Goal: Task Accomplishment & Management: Use online tool/utility

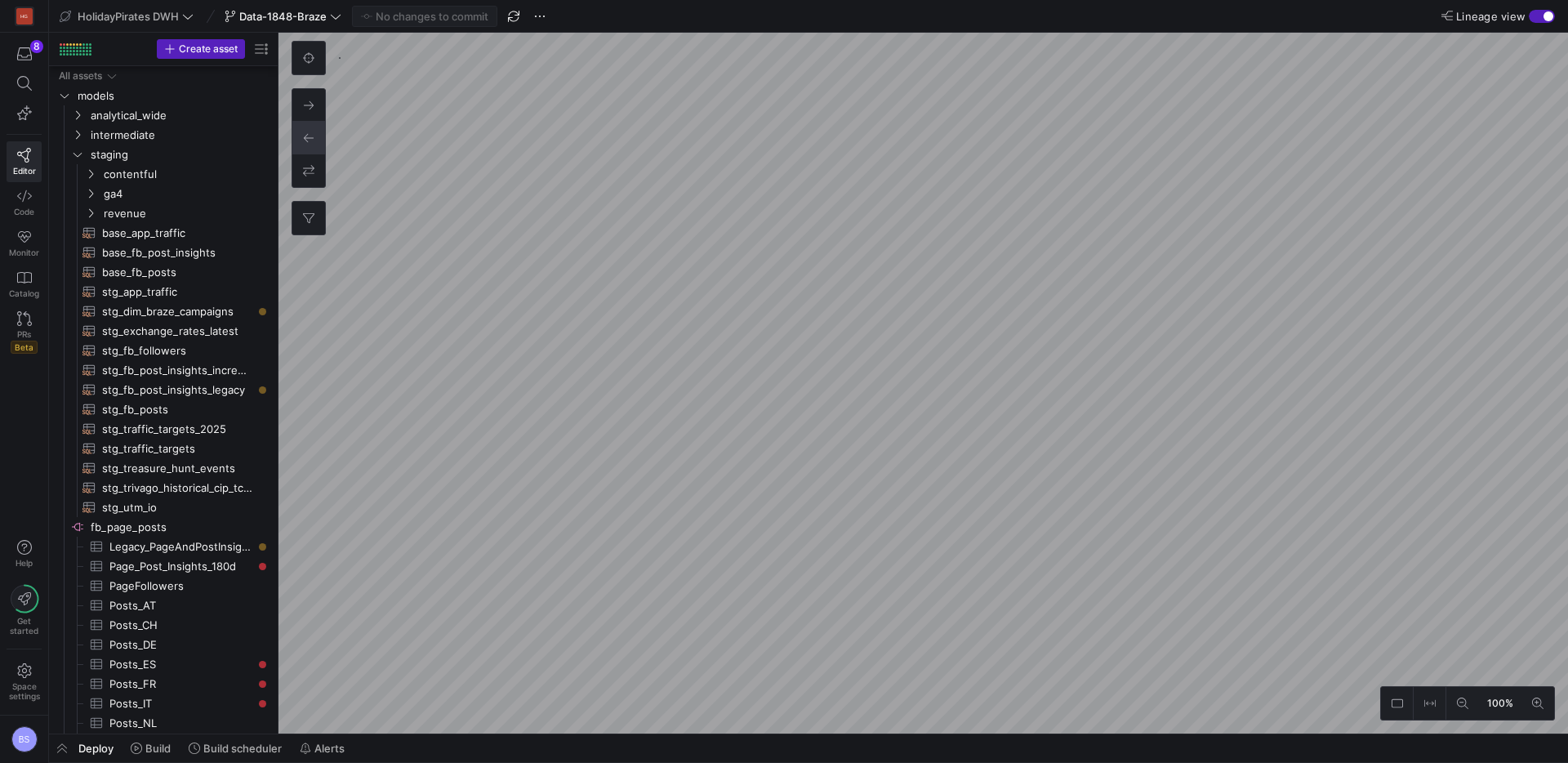
scroll to position [236, 0]
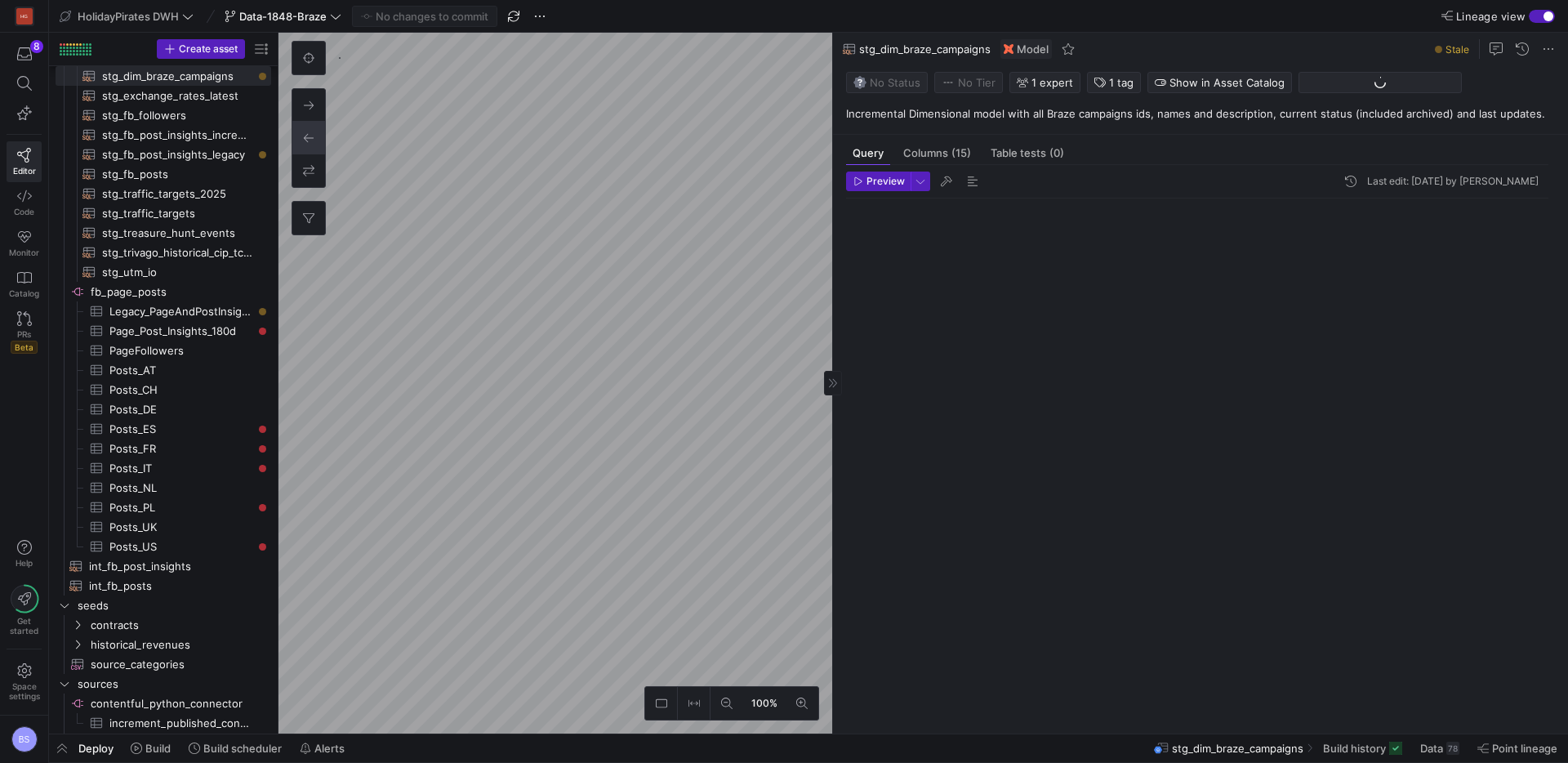
scroll to position [147, 0]
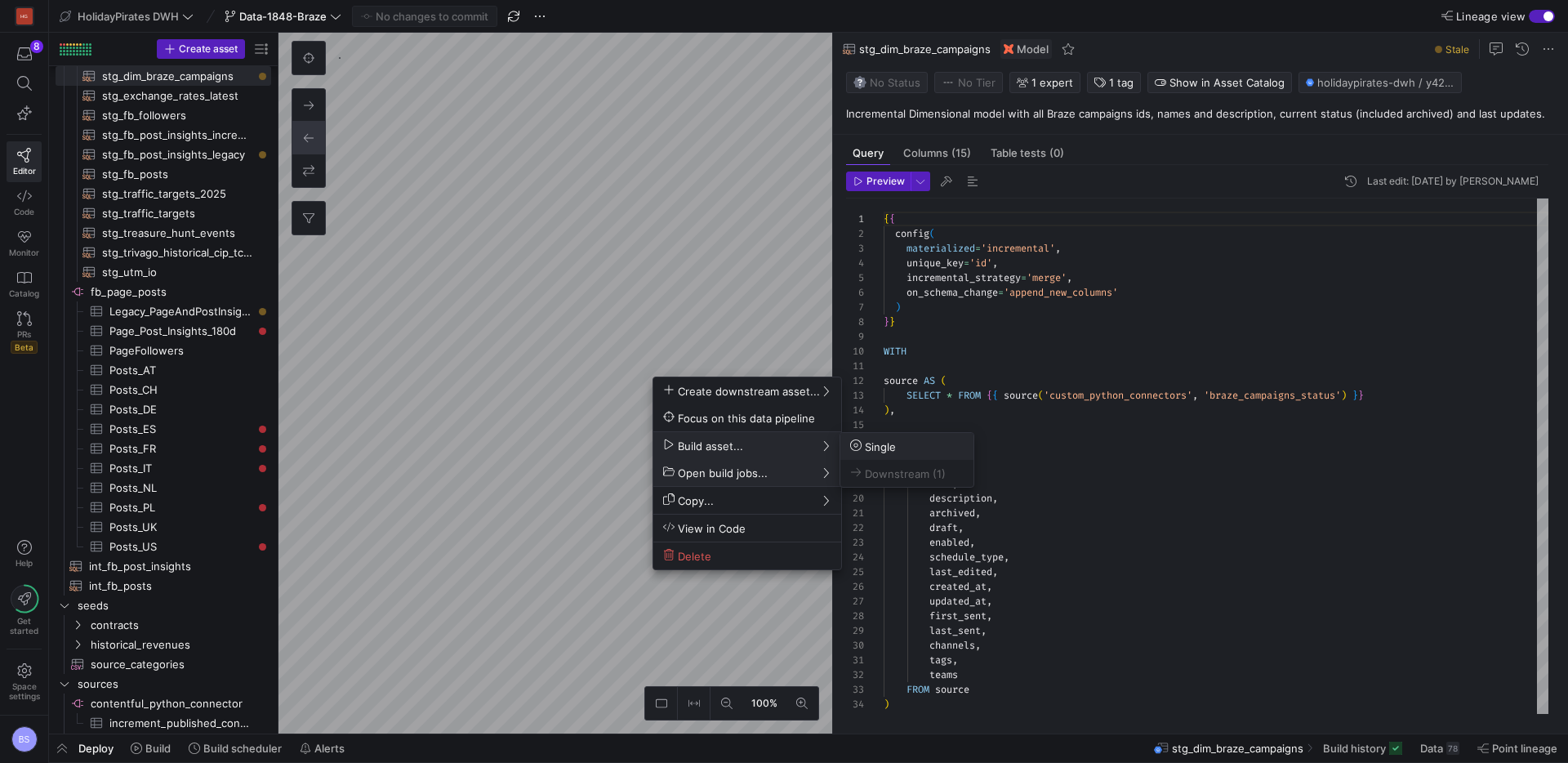
click at [914, 448] on span "Single" at bounding box center [906, 447] width 114 height 14
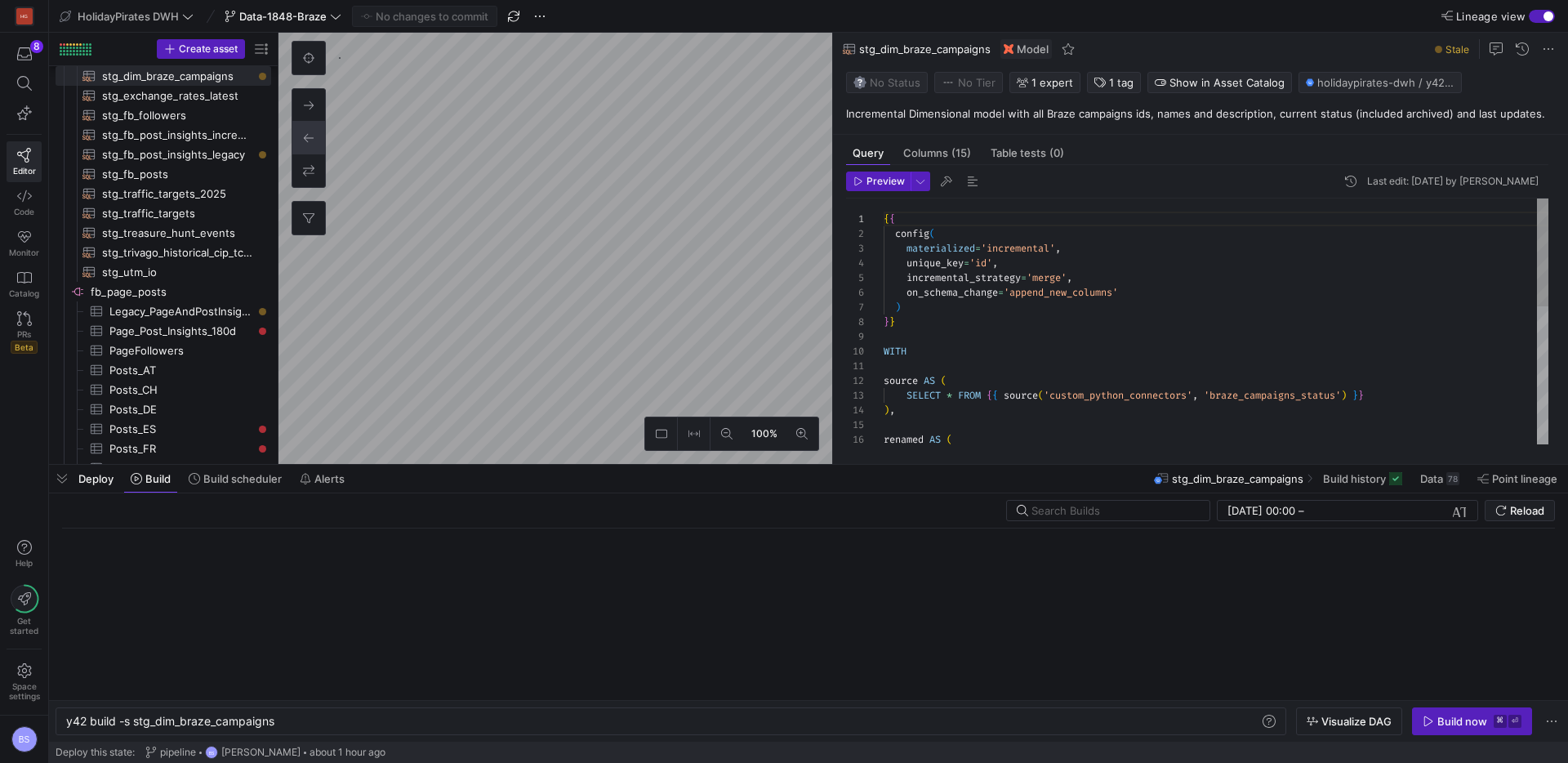
scroll to position [0, 209]
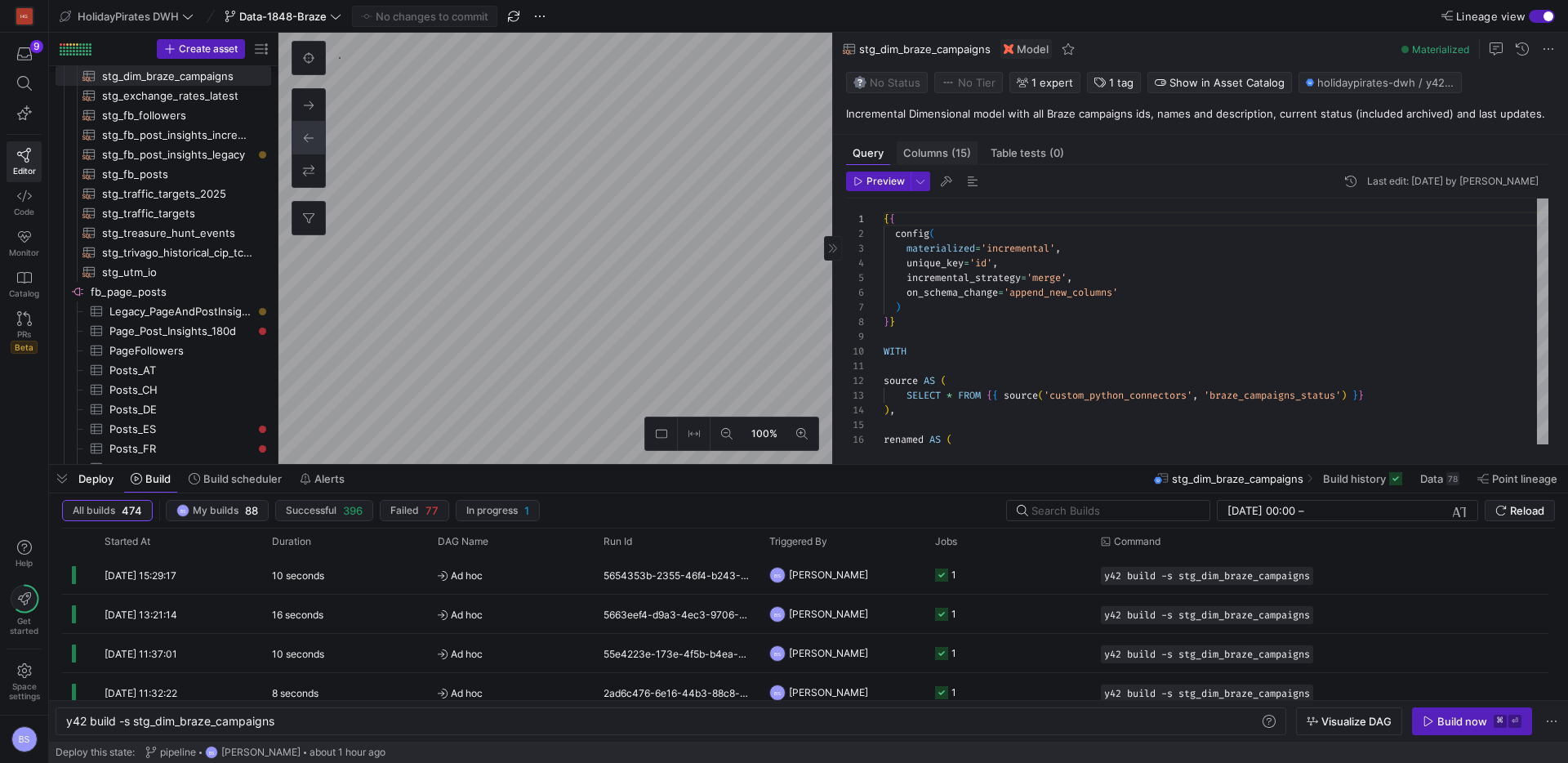
click at [948, 153] on span "Columns (15)" at bounding box center [937, 153] width 68 height 11
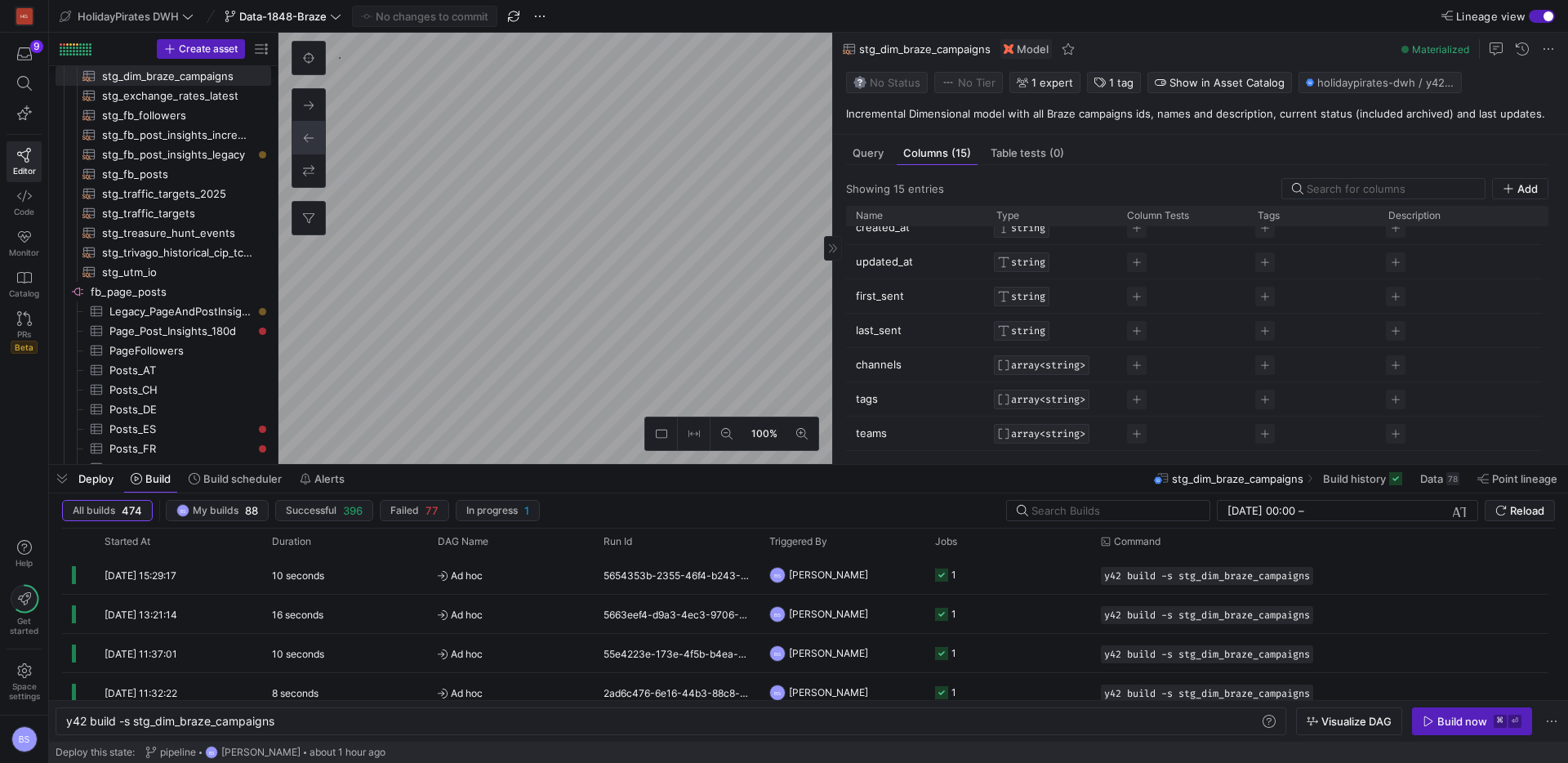
click at [1071, 363] on span "ARRAY<STRING>" at bounding box center [1048, 365] width 74 height 12
drag, startPoint x: 1050, startPoint y: 414, endPoint x: 991, endPoint y: 411, distance: 59.1
click at [991, 411] on div "Datawarehouse column type ARRAY<STRING>" at bounding box center [784, 381] width 1568 height 763
click at [1048, 403] on div "ARRAY<STRING>" at bounding box center [1085, 412] width 147 height 19
click at [943, 392] on div at bounding box center [784, 381] width 1568 height 763
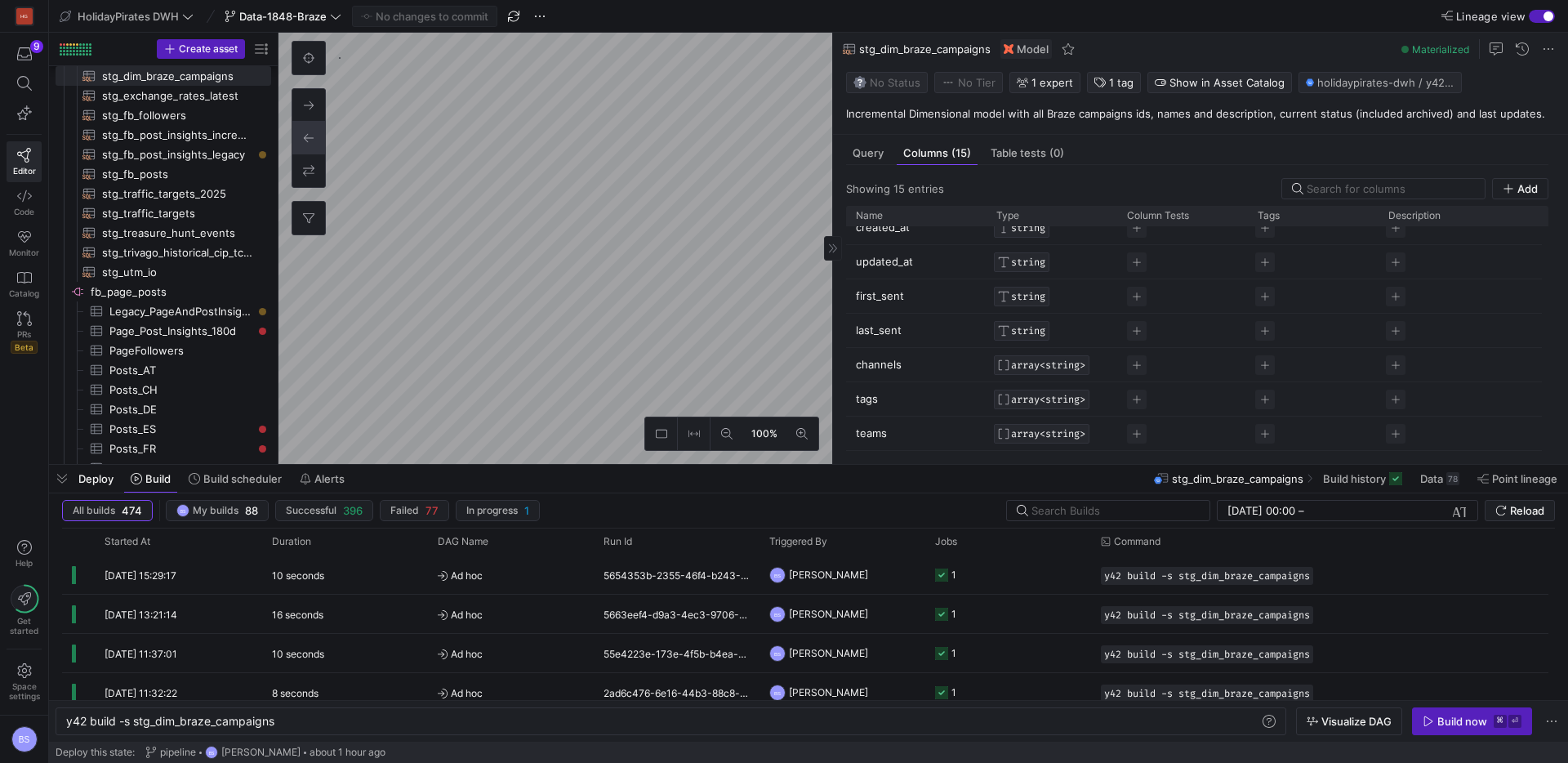
click at [1022, 368] on span "ARRAY<STRING>" at bounding box center [1048, 365] width 74 height 12
drag, startPoint x: 1048, startPoint y: 411, endPoint x: 978, endPoint y: 409, distance: 70.0
click at [978, 409] on div "Datawarehouse column type ARRAY<STRING>" at bounding box center [784, 381] width 1568 height 763
type input "<STRING>"
drag, startPoint x: 966, startPoint y: 427, endPoint x: 979, endPoint y: 426, distance: 13.0
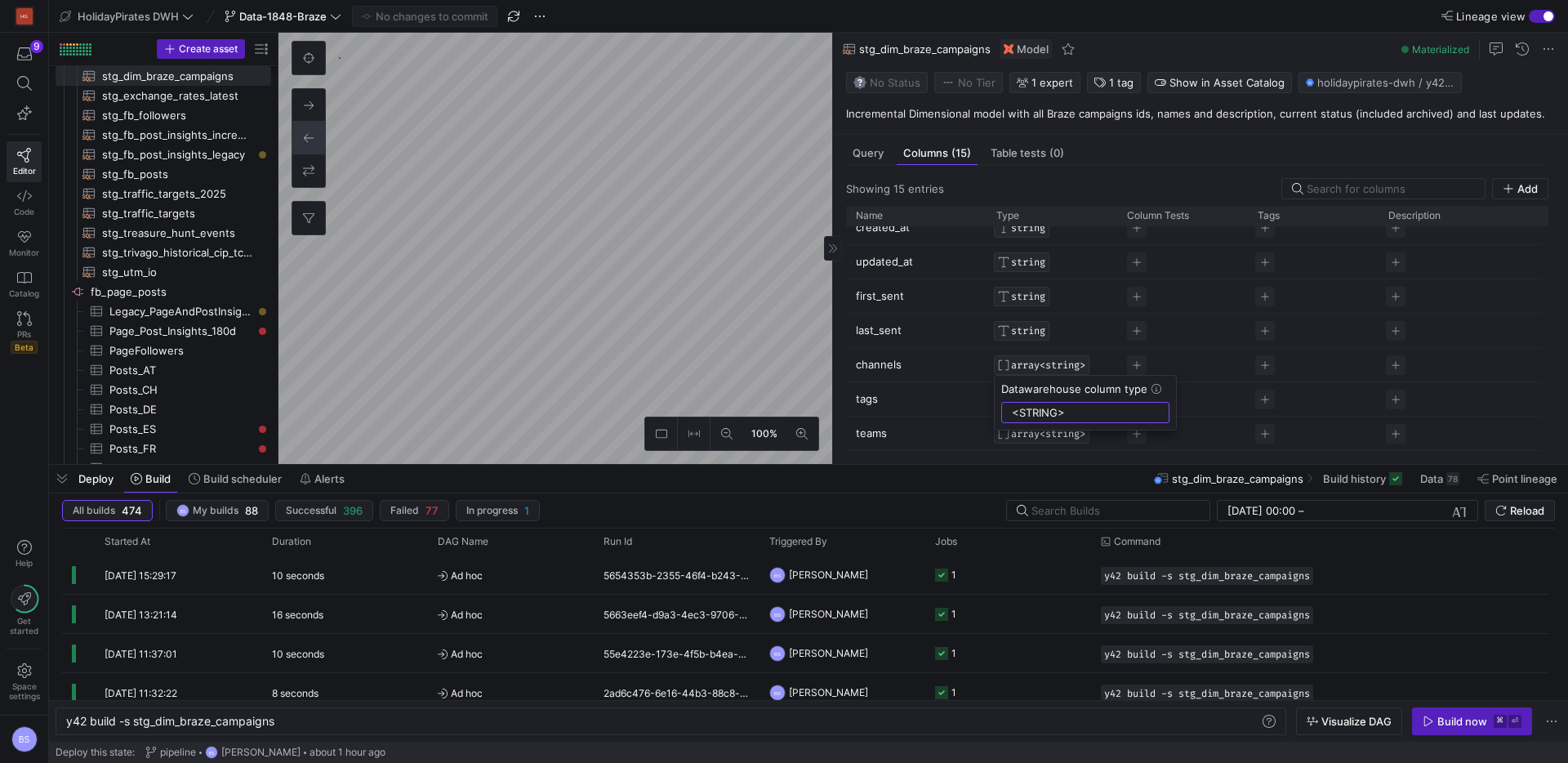
click at [966, 427] on div at bounding box center [784, 381] width 1568 height 763
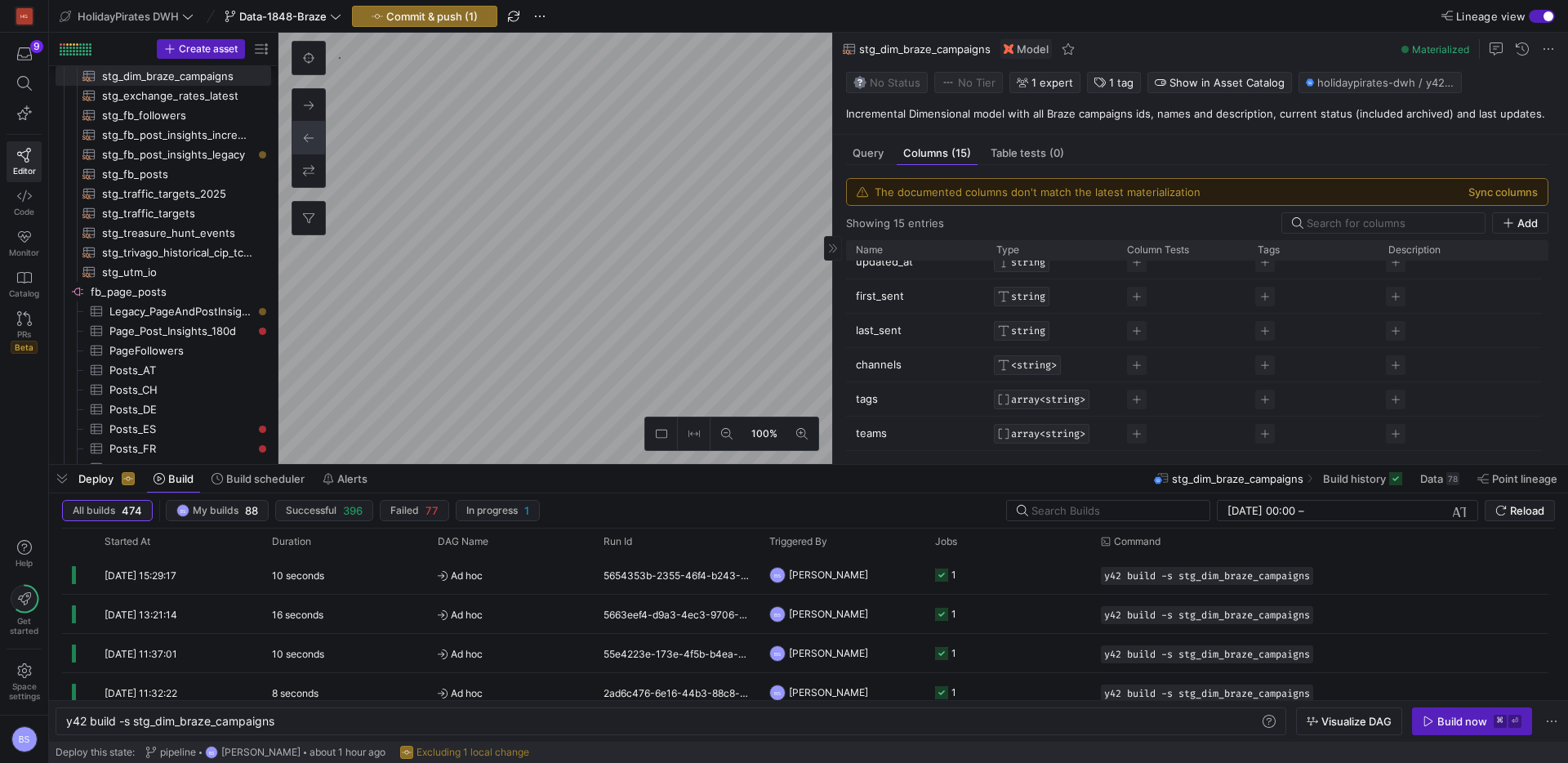
scroll to position [350, 0]
click at [865, 161] on div "Query" at bounding box center [868, 153] width 44 height 24
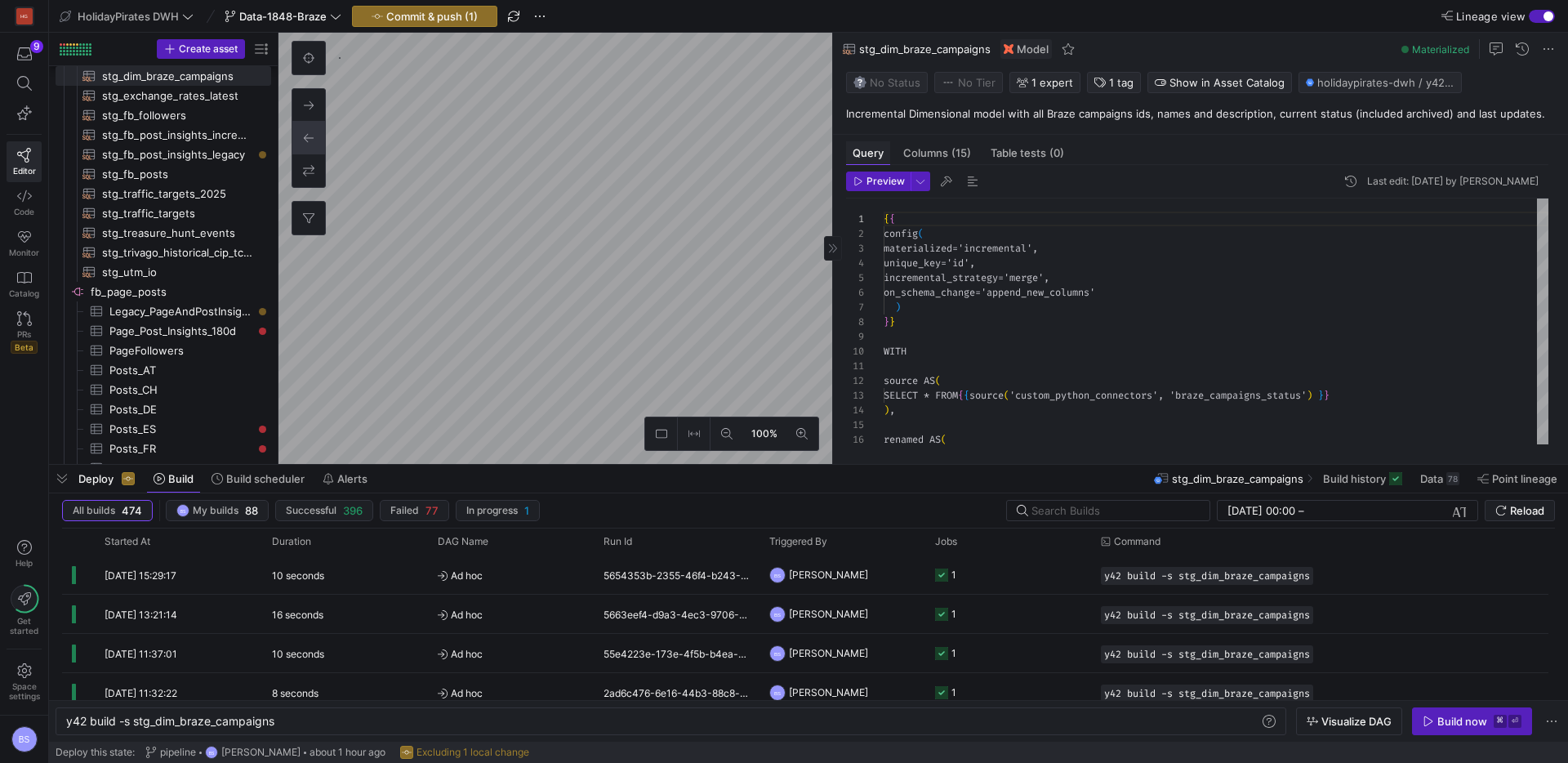
scroll to position [147, 0]
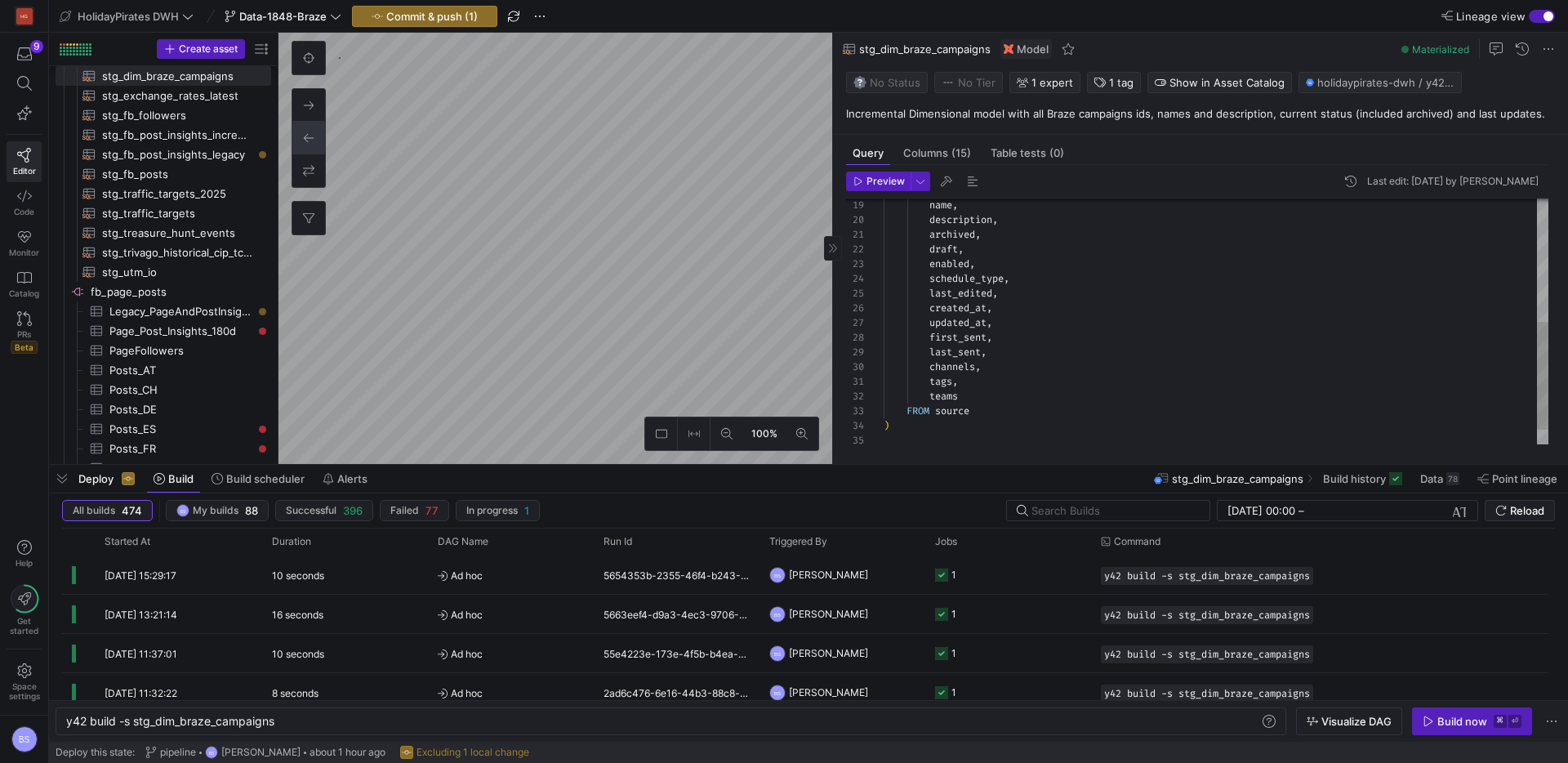
drag, startPoint x: 977, startPoint y: 369, endPoint x: 985, endPoint y: 371, distance: 8.2
click at [929, 379] on div "name , description , archived , draft , enabled , schedule_type , last_edited ,…" at bounding box center [1216, 199] width 665 height 557
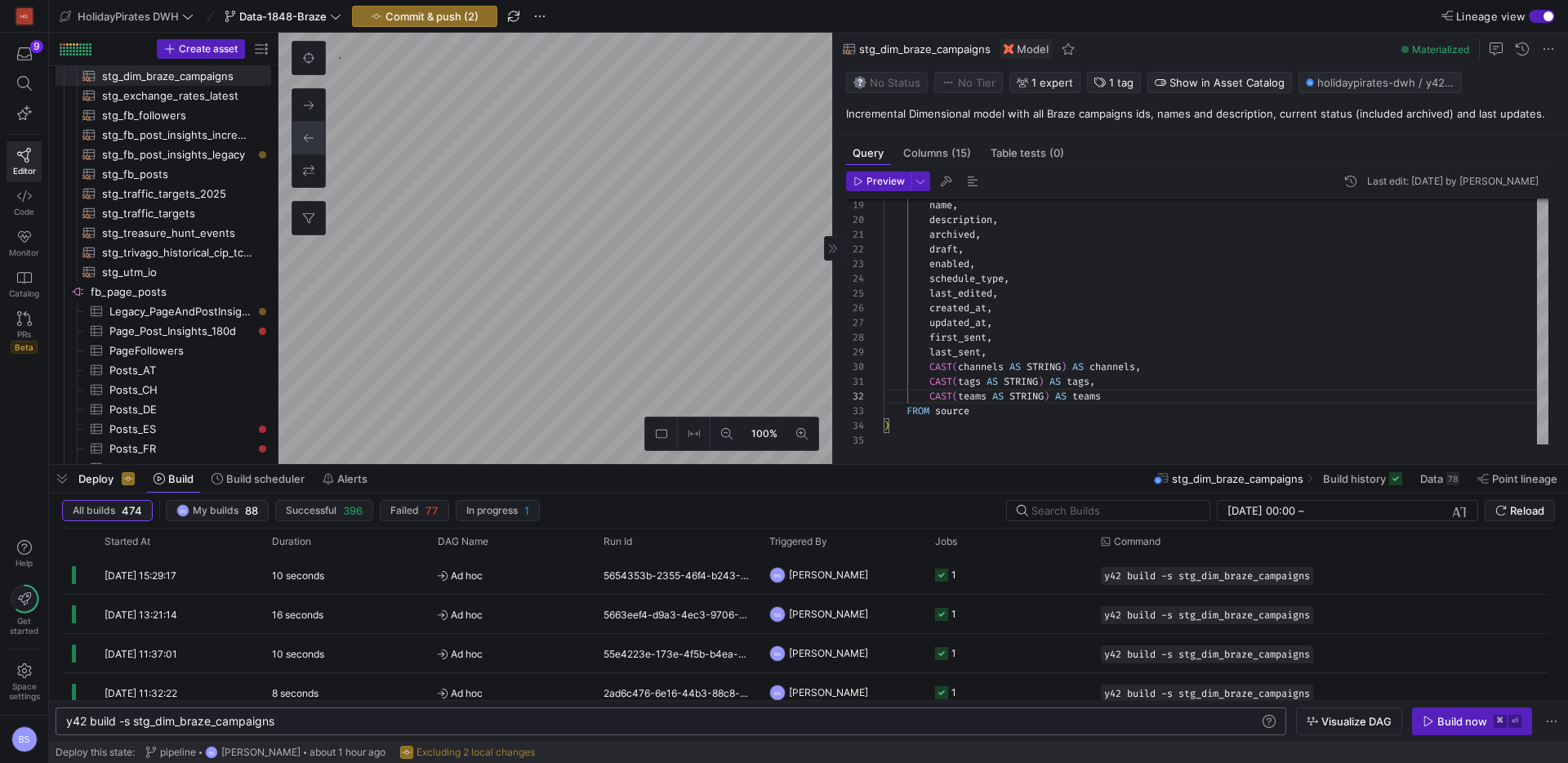
type textarea "CAST(tags AS STRING) AS tags, CAST(teams AS STRING) AS teams FROM source ) SELE…"
click at [293, 723] on div "y42 build -s stg_dim_braze_campaigns" at bounding box center [663, 722] width 1193 height 13
type textarea "y42 build -s stg_dim_braze_campaigns --full-refresh"
click at [1454, 718] on div "Build now" at bounding box center [1462, 722] width 50 height 13
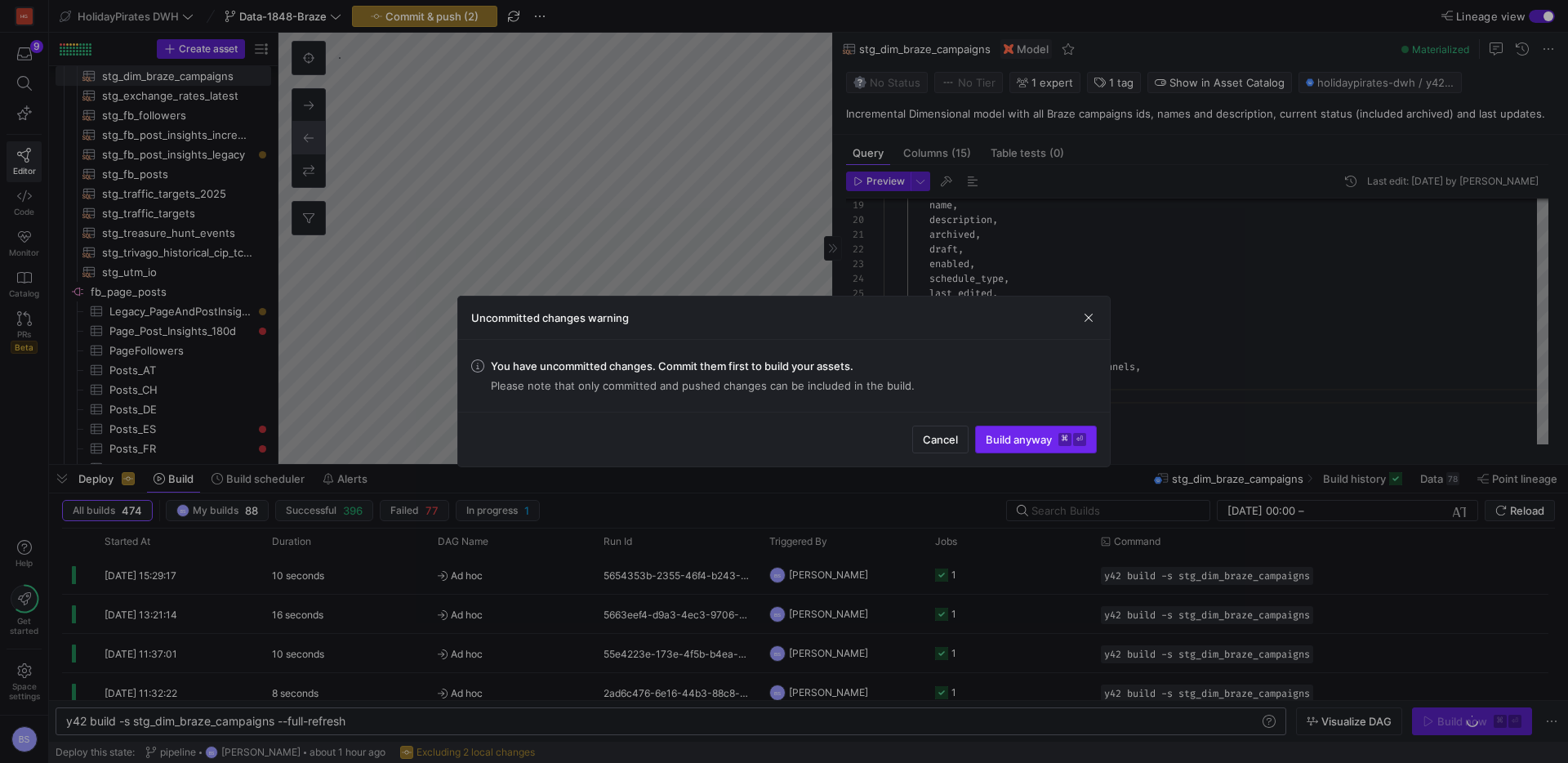
click at [1008, 436] on span "Build anyway ⌘ ⏎" at bounding box center [1035, 440] width 100 height 13
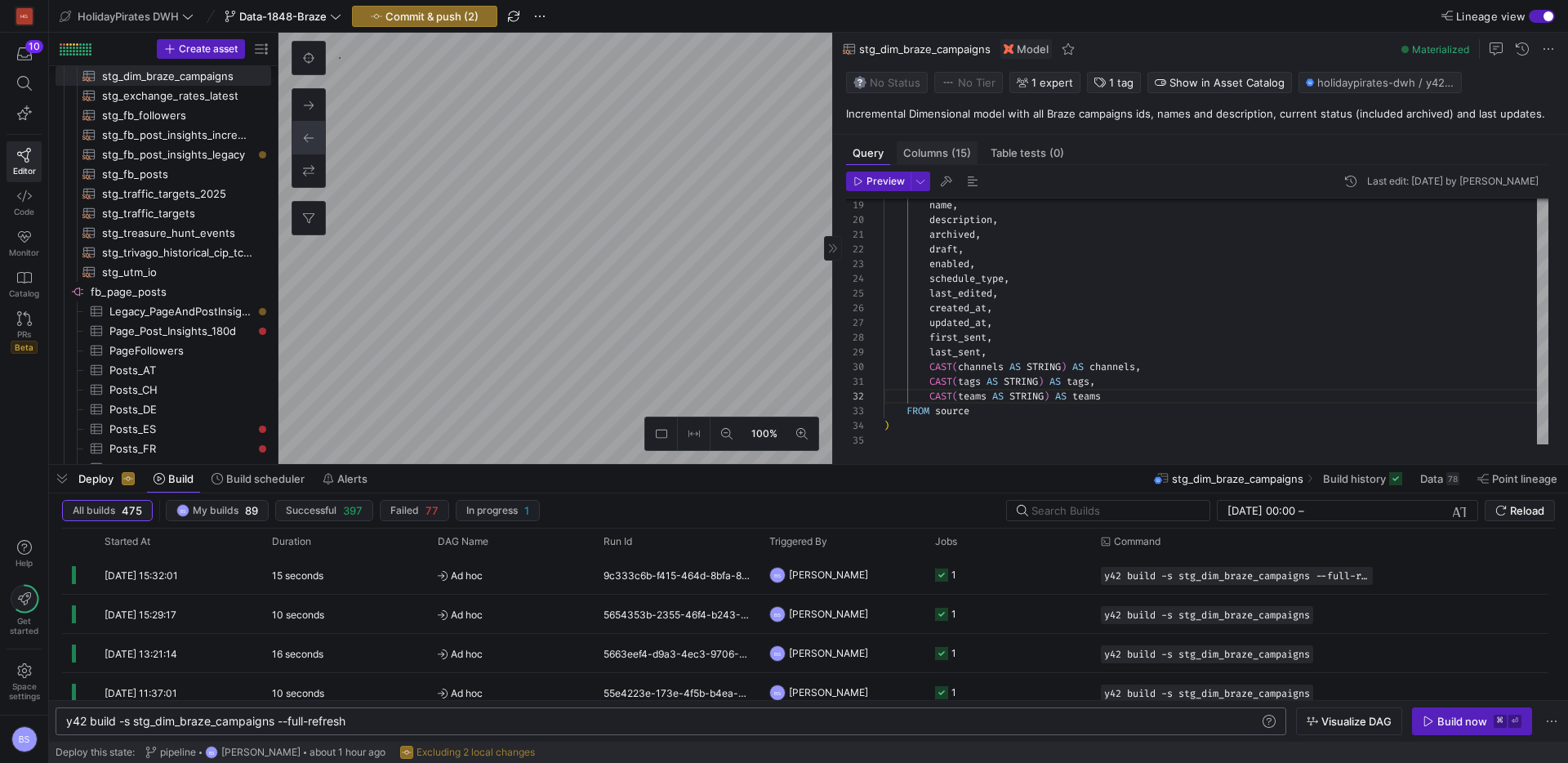
click at [948, 151] on span "Columns (15)" at bounding box center [937, 153] width 68 height 11
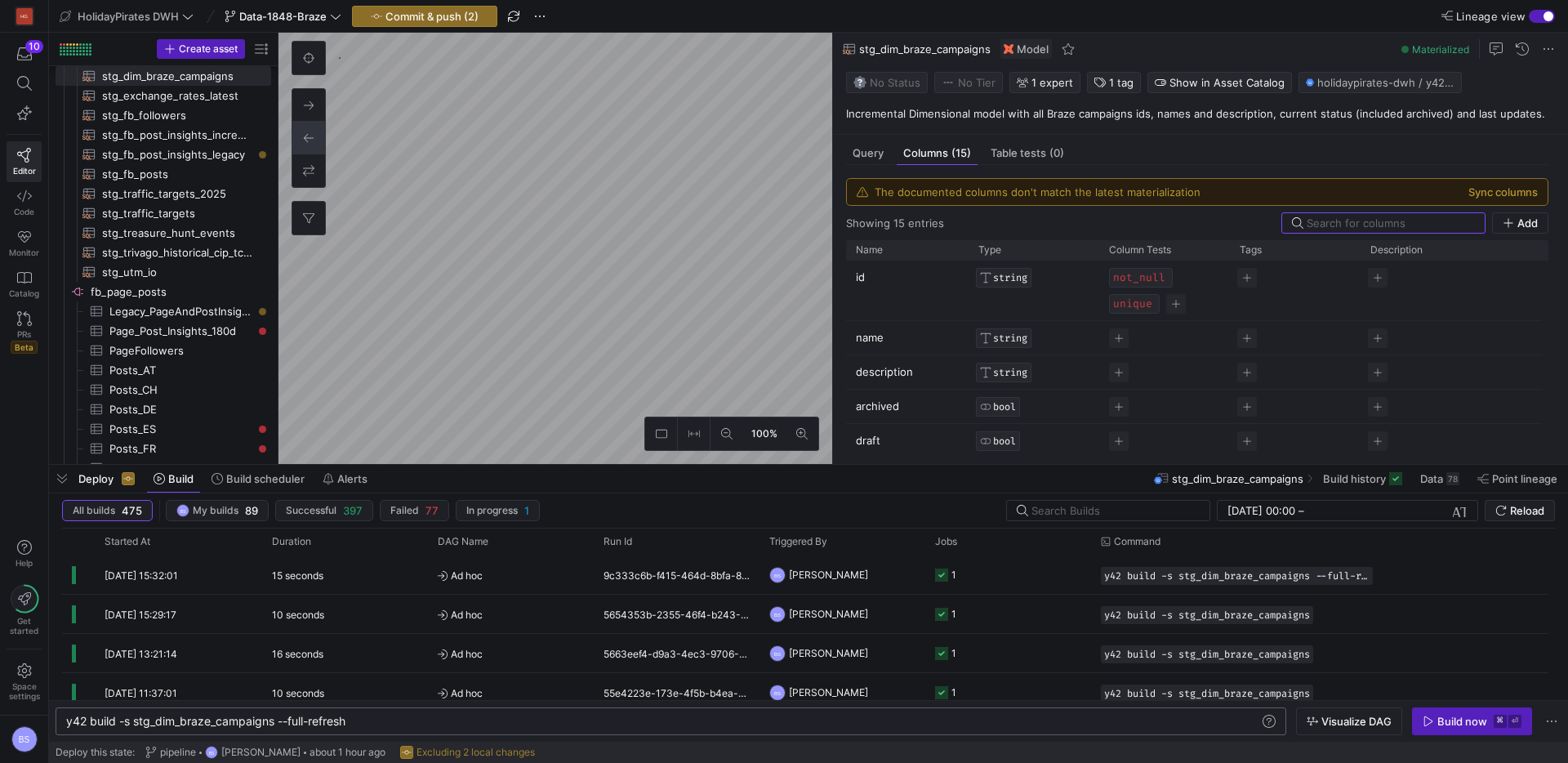
scroll to position [5, 0]
drag, startPoint x: 1508, startPoint y: 188, endPoint x: 1497, endPoint y: 190, distance: 11.2
click at [1508, 188] on button "Sync columns" at bounding box center [1502, 192] width 70 height 13
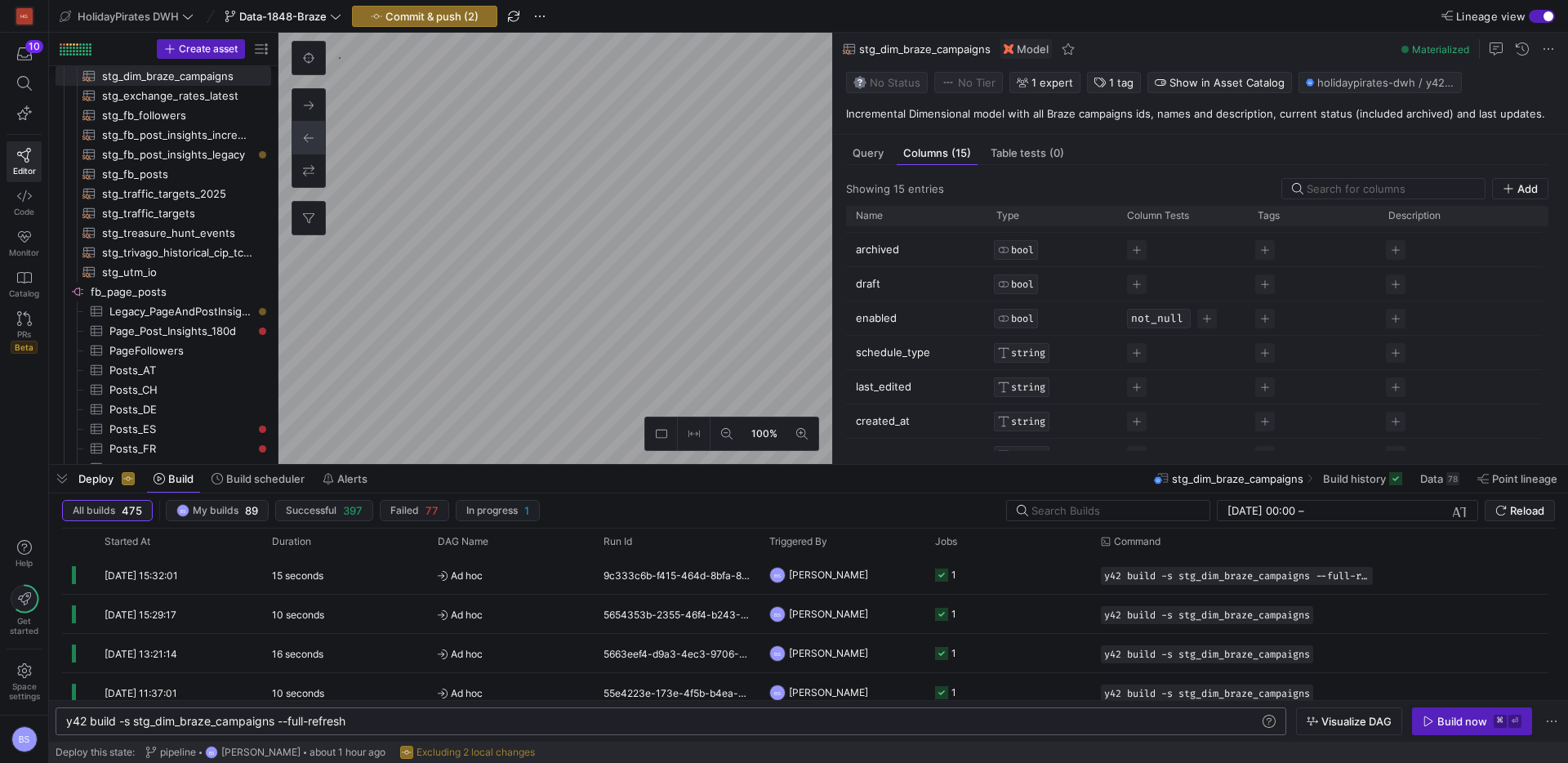
scroll to position [316, 0]
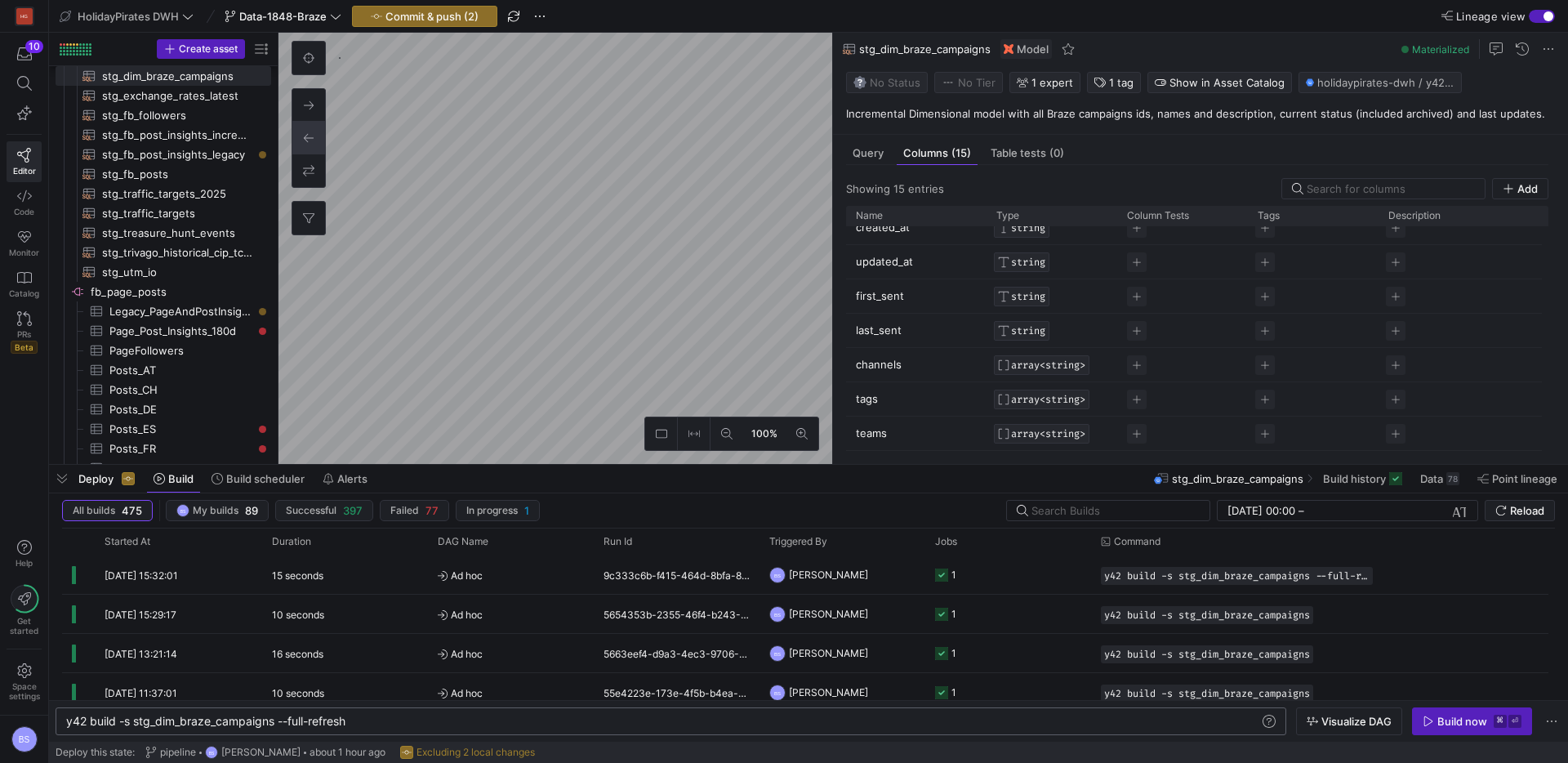
click at [1043, 364] on span "ARRAY<STRING>" at bounding box center [1048, 365] width 74 height 12
click at [540, 384] on div at bounding box center [784, 381] width 1568 height 763
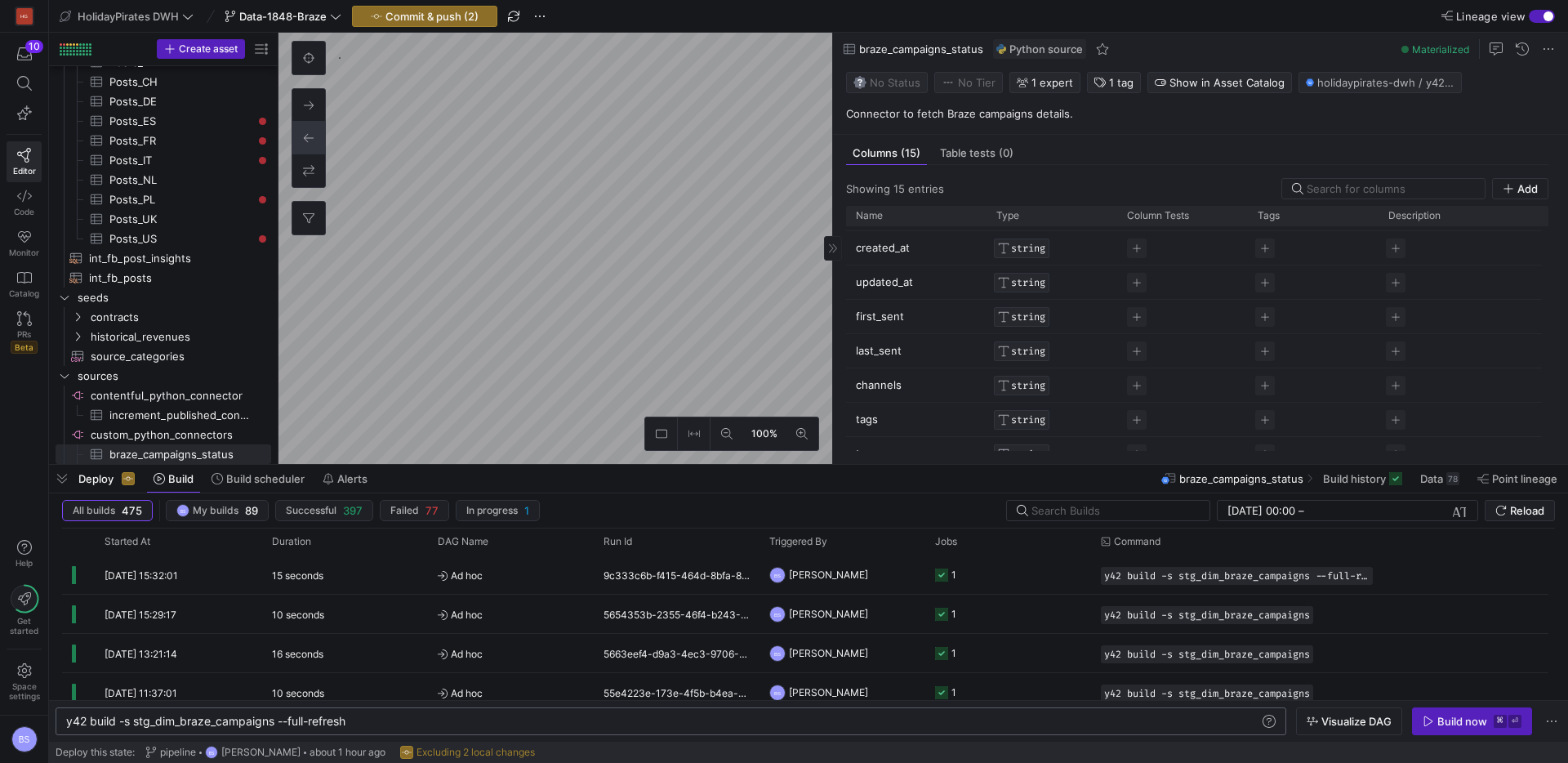
scroll to position [290, 0]
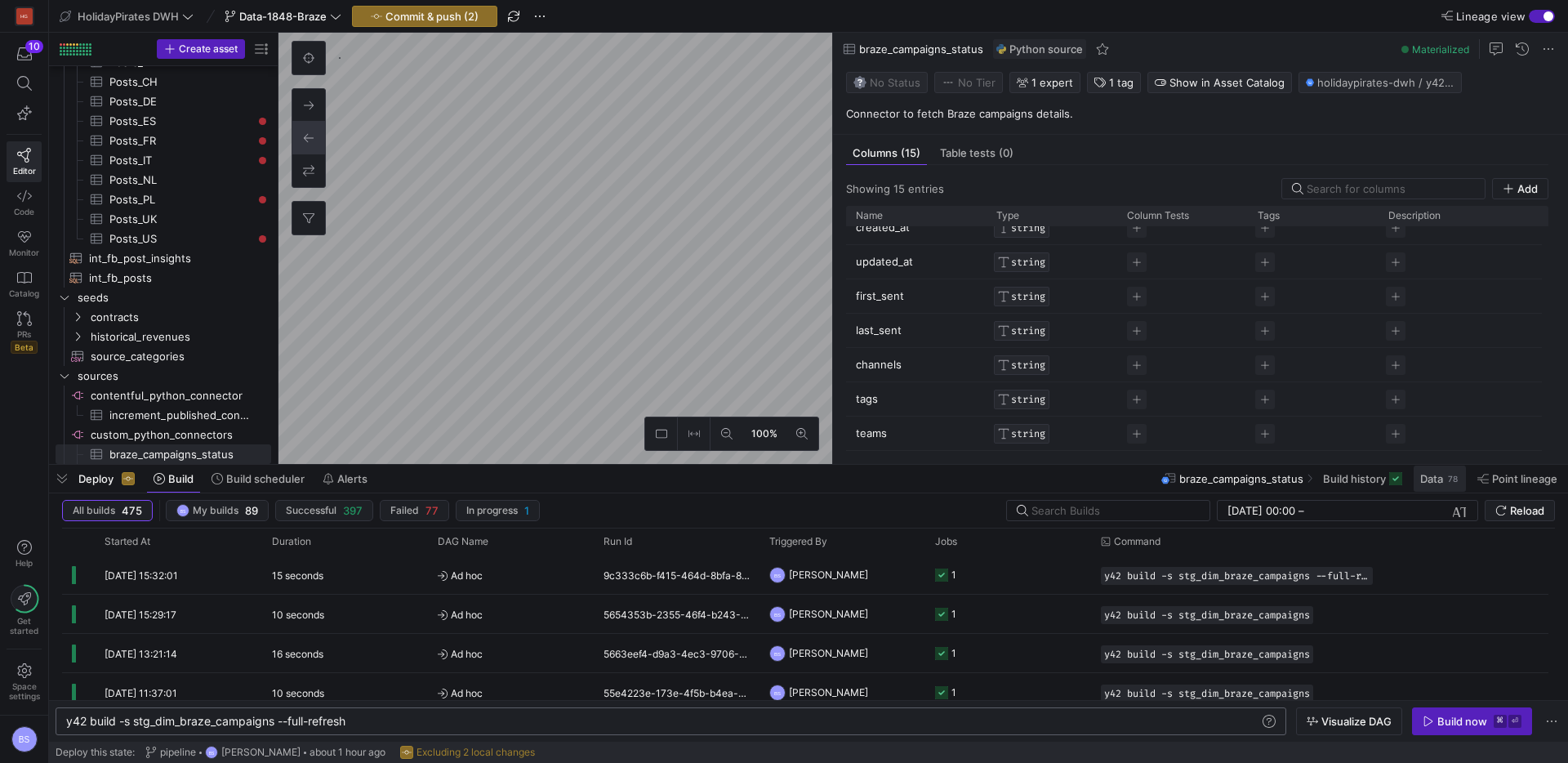
click at [1446, 478] on div "78" at bounding box center [1453, 479] width 13 height 13
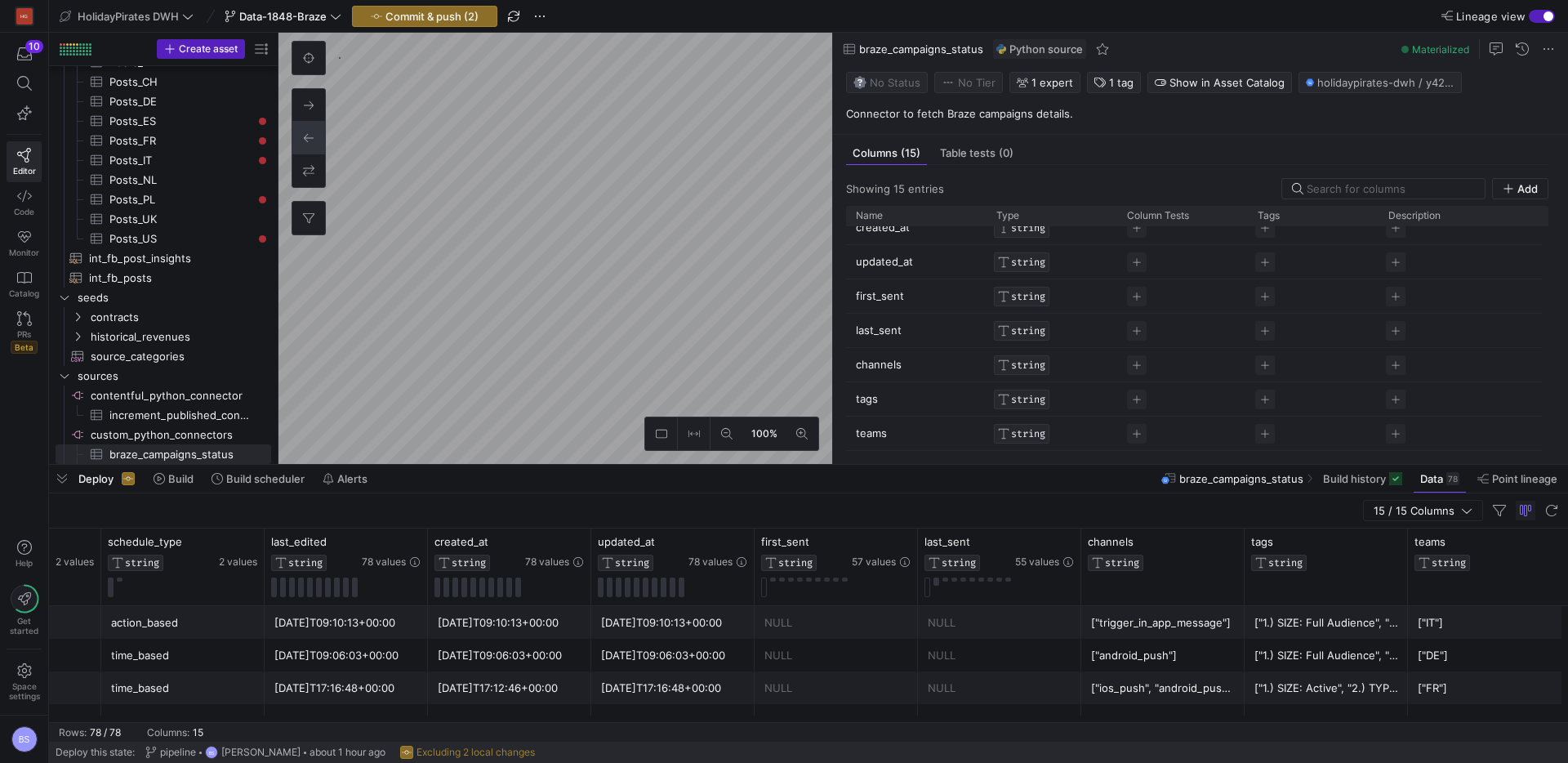
scroll to position [0, 937]
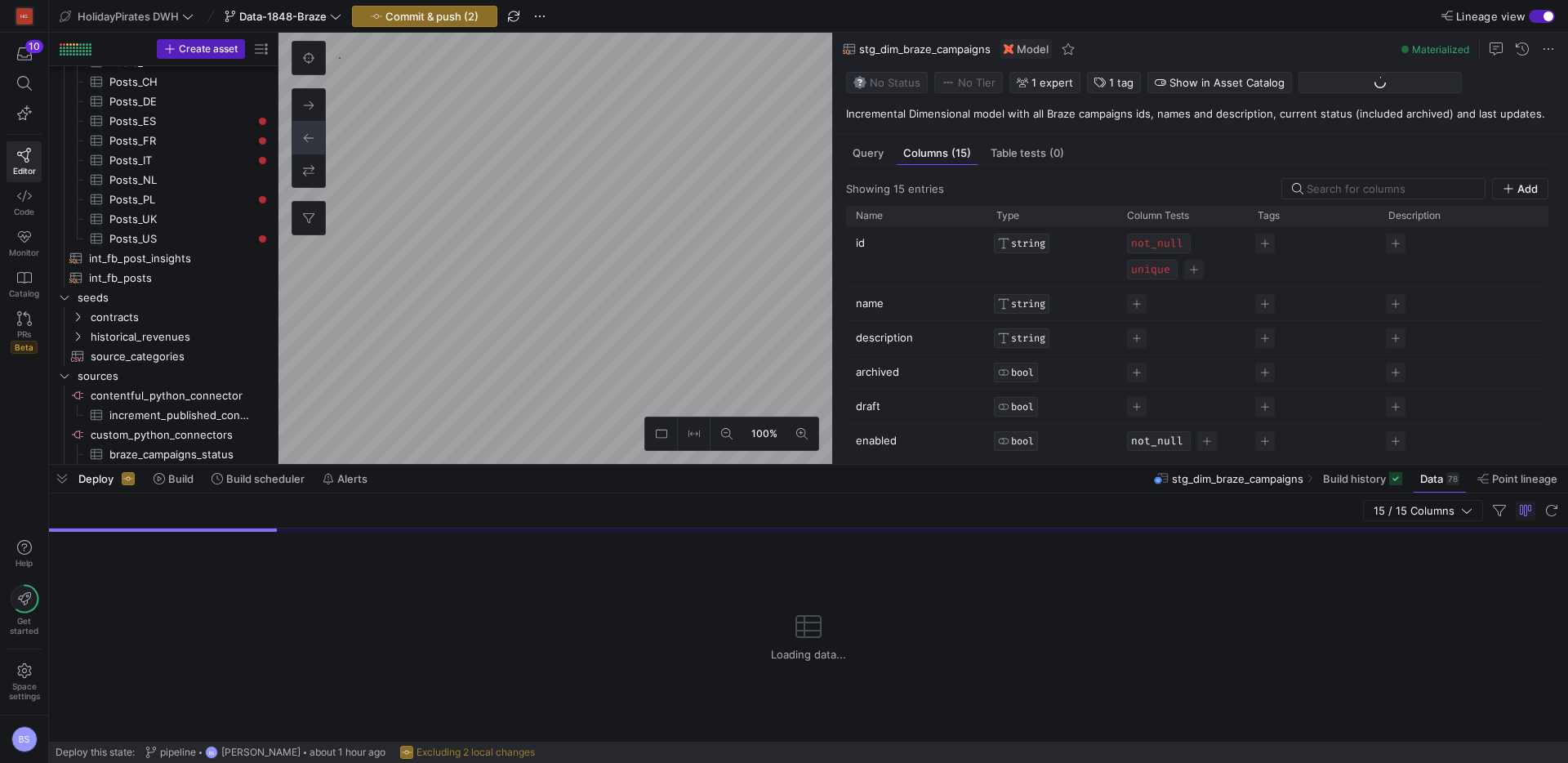
scroll to position [236, 0]
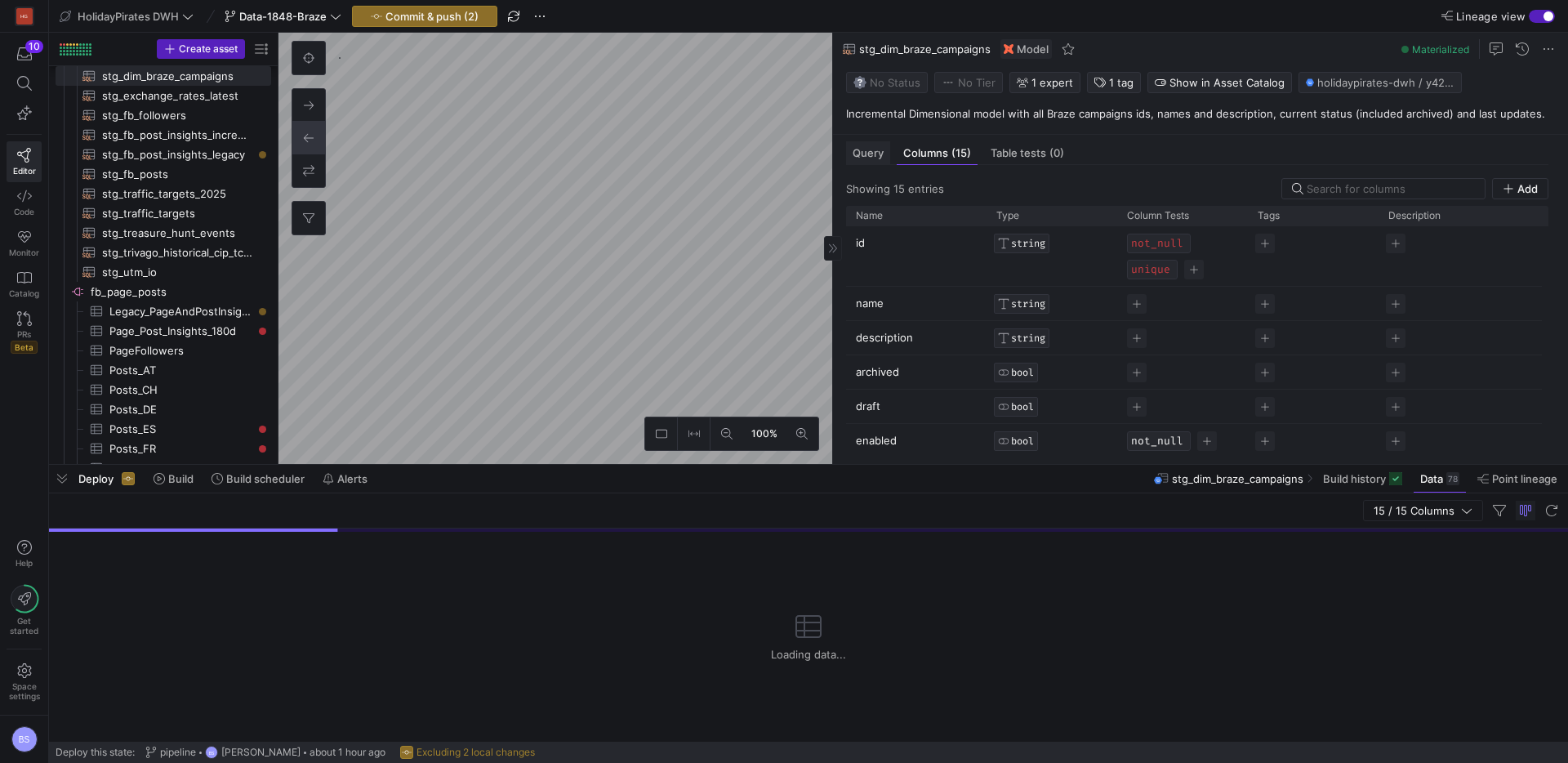
click at [871, 139] on mat-tab-group "Query Columns (15) Table tests (0) Showing 15 entries Add Drag here to set row …" at bounding box center [1197, 299] width 728 height 329
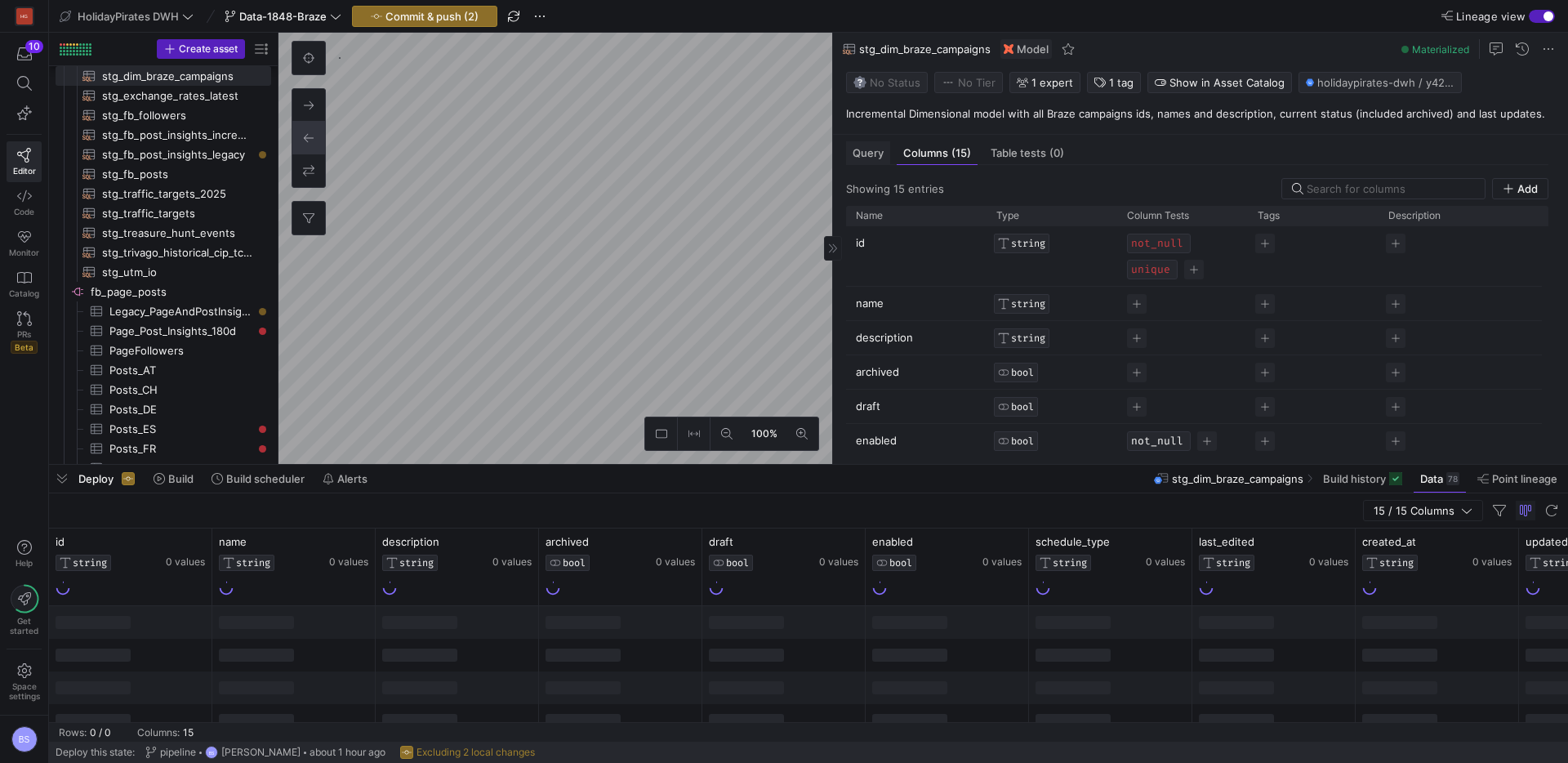
click at [866, 154] on span "Query" at bounding box center [868, 153] width 31 height 11
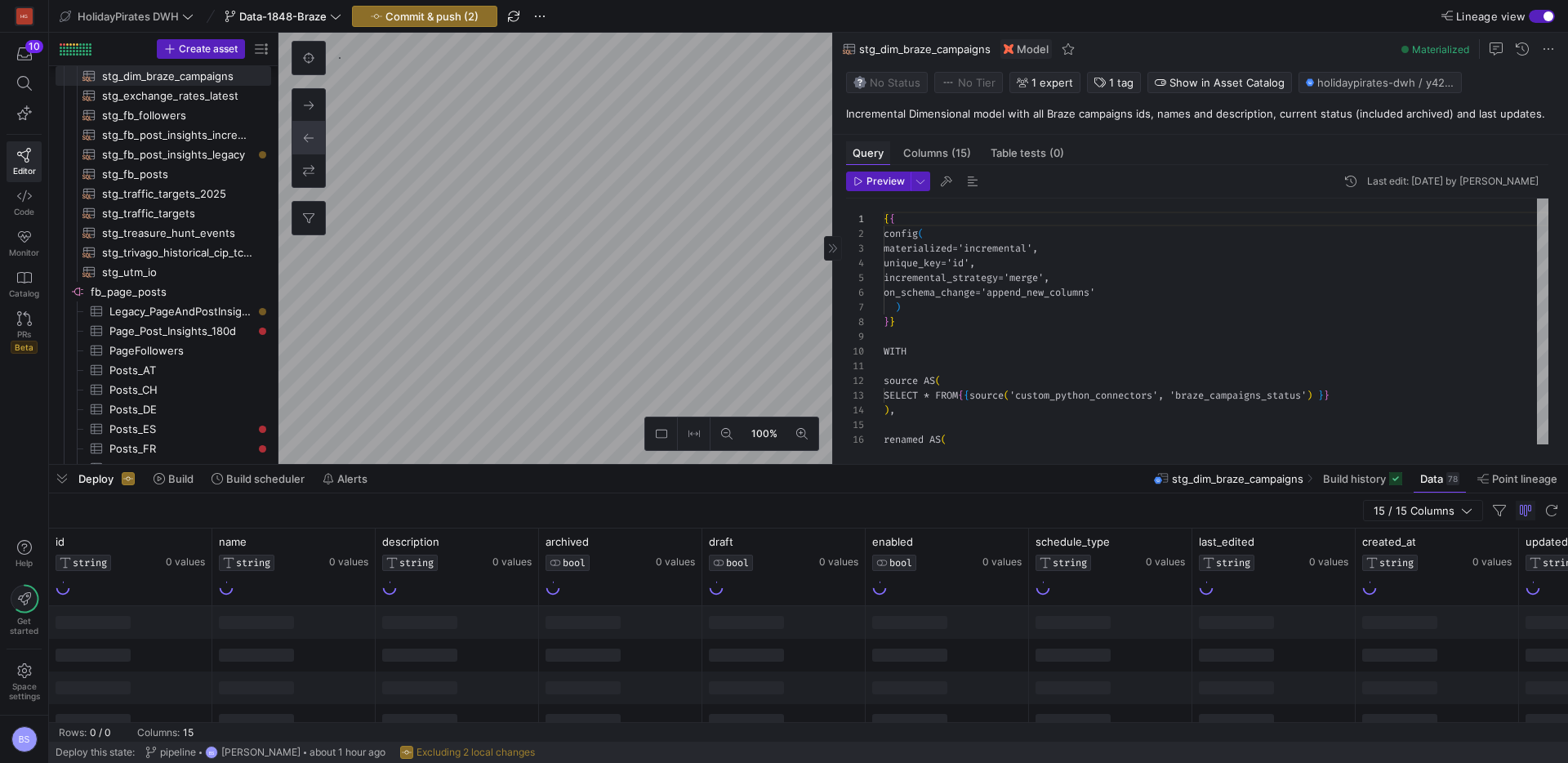
scroll to position [147, 0]
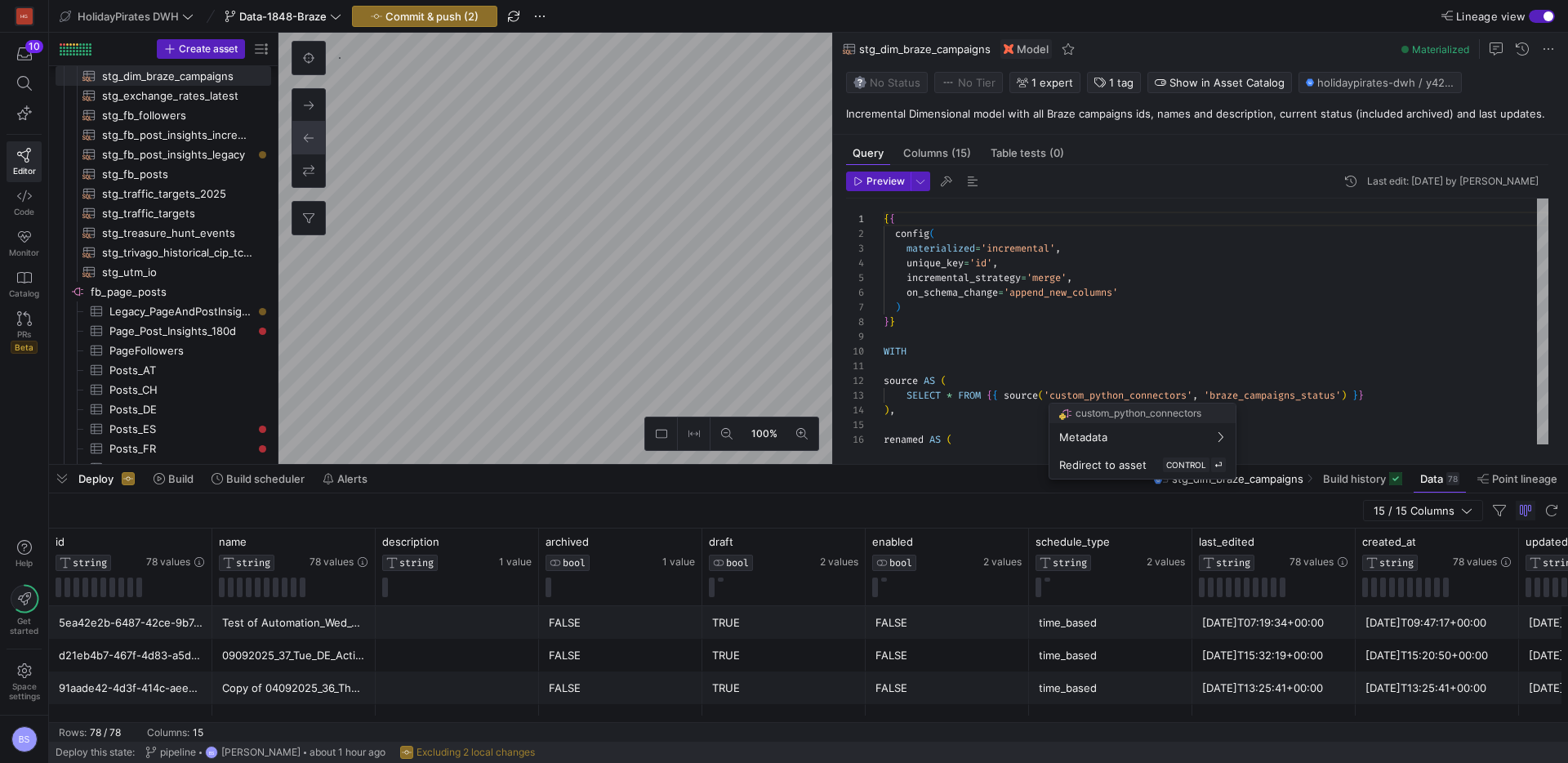
click at [1046, 346] on div at bounding box center [784, 381] width 1568 height 763
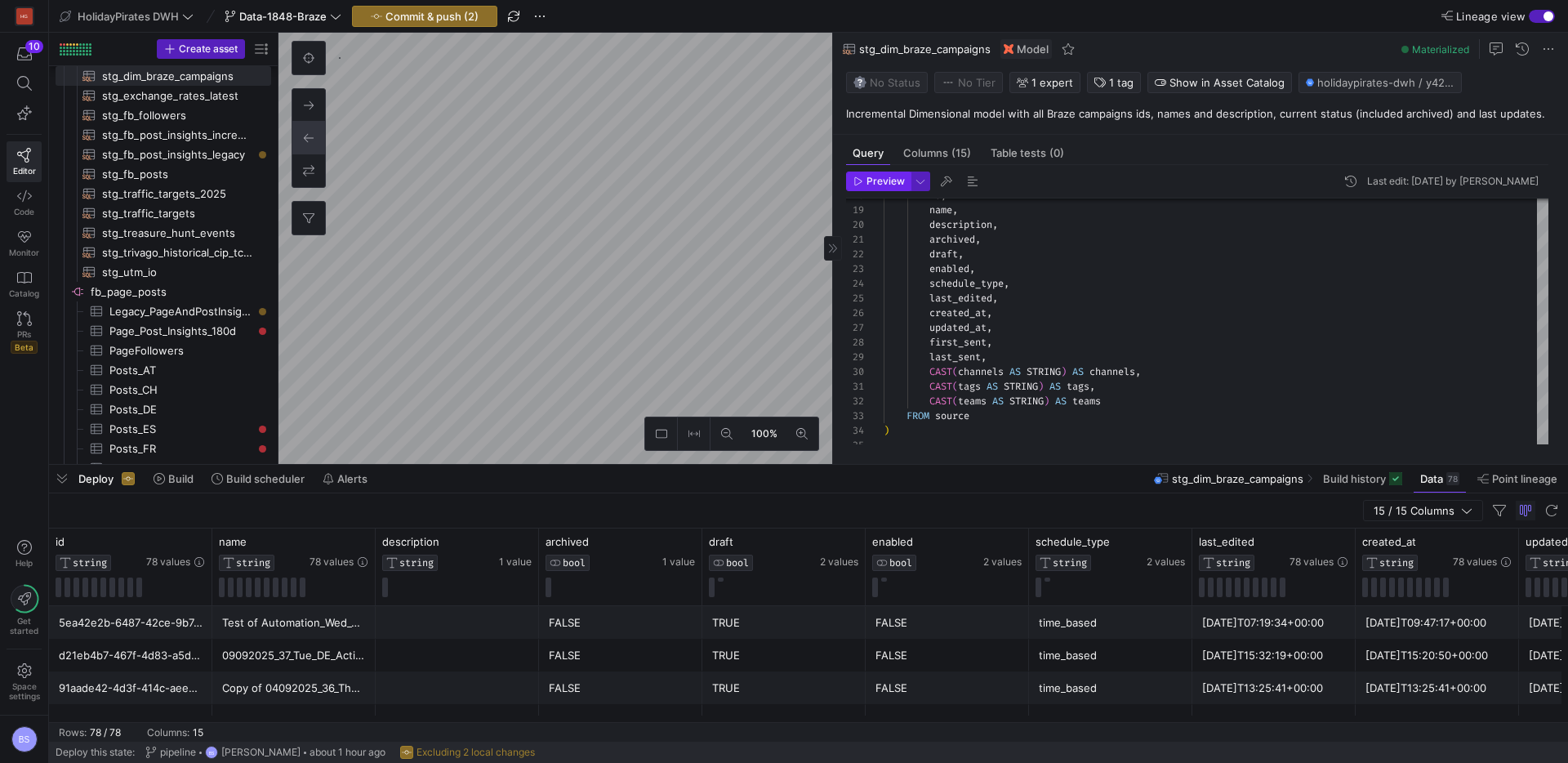
drag, startPoint x: 882, startPoint y: 193, endPoint x: 888, endPoint y: 182, distance: 12.5
click at [887, 184] on header "Preview Last edit: [DATE] by [PERSON_NAME]" at bounding box center [1196, 185] width 702 height 27
click at [888, 181] on span "Preview" at bounding box center [886, 182] width 39 height 12
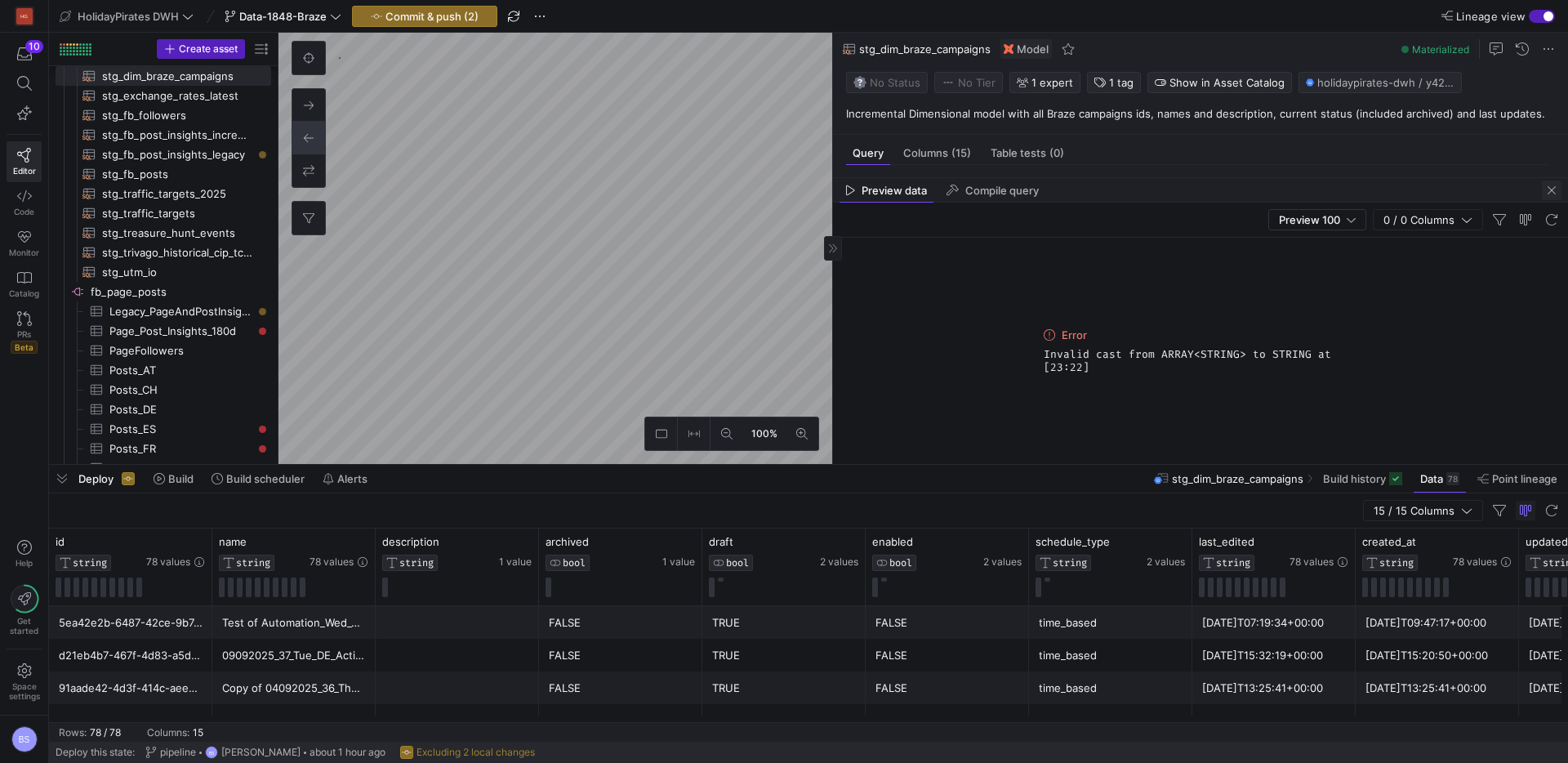
click at [1550, 189] on span "button" at bounding box center [1551, 190] width 19 height 19
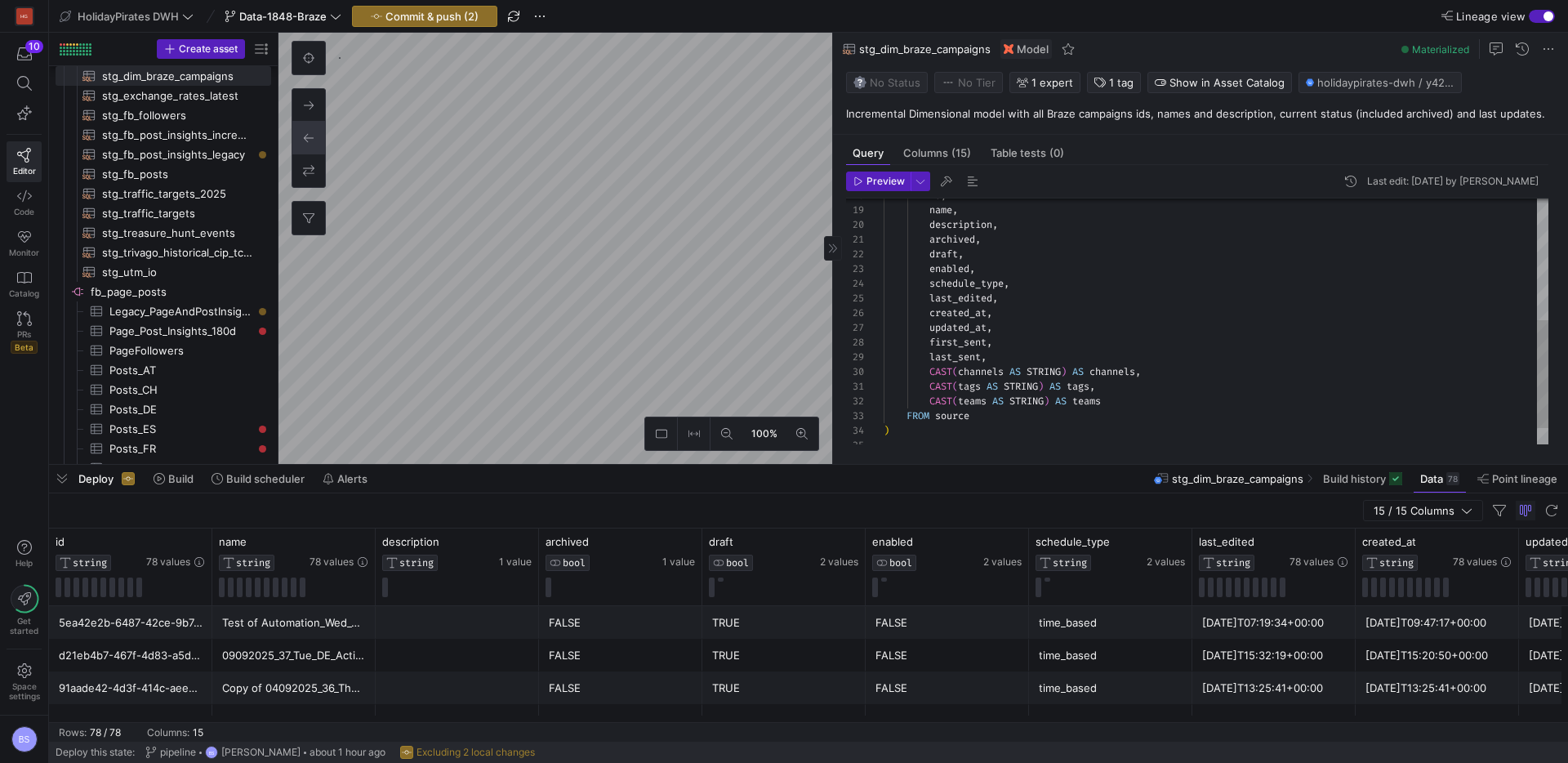
click at [936, 371] on div "id , name , description , archived , draft , enabled , schedule_type , last_edi…" at bounding box center [1216, 204] width 665 height 557
click at [1107, 368] on div "id , name , description , archived , draft , enabled , schedule_type , last_edi…" at bounding box center [1216, 204] width 665 height 557
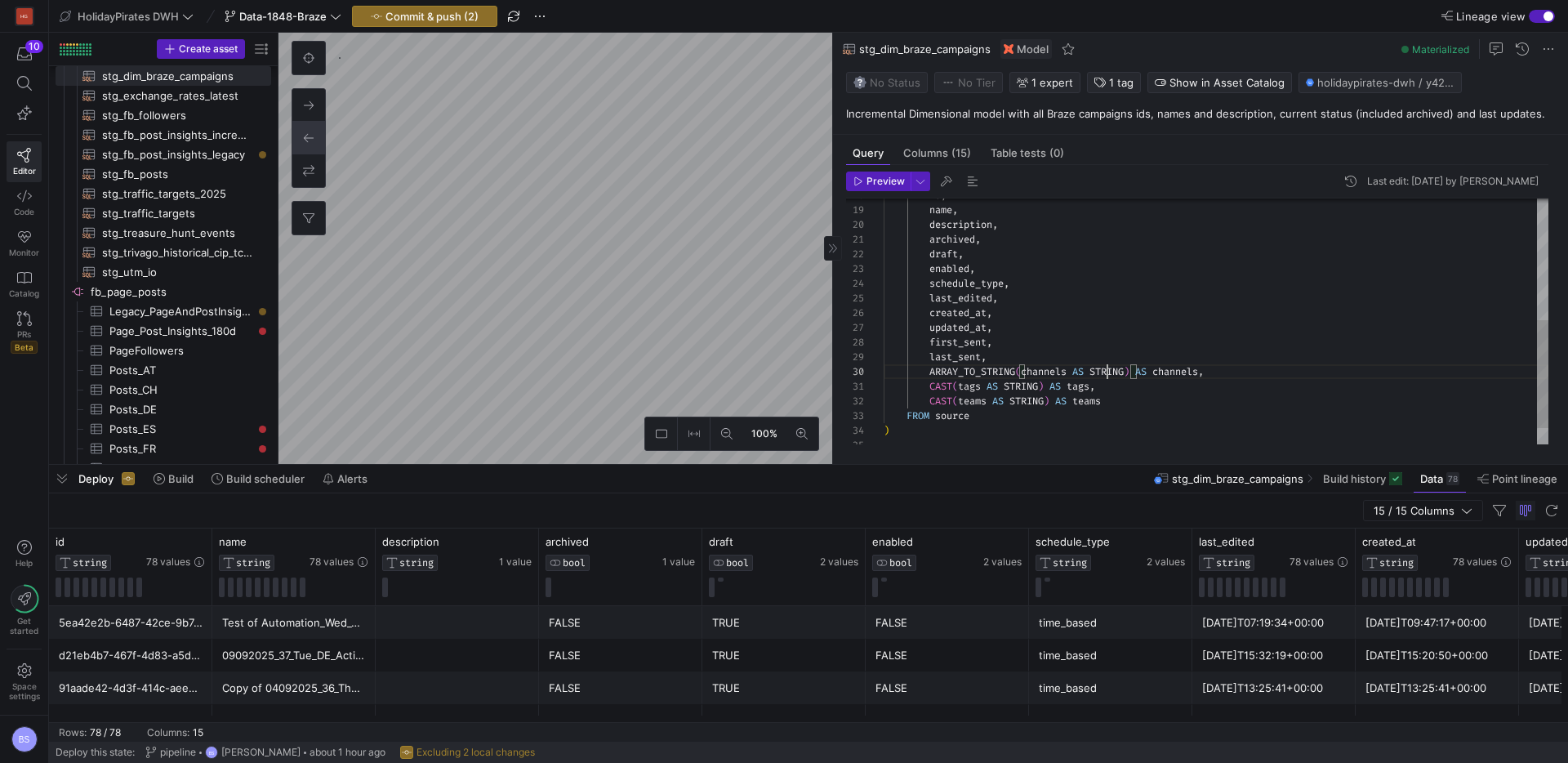
click at [1107, 368] on div "id , name , description , archived , draft , enabled , schedule_type , last_edi…" at bounding box center [1216, 204] width 665 height 557
click at [953, 365] on div "id , name , description , archived , draft , enabled , schedule_type , last_edi…" at bounding box center [1216, 204] width 665 height 557
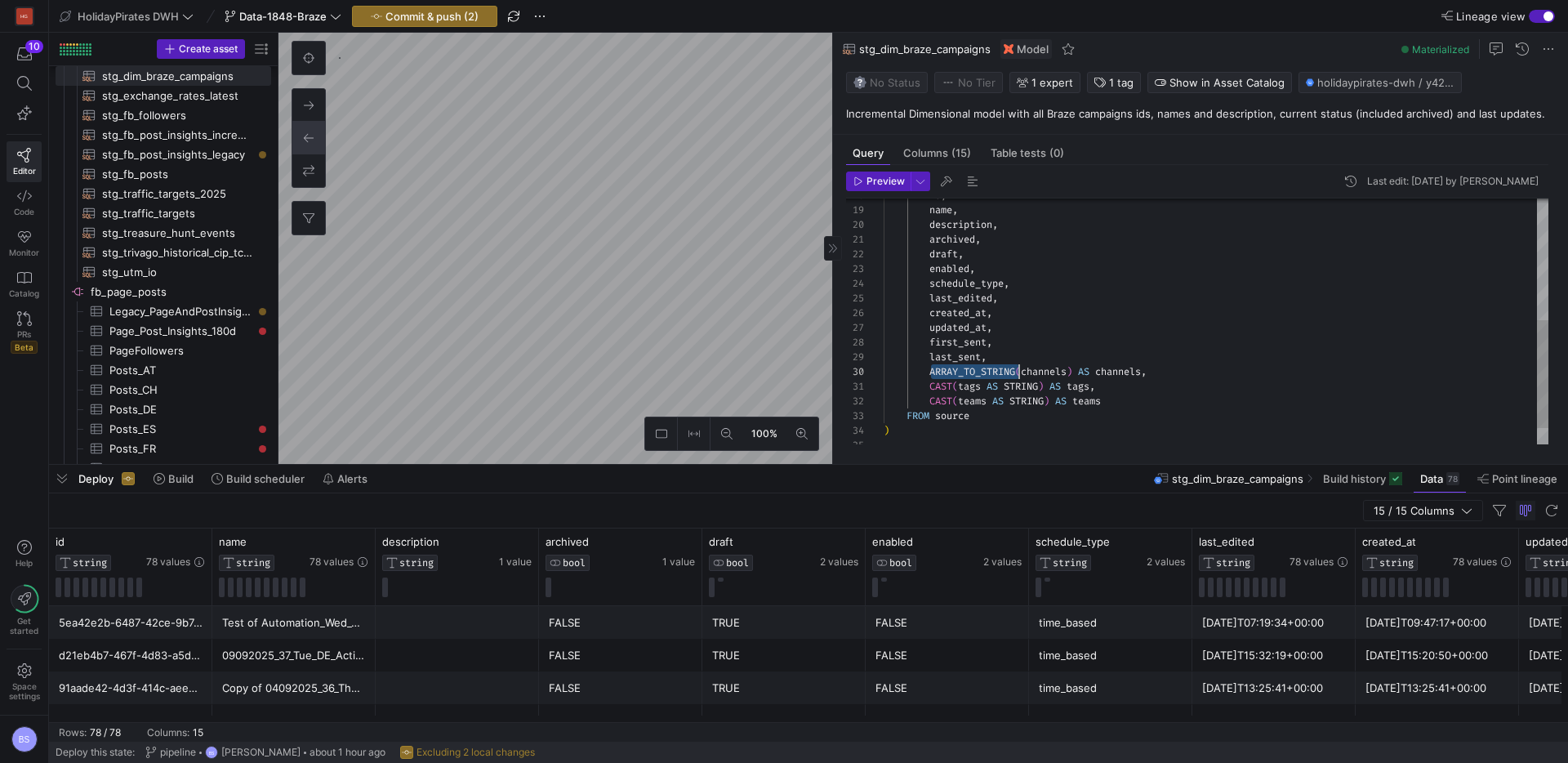
click at [934, 382] on div "id , name , description , archived , draft , enabled , schedule_type , last_edi…" at bounding box center [1216, 204] width 665 height 557
click at [942, 403] on div "id , name , description , archived , draft , enabled , schedule_type , last_edi…" at bounding box center [1216, 204] width 665 height 557
drag, startPoint x: 942, startPoint y: 403, endPoint x: 1033, endPoint y: 400, distance: 91.0
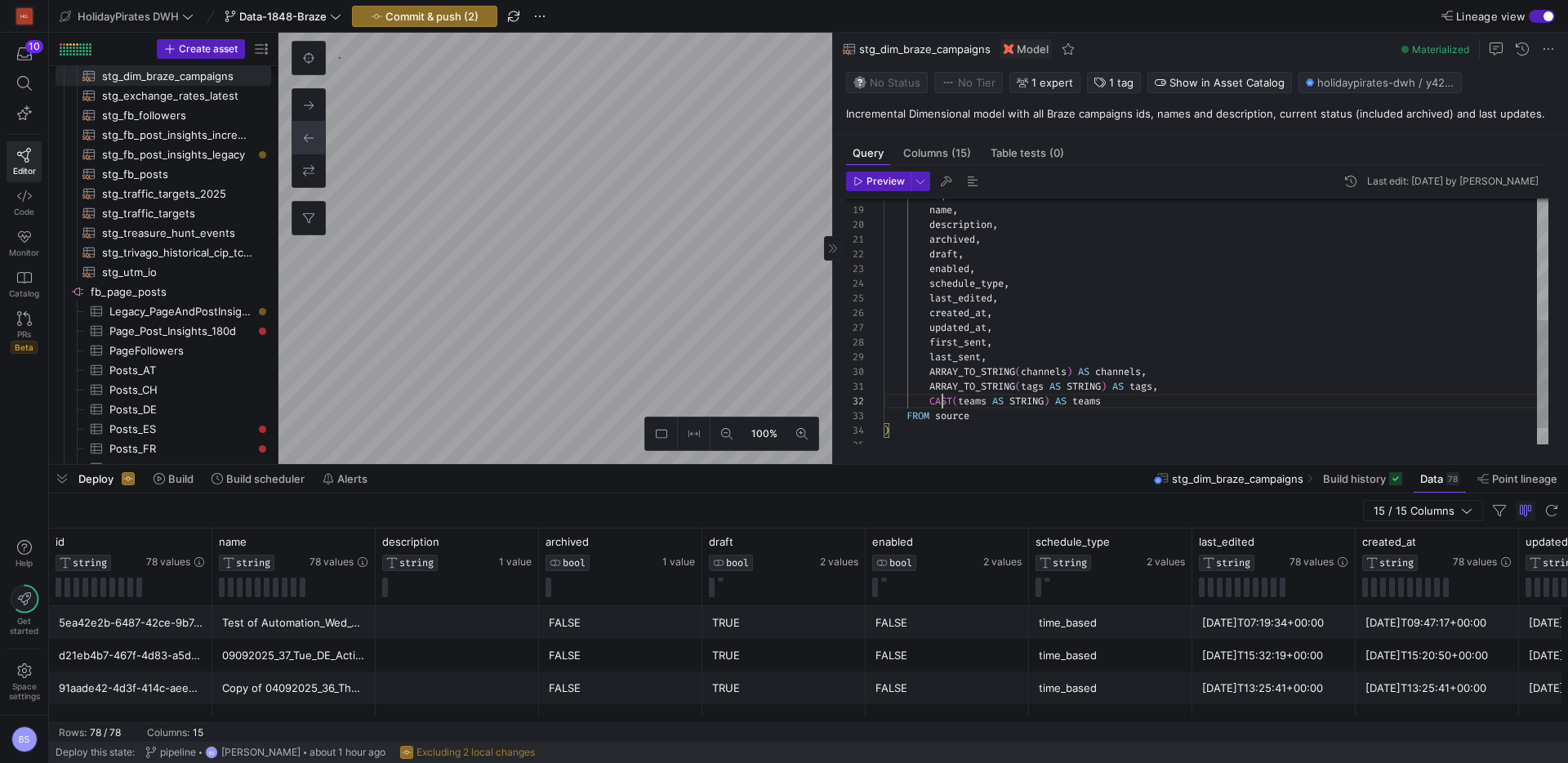
click at [1101, 386] on div "id , name , description , archived , draft , enabled , schedule_type , last_edi…" at bounding box center [1216, 204] width 665 height 557
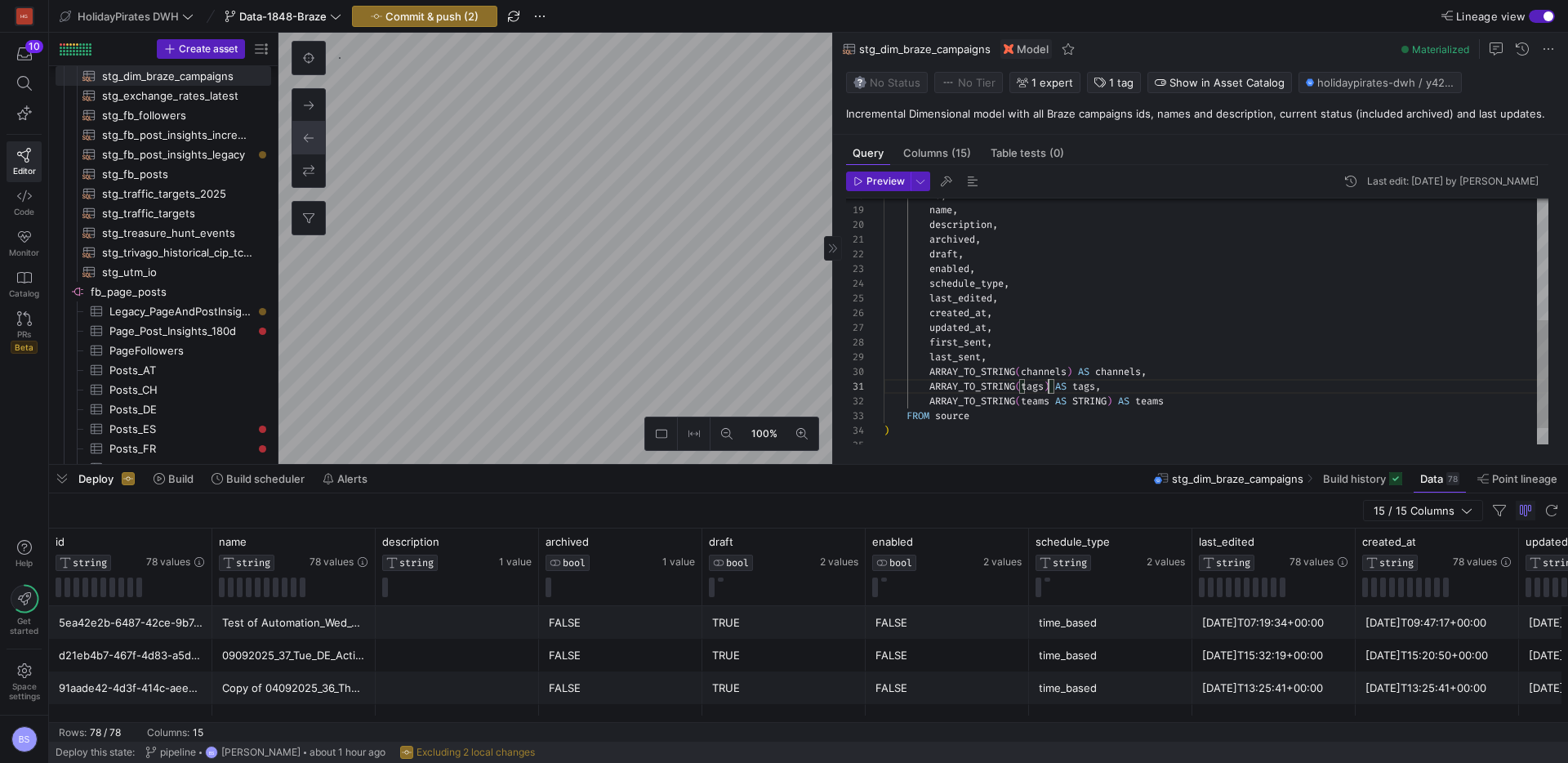
click at [1097, 400] on div "id , name , description , archived , draft , enabled , schedule_type , last_edi…" at bounding box center [1216, 204] width 665 height 557
type textarea "ARRAY_TO_STRING(tags) AS tags, ARRAY_TO_STRING(teams) AS teams FROM source ) SE…"
click at [883, 179] on span "Preview" at bounding box center [886, 182] width 39 height 12
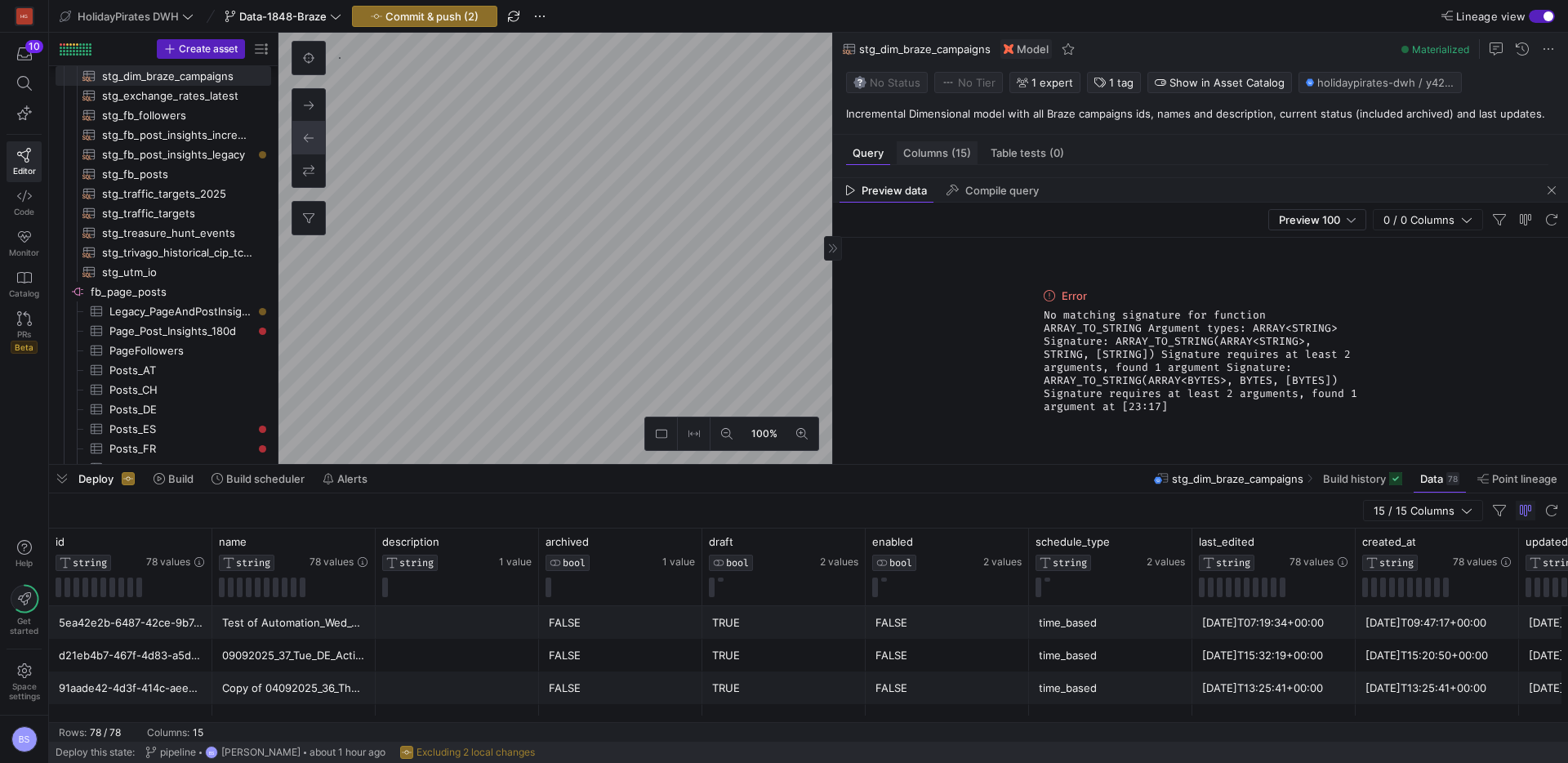
click at [921, 156] on span "Columns (15)" at bounding box center [937, 153] width 68 height 11
click at [869, 159] on div "Query" at bounding box center [868, 153] width 44 height 24
drag, startPoint x: 1551, startPoint y: 196, endPoint x: 1201, endPoint y: 389, distance: 399.7
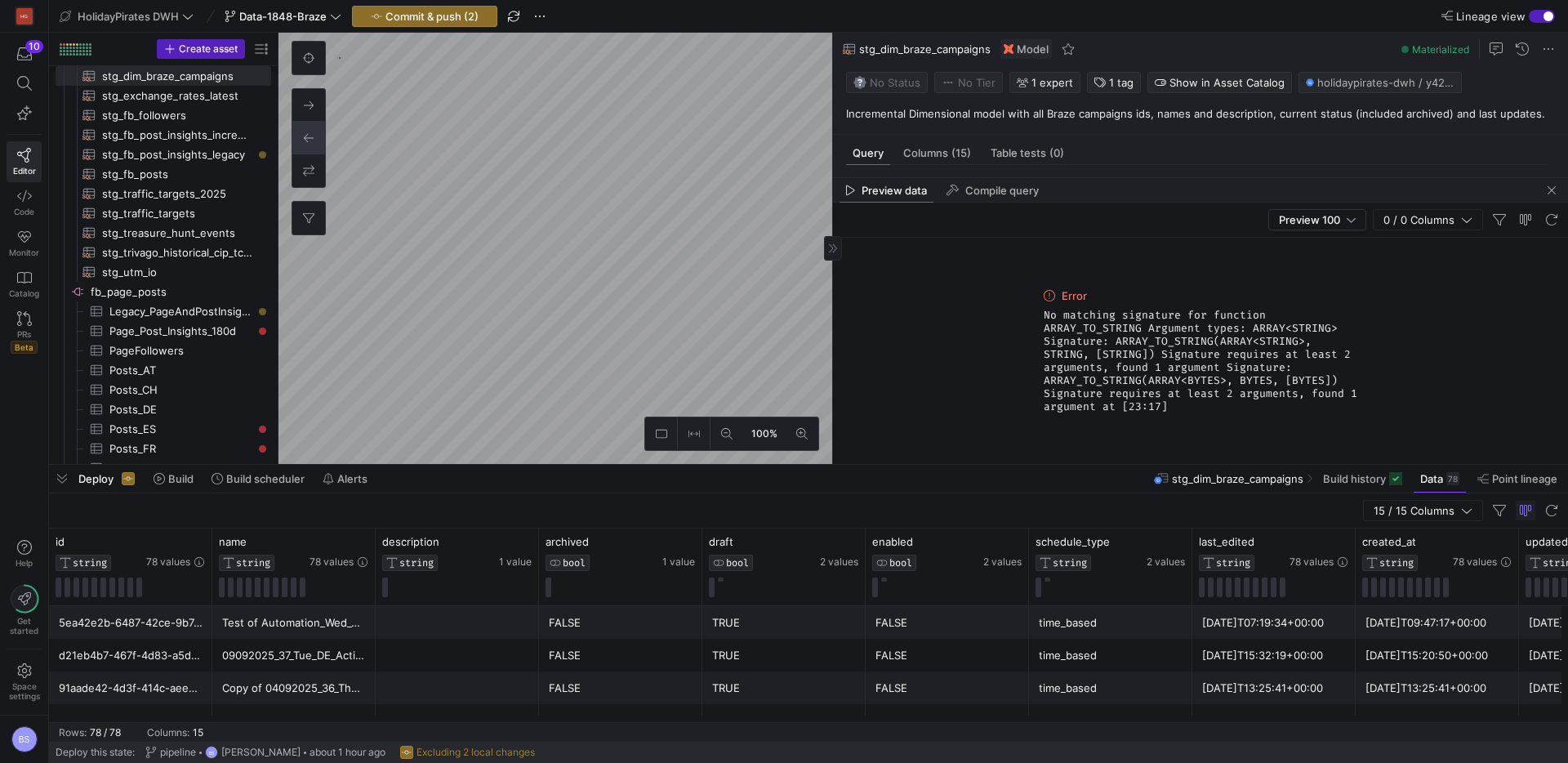
click at [1550, 197] on span "button" at bounding box center [1551, 190] width 19 height 19
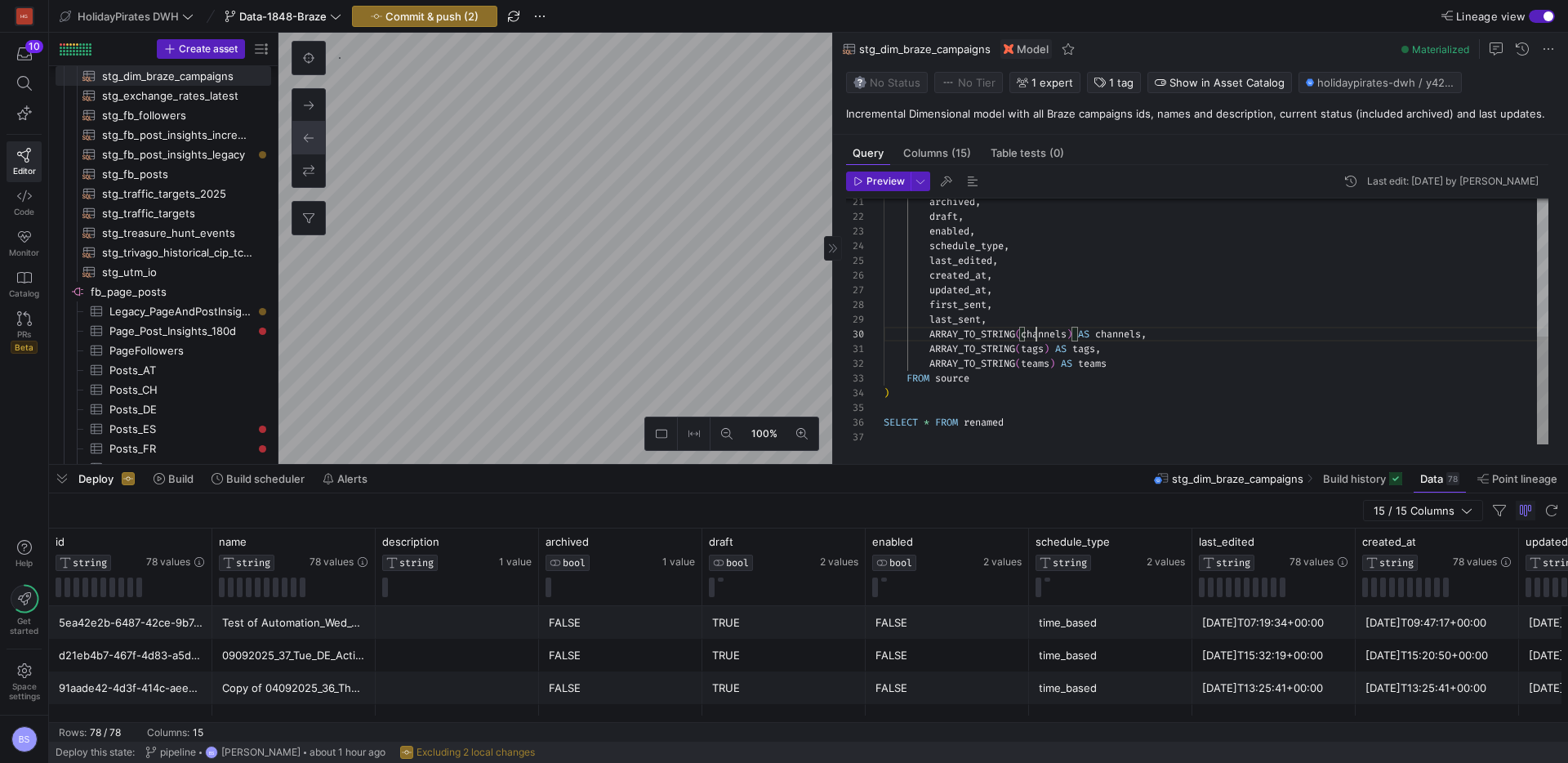
click at [1035, 334] on div "archived , draft , enabled , schedule_type , last_edited , created_at , updated…" at bounding box center [1216, 166] width 665 height 557
drag, startPoint x: 1035, startPoint y: 334, endPoint x: 1033, endPoint y: 359, distance: 25.1
click at [1033, 359] on div "archived , draft , enabled , schedule_type , last_edited , created_at , updated…" at bounding box center [1216, 166] width 665 height 557
type textarea "archived, draft, enabled, schedule_type, last_edited, created_at, updated_at, f…"
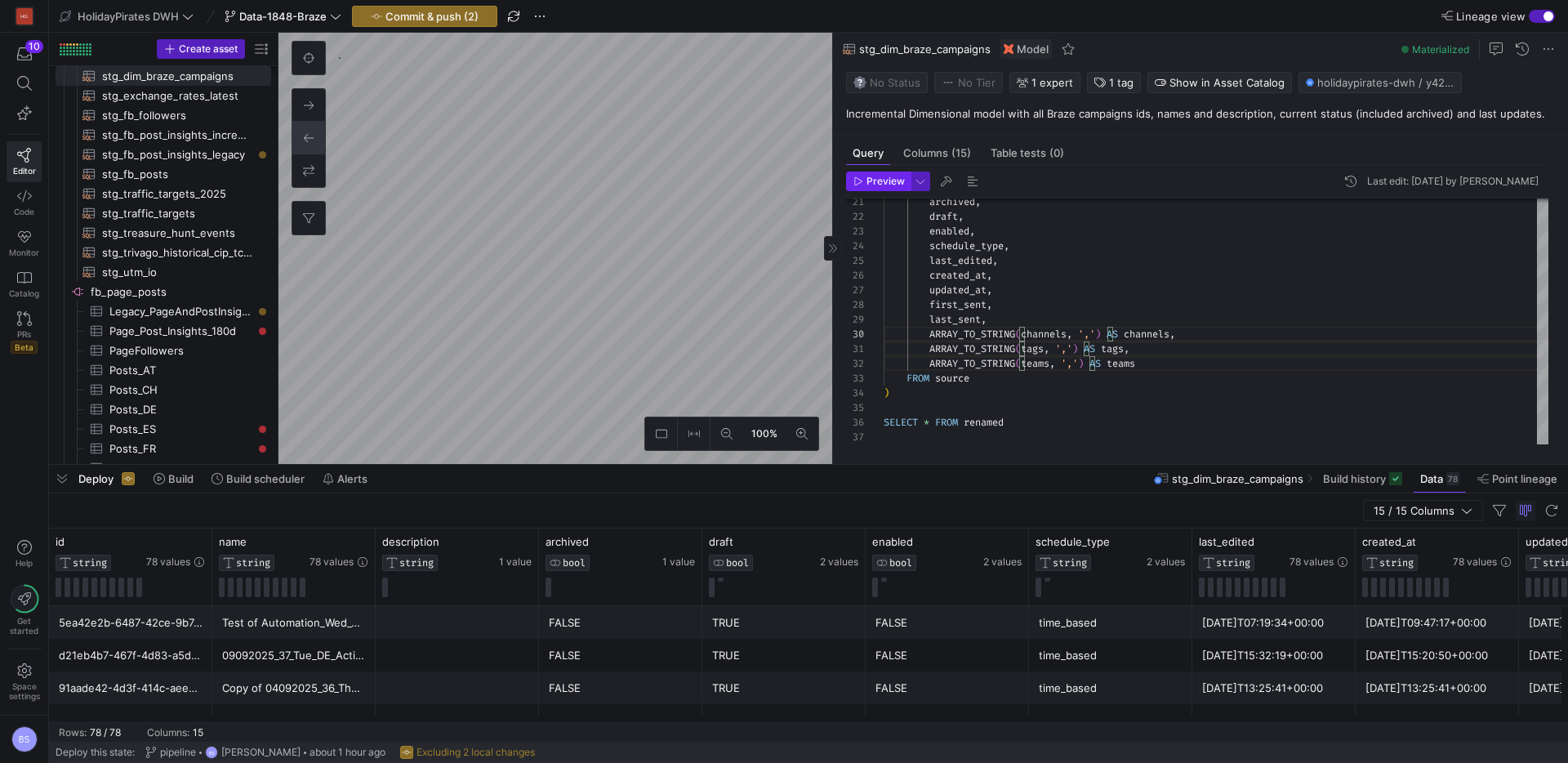
click at [877, 182] on span "Preview" at bounding box center [886, 182] width 39 height 12
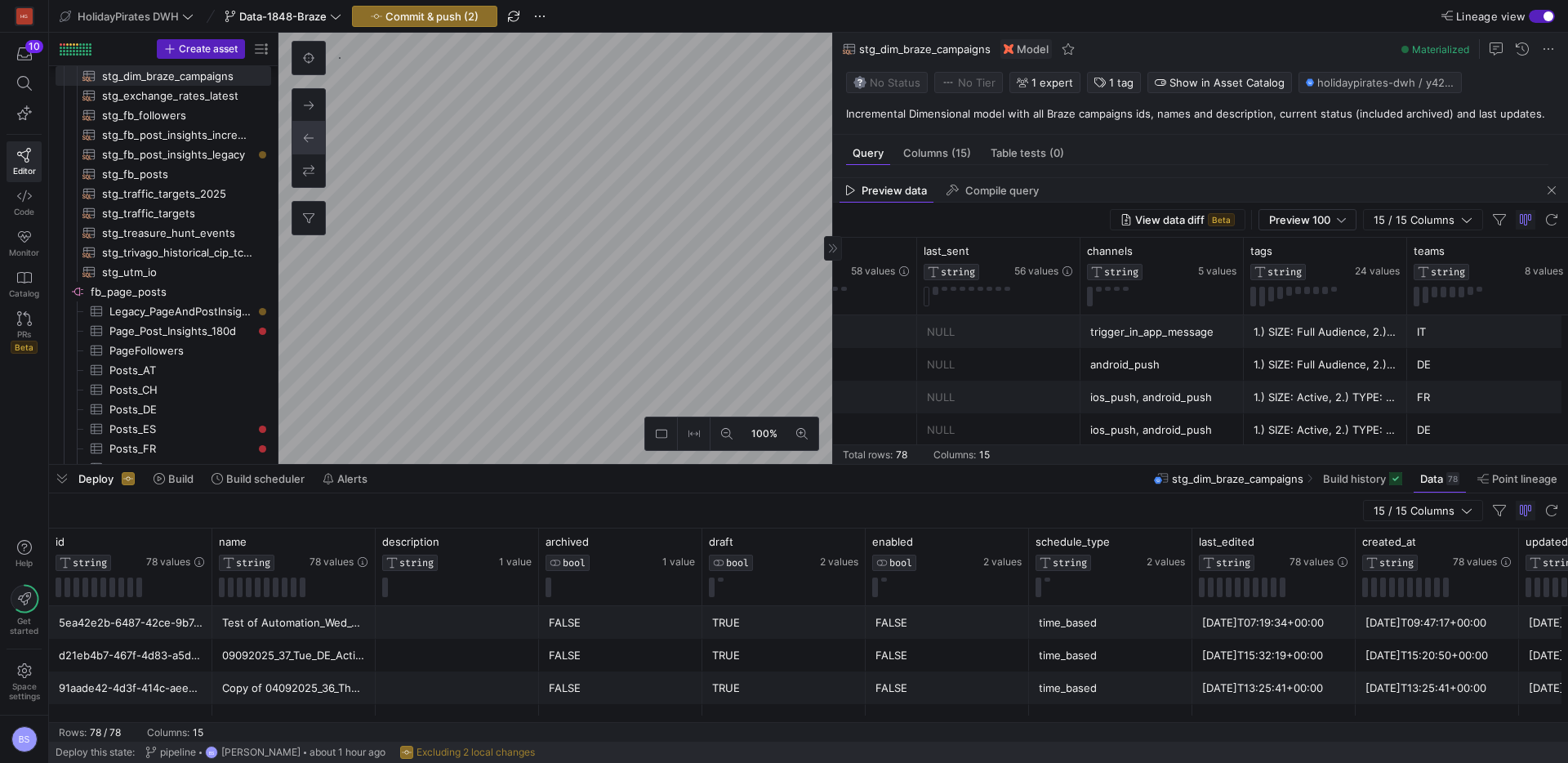
scroll to position [0, 2054]
click at [1177, 332] on div "trigger_in_app_message" at bounding box center [1159, 332] width 144 height 32
click at [1155, 400] on div "ios_push, android_push" at bounding box center [1159, 398] width 144 height 32
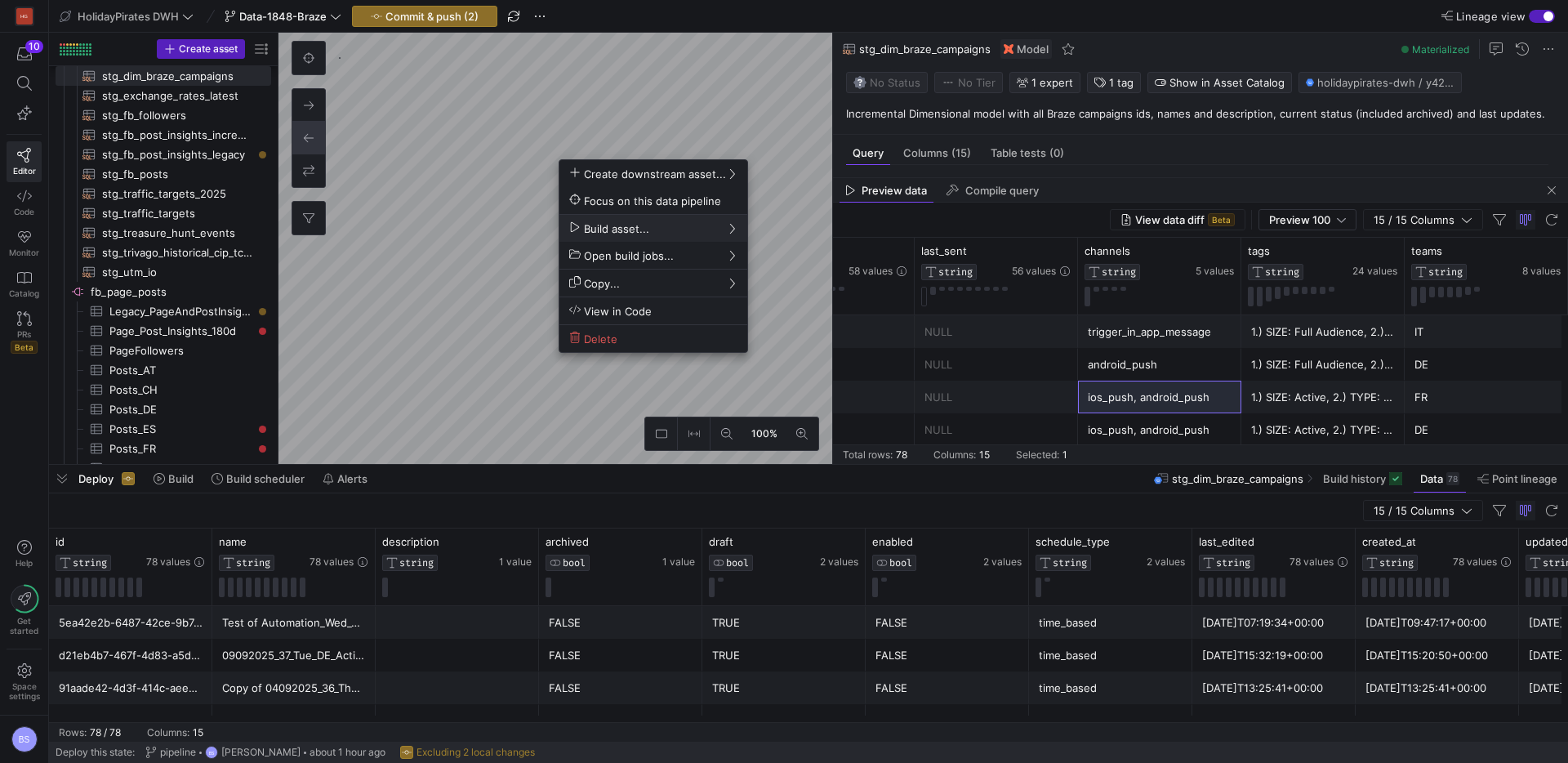
click at [188, 484] on div at bounding box center [784, 381] width 1568 height 763
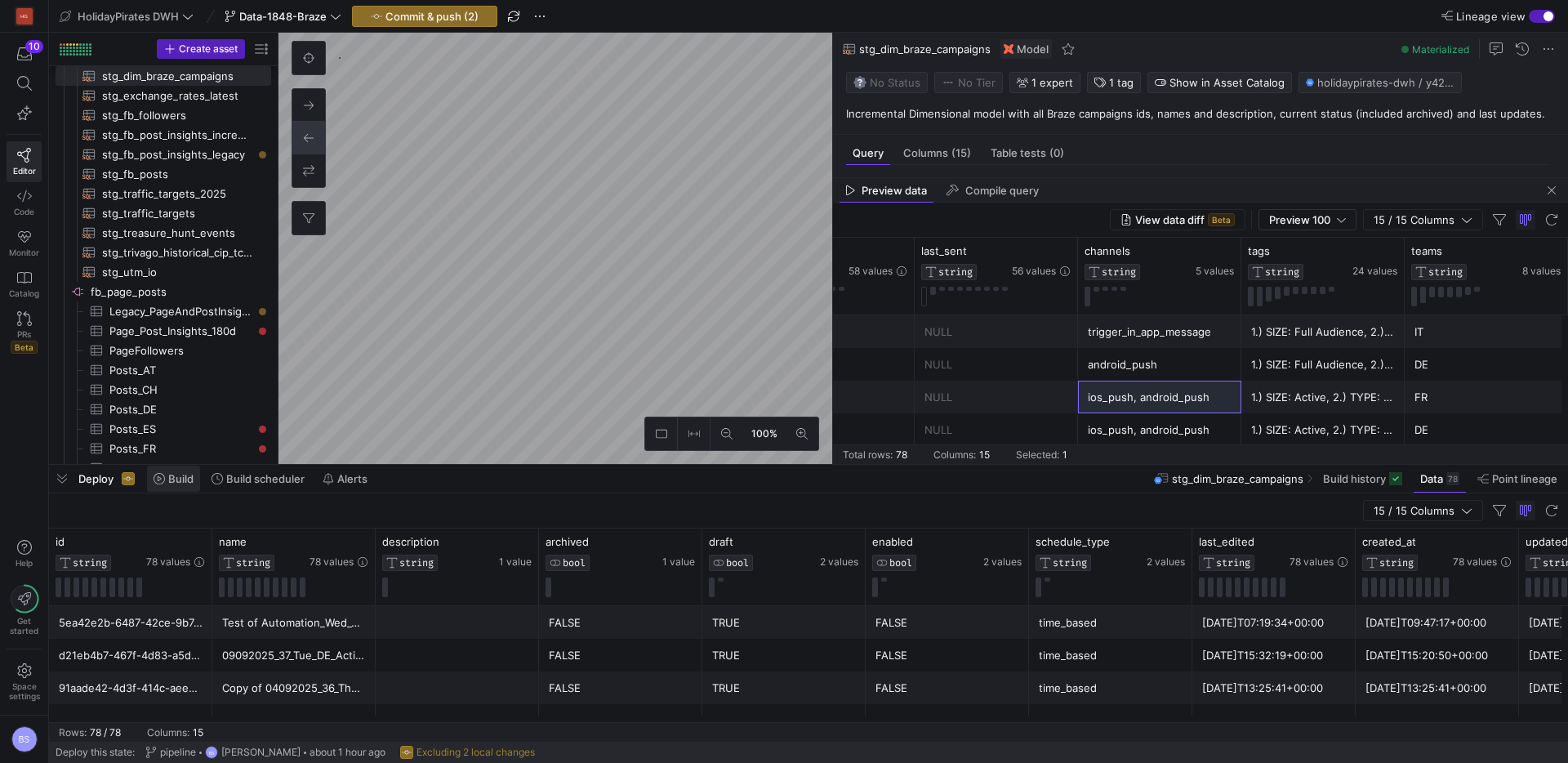
click at [177, 482] on span "Build" at bounding box center [181, 479] width 25 height 13
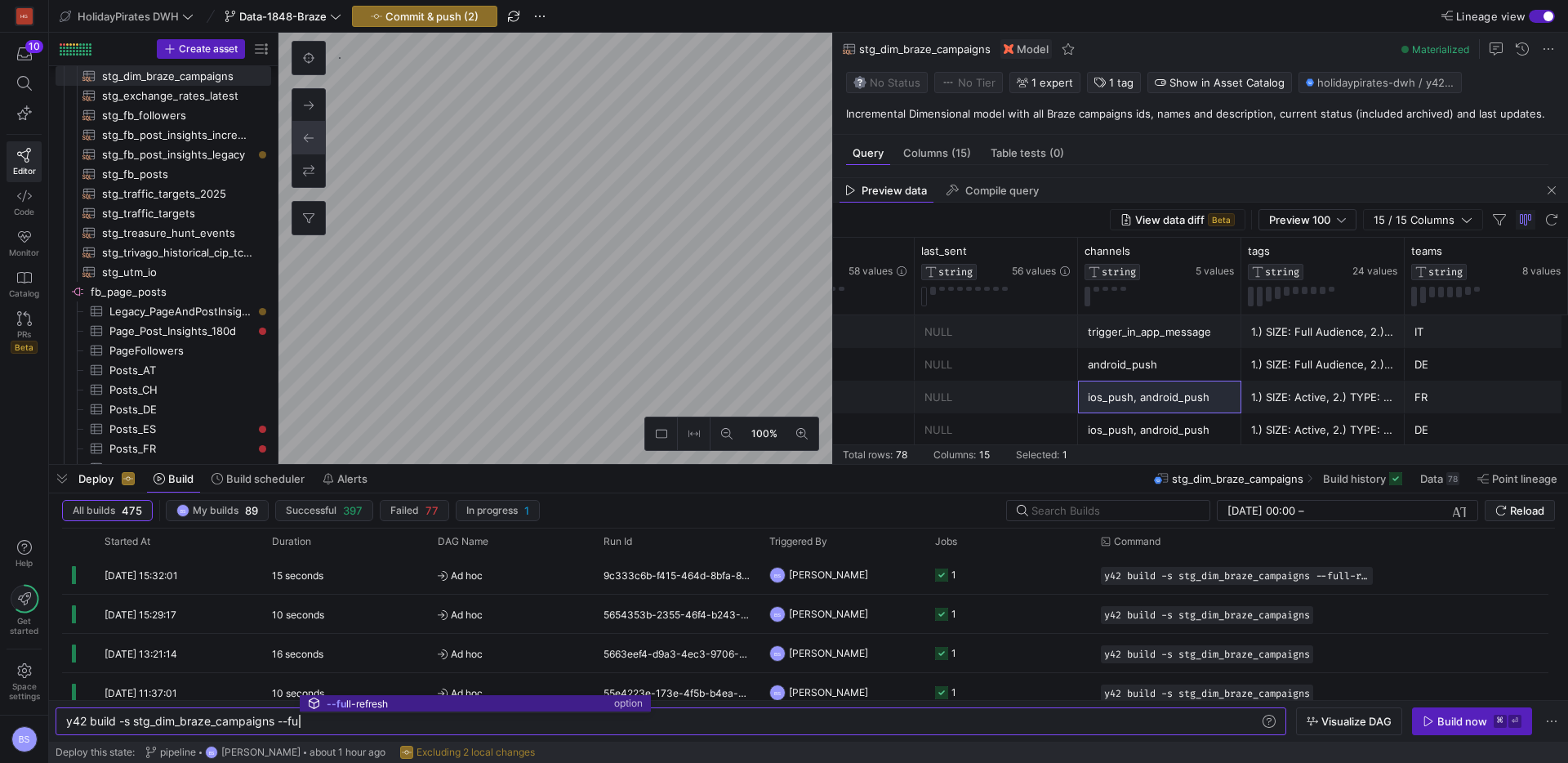
scroll to position [0, 282]
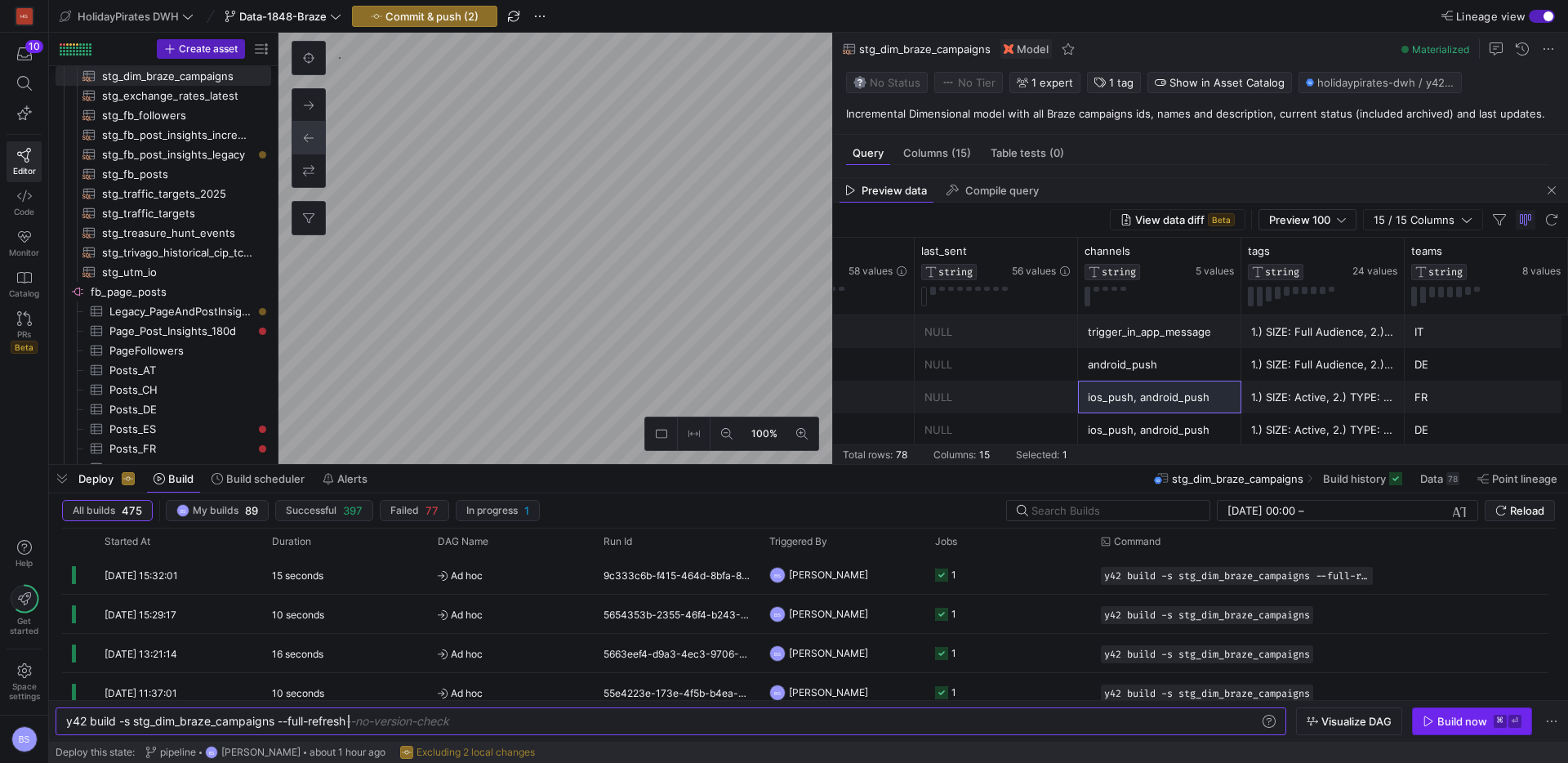
type textarea "y42 build -s stg_dim_braze_campaigns --full-refresh"
click at [1478, 719] on div "Build now" at bounding box center [1462, 722] width 50 height 13
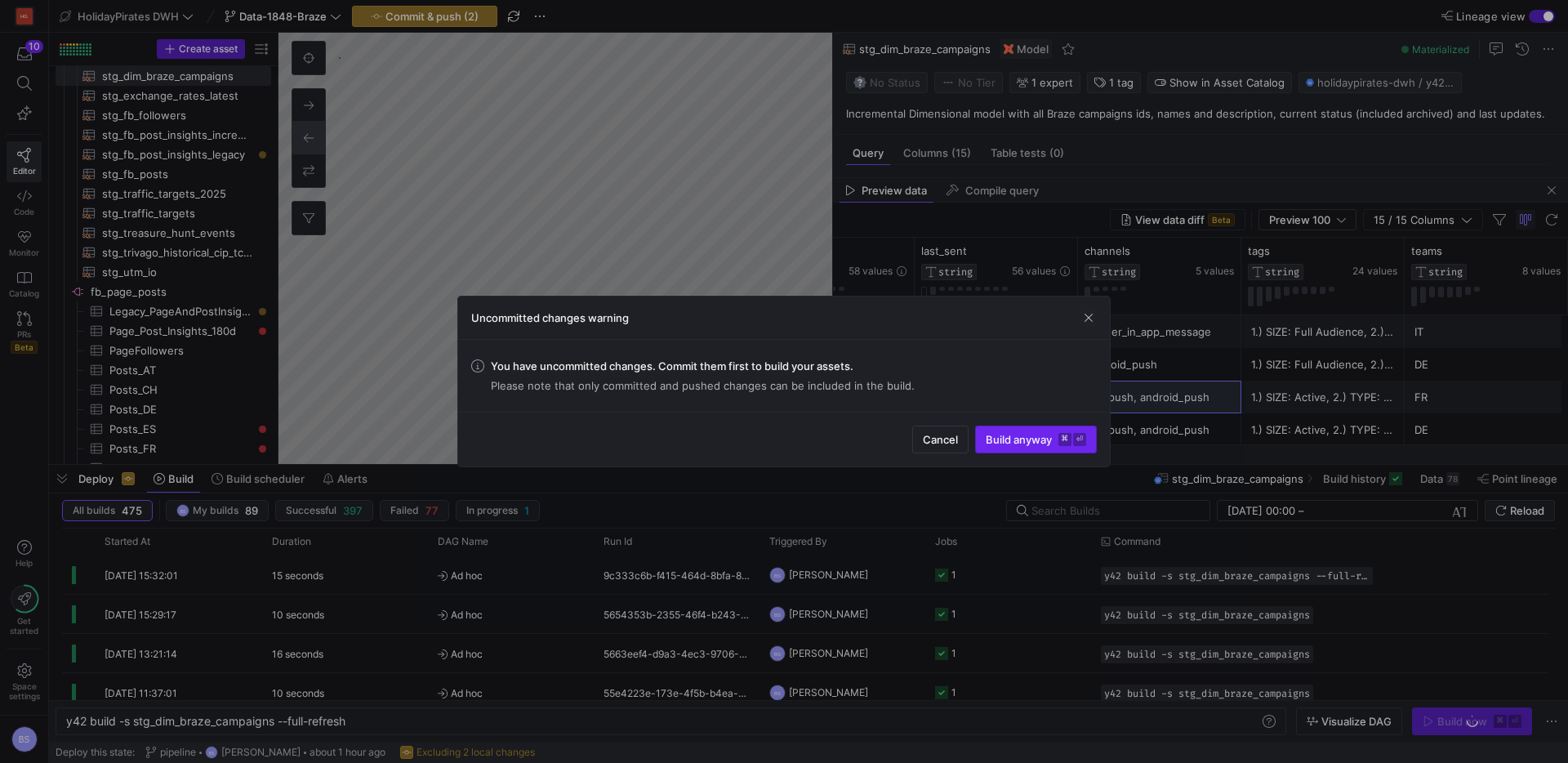
click at [1040, 445] on span "Build anyway ⌘ ⏎" at bounding box center [1035, 440] width 100 height 13
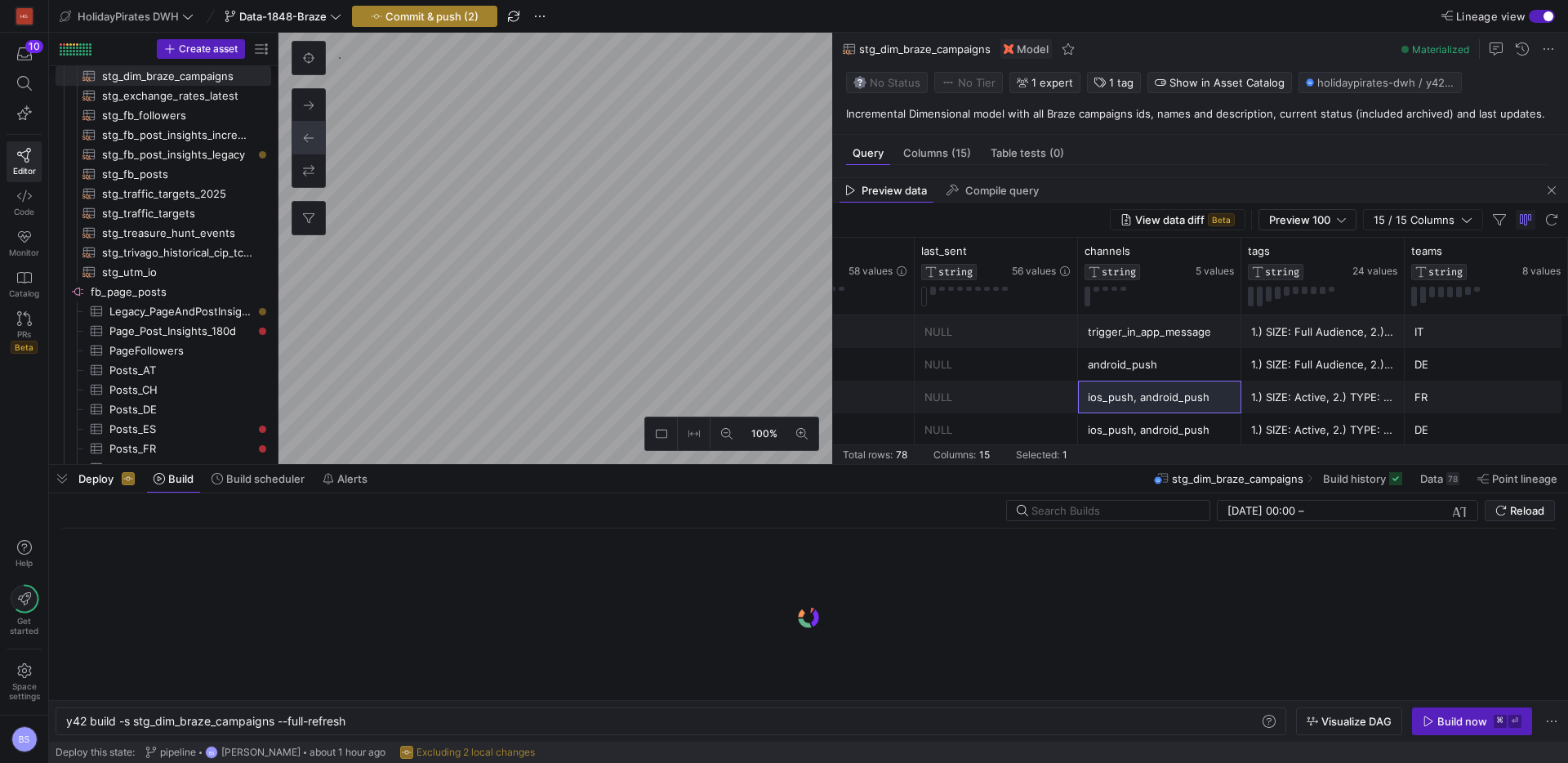
click at [454, 16] on span "Commit & push (2)" at bounding box center [431, 17] width 93 height 13
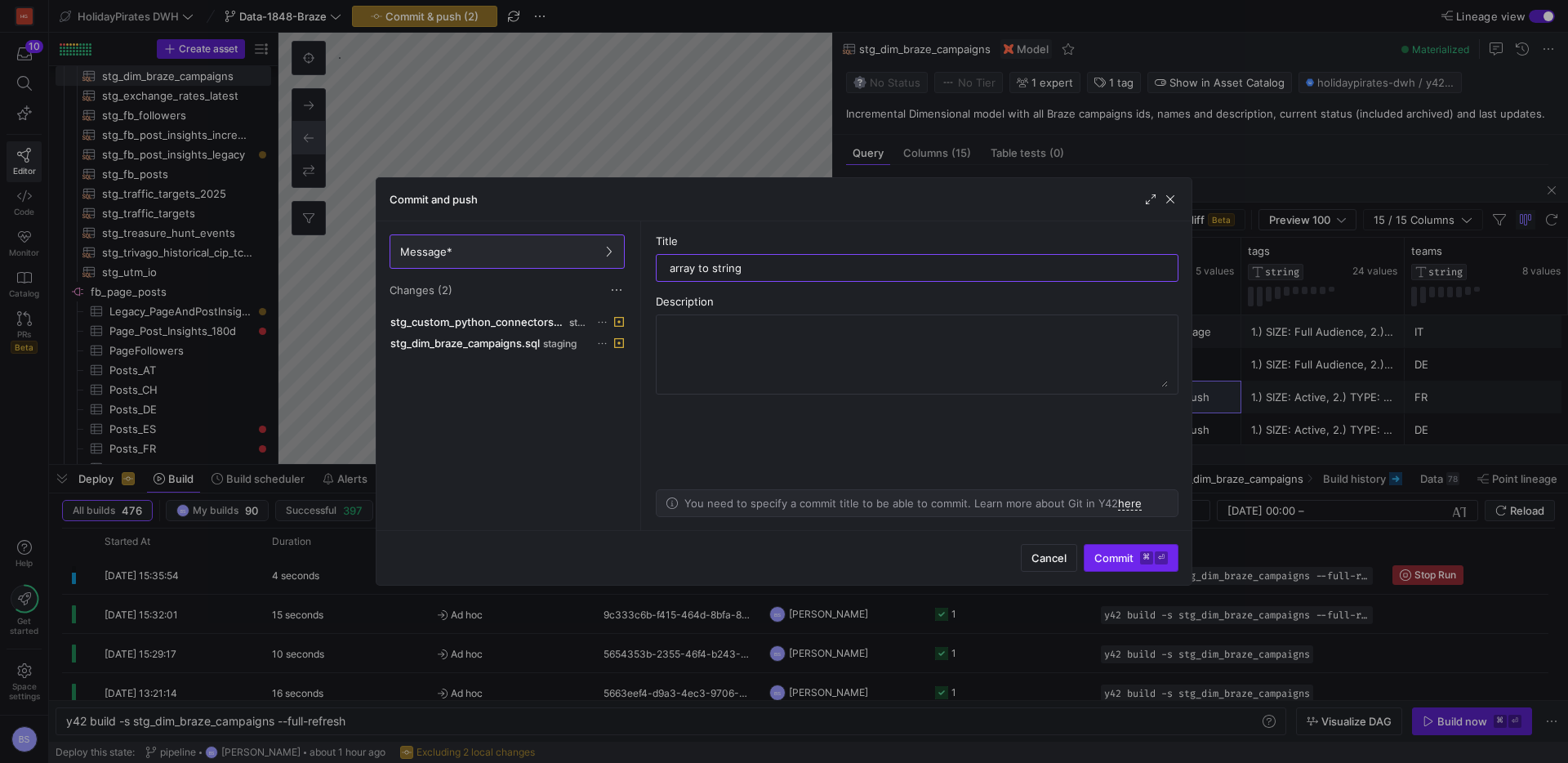
type input "array to string"
click at [1106, 566] on span "submit" at bounding box center [1131, 558] width 93 height 26
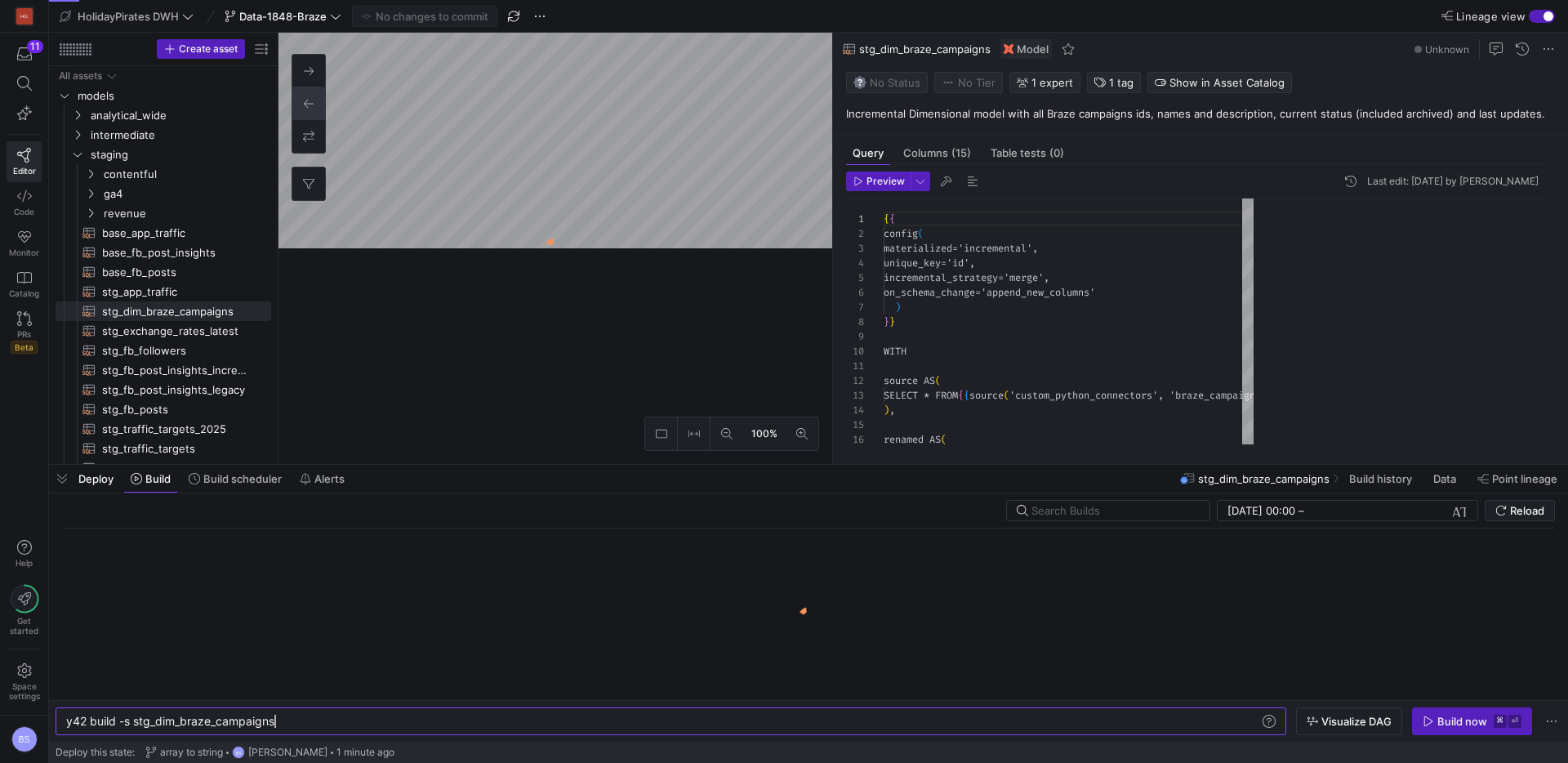
scroll to position [147, 0]
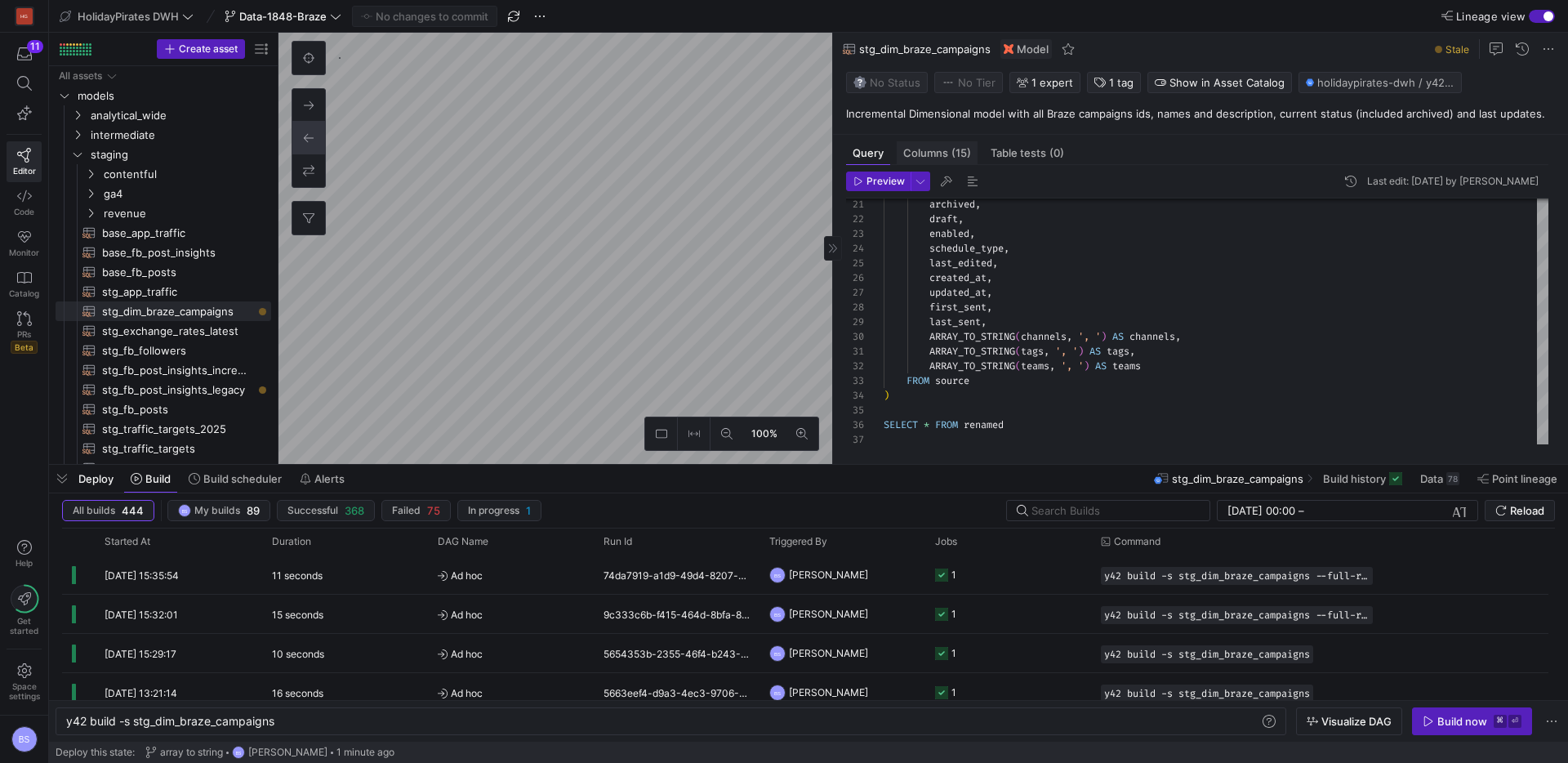
click at [953, 148] on span "(15)" at bounding box center [961, 153] width 19 height 11
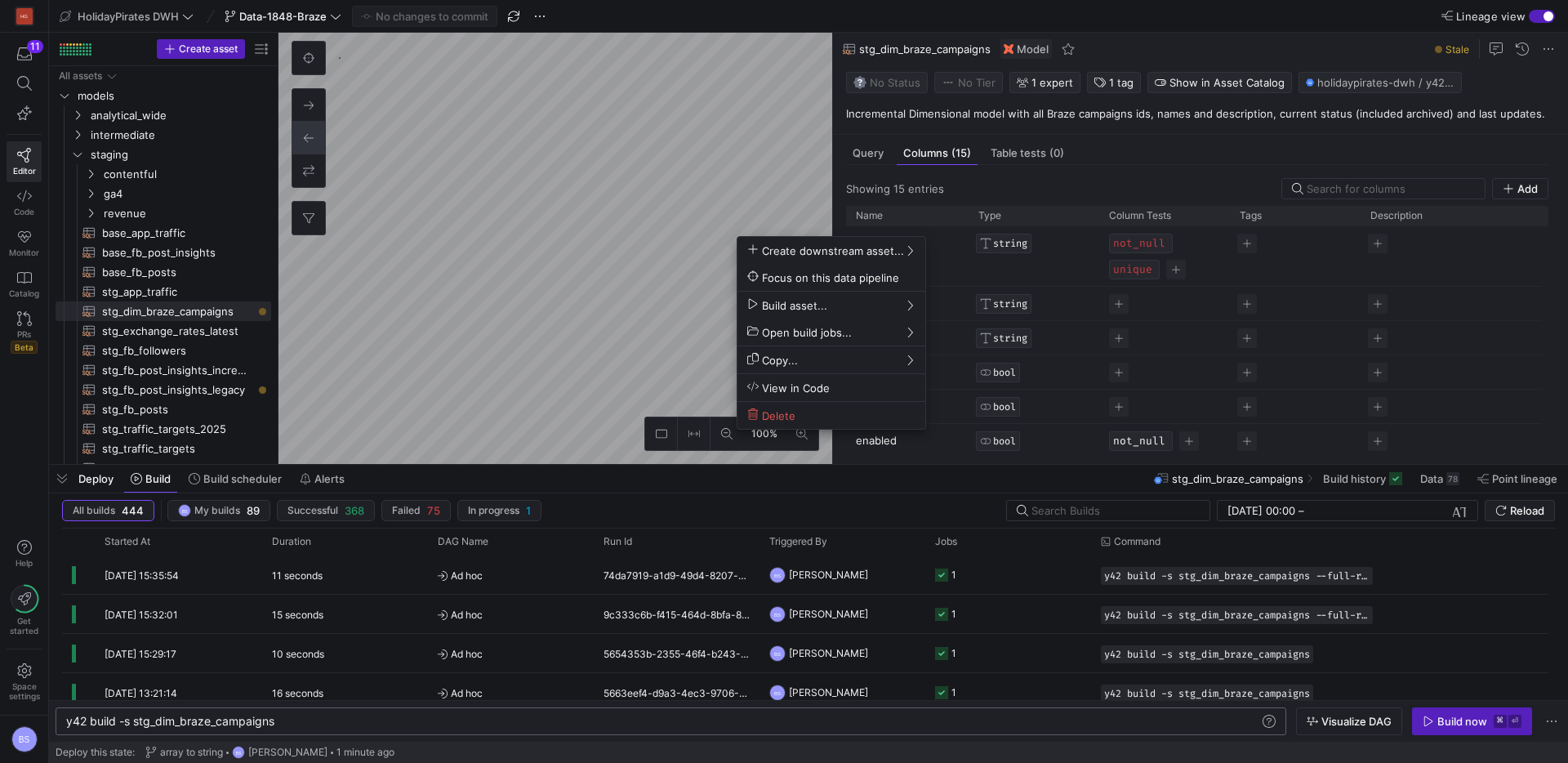
click at [346, 721] on div at bounding box center [784, 381] width 1568 height 763
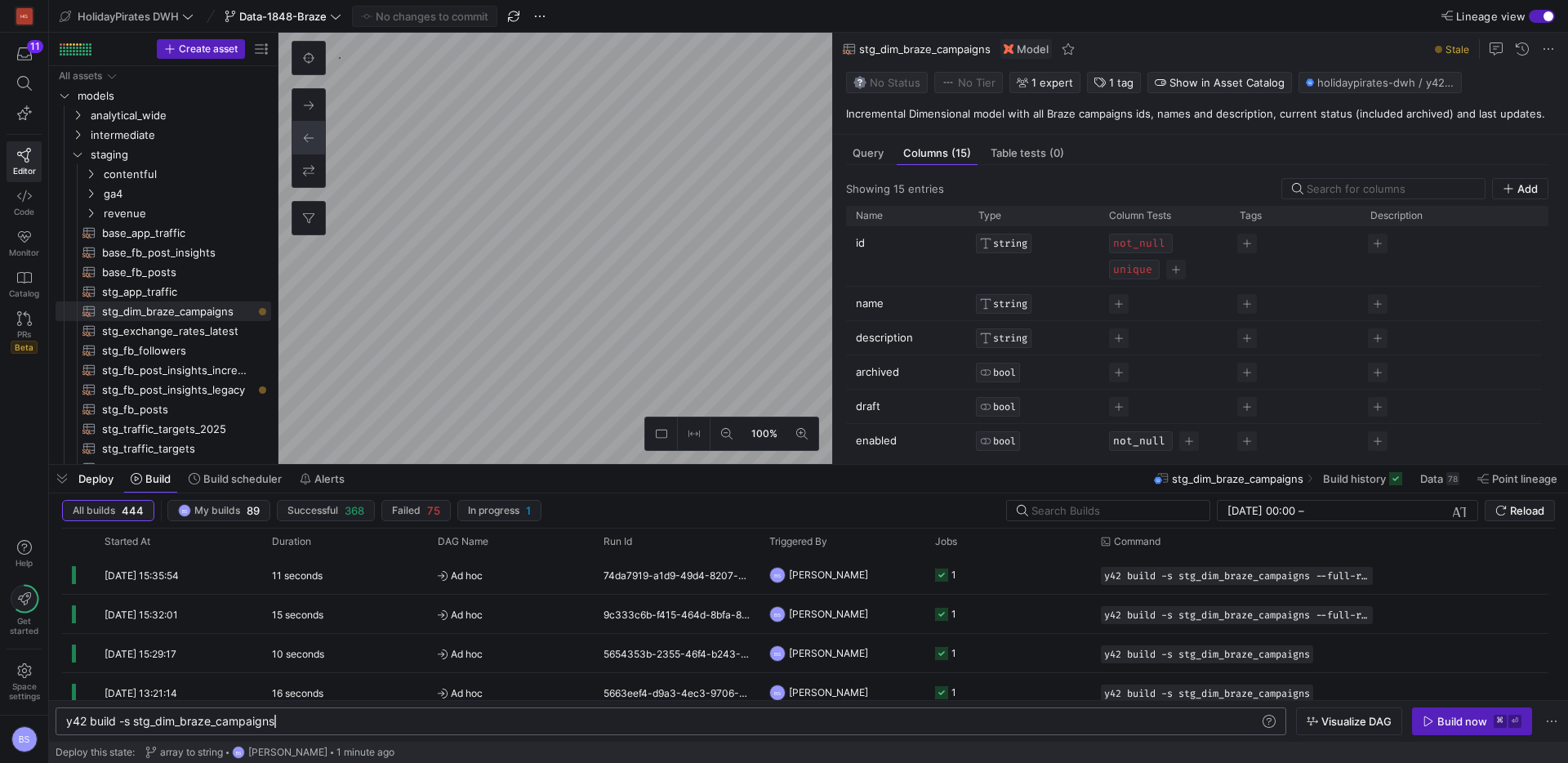
click at [346, 721] on div "y42 build -s stg_dim_braze_campaigns" at bounding box center [663, 722] width 1193 height 13
type textarea "y42 build -s stg_dim_braze_campaigns --full-refresh"
click at [1476, 724] on div "Build now" at bounding box center [1462, 722] width 50 height 13
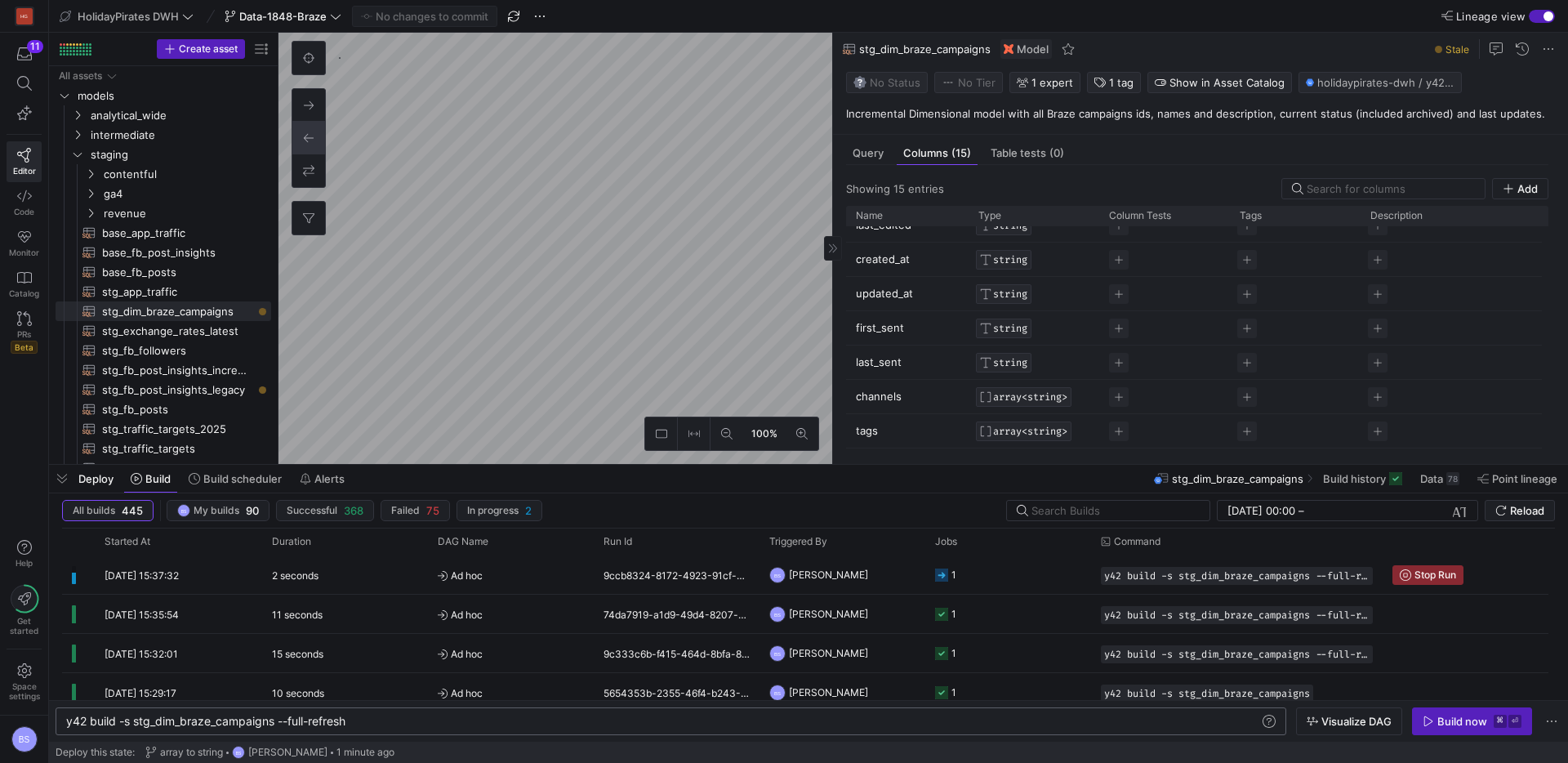
scroll to position [316, 0]
click at [879, 163] on div "Query" at bounding box center [868, 153] width 44 height 24
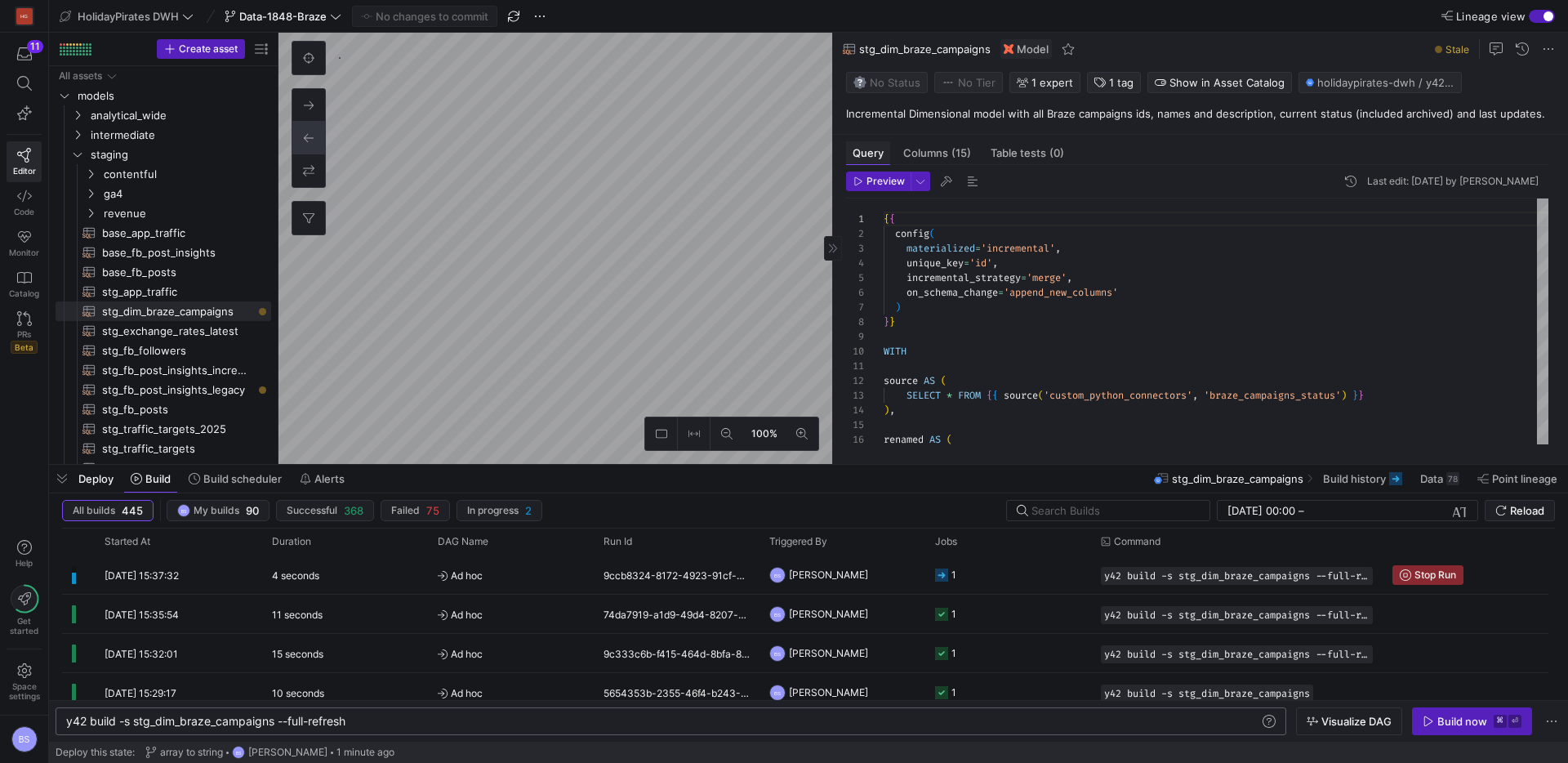
scroll to position [147, 0]
click at [878, 159] on div "Query" at bounding box center [868, 153] width 44 height 24
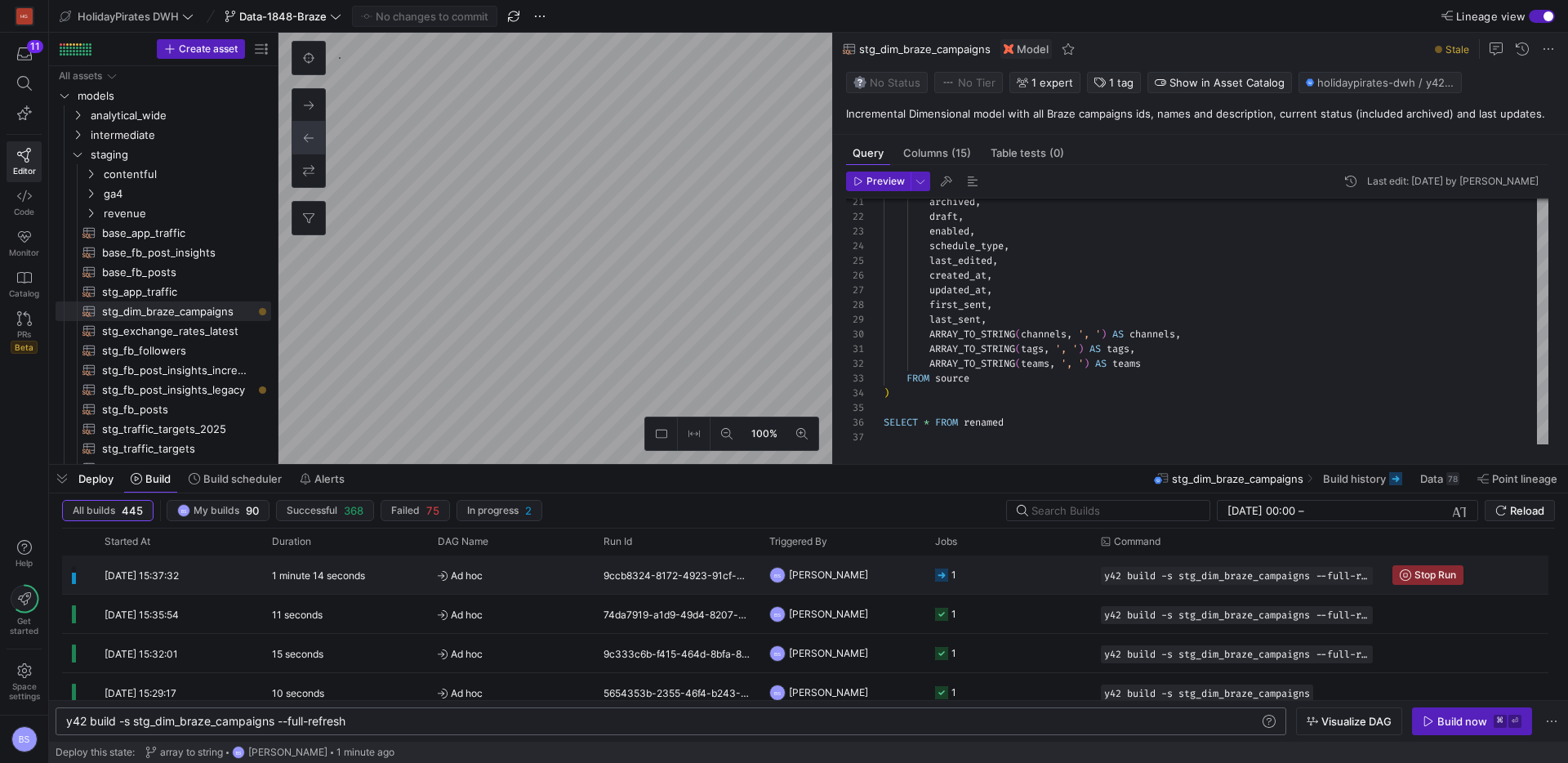
click at [721, 579] on div "9ccb8324-8172-4923-91cf-6a806250cad3" at bounding box center [676, 575] width 166 height 39
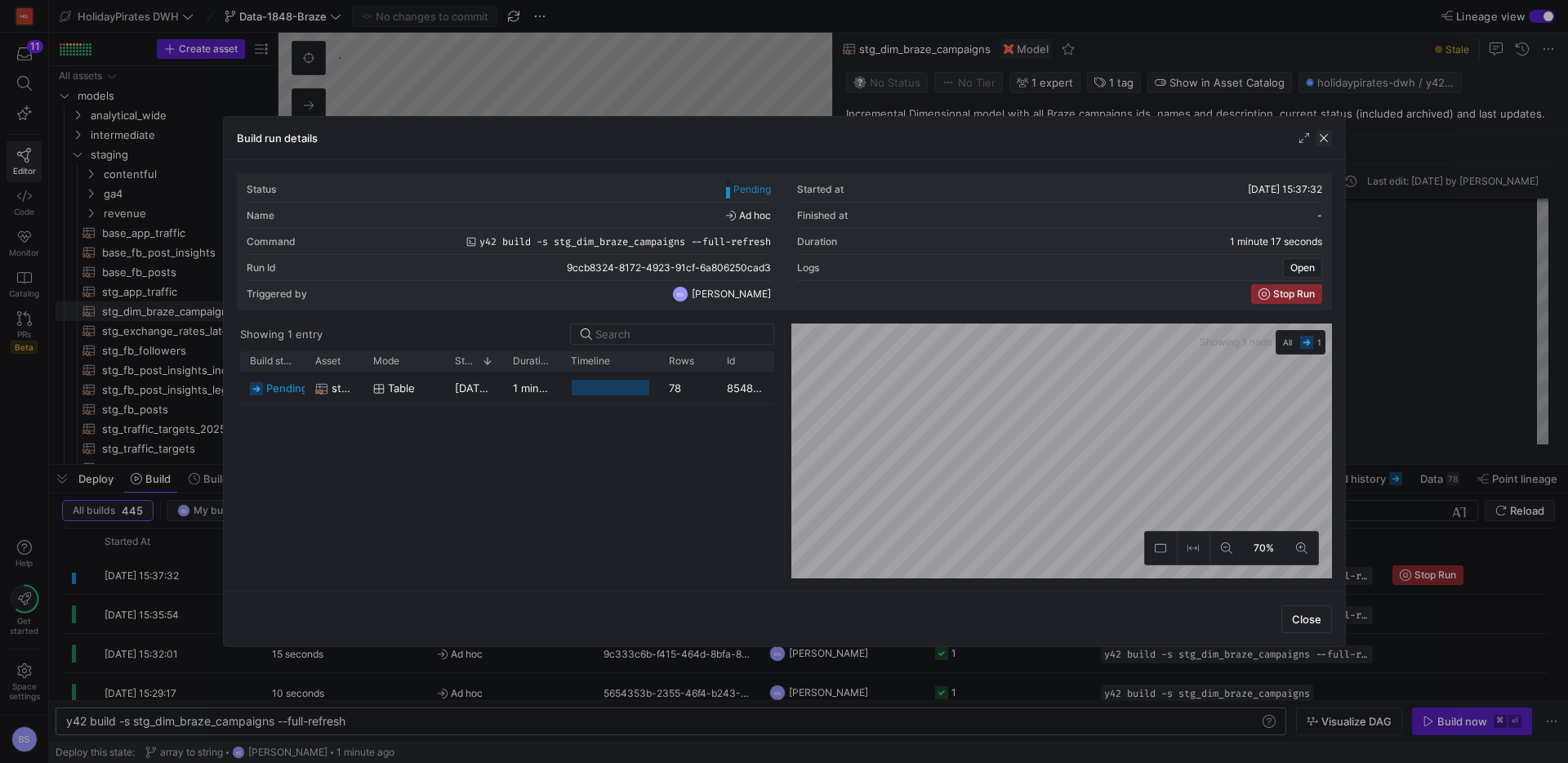
click at [1326, 142] on span "button" at bounding box center [1323, 137] width 16 height 16
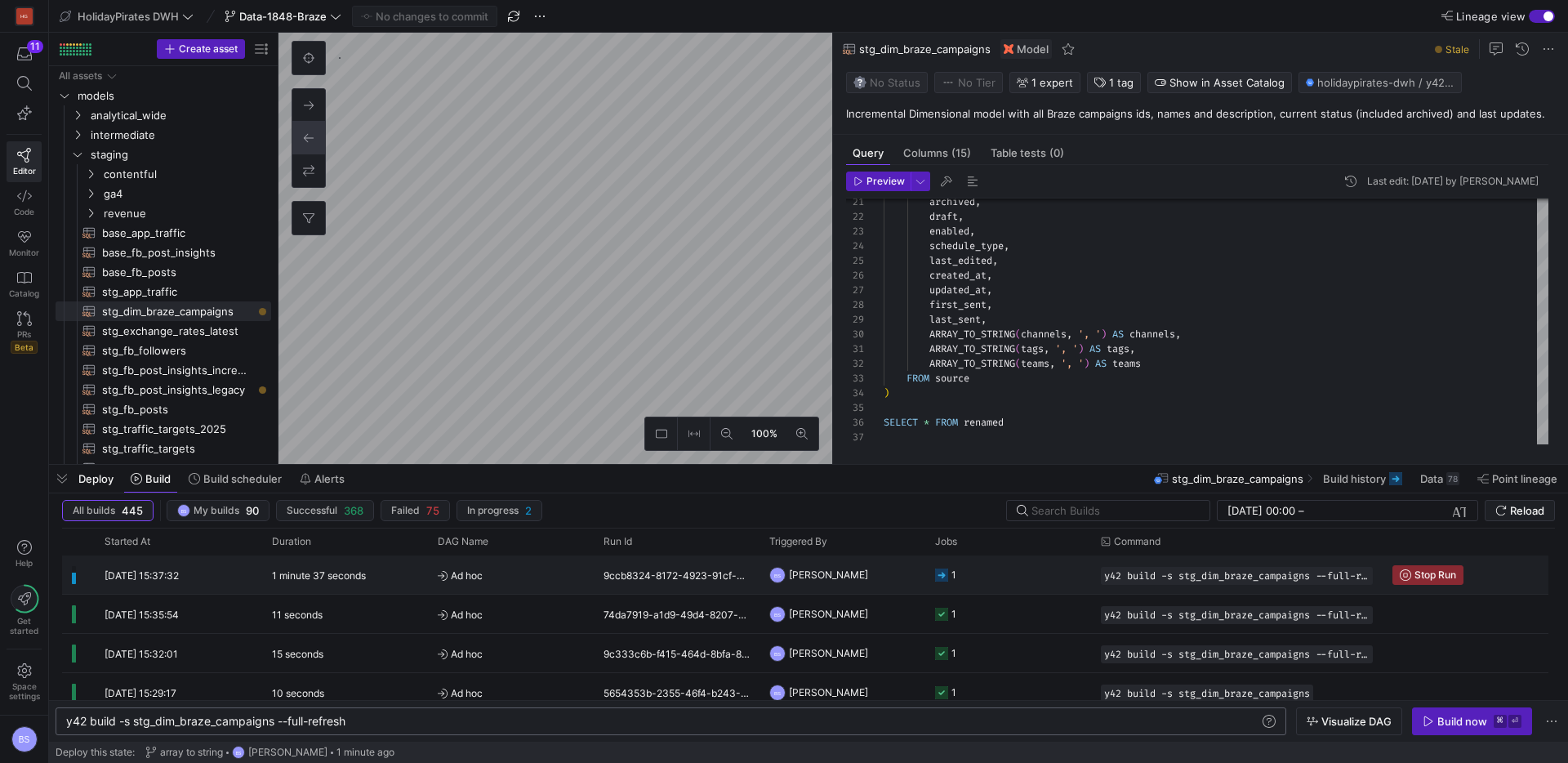
click at [511, 580] on span "Ad hoc" at bounding box center [511, 575] width 146 height 39
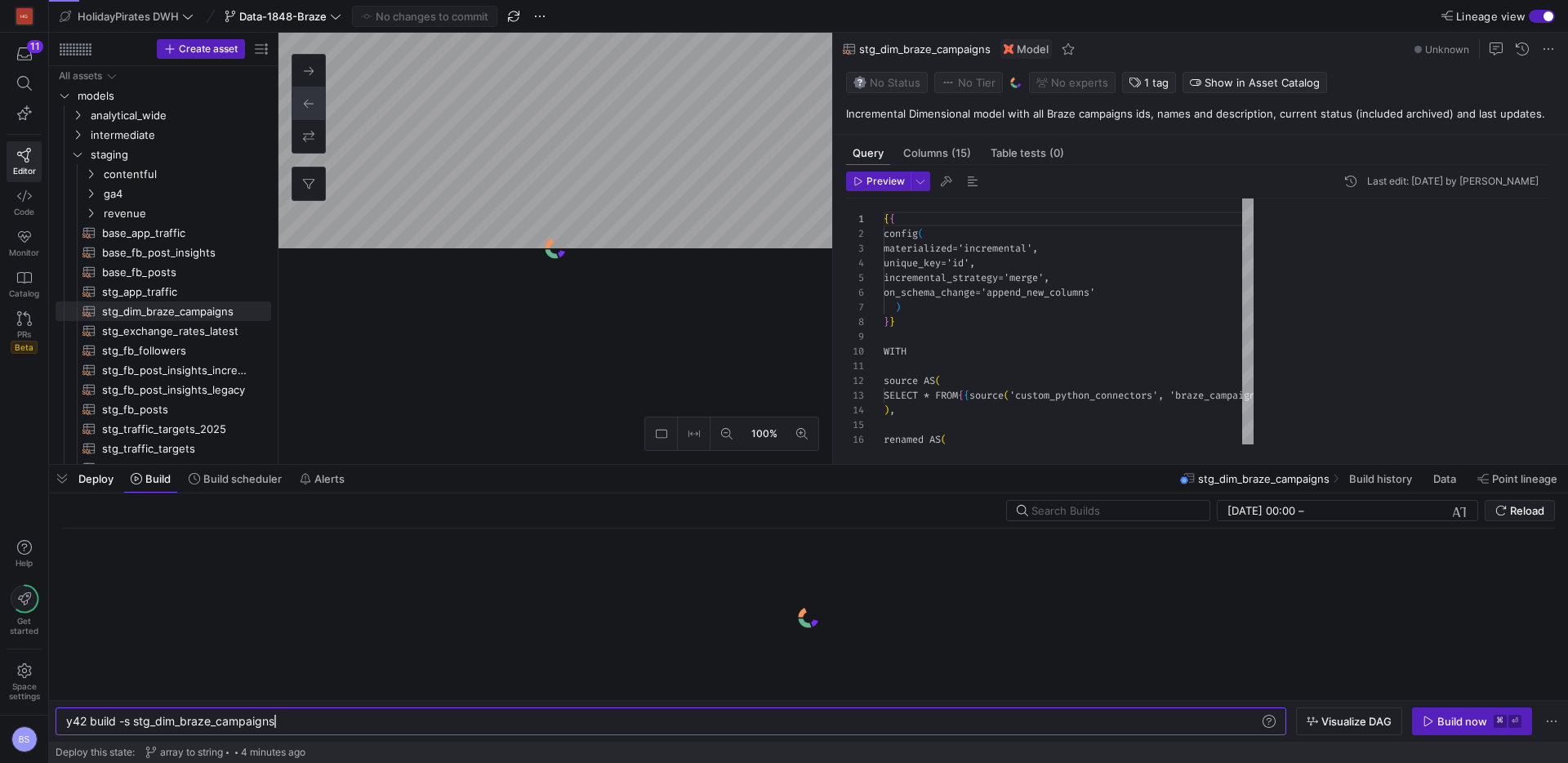
scroll to position [147, 0]
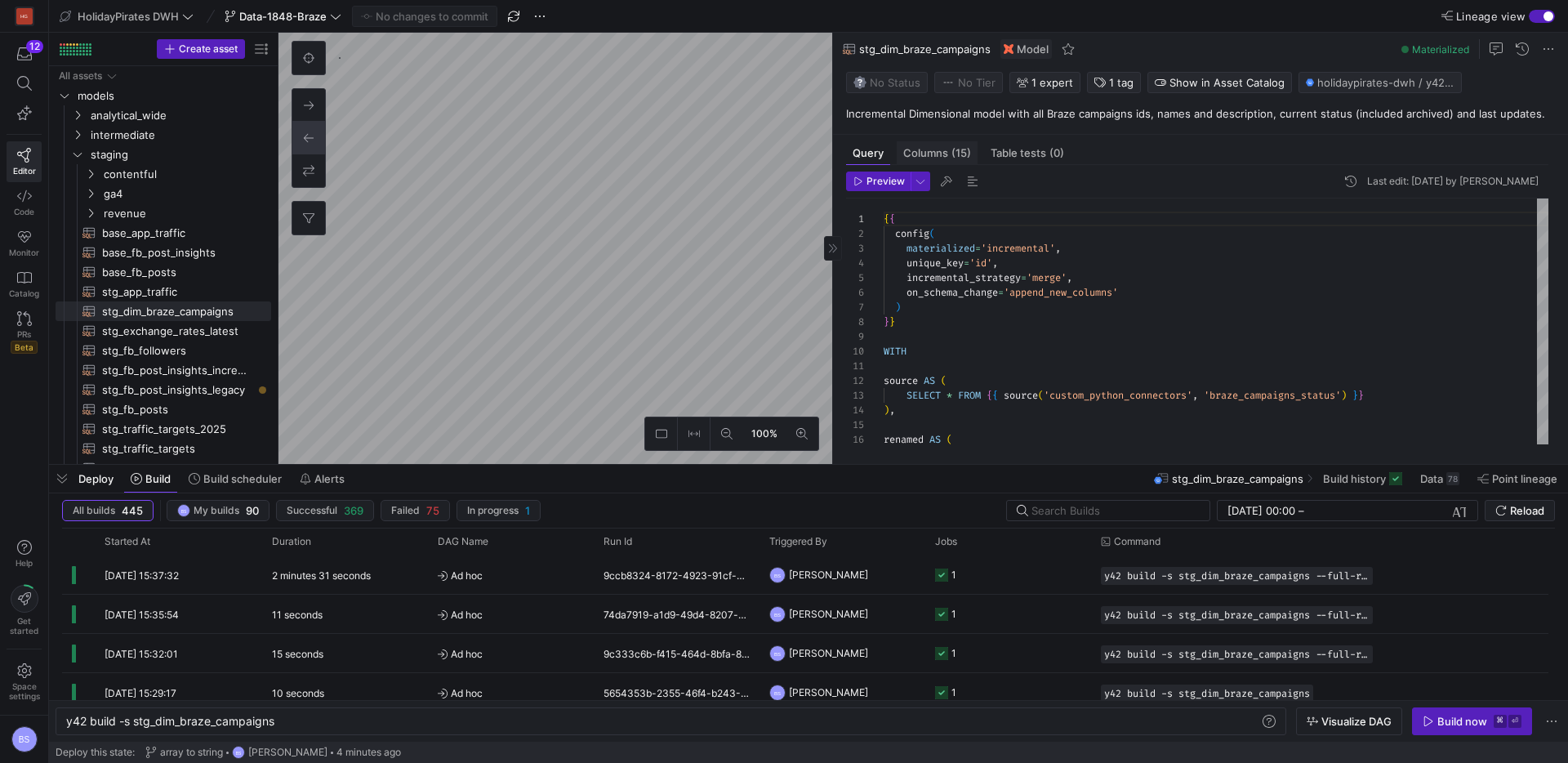
click at [935, 152] on span "Columns (15)" at bounding box center [937, 153] width 68 height 11
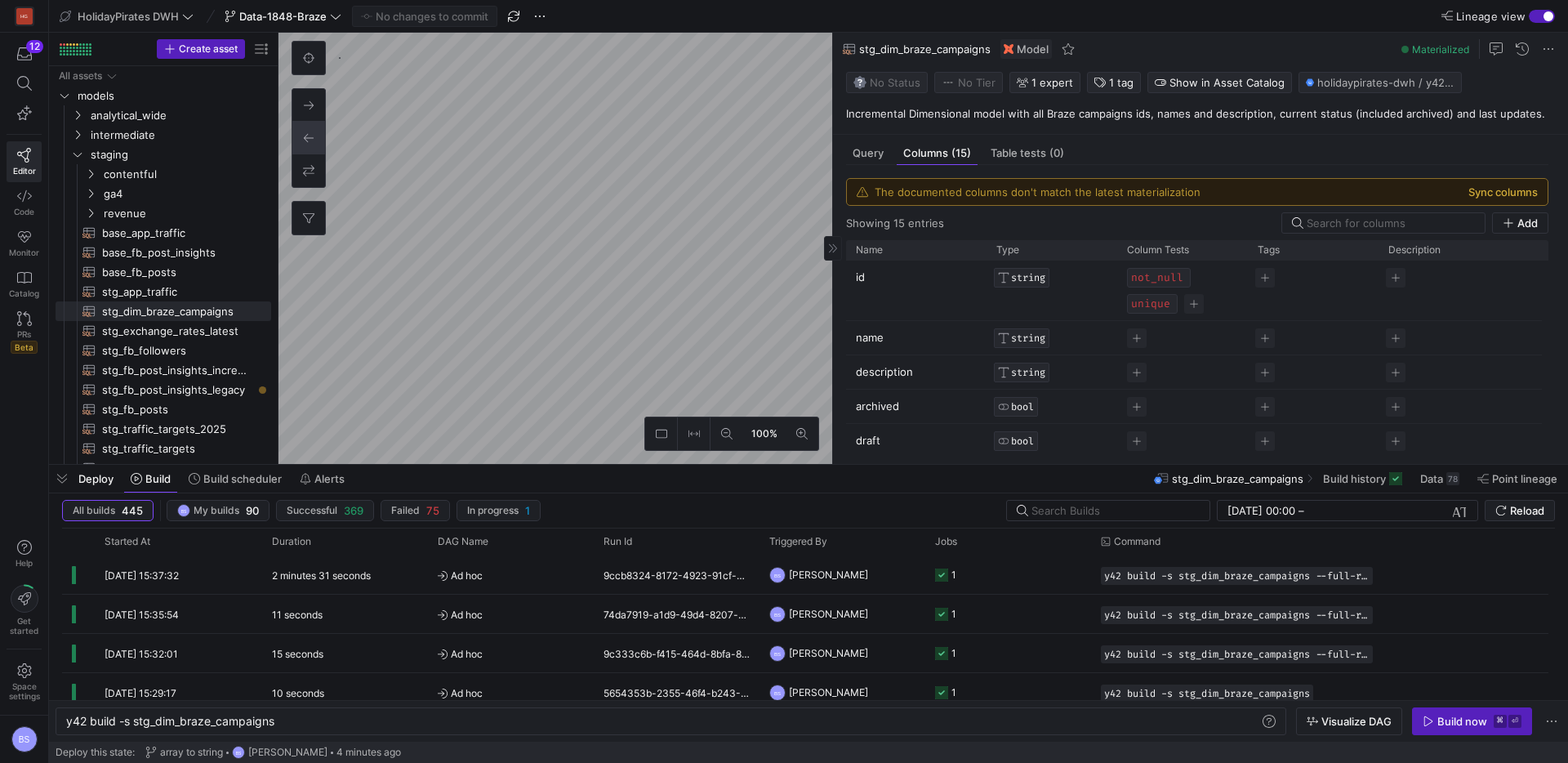
click at [1476, 188] on button "Sync columns" at bounding box center [1502, 192] width 70 height 13
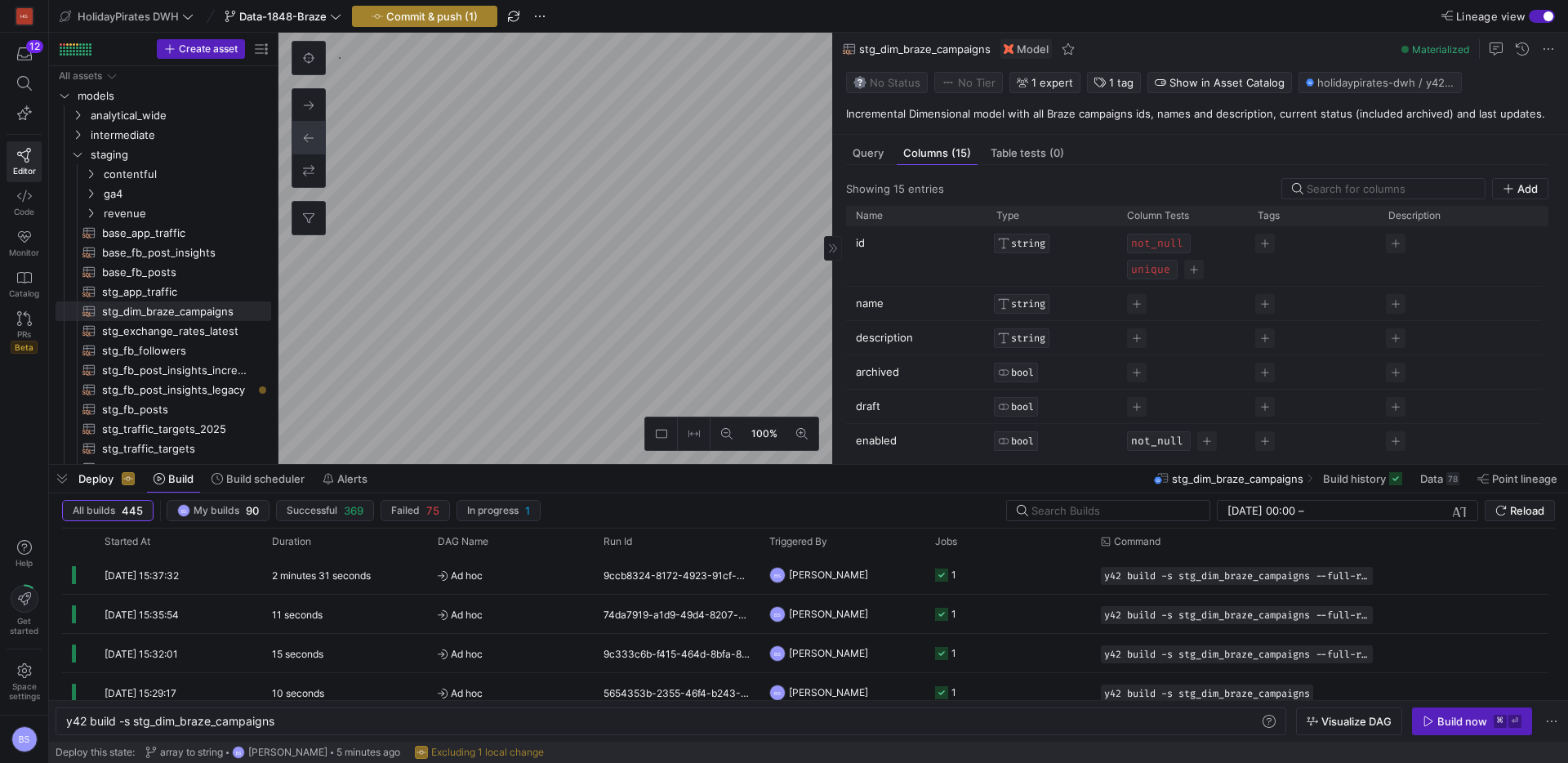
click at [431, 14] on span "Commit & push (1)" at bounding box center [431, 17] width 92 height 13
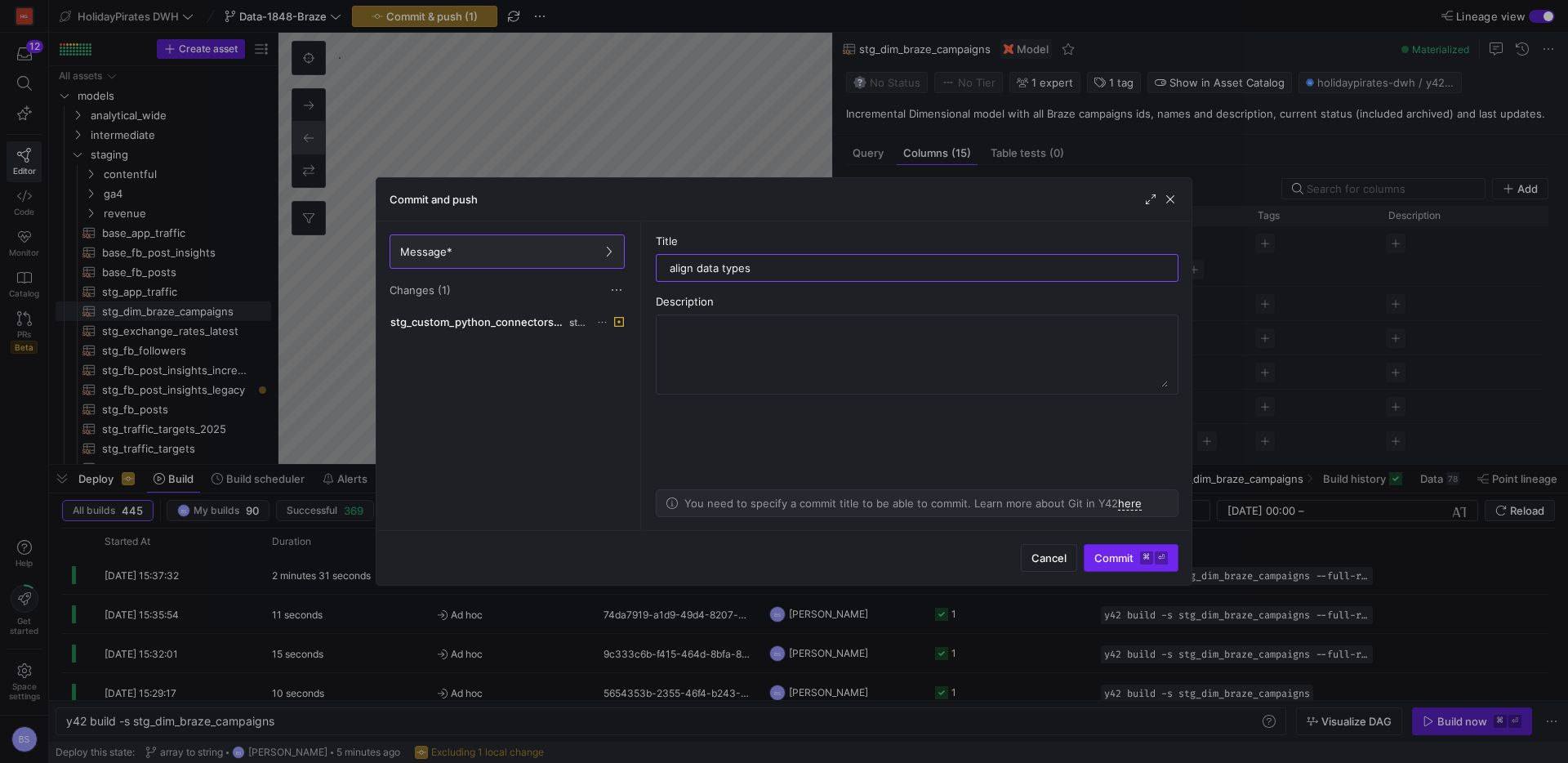
type input "align data types"
click at [1097, 545] on span "submit" at bounding box center [1131, 558] width 93 height 26
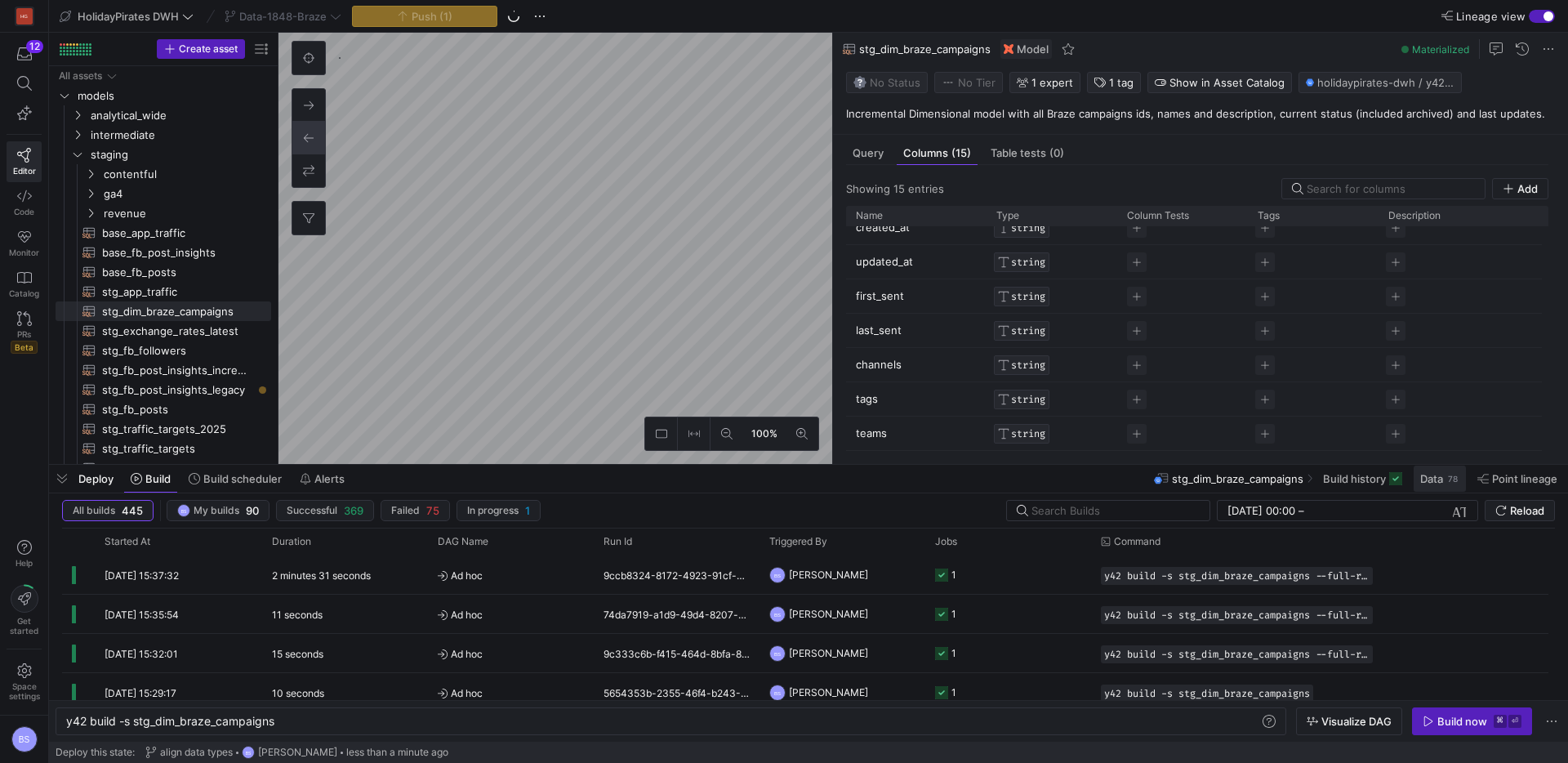
click at [1435, 480] on span "Data" at bounding box center [1431, 479] width 23 height 13
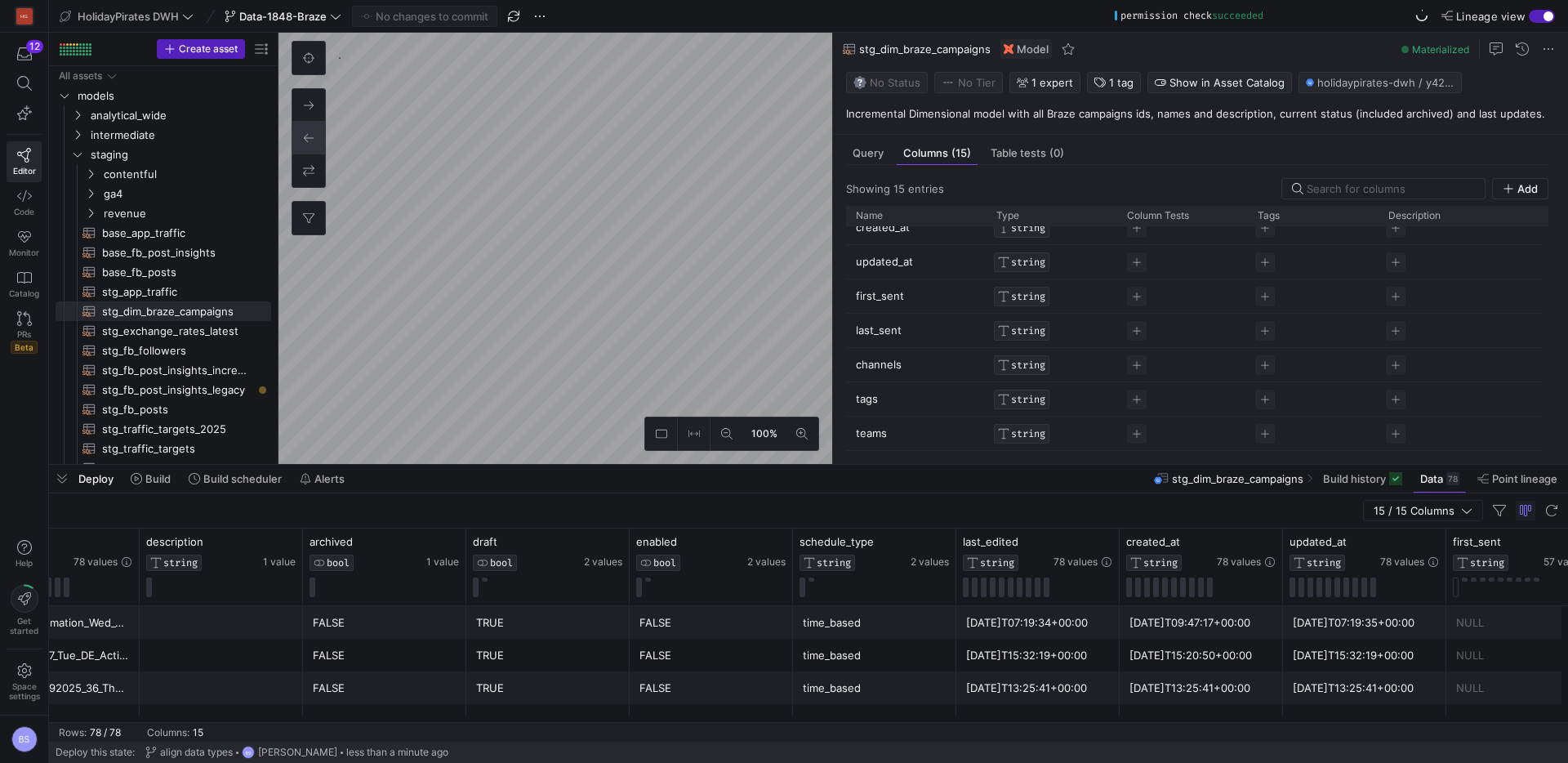
scroll to position [0, 482]
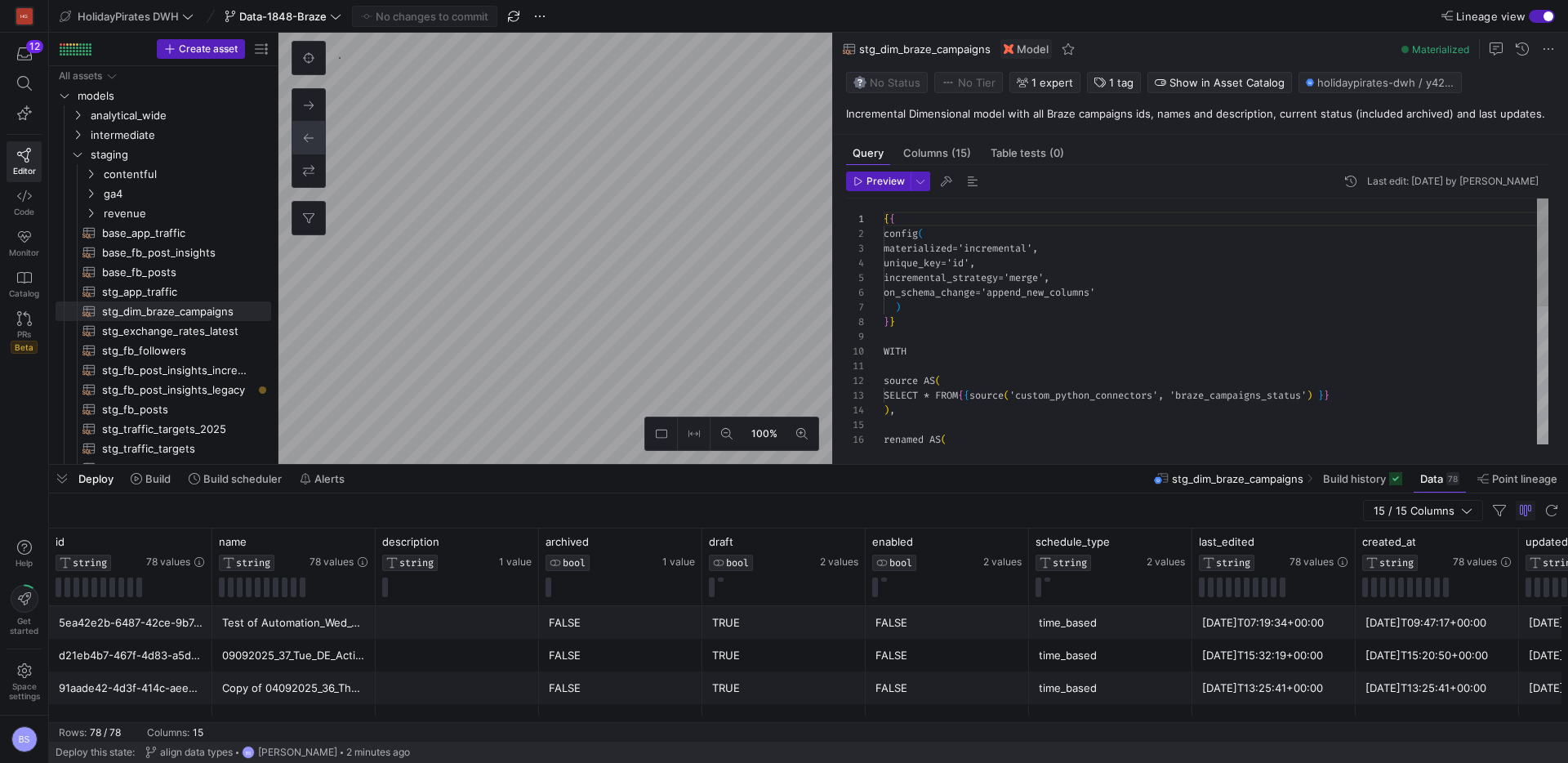
scroll to position [147, 0]
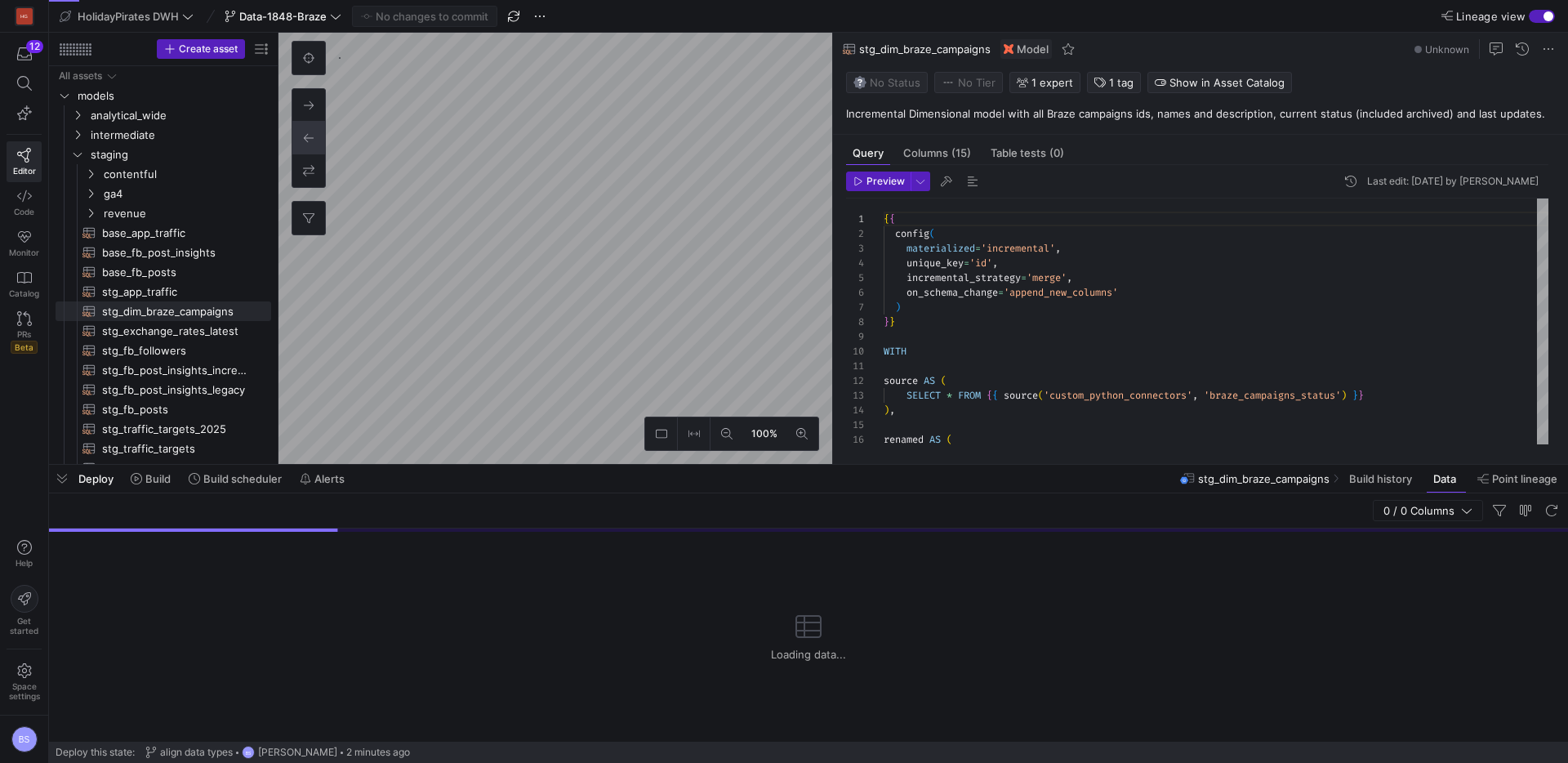
scroll to position [147, 0]
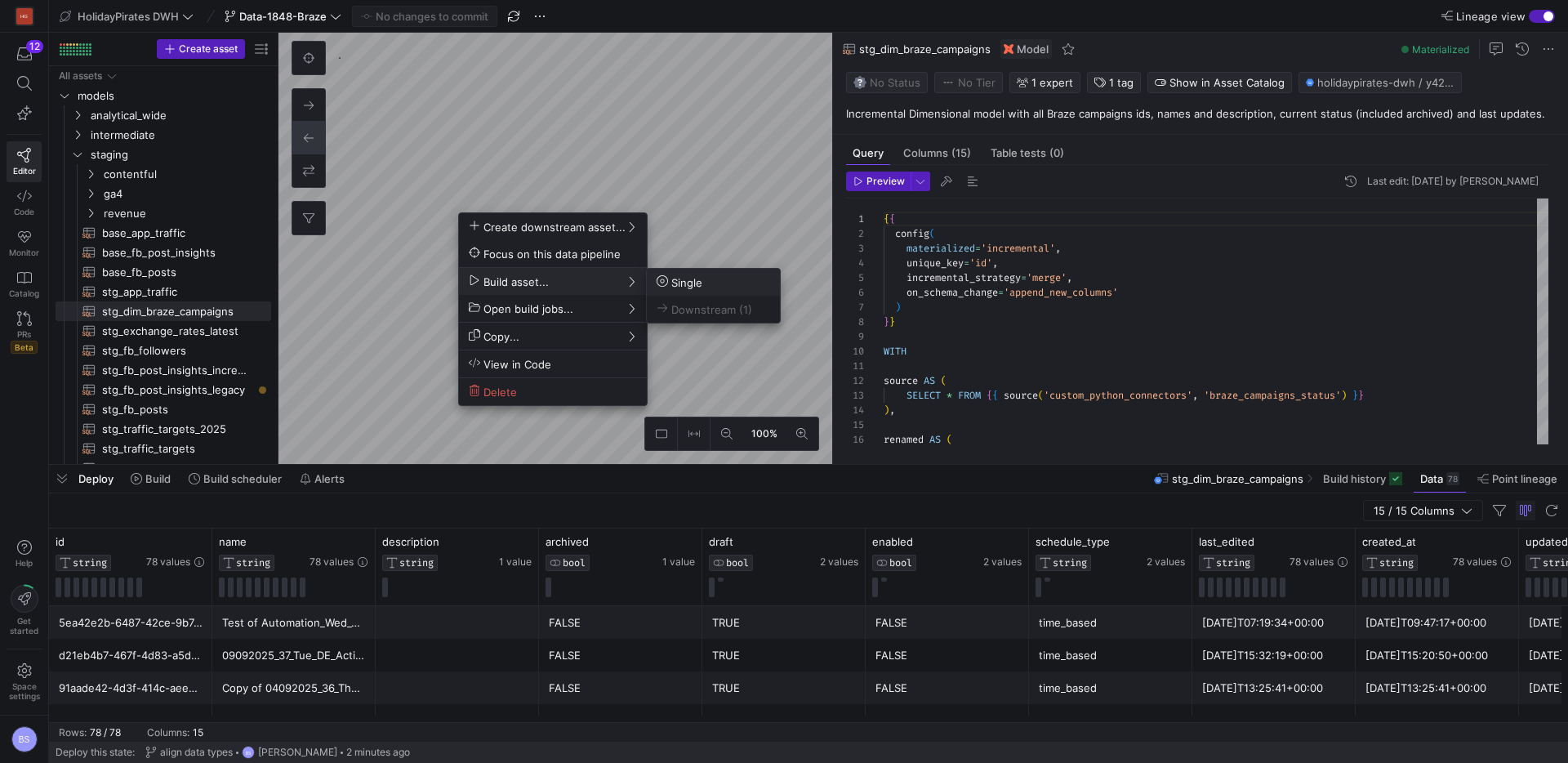
click at [702, 283] on span "Single" at bounding box center [679, 282] width 45 height 14
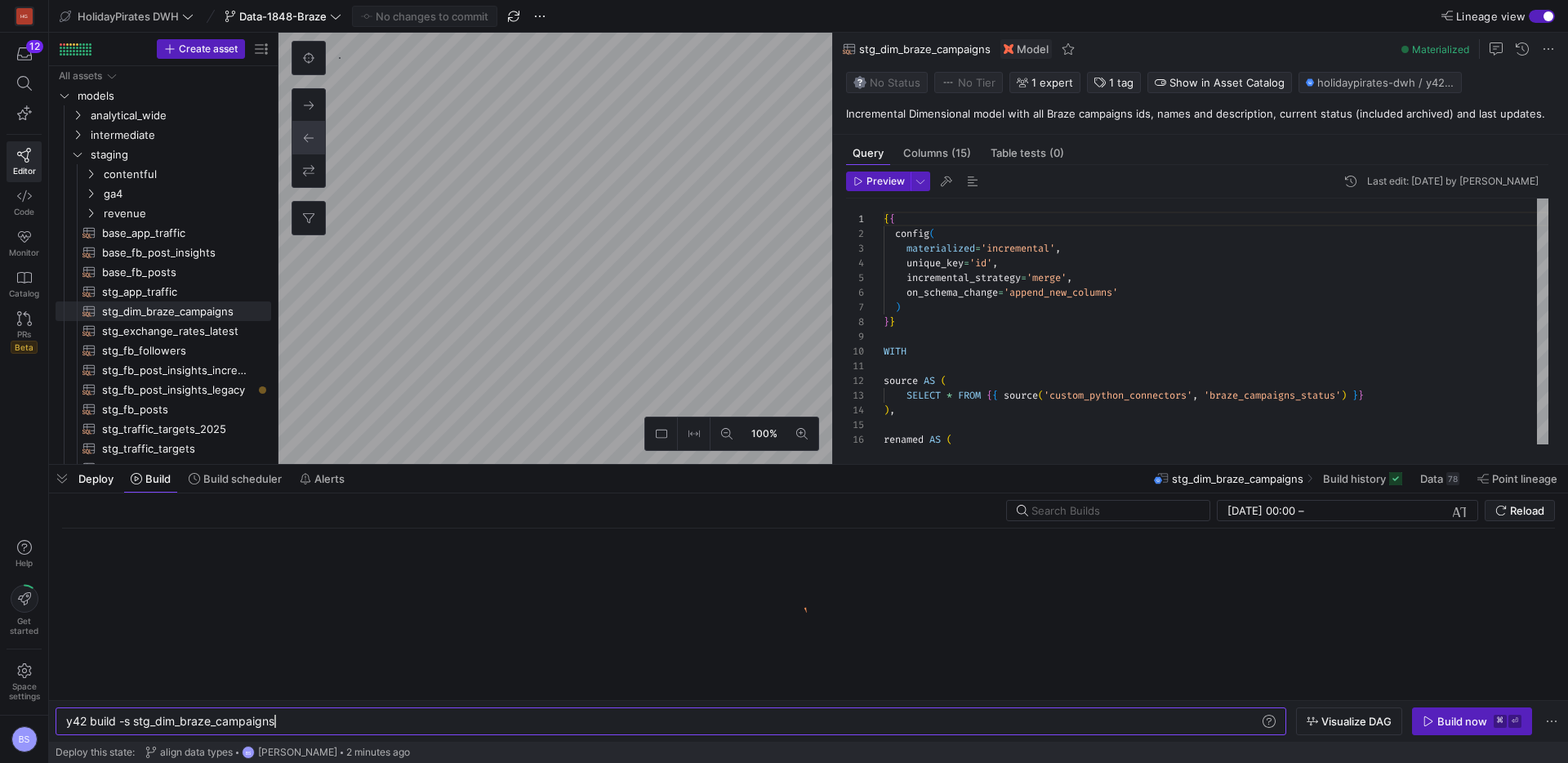
scroll to position [0, 209]
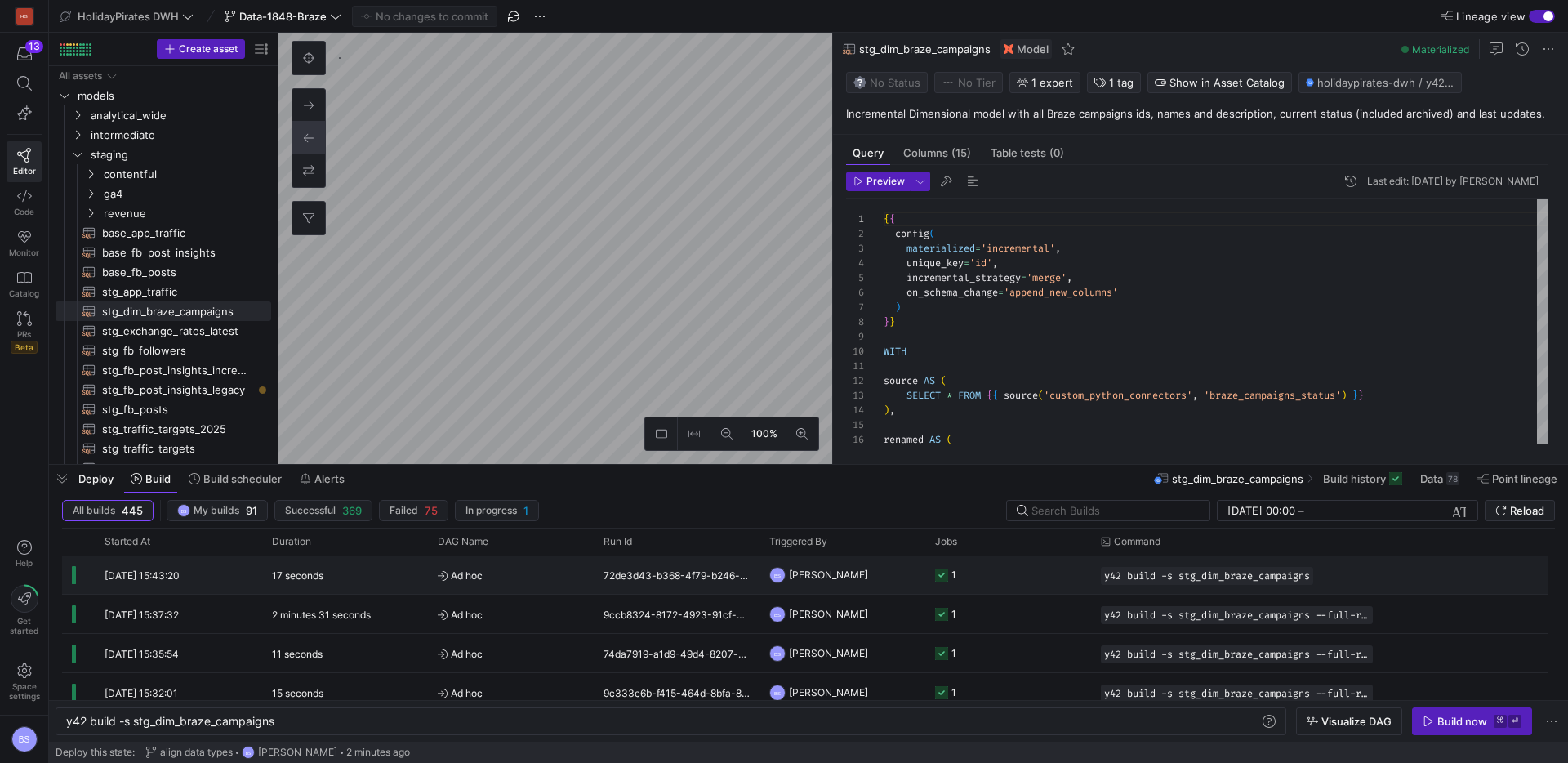
click at [647, 580] on div "72de3d43-b368-4f79-b246-eba2af7f70da" at bounding box center [676, 575] width 166 height 39
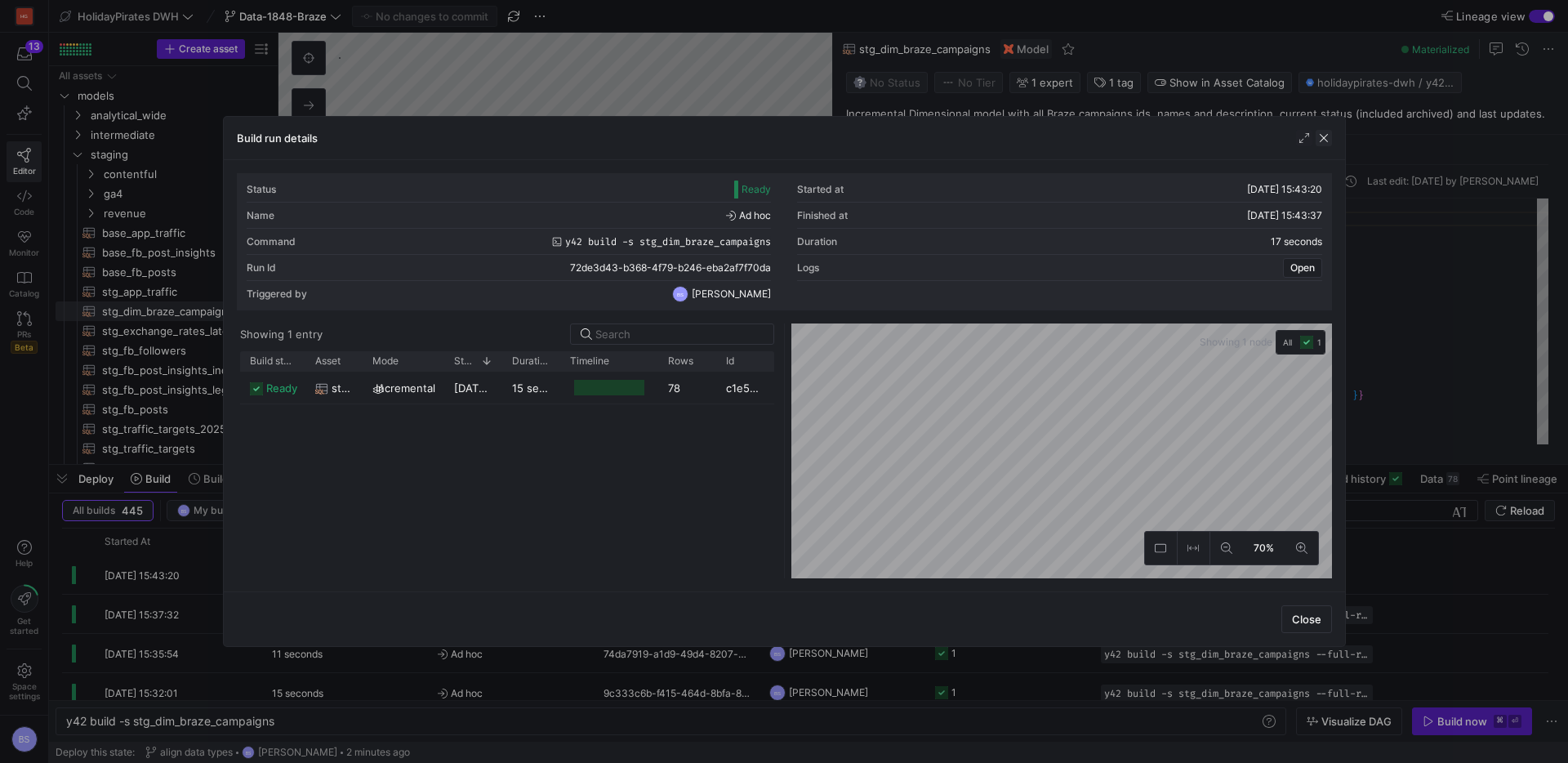
click at [1323, 135] on span "button" at bounding box center [1323, 137] width 16 height 16
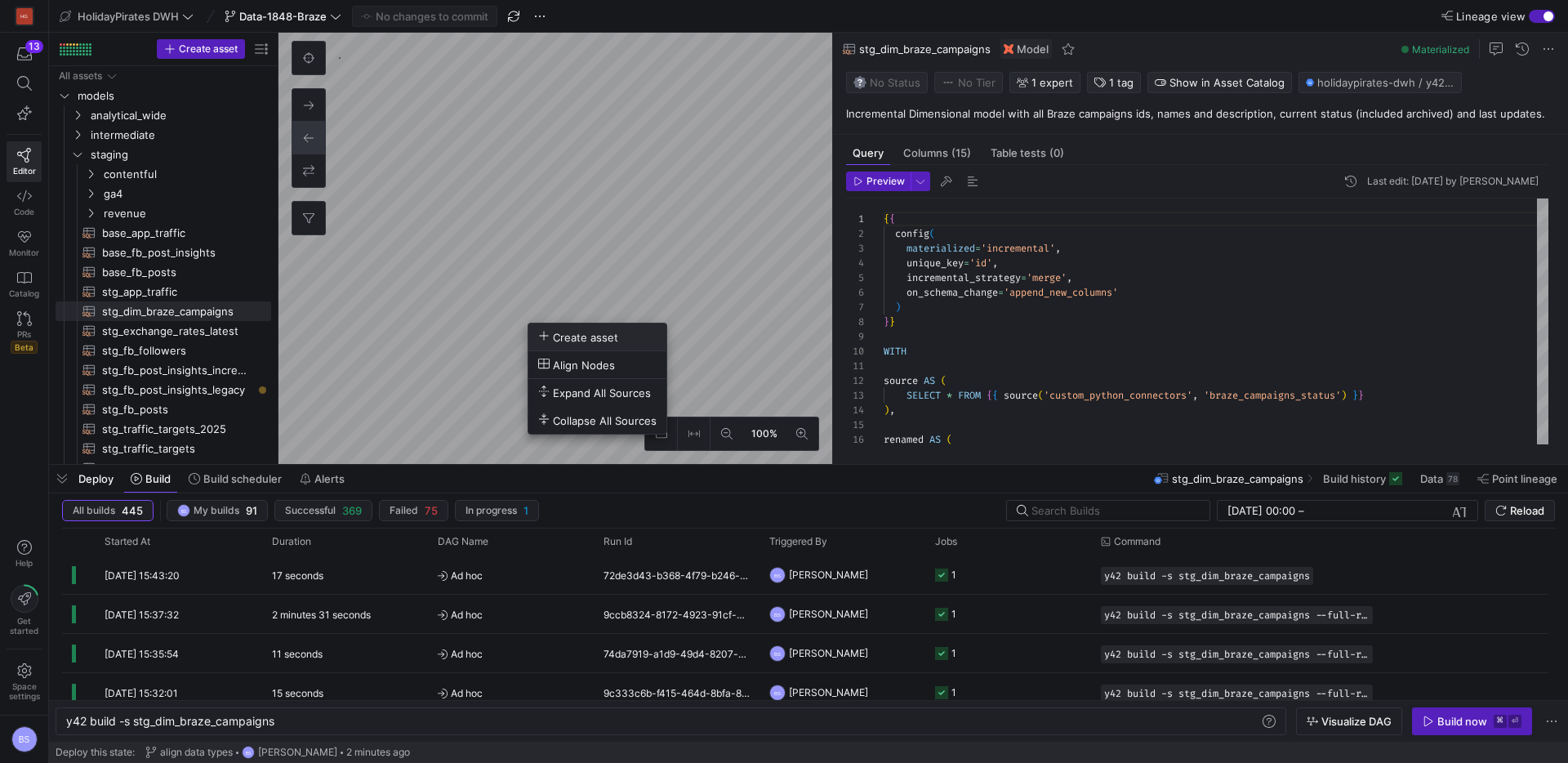
click at [585, 340] on span "Create asset" at bounding box center [578, 336] width 80 height 14
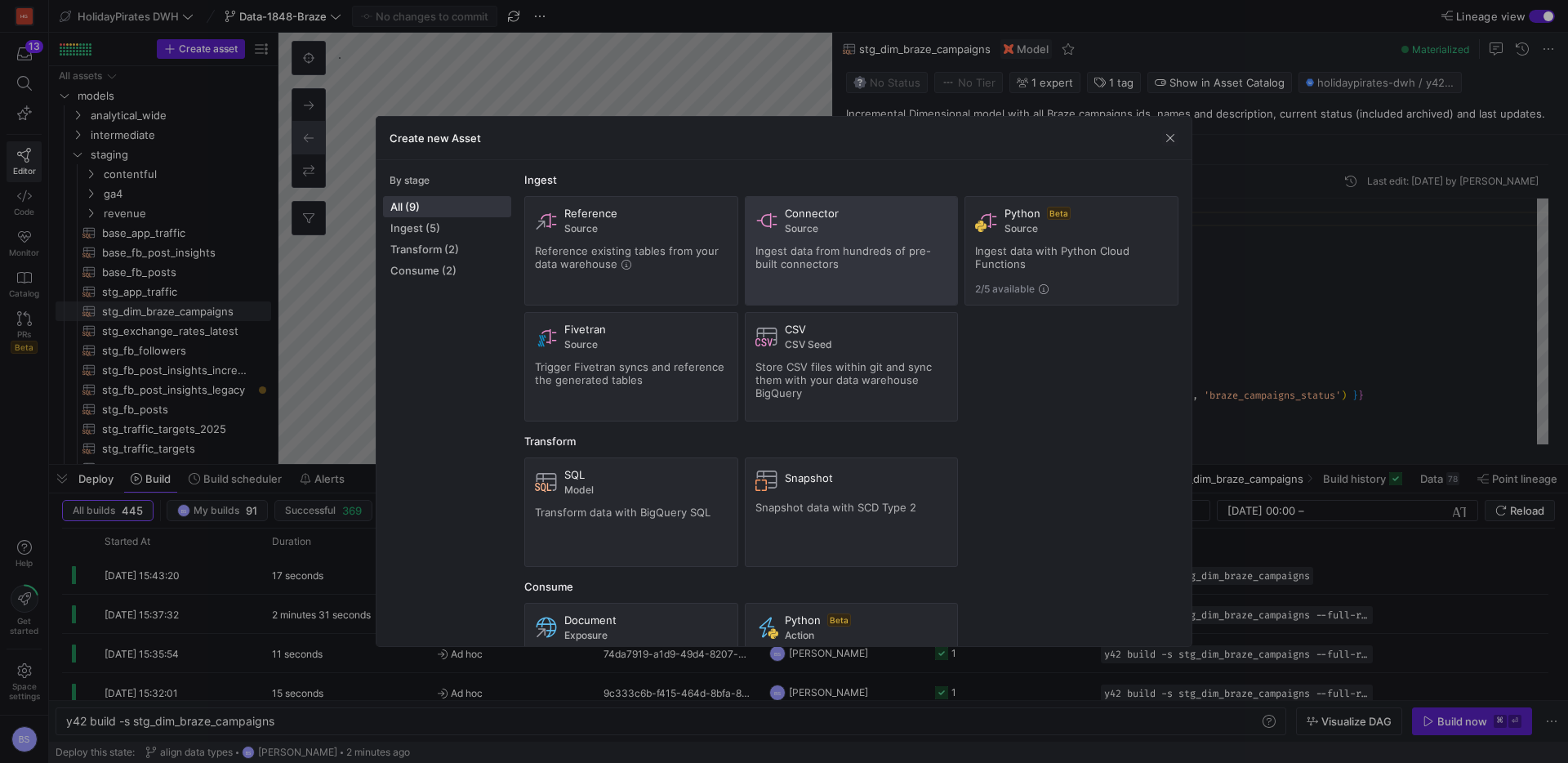
click at [818, 266] on div "Ingest data from hundreds of pre-built connectors" at bounding box center [851, 257] width 193 height 26
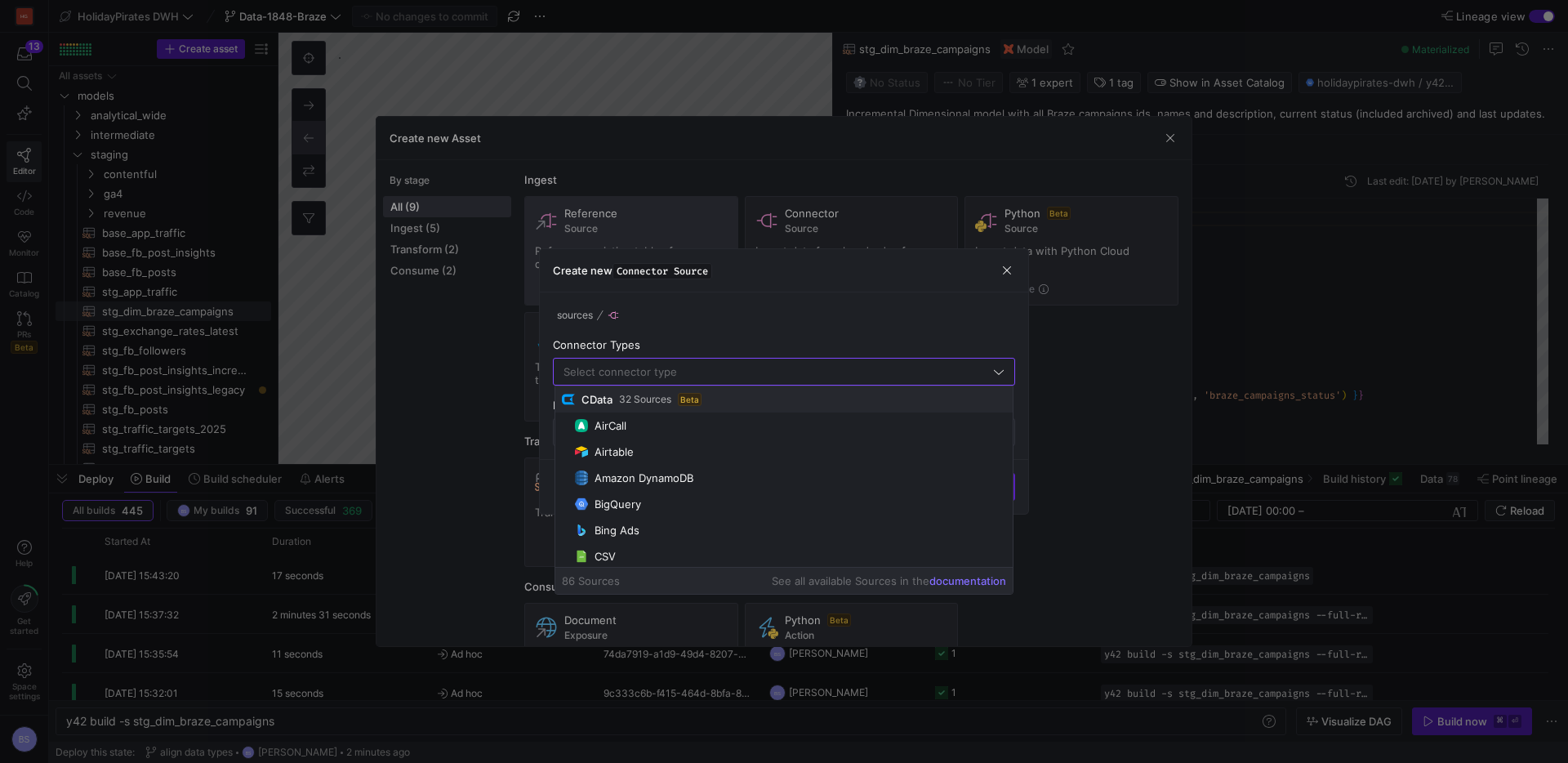
drag, startPoint x: 1009, startPoint y: 266, endPoint x: 721, endPoint y: 234, distance: 289.8
click at [999, 263] on span "button" at bounding box center [1006, 270] width 16 height 16
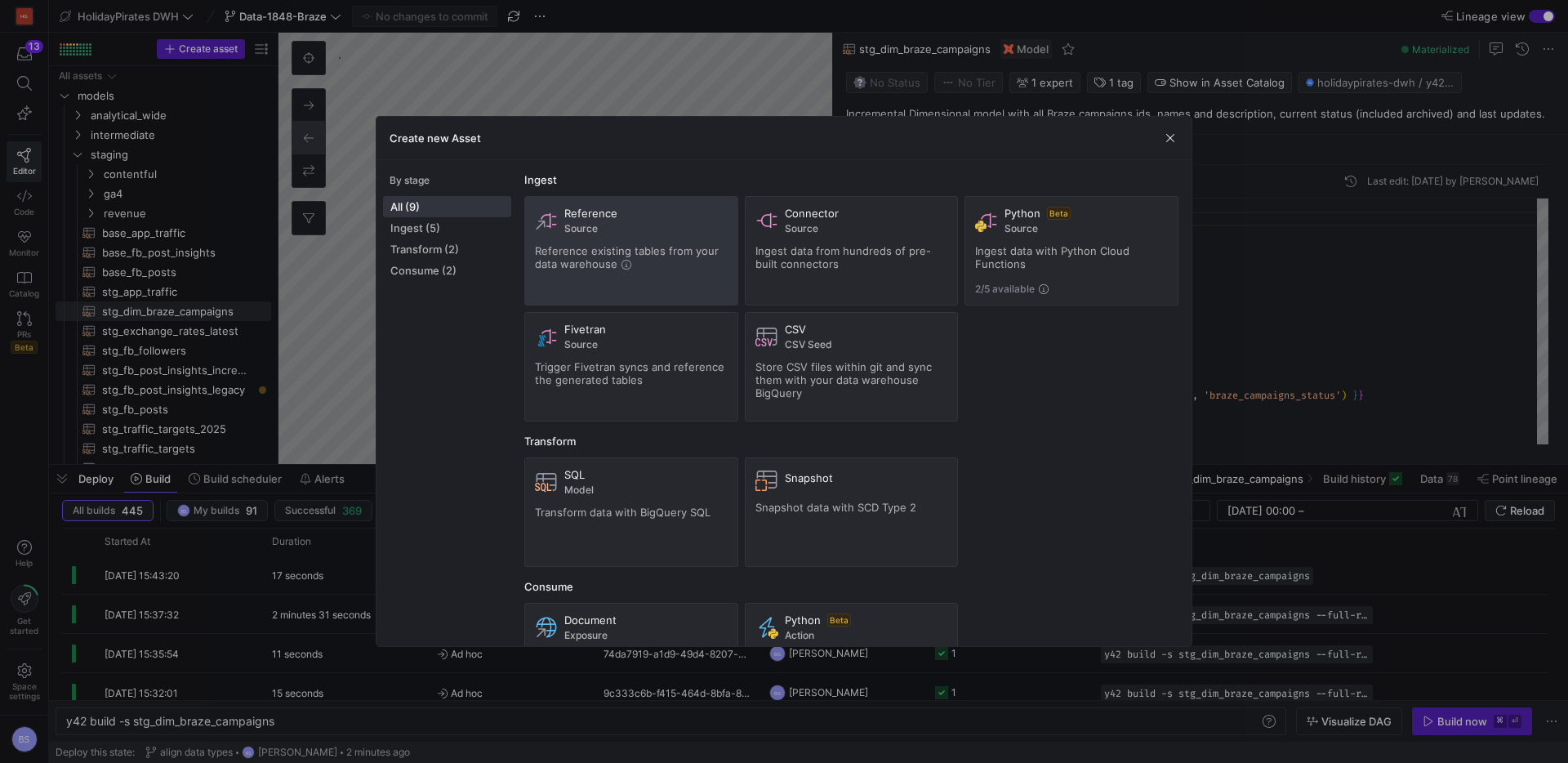
click at [647, 230] on span "Source" at bounding box center [646, 229] width 163 height 12
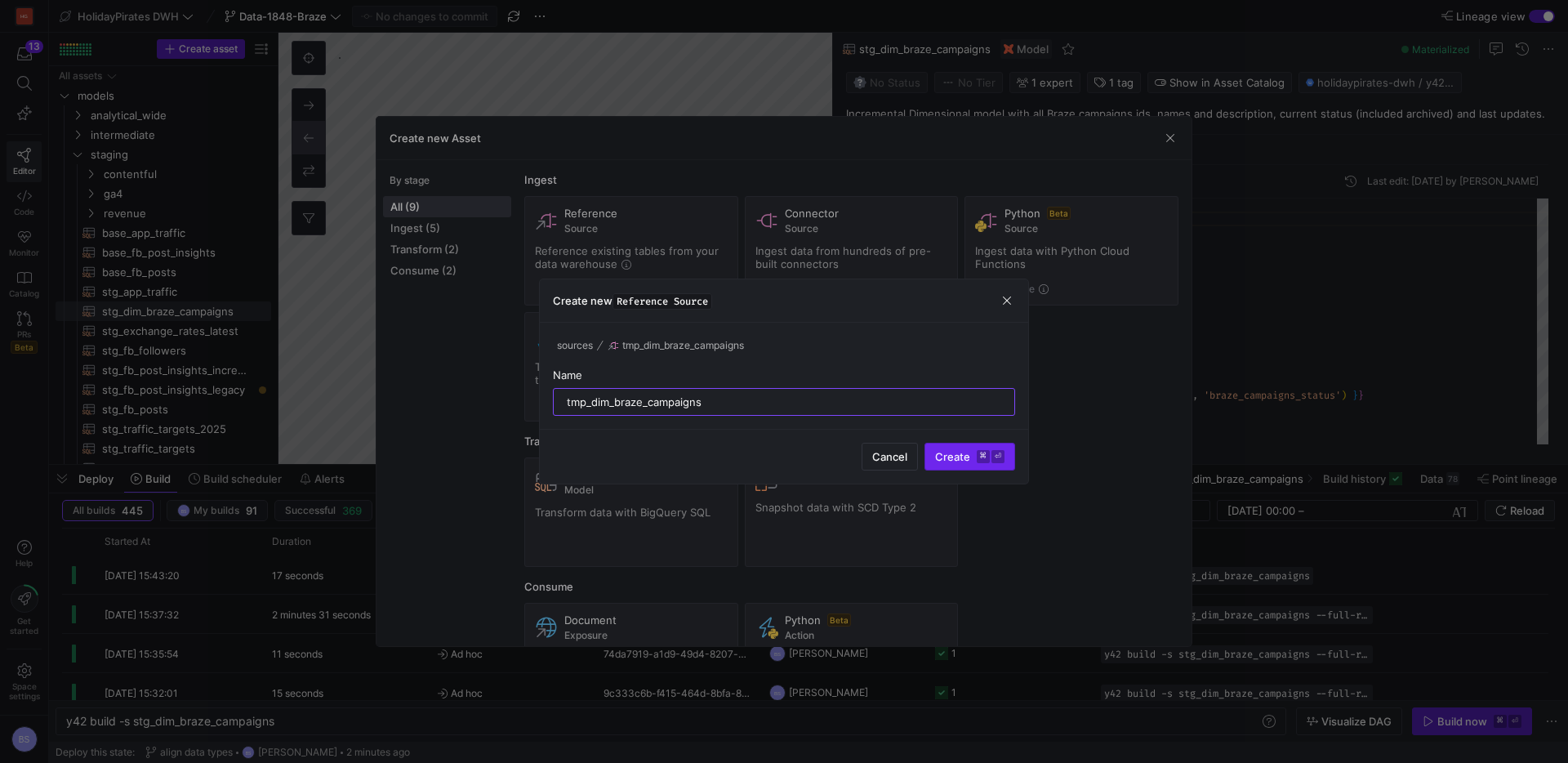
type input "tmp_dim_braze_campaigns"
click at [979, 459] on kbd "⌘" at bounding box center [984, 457] width 13 height 13
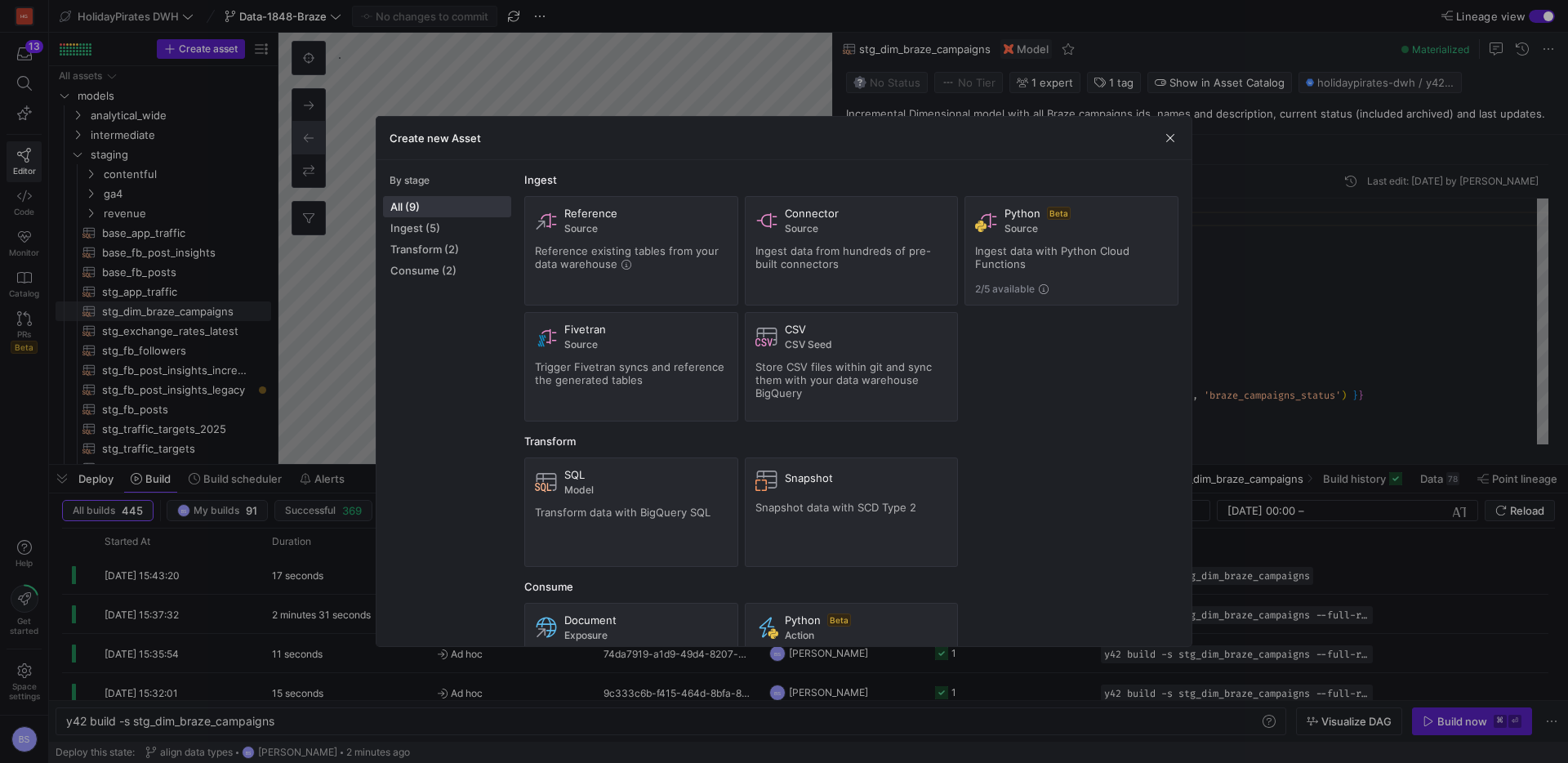
type textarea "y42 build"
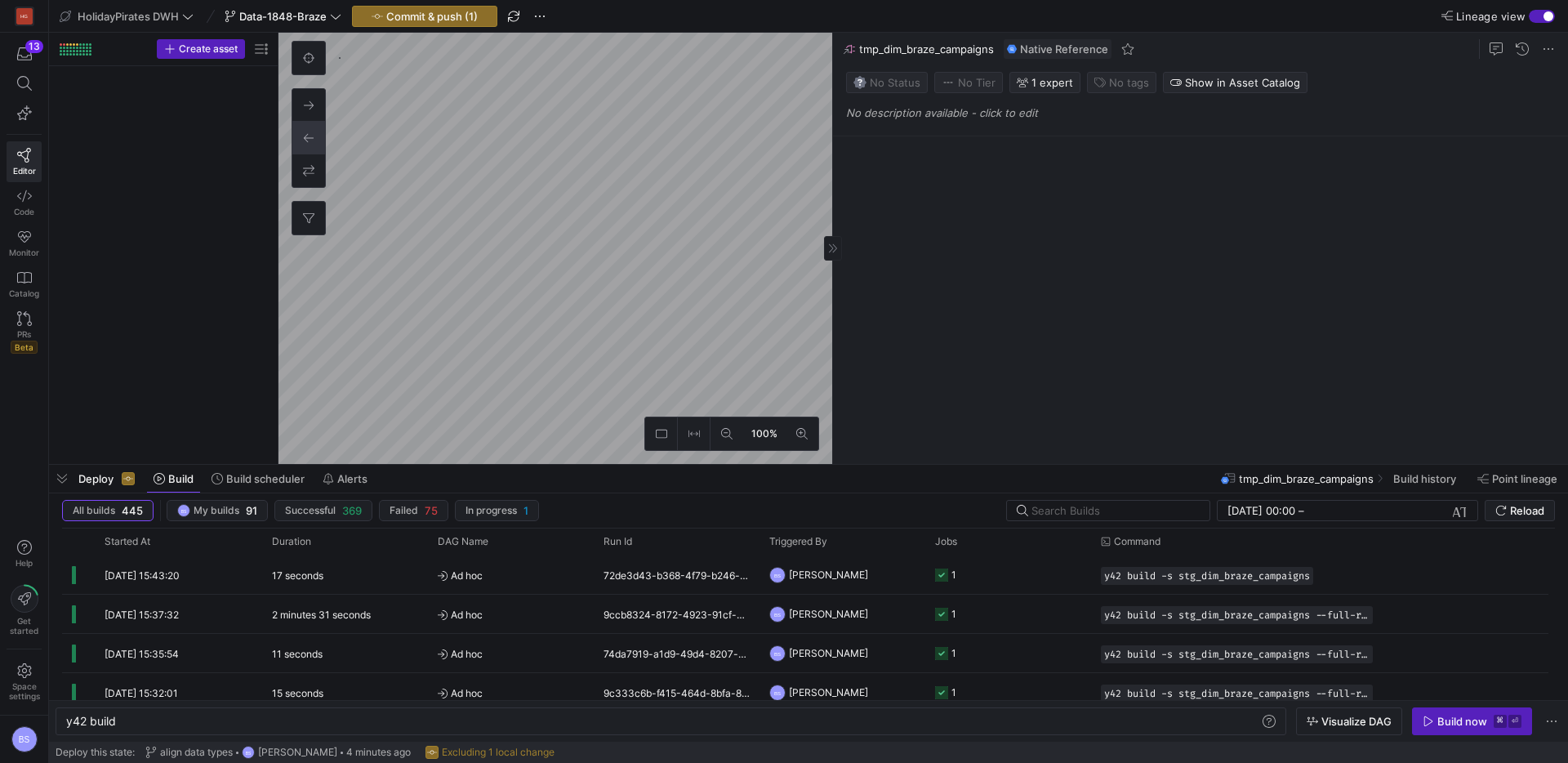
scroll to position [1485, 0]
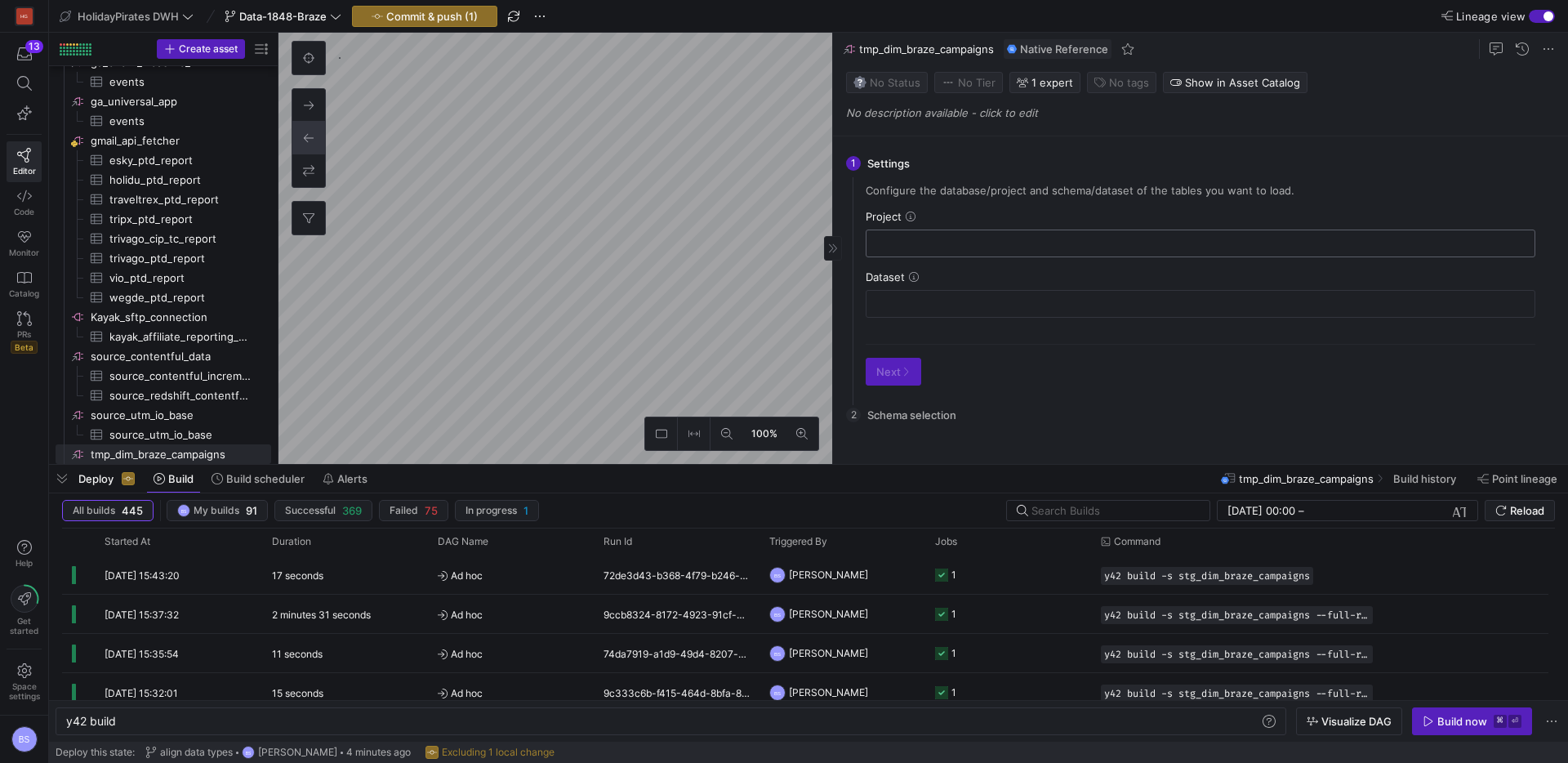
click at [900, 241] on input "text" at bounding box center [1200, 244] width 641 height 13
click at [911, 213] on icon at bounding box center [911, 217] width 10 height 10
click at [910, 236] on div at bounding box center [1200, 243] width 641 height 26
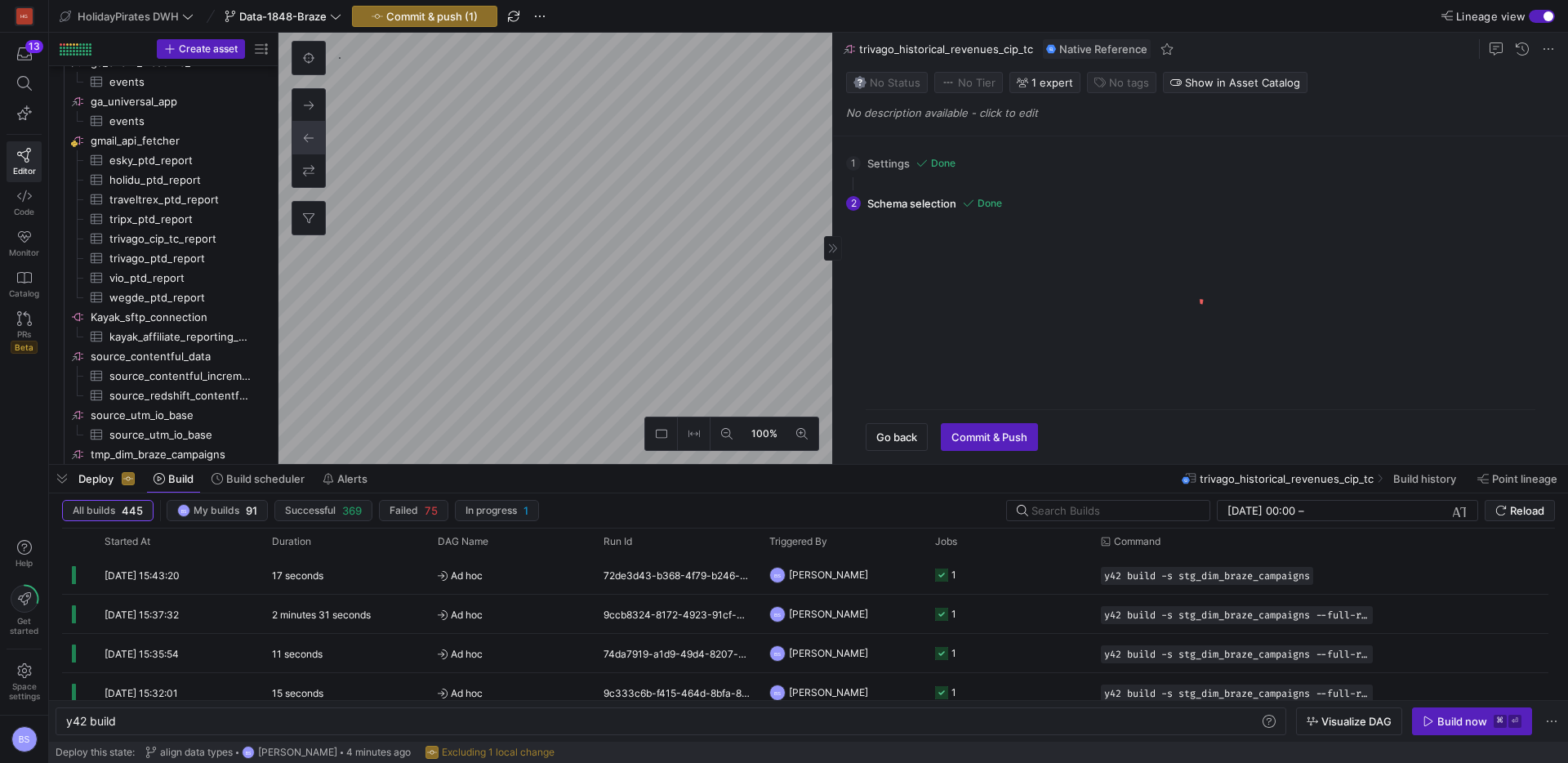
scroll to position [1622, 0]
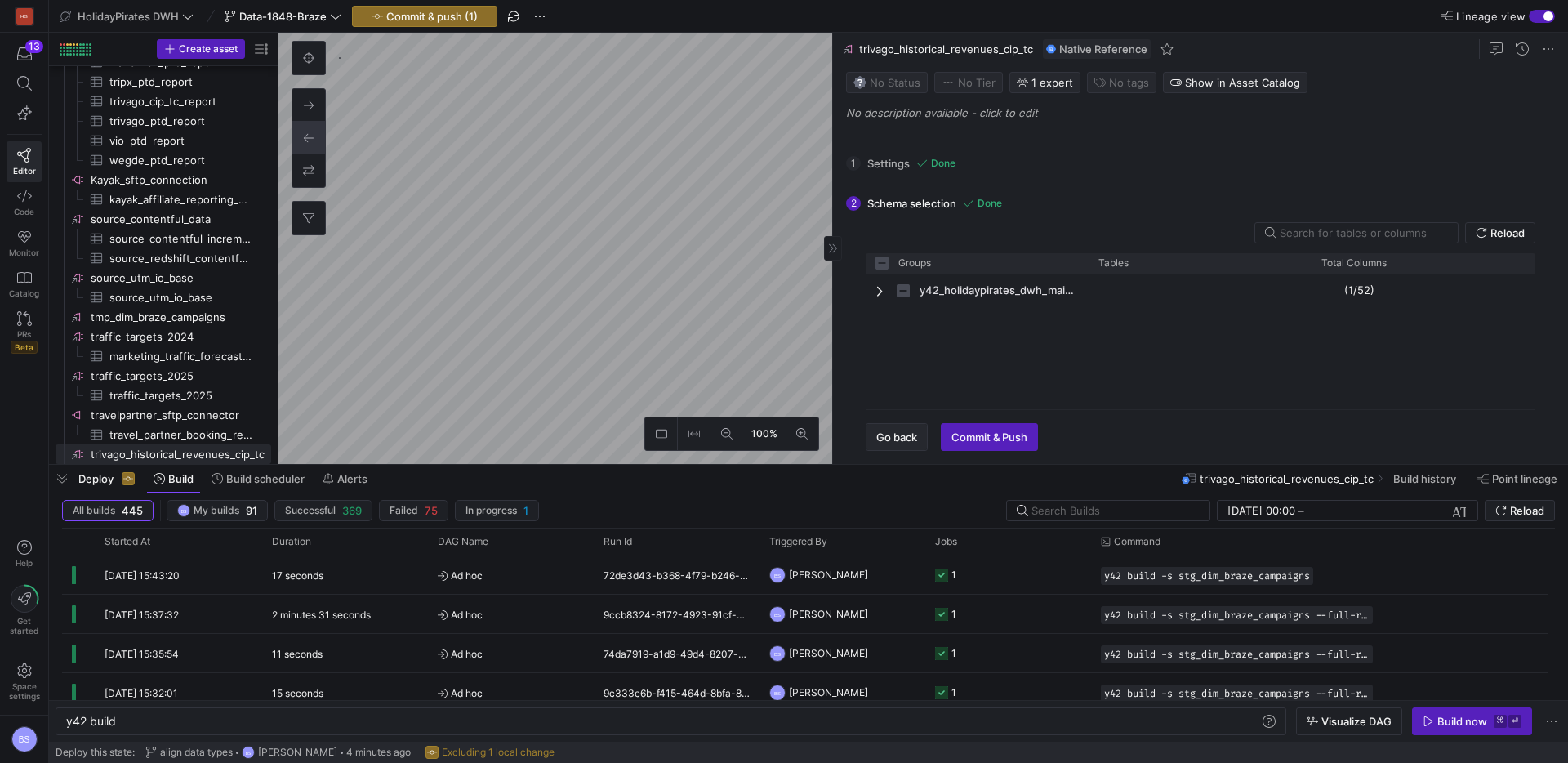
click at [882, 435] on span "Go back" at bounding box center [896, 437] width 41 height 13
checkbox input "false"
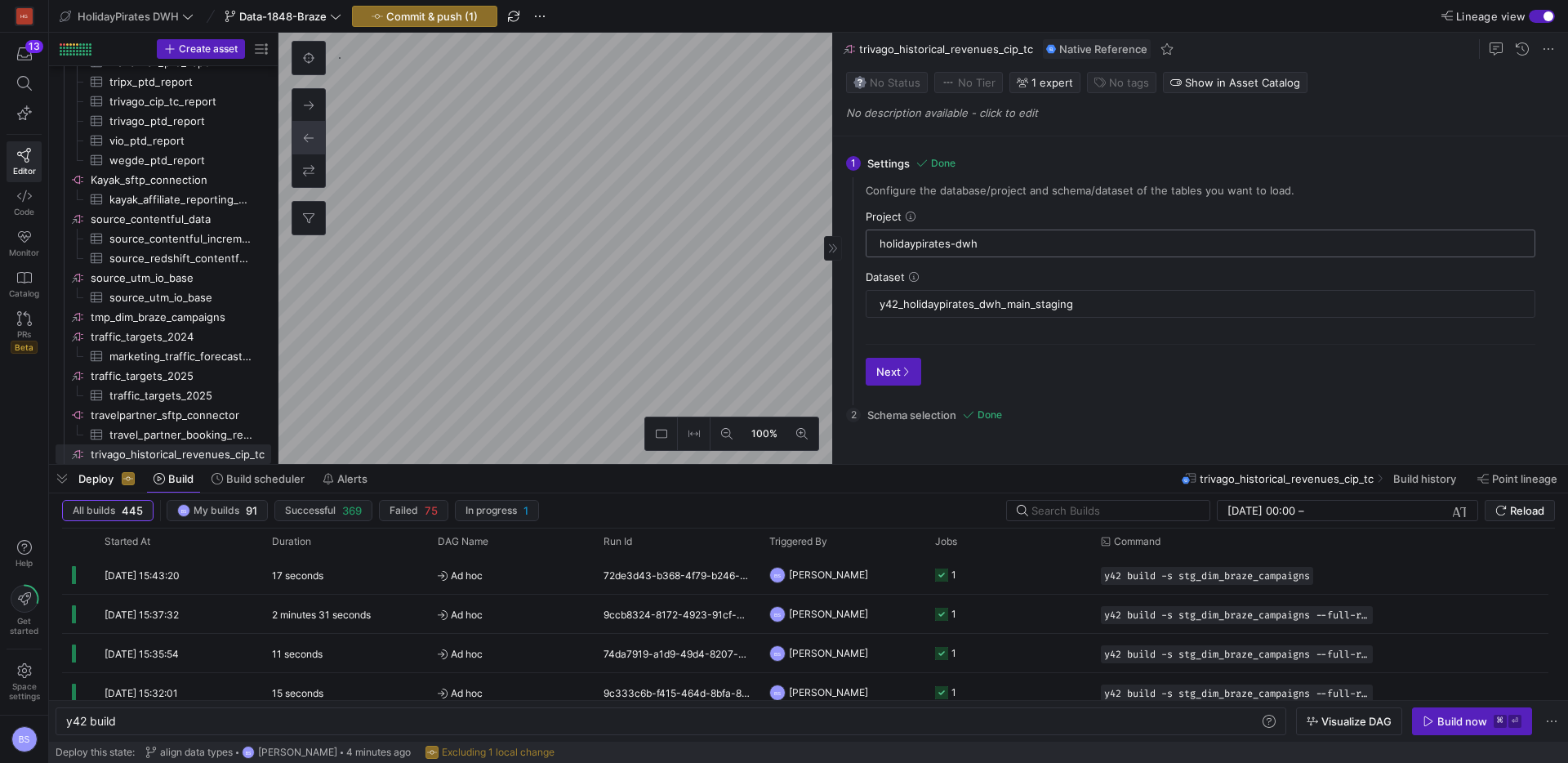
click at [951, 241] on input "holidaypirates-dwh" at bounding box center [1200, 244] width 641 height 13
click at [779, 248] on as-split "100% 0 1 Settings Done Configure the database/project and schema/dataset of the…" at bounding box center [923, 248] width 1290 height 432
drag, startPoint x: 996, startPoint y: 243, endPoint x: 864, endPoint y: 246, distance: 132.0
click at [855, 246] on div "Configure the database/project and schema/dataset of the tables you want to loa…" at bounding box center [1201, 291] width 696 height 215
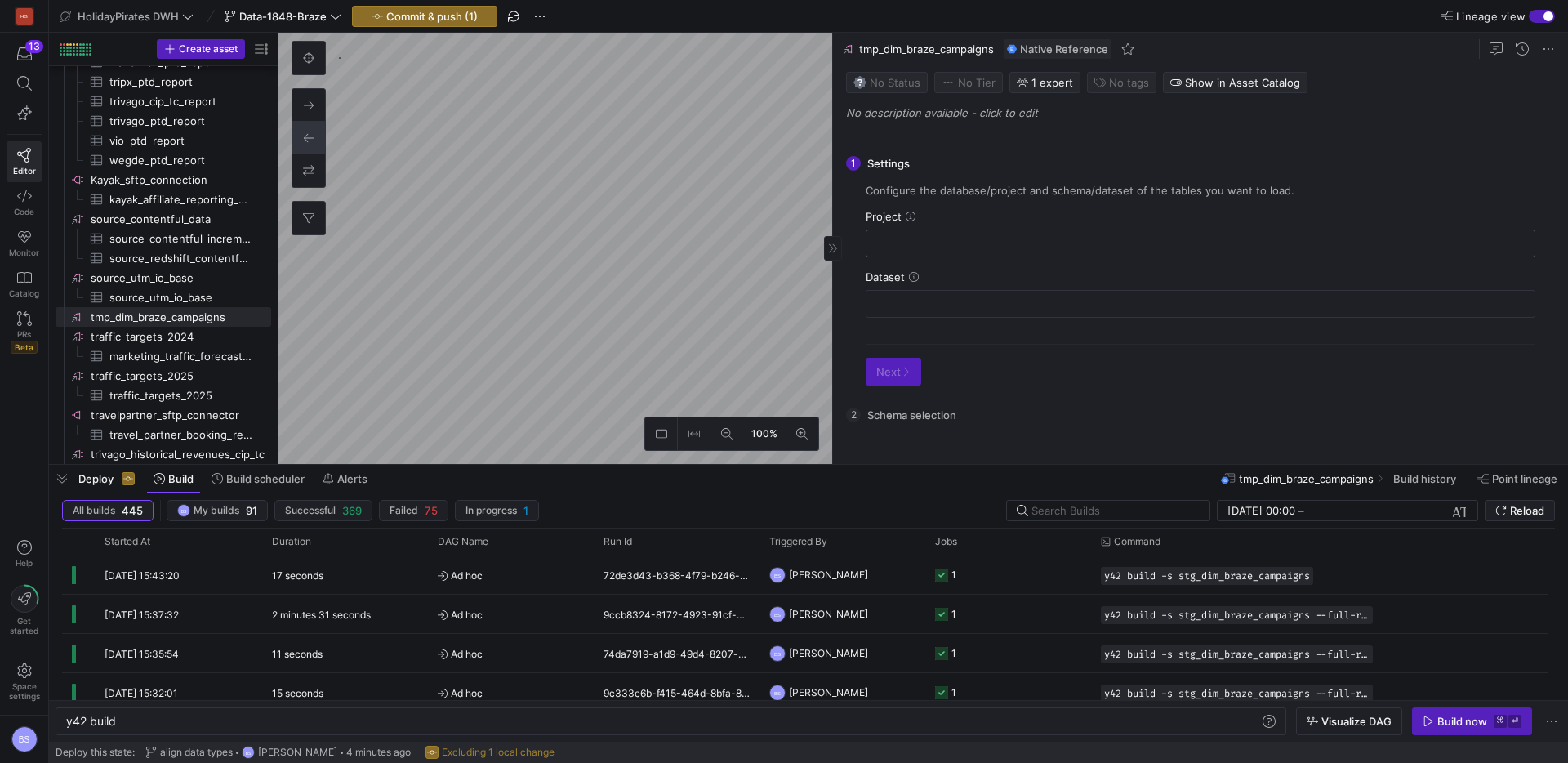
click at [942, 249] on input "text" at bounding box center [1200, 244] width 641 height 13
paste input "holidaypirates-dwh"
type input "holidaypirates-dwh"
click at [916, 300] on input "text" at bounding box center [1200, 305] width 641 height 13
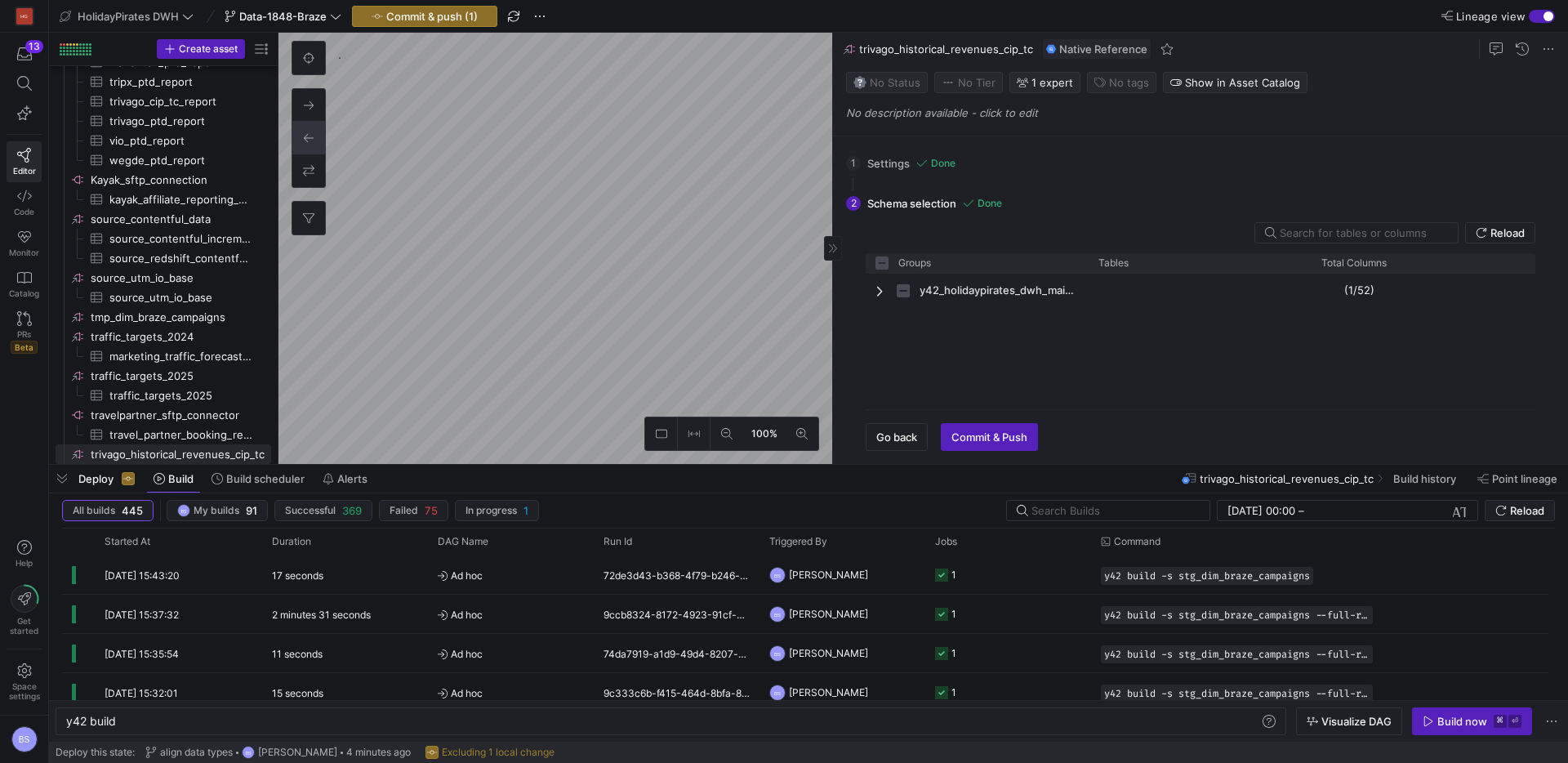
checkbox input "false"
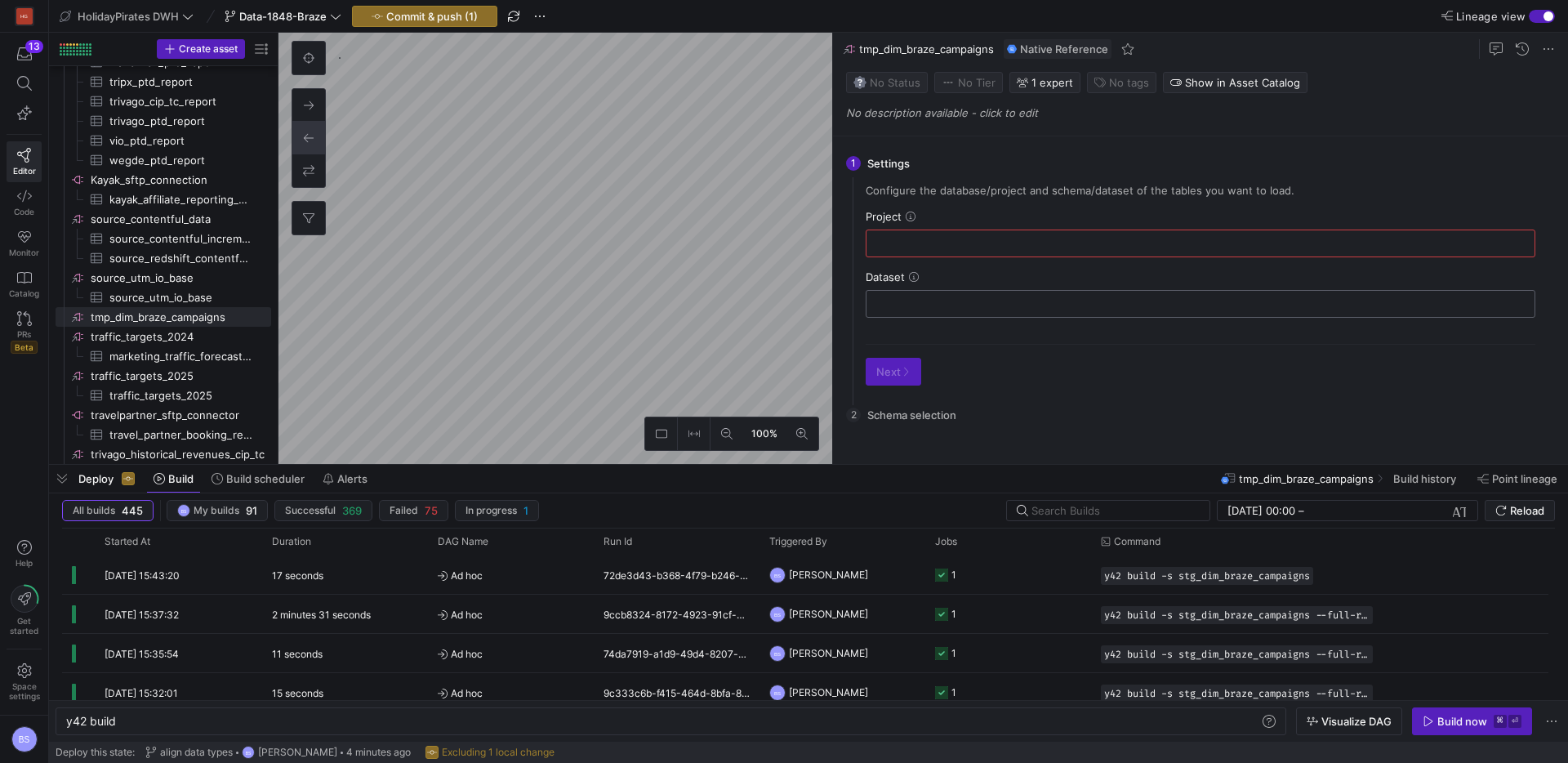
click at [898, 307] on div at bounding box center [1200, 304] width 641 height 26
click at [900, 305] on input "text" at bounding box center [1200, 305] width 641 height 13
paste input "holidaypirates-dwh.y42_holidaypirates_dwh_Data_1848_Braze_staging"
click at [906, 248] on input "text" at bounding box center [1200, 244] width 641 height 13
drag, startPoint x: 977, startPoint y: 305, endPoint x: 918, endPoint y: 271, distance: 68.1
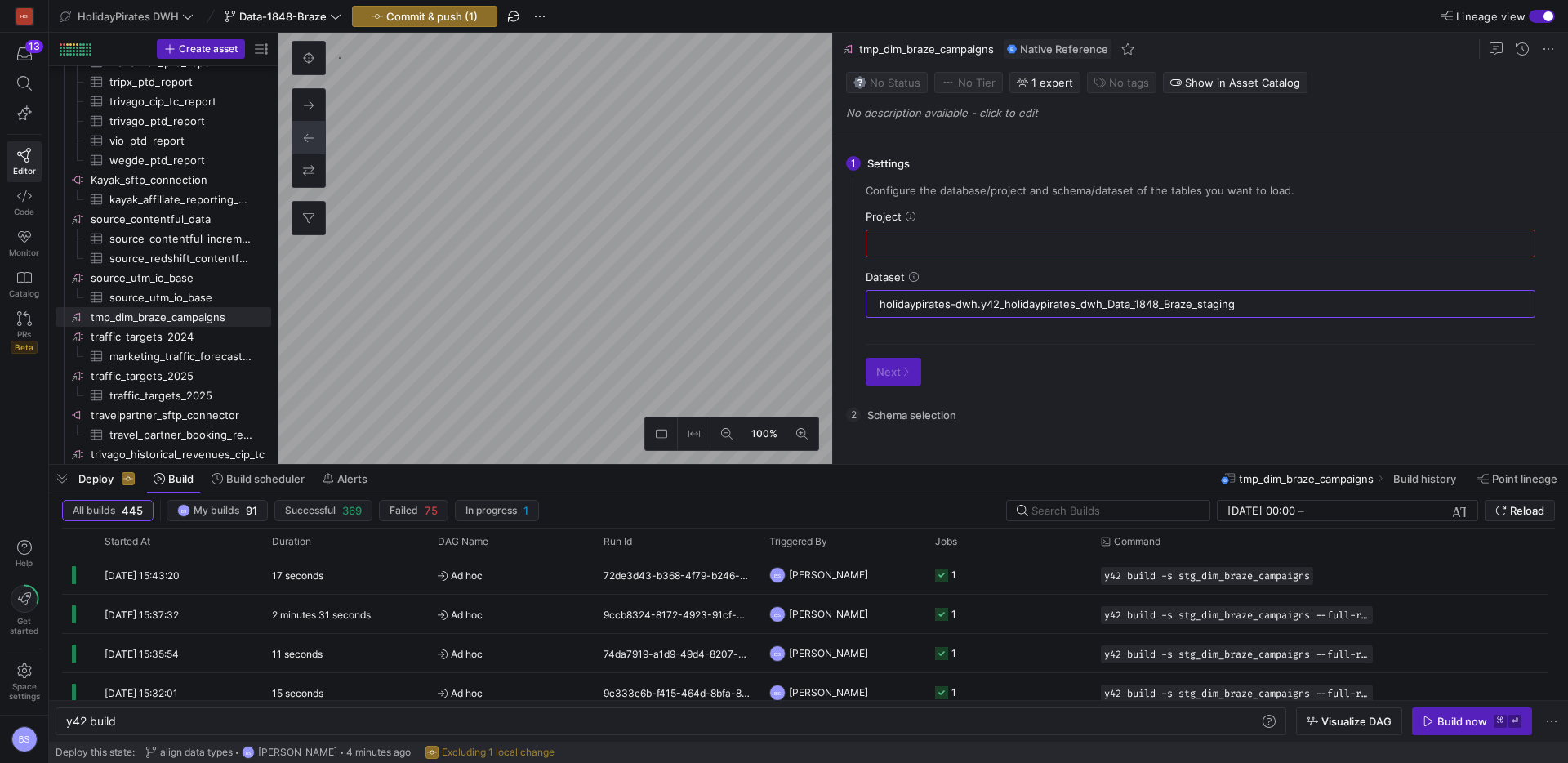
click at [843, 299] on div "1 Settings Configure the database/project and schema/dataset of the tables you …" at bounding box center [1197, 300] width 728 height 328
type input ".y42_holidaypirates_dwh_Data_1848_Braze_staging"
click at [918, 242] on input "text" at bounding box center [1200, 244] width 641 height 13
paste input "holidaypirates-dwh"
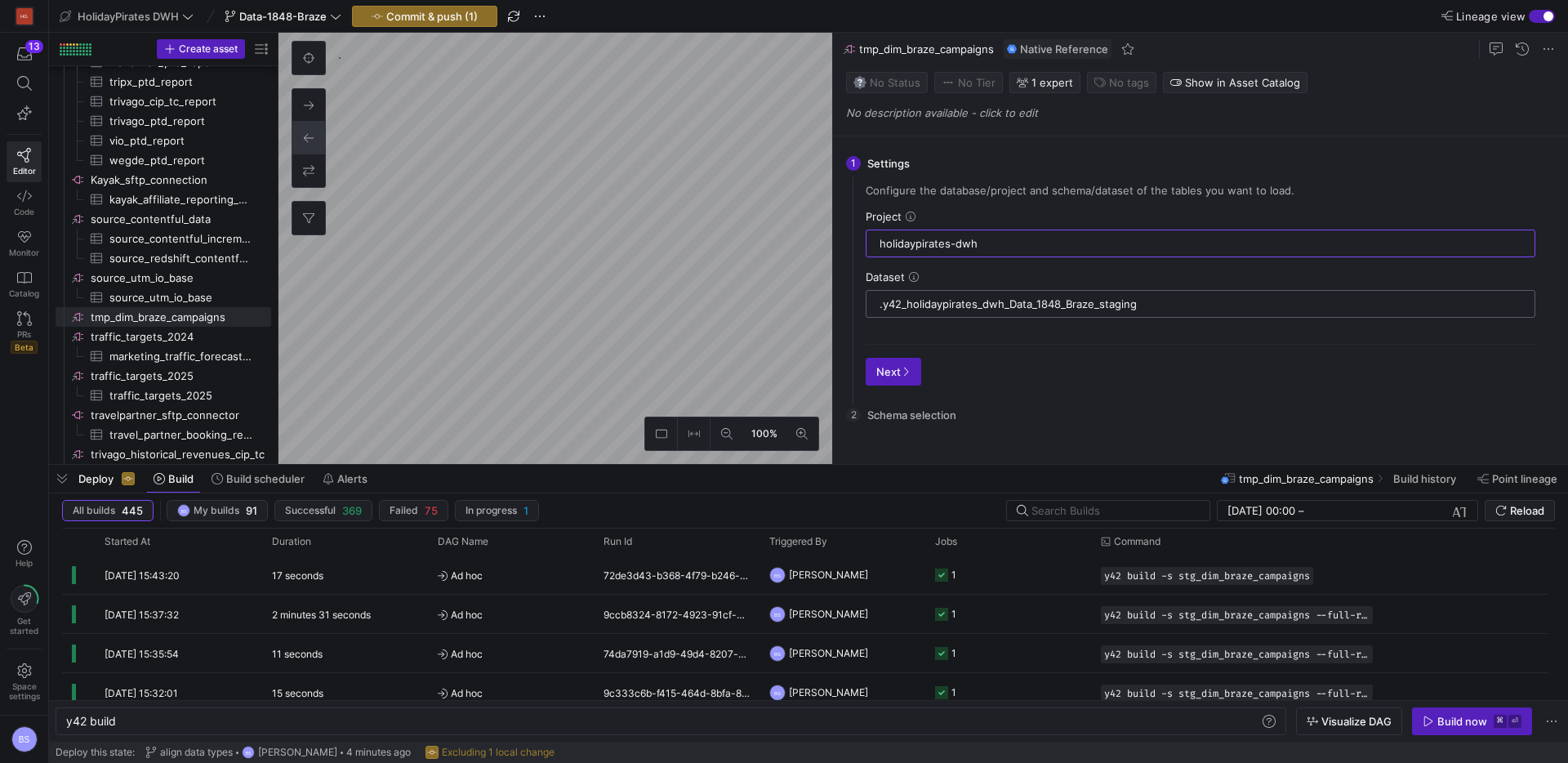
type input "holidaypirates-dwh"
drag, startPoint x: 880, startPoint y: 306, endPoint x: 907, endPoint y: 331, distance: 36.8
click at [880, 307] on input ".y42_holidaypirates_dwh_Data_1848_Braze_staging" at bounding box center [1200, 305] width 641 height 13
type input "y42_holidaypirates_dwh_Data_1848_Braze_staging"
click at [874, 371] on span "button" at bounding box center [894, 371] width 54 height 26
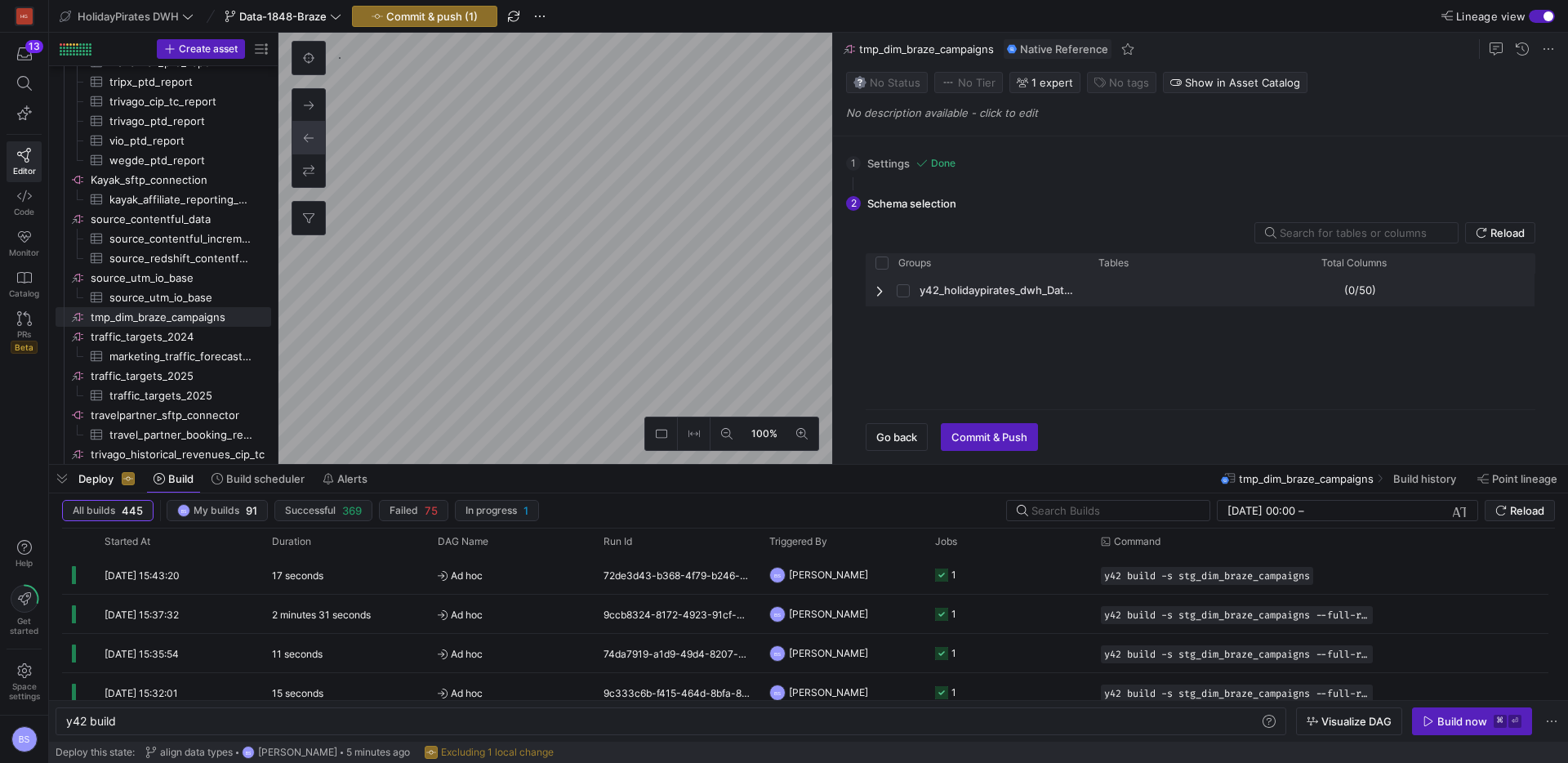
click at [882, 294] on span "Press SPACE to select this row." at bounding box center [881, 291] width 12 height 13
click at [1312, 233] on input "text" at bounding box center [1362, 233] width 165 height 13
type input "tmp"
click at [1234, 318] on span "holidaypirates-dwh:y42_holidaypirates_dwh_Data_1848_Braze_staging:tmp_stg_dim_b…" at bounding box center [1221, 323] width 157 height 32
click at [1129, 322] on input "Press Space to toggle row selection (unchecked)" at bounding box center [1127, 324] width 13 height 13
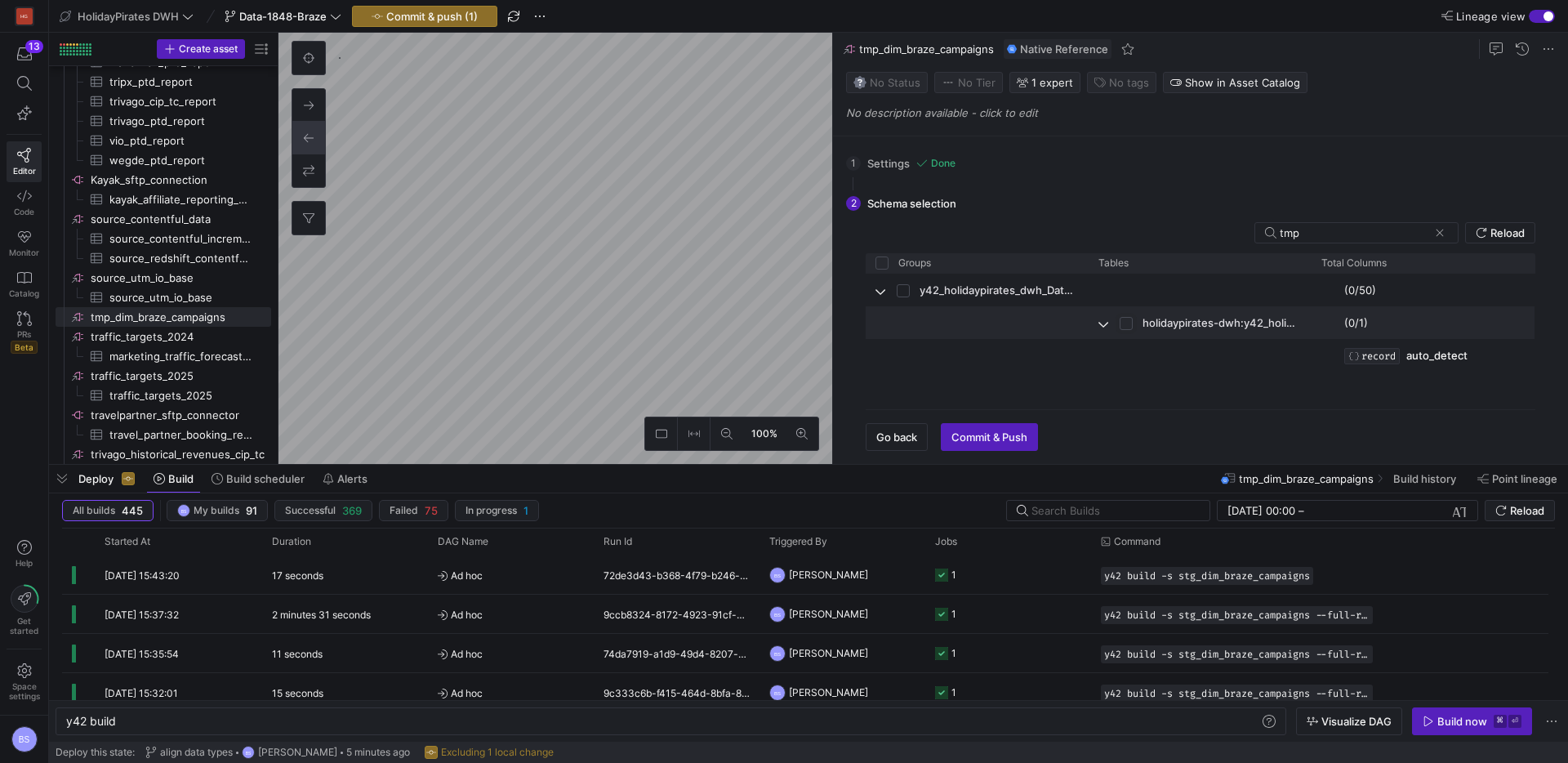
checkbox input "true"
checkbox input "false"
checkbox input "true"
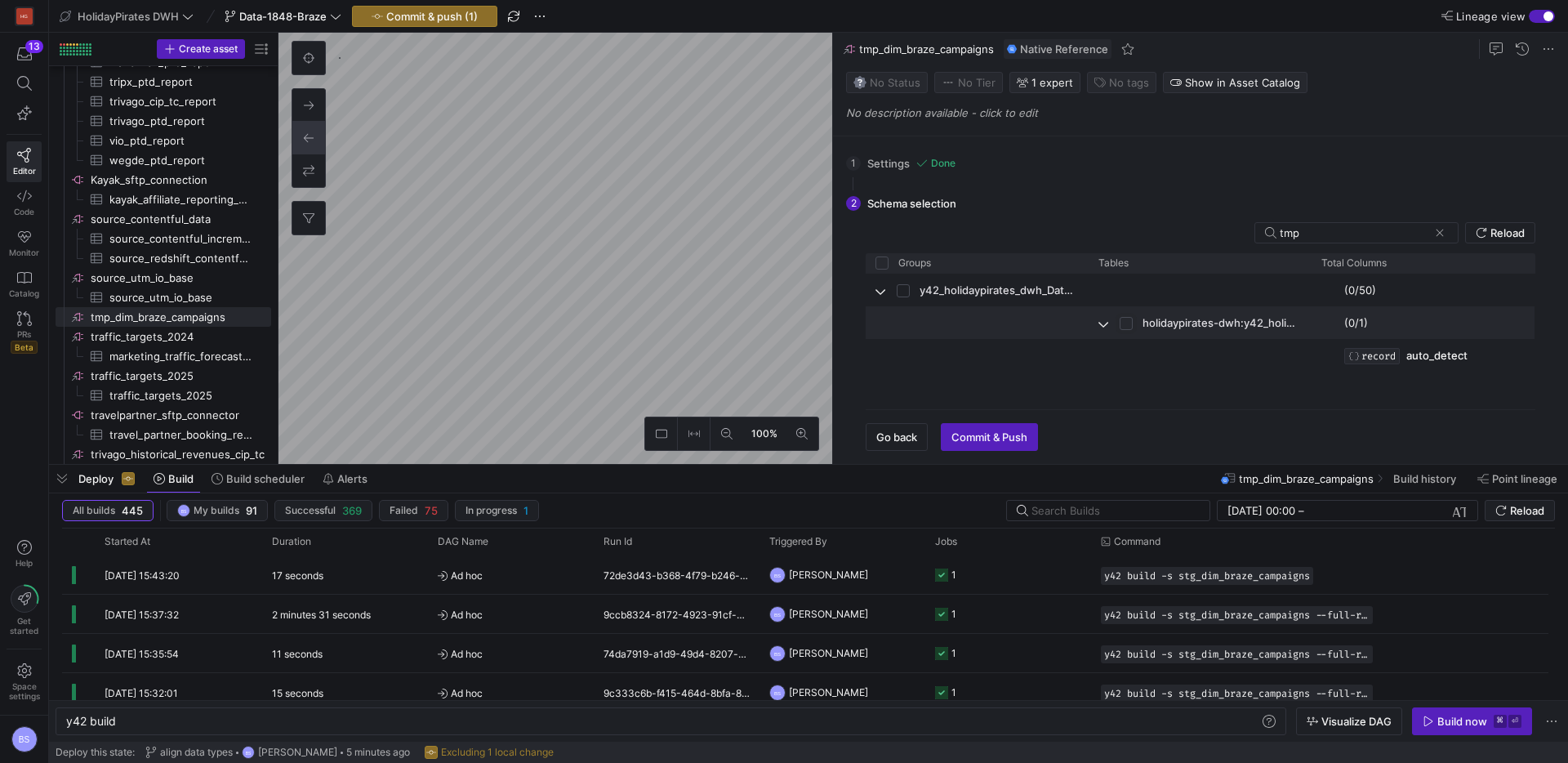
checkbox input "true"
click at [1007, 437] on span "Commit & Push" at bounding box center [990, 437] width 76 height 13
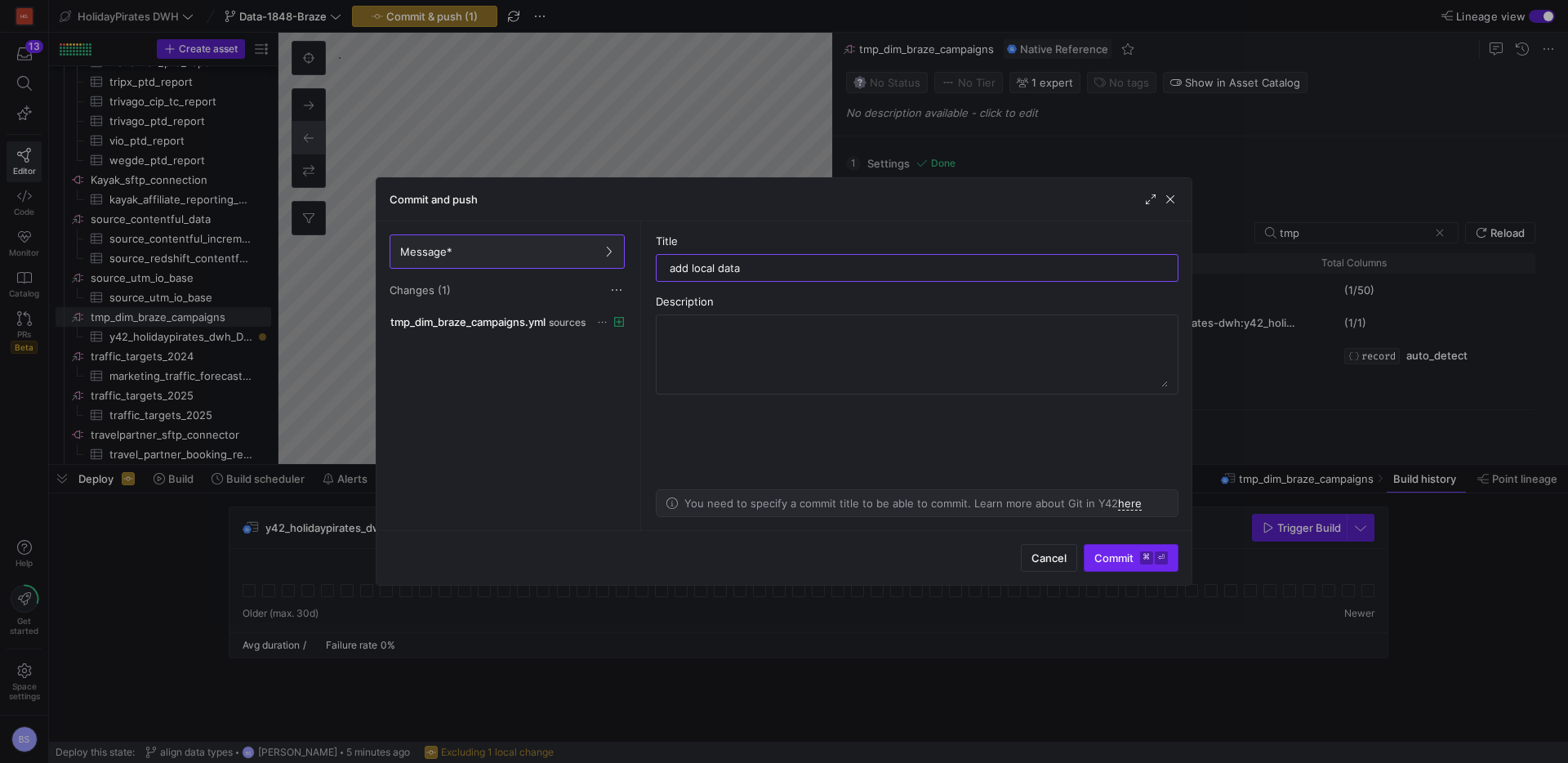
type input "add local data"
click at [1106, 559] on span "Commit ⌘ ⏎" at bounding box center [1131, 559] width 73 height 13
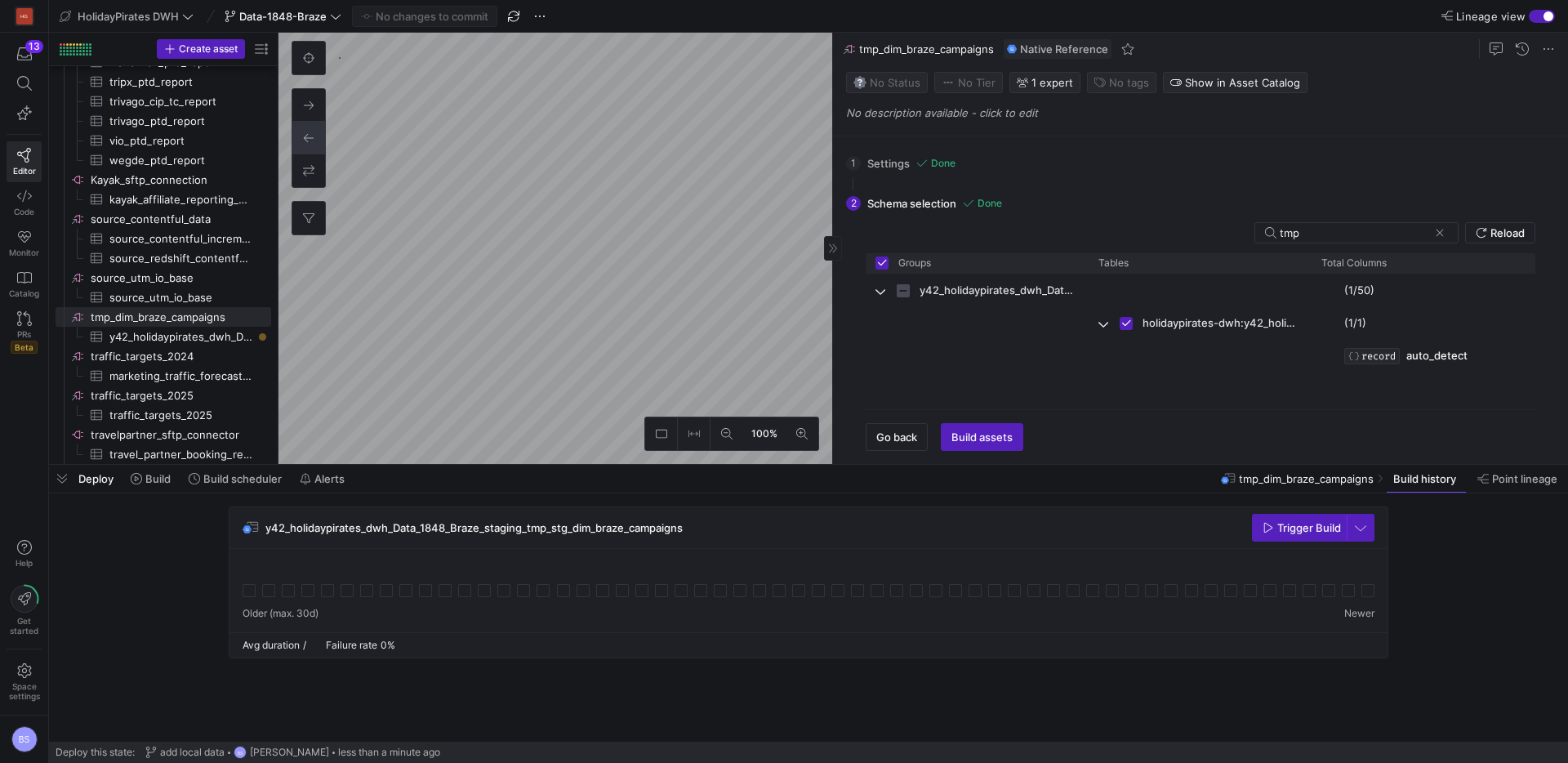
click at [979, 451] on div "1 Settings Done Configure the database/project and schema/dataset of the tables…" at bounding box center [1197, 300] width 728 height 328
click at [984, 442] on span "Build assets" at bounding box center [982, 437] width 61 height 13
click at [990, 437] on span "Build assets" at bounding box center [982, 437] width 61 height 13
drag, startPoint x: 135, startPoint y: 485, endPoint x: 150, endPoint y: 484, distance: 15.0
click at [138, 485] on button "Build" at bounding box center [150, 479] width 55 height 28
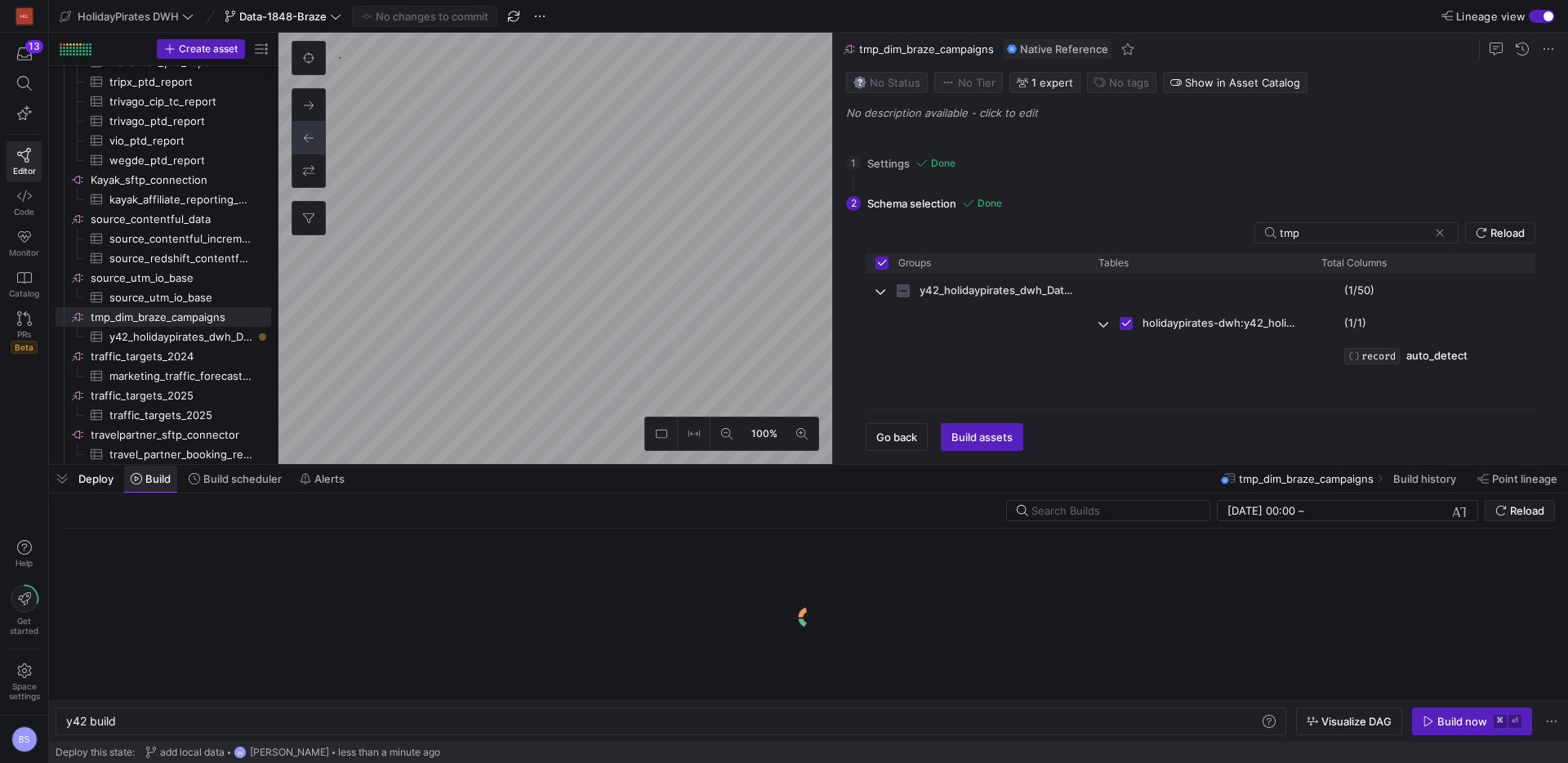
scroll to position [0, 49]
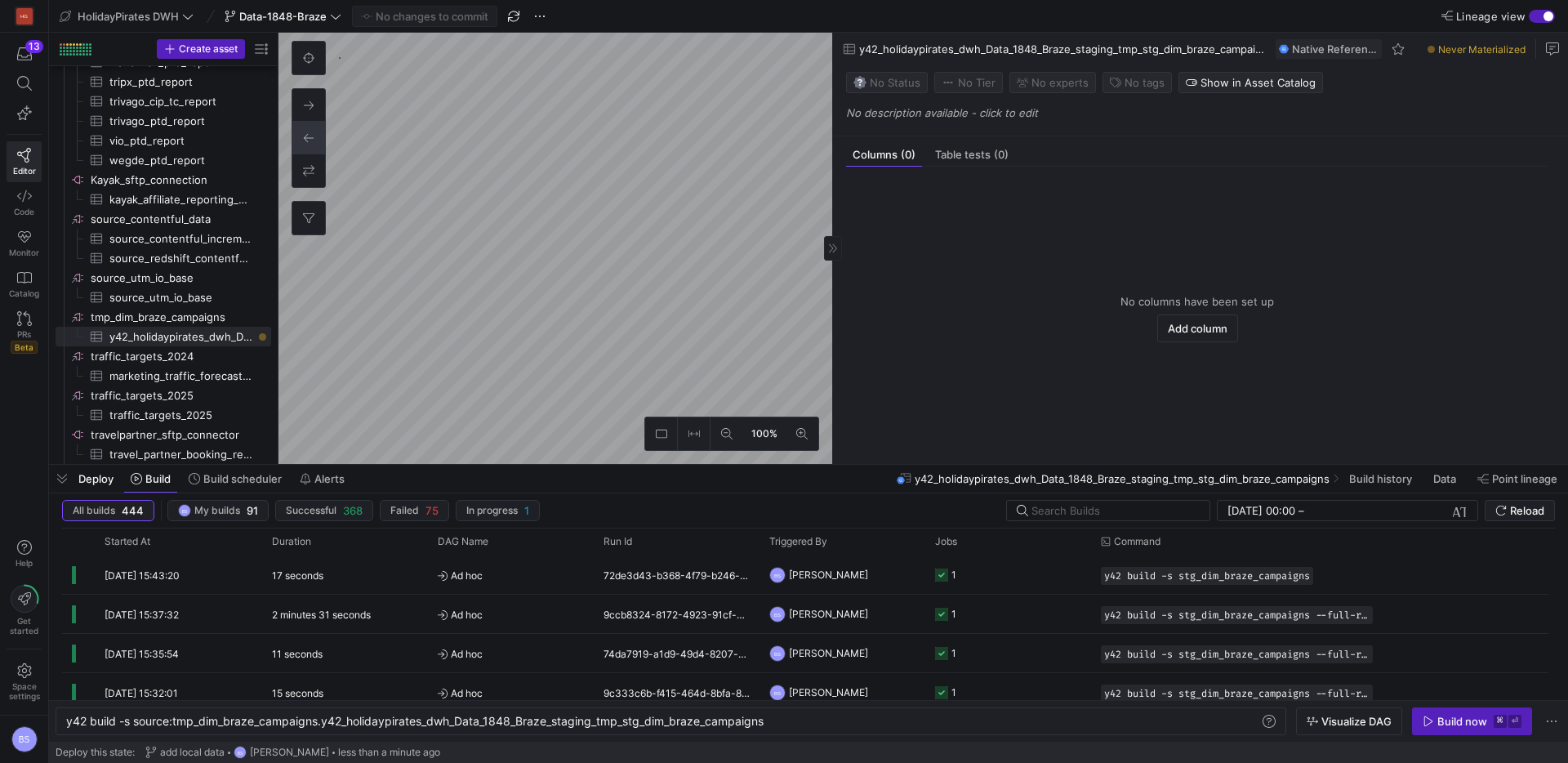
type textarea "y42 build"
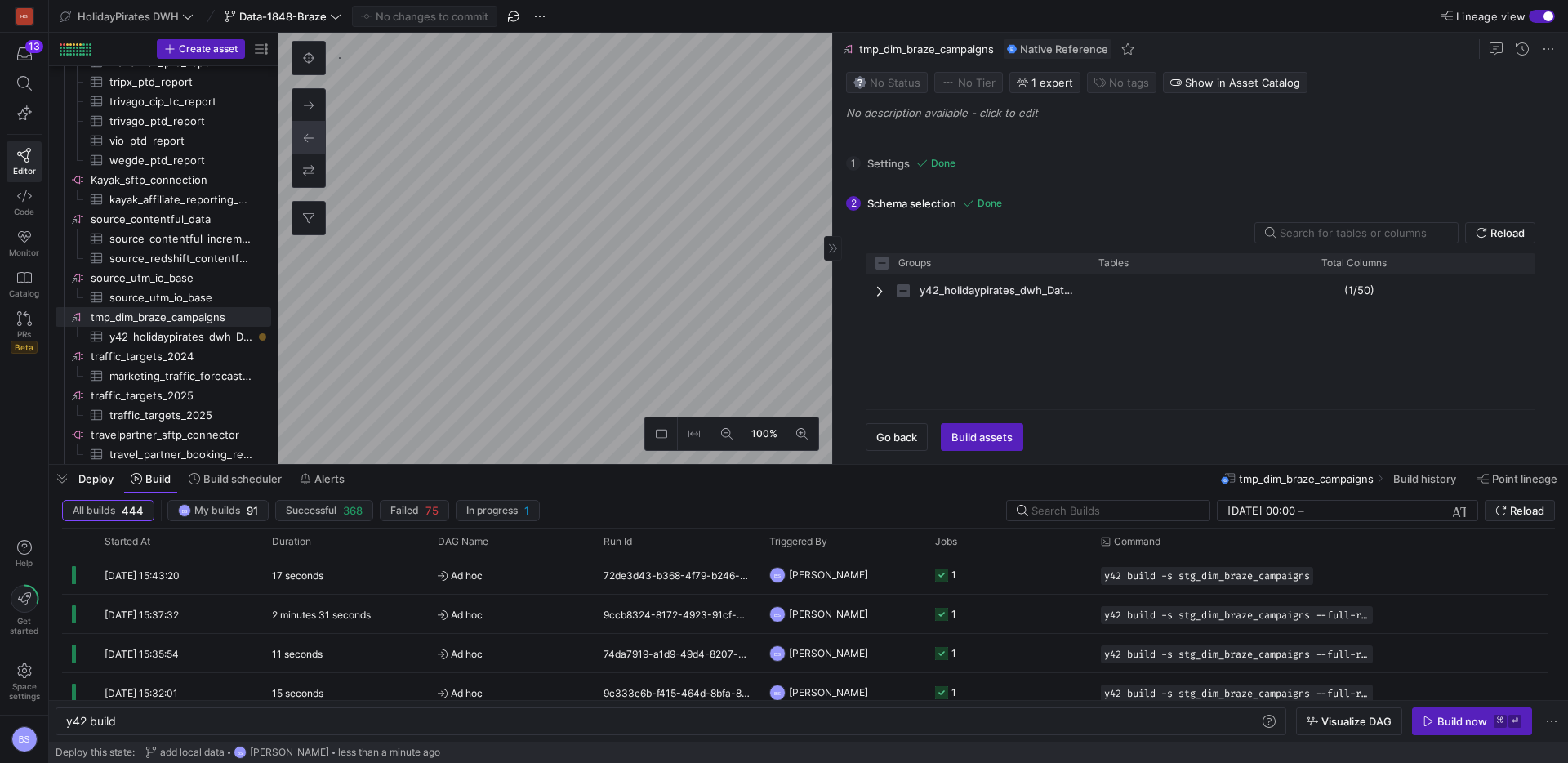
checkbox input "false"
click at [971, 424] on span "button" at bounding box center [982, 437] width 81 height 26
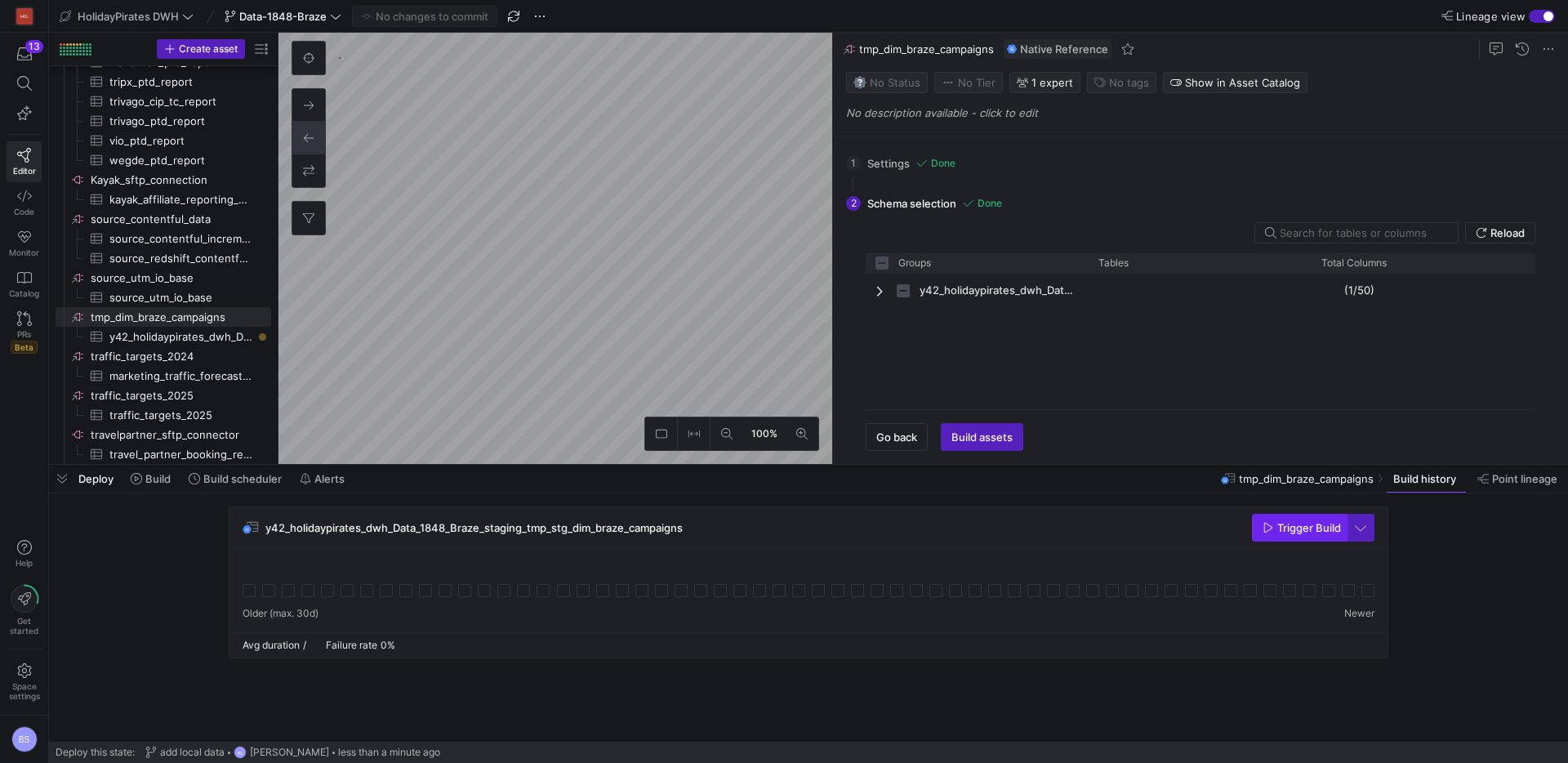
click at [1311, 532] on span "Trigger Build" at bounding box center [1309, 528] width 64 height 13
click at [1195, 522] on span "Show data" at bounding box center [1208, 528] width 53 height 13
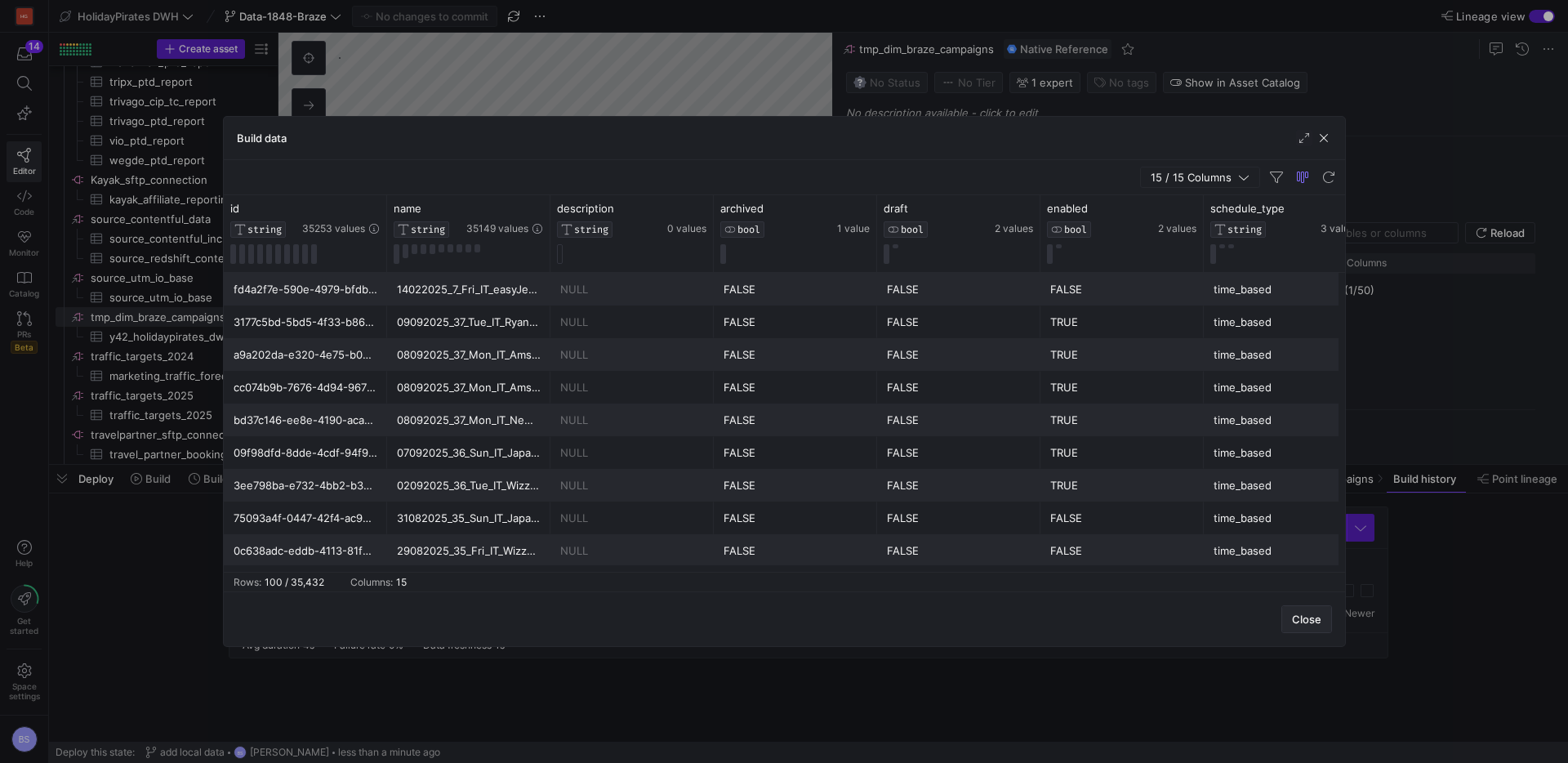
click at [1307, 618] on span "Close" at bounding box center [1307, 620] width 29 height 13
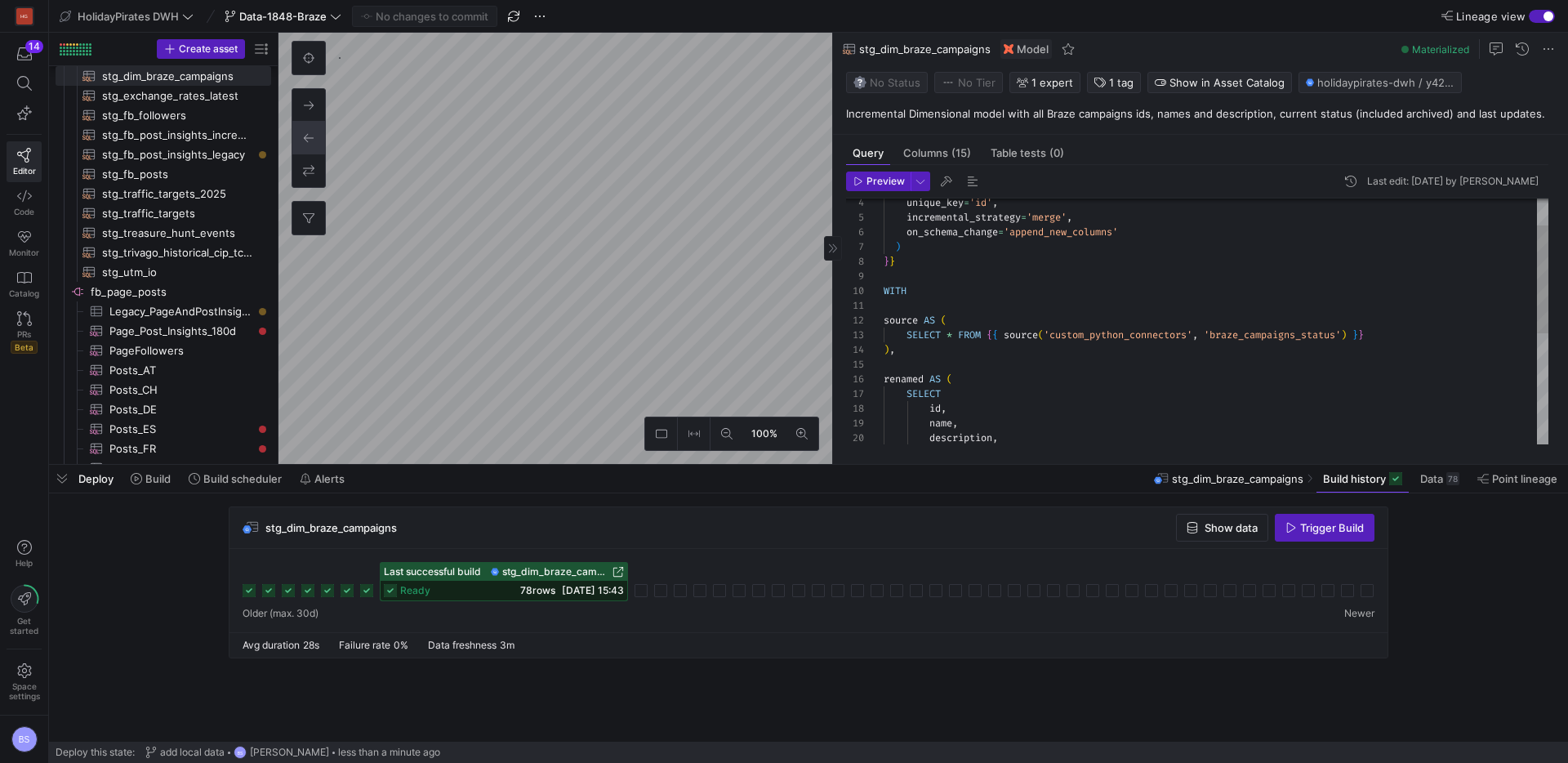
scroll to position [44, 12]
click at [922, 352] on div "unique_key = 'id' , incremental_strategy = 'merge' , on_schema_change = 'append…" at bounding box center [1216, 416] width 665 height 557
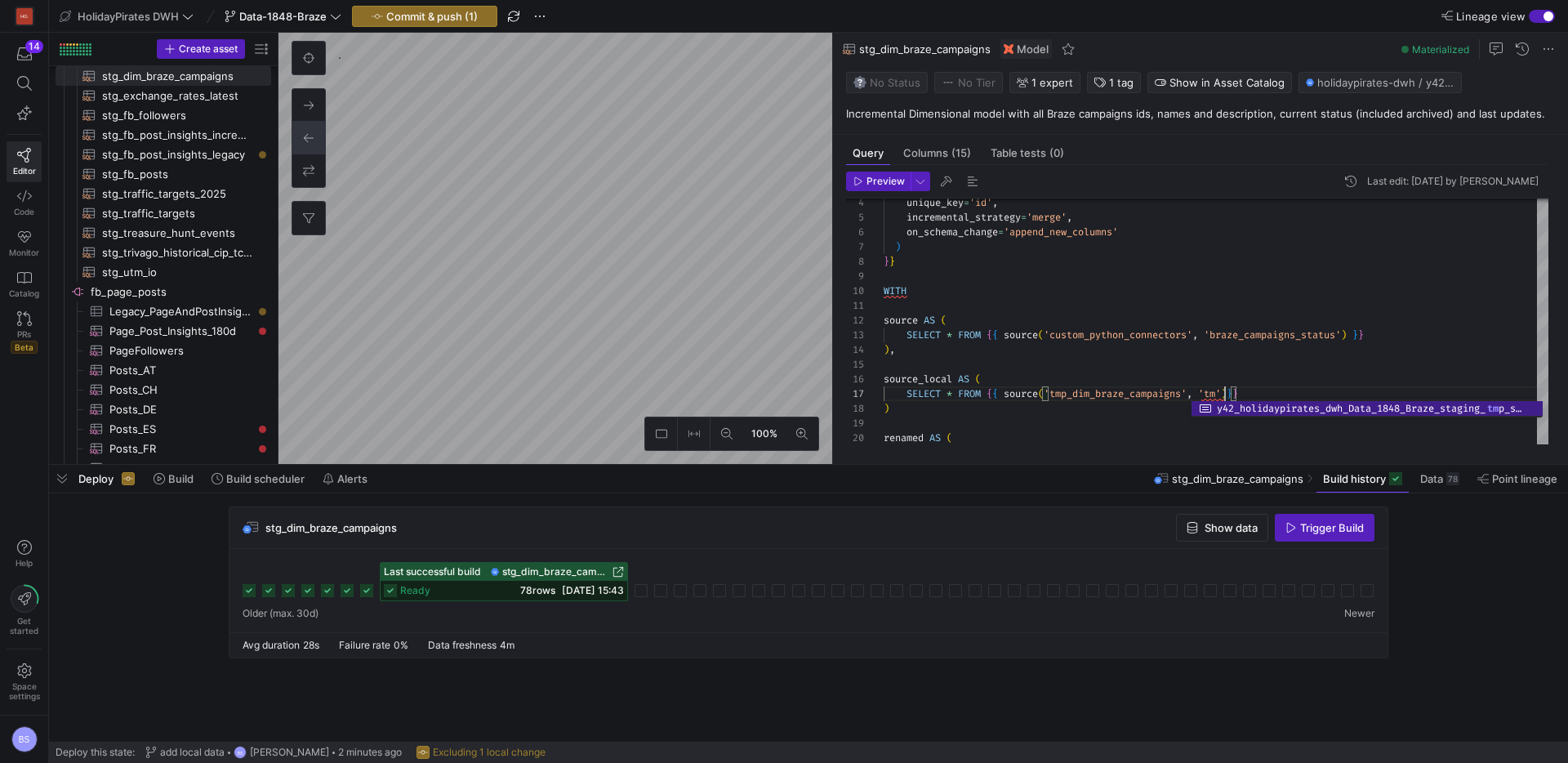
scroll to position [88, 347]
type textarea "source AS ( SELECT * FROM {{ source('custom_python_connectors', 'braze_campaign…"
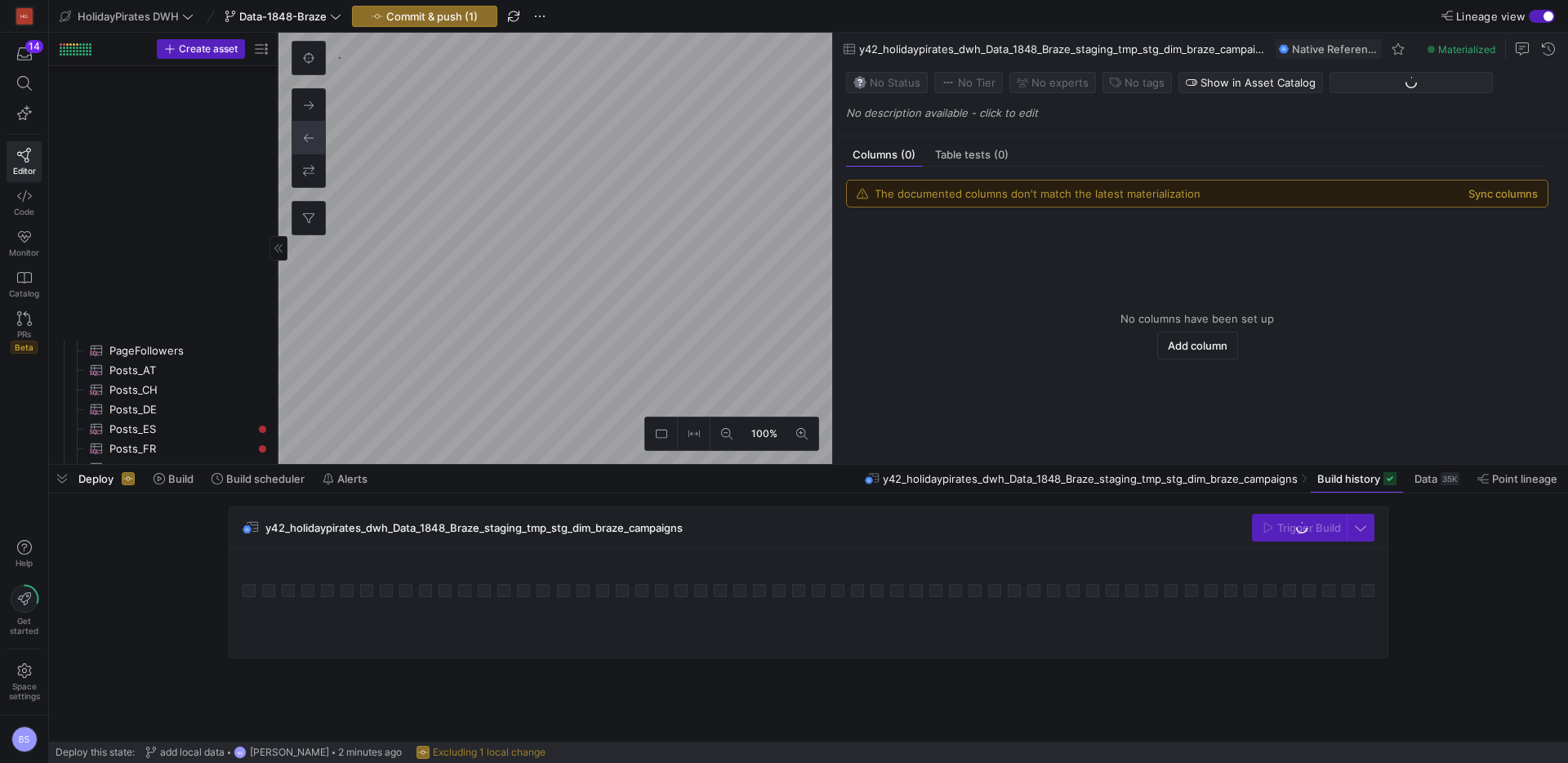
scroll to position [1504, 0]
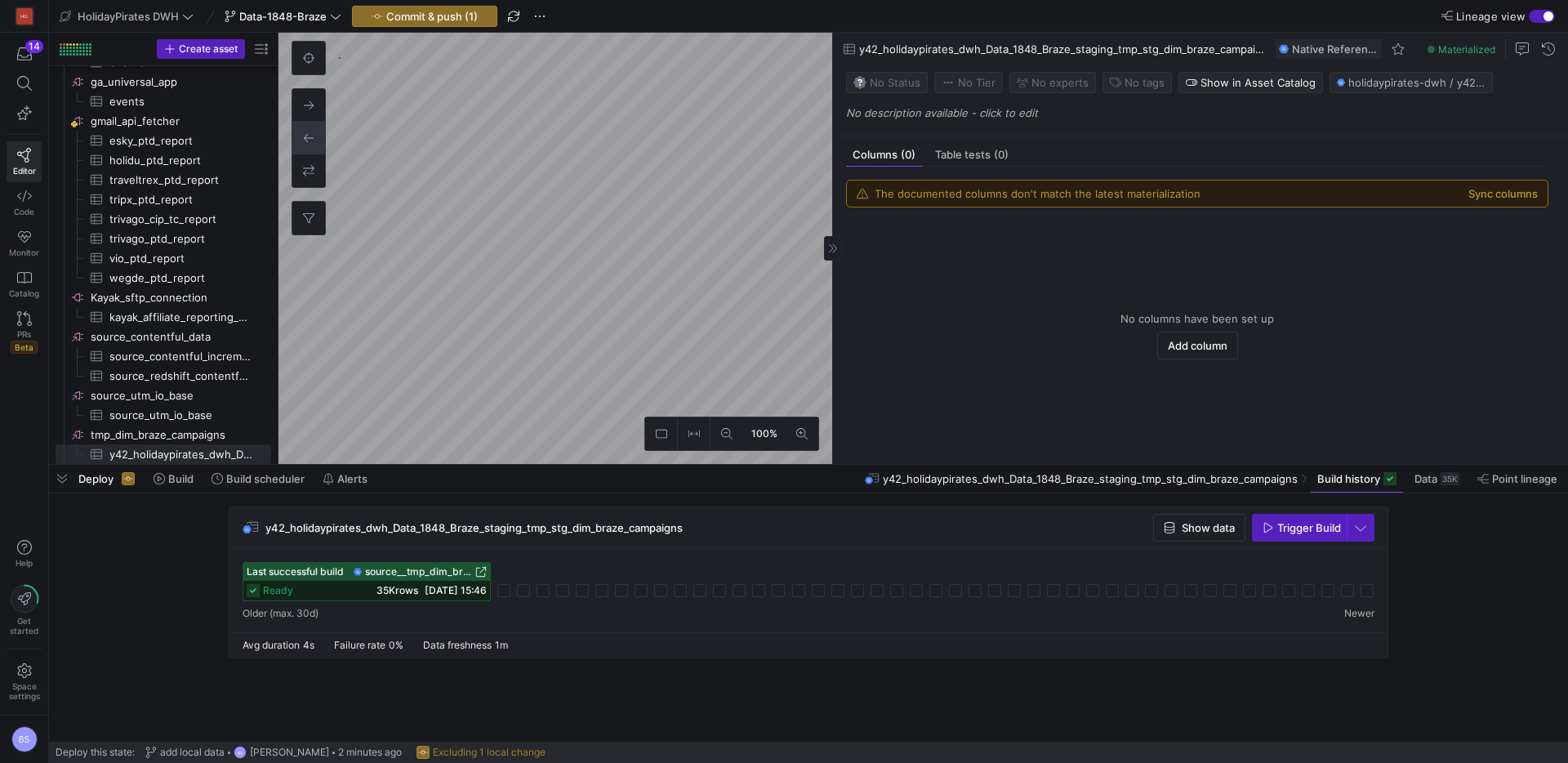
click at [1135, 50] on span "y42_holidaypirates_dwh_Data_1848_Braze_staging_tmp_stg_dim_braze_campaigns" at bounding box center [1063, 50] width 407 height 13
copy span "y42_holidaypirates_dwh_Data_1848_Braze_staging_tmp_stg_dim_braze_campaigns"
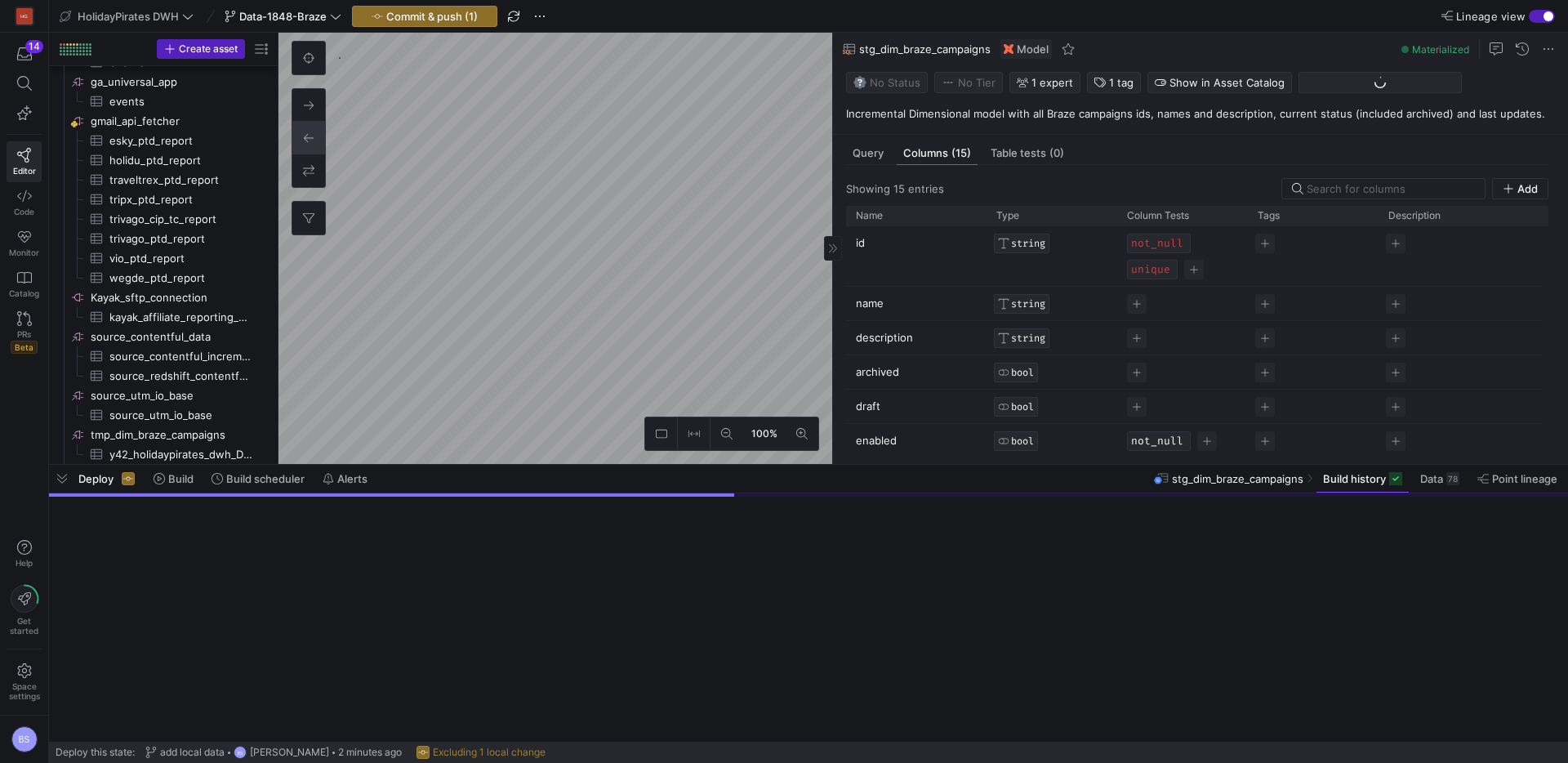
scroll to position [236, 0]
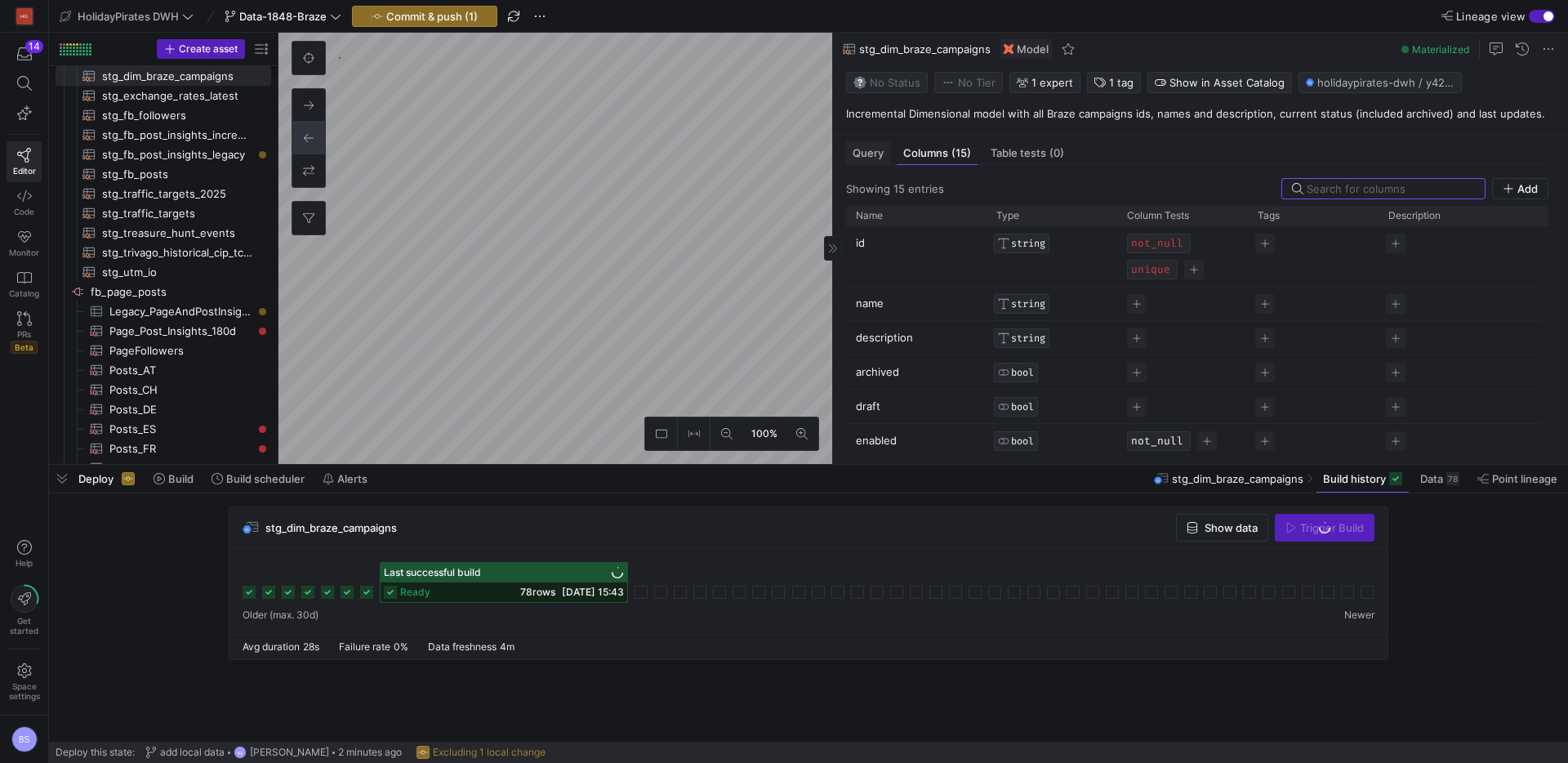
click at [871, 156] on span "Query" at bounding box center [868, 153] width 31 height 11
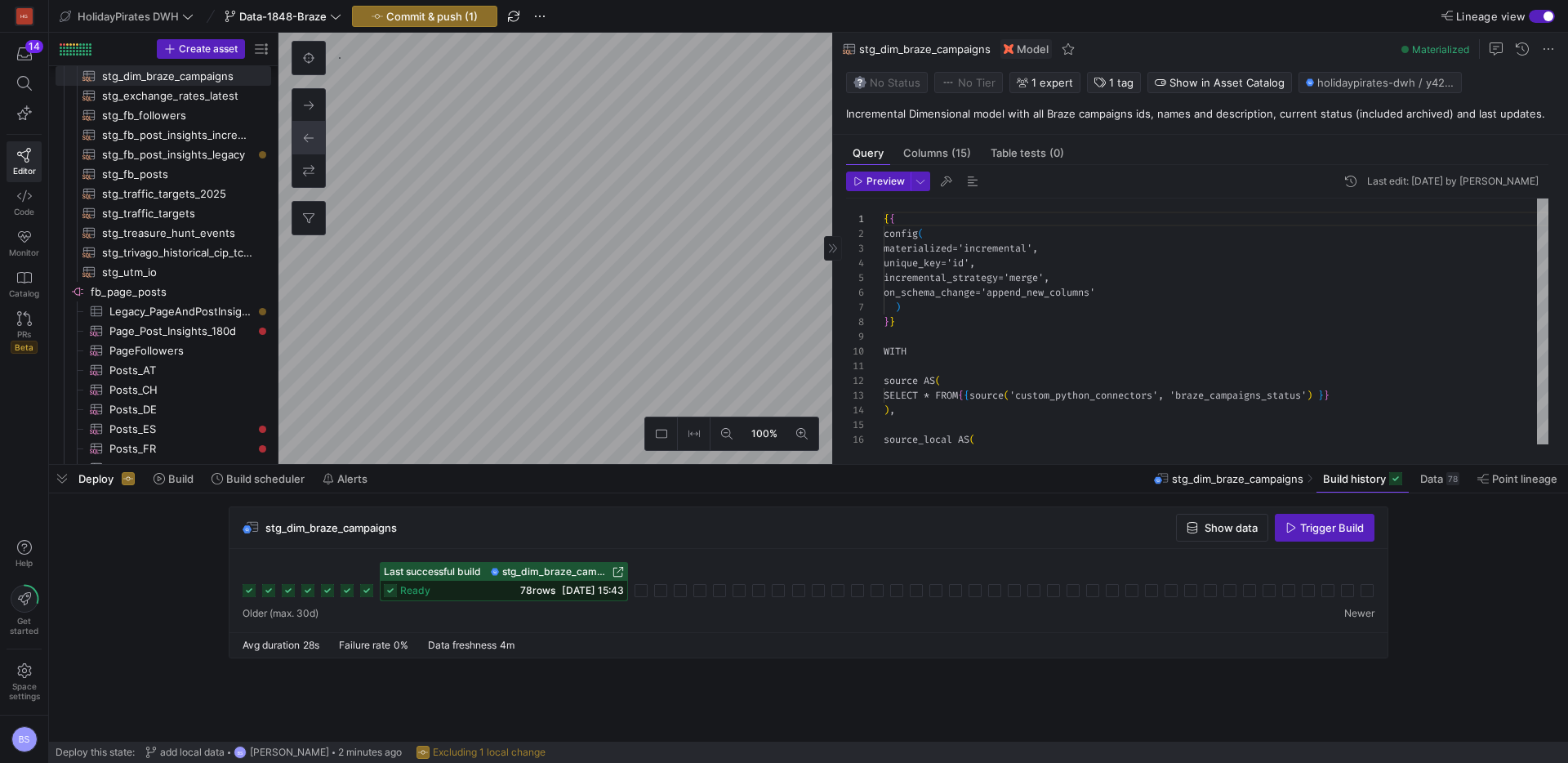
scroll to position [147, 0]
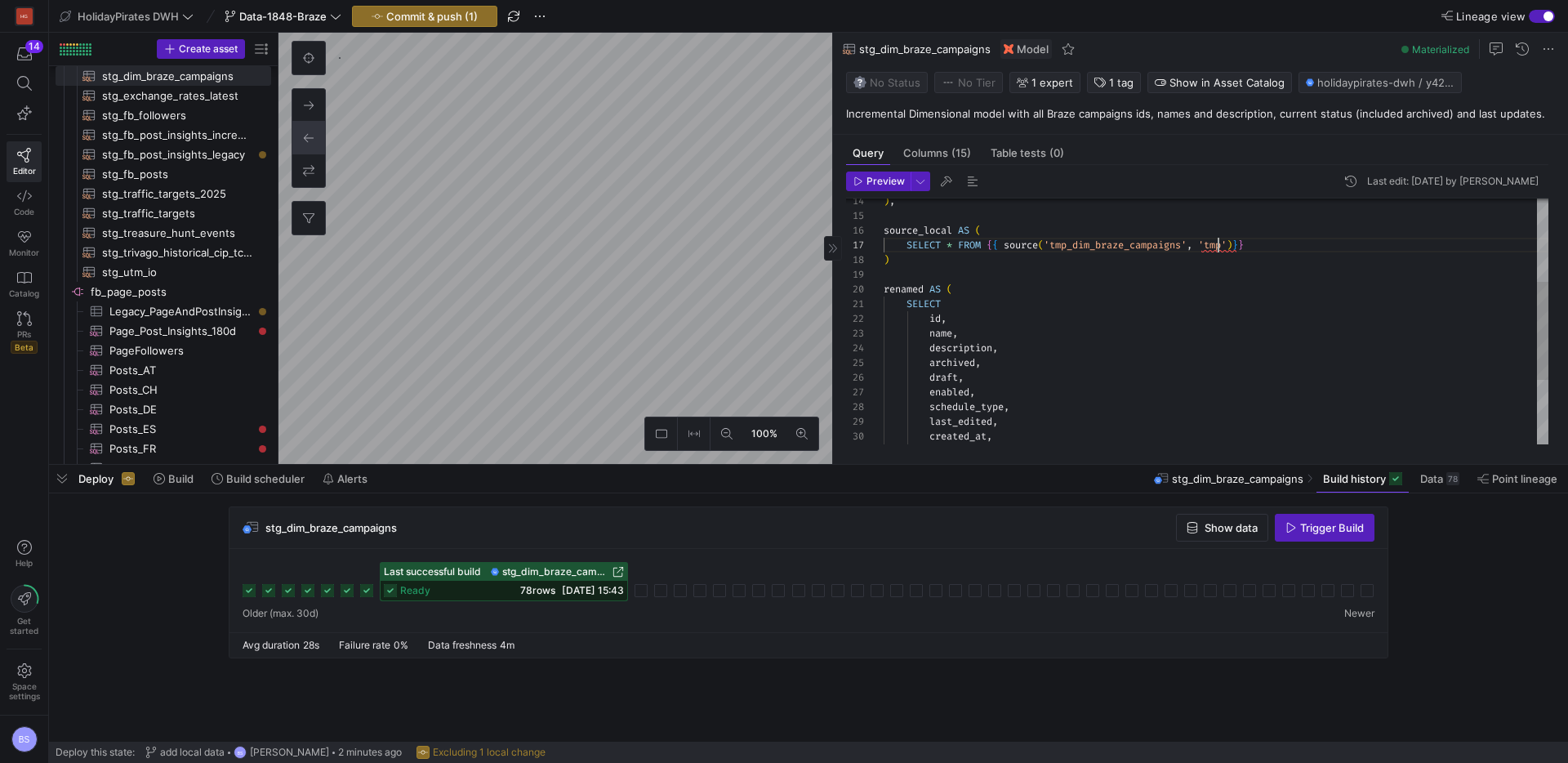
click at [1219, 246] on div ") , source_local AS ( SELECT * FROM { { source ( 'tmp_dim_braze_campaigns' , 't…" at bounding box center [1216, 297] width 665 height 616
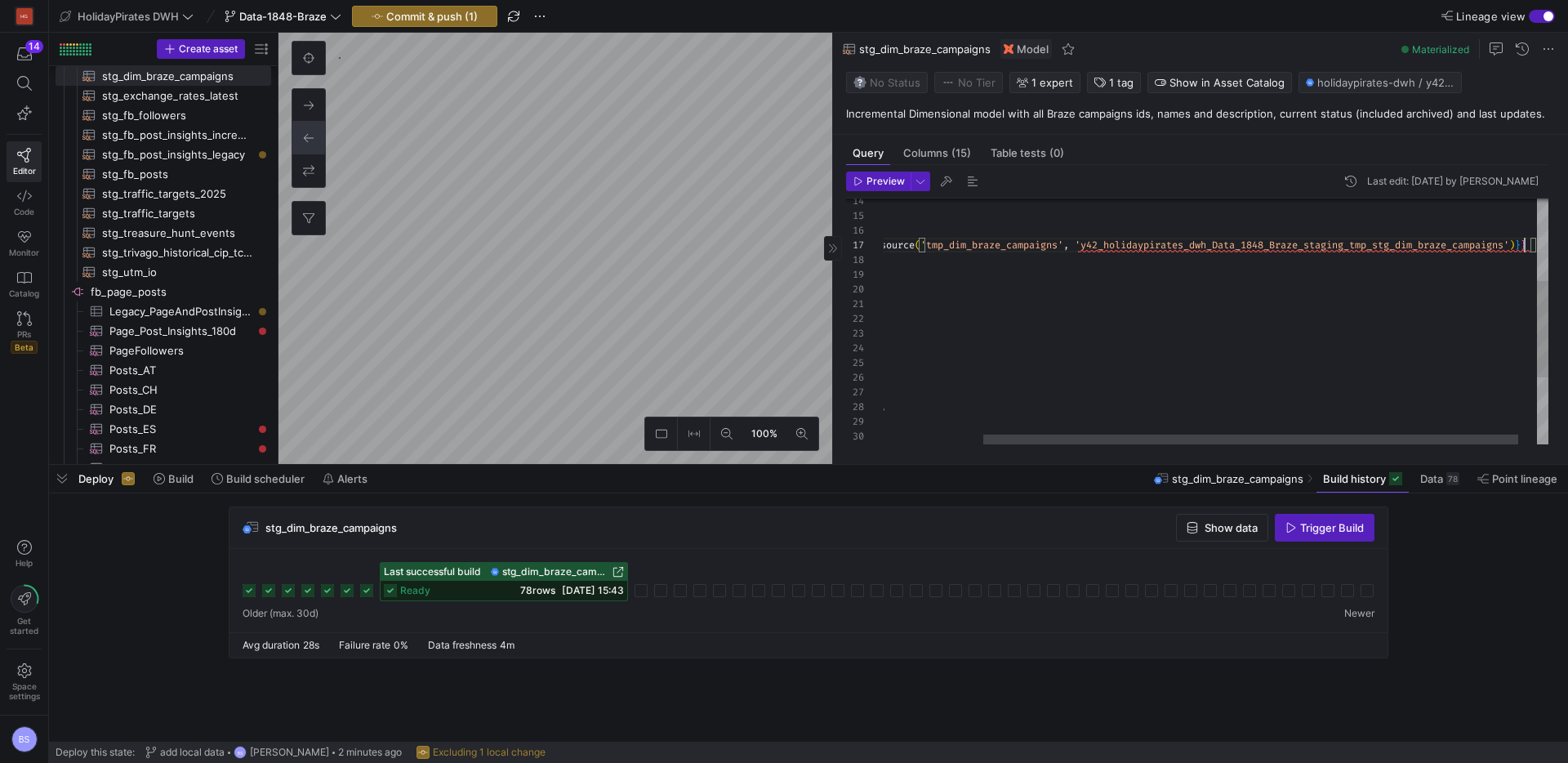
scroll to position [88, 764]
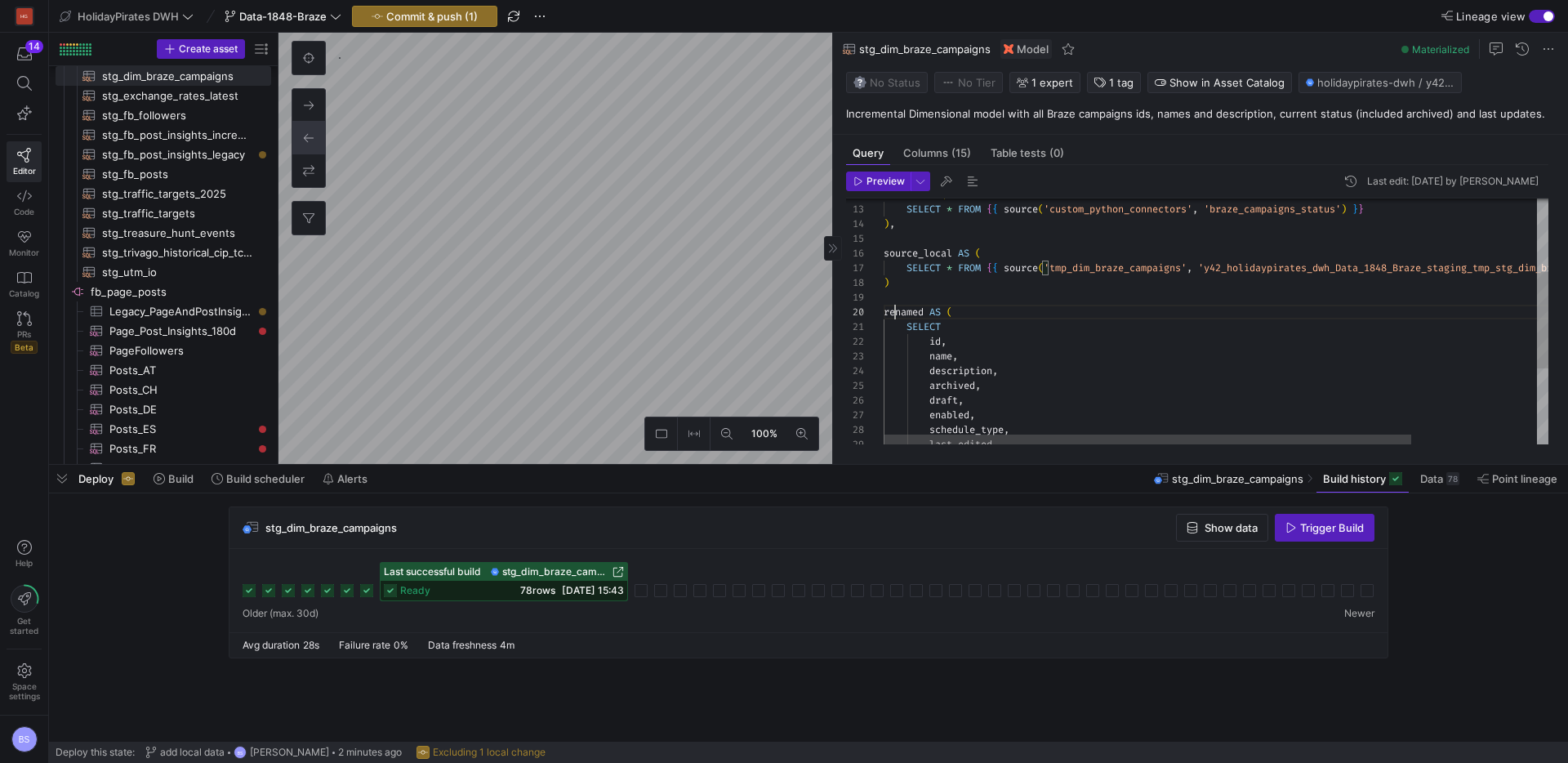
click at [897, 315] on div ") , source_local AS ( SELECT * FROM { { source ( 'tmp_dim_braze_campaigns' , 'y…" at bounding box center [1295, 326] width 822 height 626
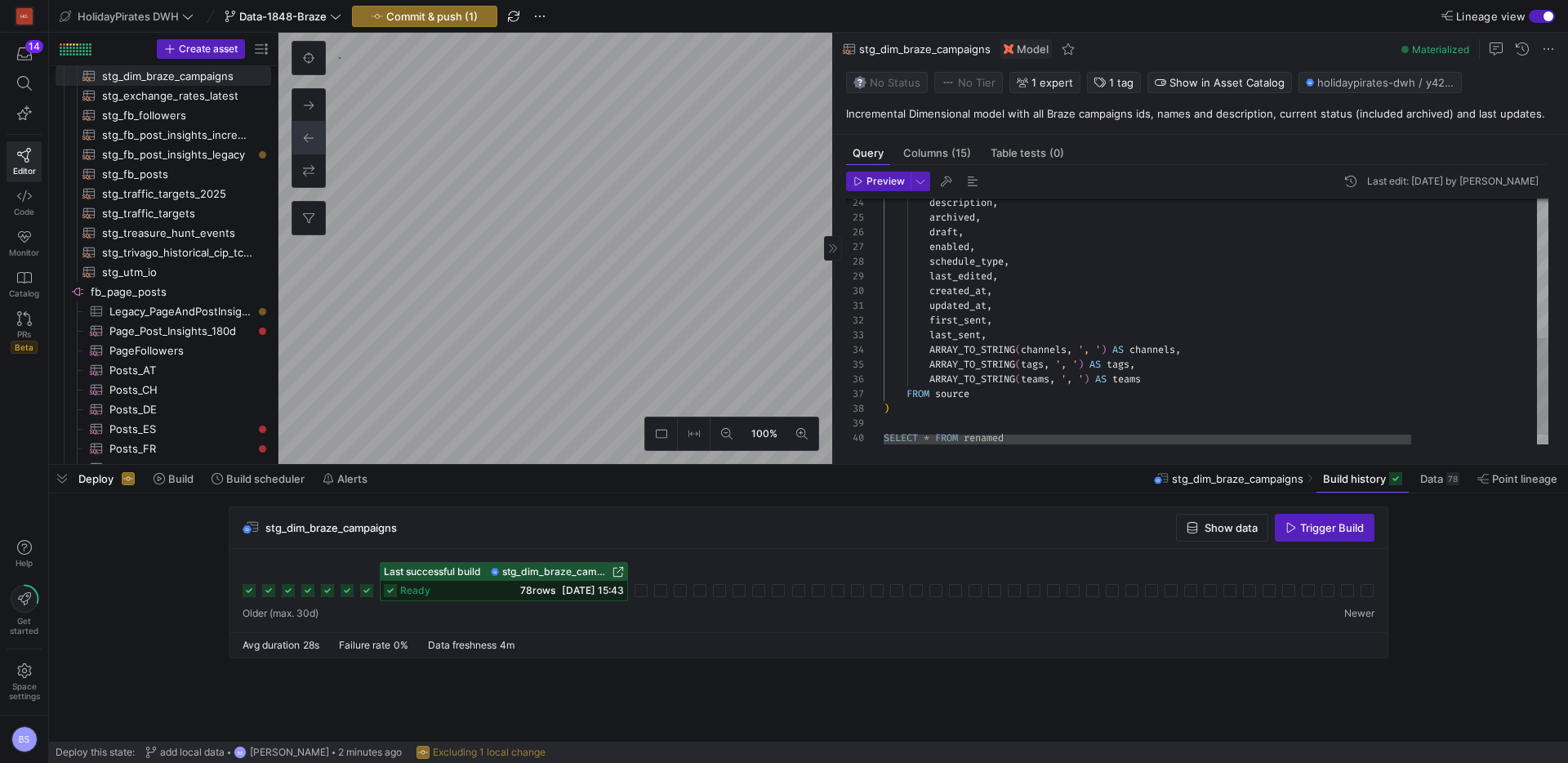
click at [985, 392] on div "description , archived , draft , enabled , schedule_type , last_edited , create…" at bounding box center [1295, 156] width 822 height 626
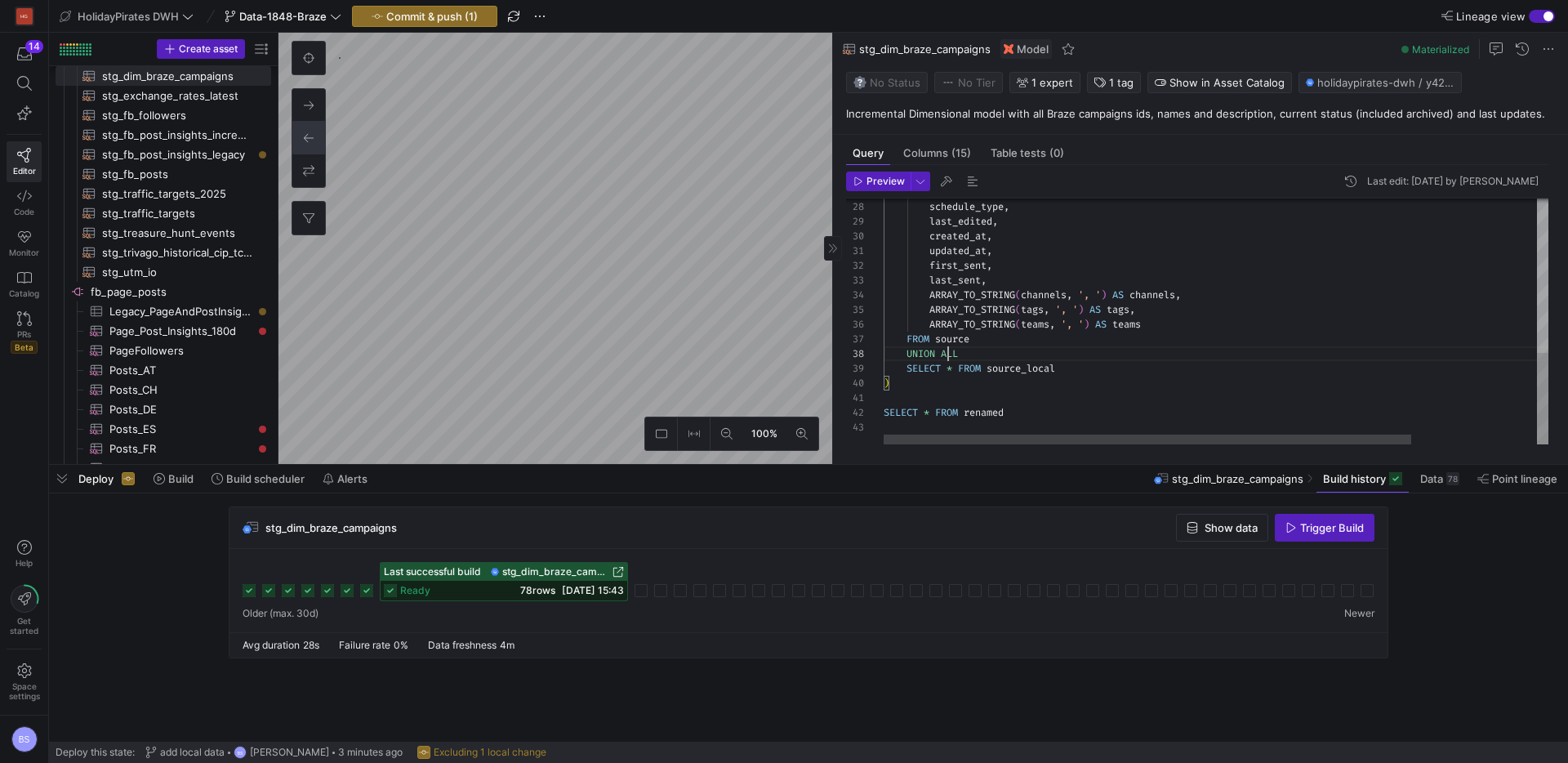
click at [949, 350] on div "enabled , schedule_type , last_edited , created_at , updated_at , first_sent , …" at bounding box center [1295, 116] width 822 height 655
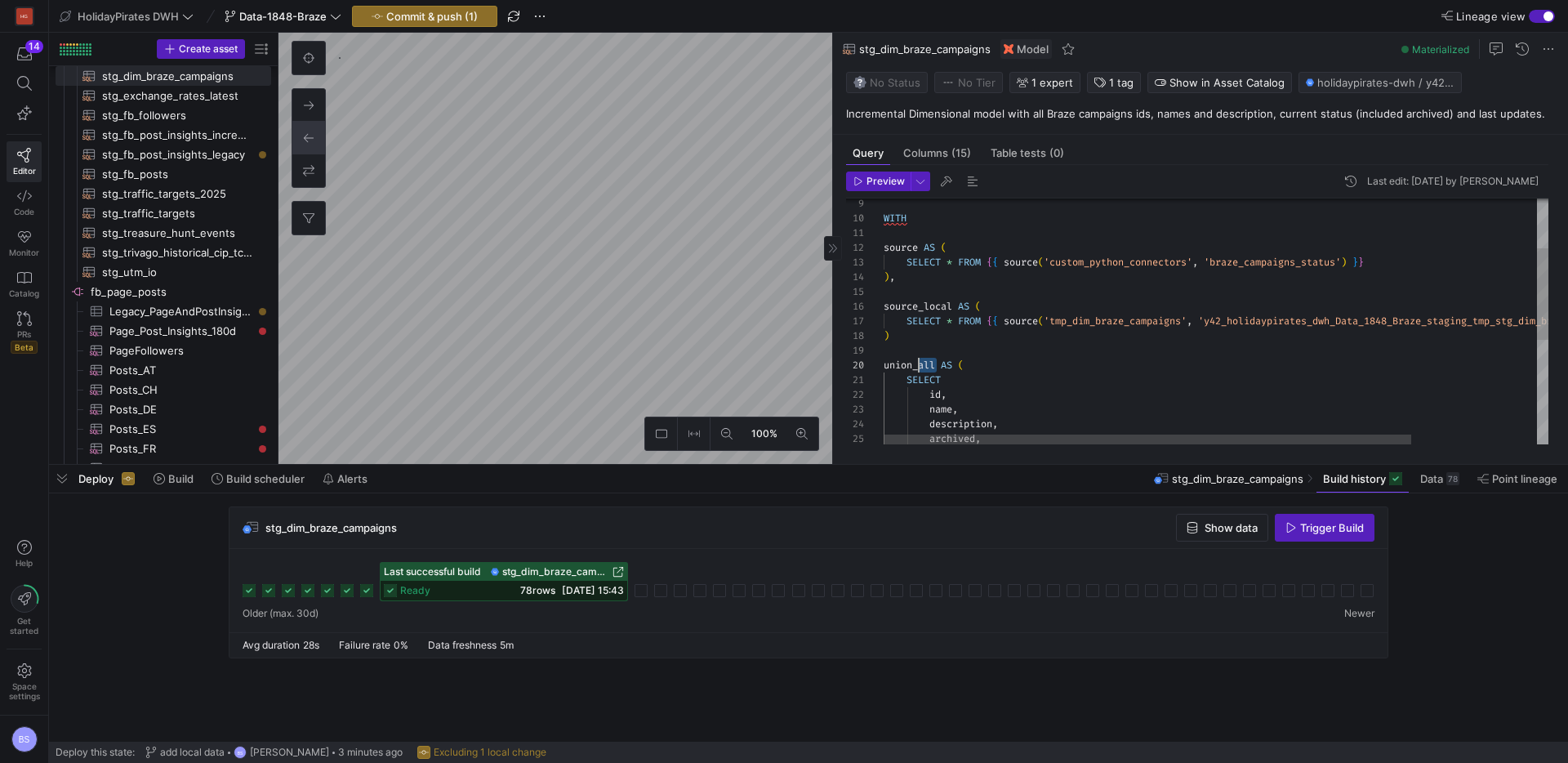
drag, startPoint x: 937, startPoint y: 363, endPoint x: 916, endPoint y: 362, distance: 21.0
click at [916, 362] on div "description , name , id , SELECT union_all AS ( ) SELECT * FROM { { source ( 't…" at bounding box center [1295, 393] width 822 height 655
click at [902, 352] on div "source_local AS ( ) , SELECT * FROM { { source ( 'custom_python_connectors' , '…" at bounding box center [1293, 384] width 822 height 655
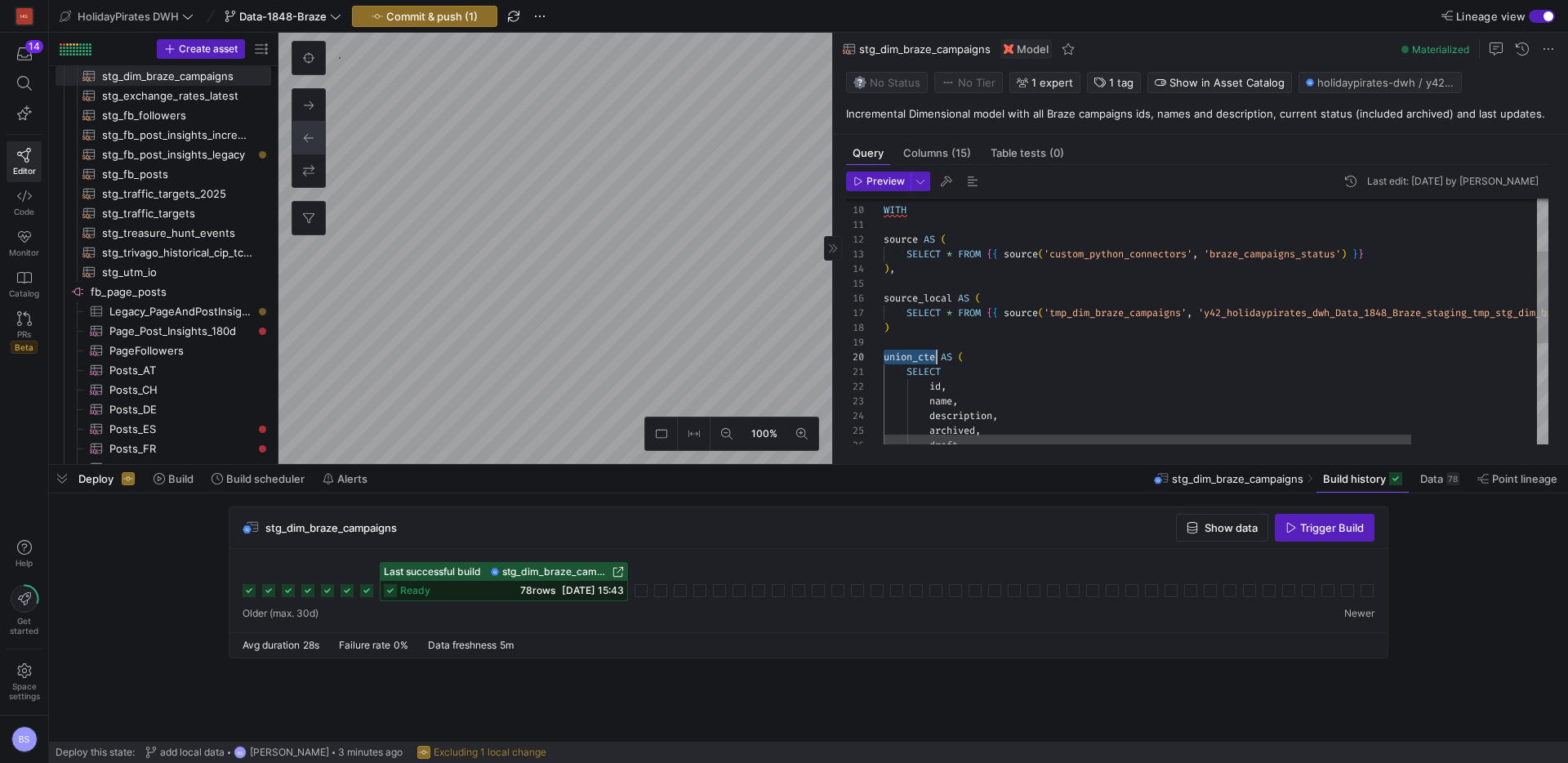
click at [922, 315] on span "SELECT" at bounding box center [923, 313] width 34 height 13
click at [912, 327] on div "source_local AS ( ) , SELECT * FROM { { source ( 'custom_python_connectors' , '…" at bounding box center [1295, 384] width 822 height 655
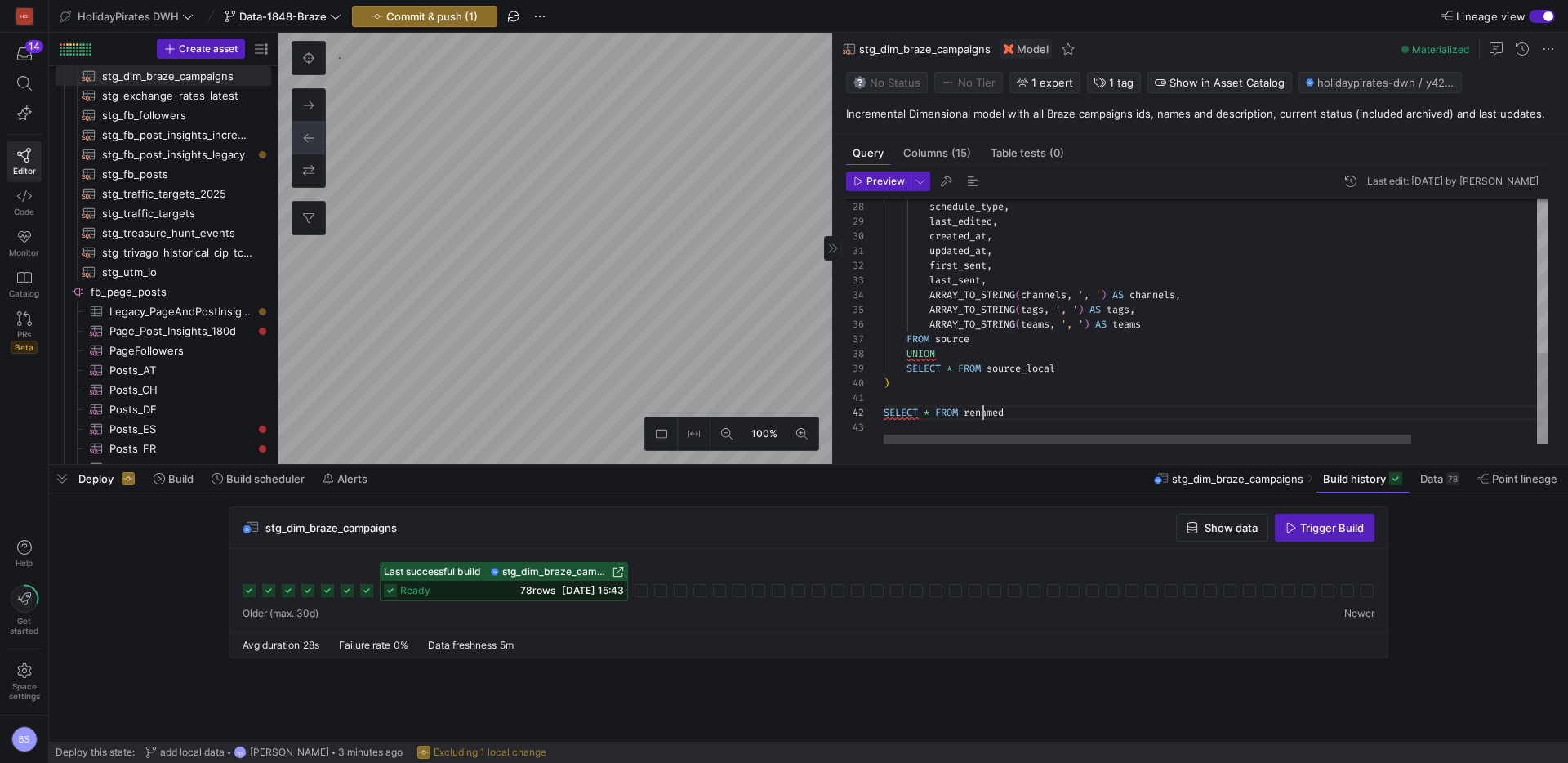
click at [983, 413] on div "enabled , schedule_type , last_edited , created_at , updated_at , first_sent , …" at bounding box center [1295, 116] width 822 height 655
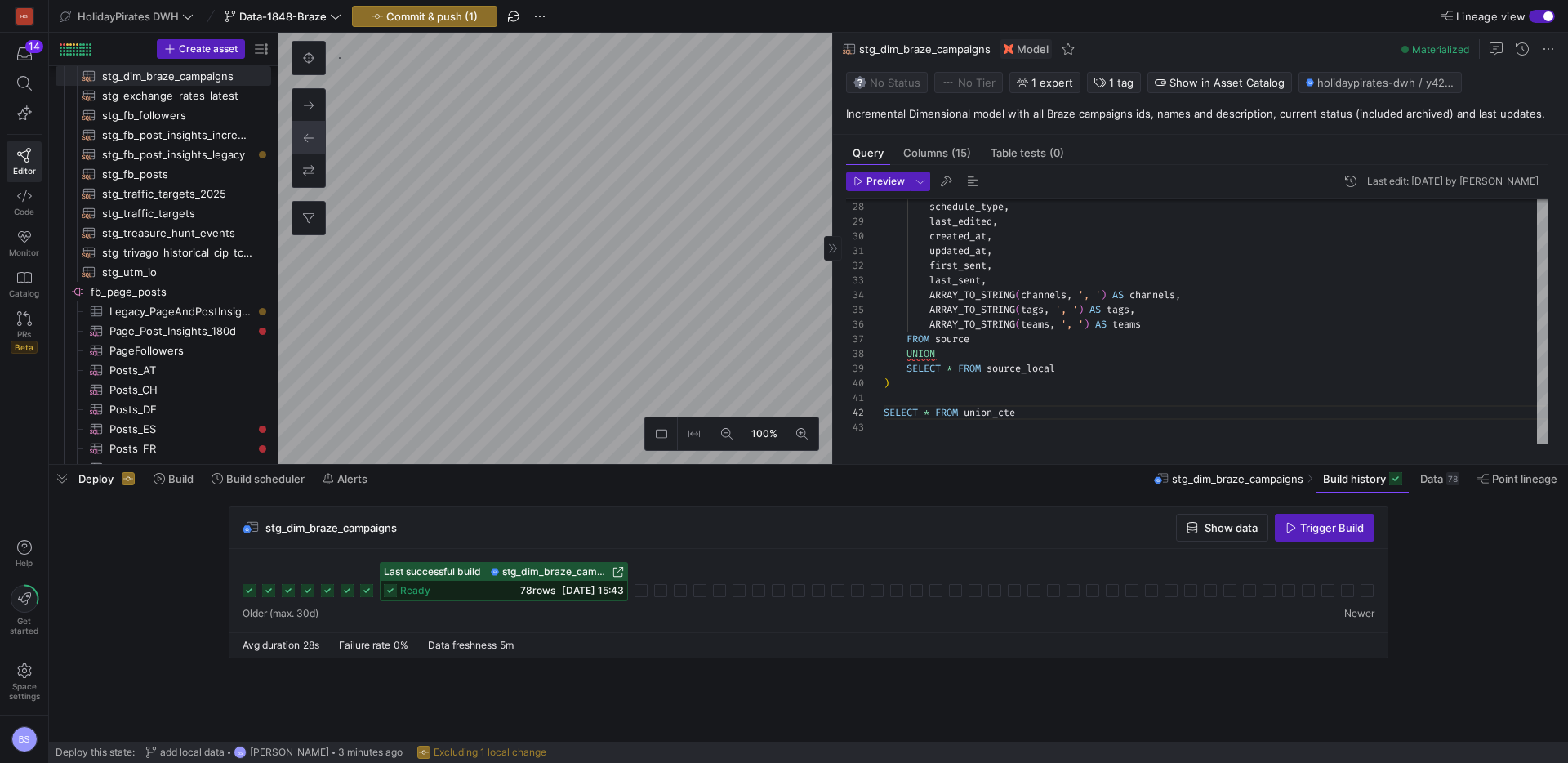
type textarea "SELECT * FROM union_cte"
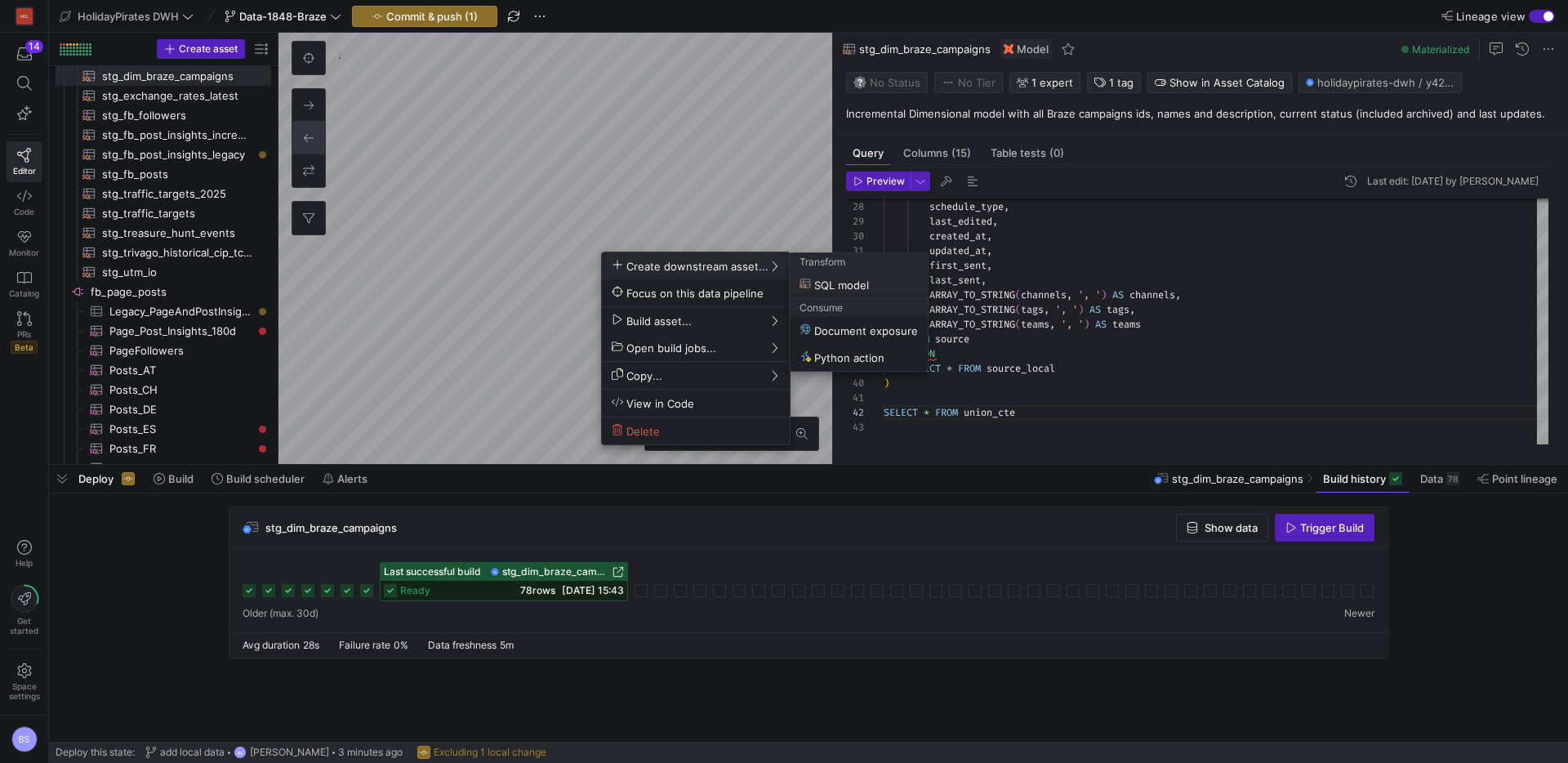
click at [506, 222] on div at bounding box center [784, 381] width 1568 height 763
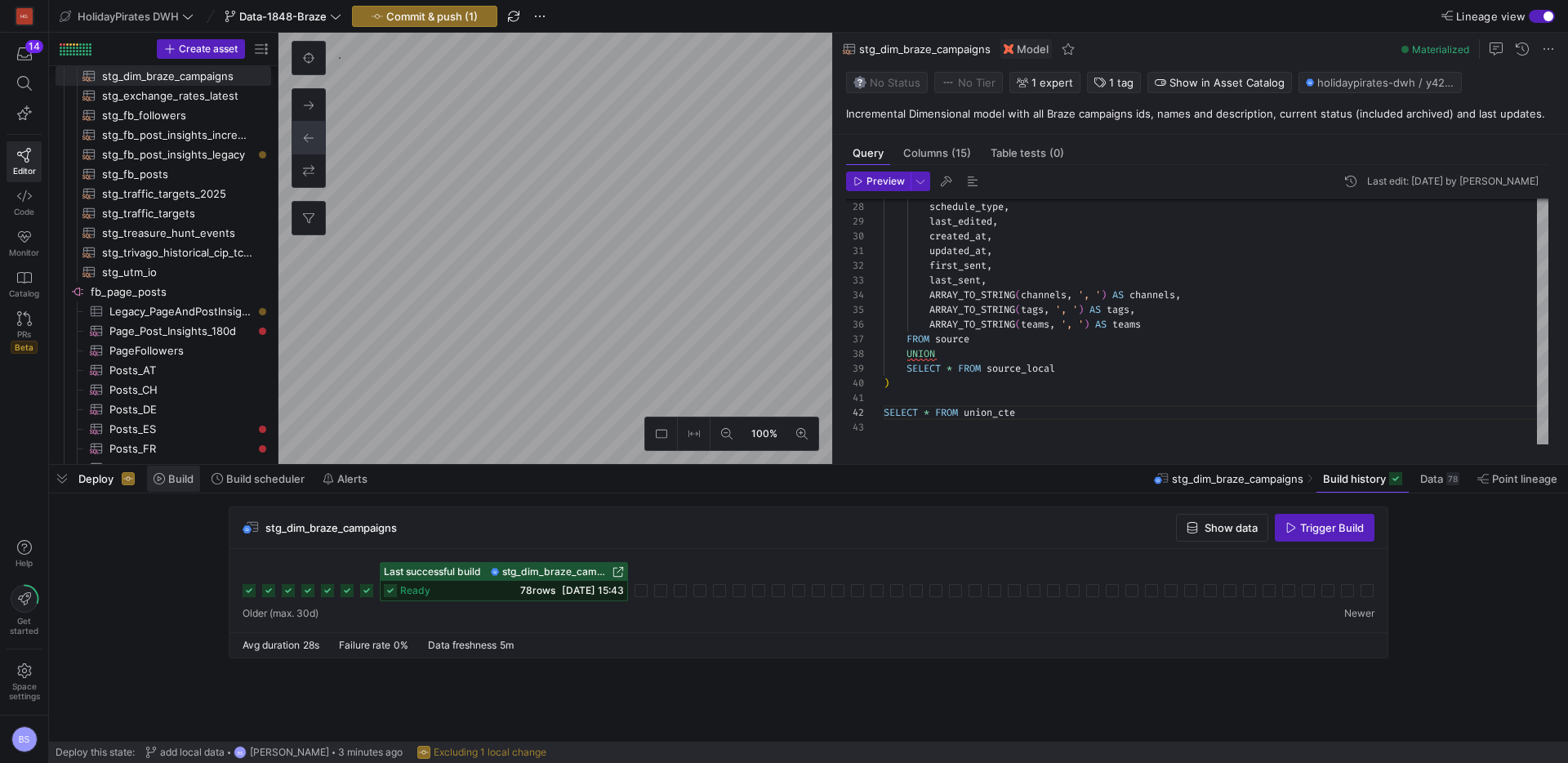
click at [177, 476] on span "Build" at bounding box center [181, 479] width 25 height 13
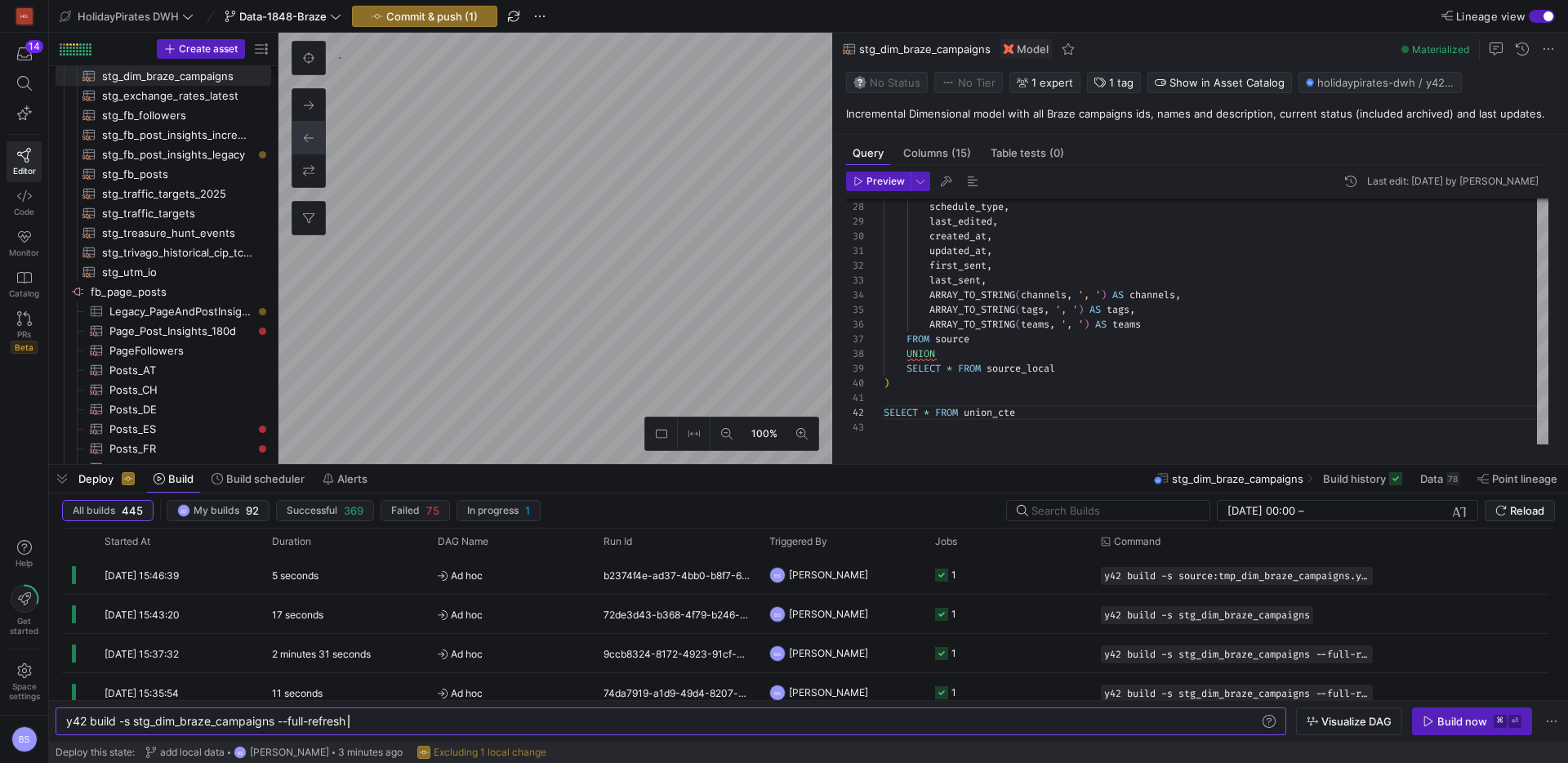
scroll to position [0, 282]
type textarea "y42 build -s stg_dim_braze_campaigns --full-refresh"
click at [1436, 723] on span "Build now ⌘ ⏎" at bounding box center [1472, 722] width 99 height 13
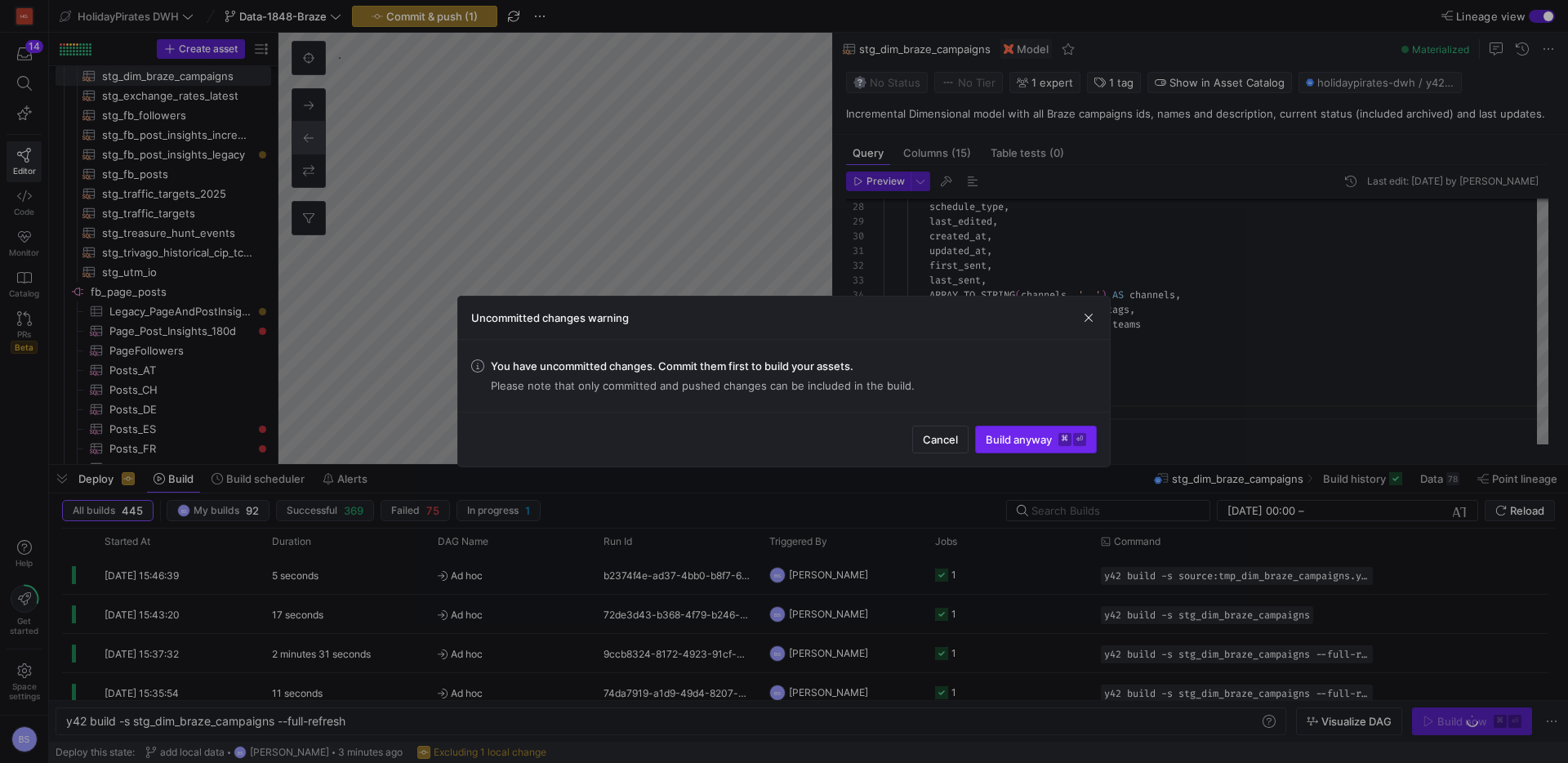
click at [1004, 433] on span "Build anyway ⌘ ⏎" at bounding box center [1035, 440] width 100 height 13
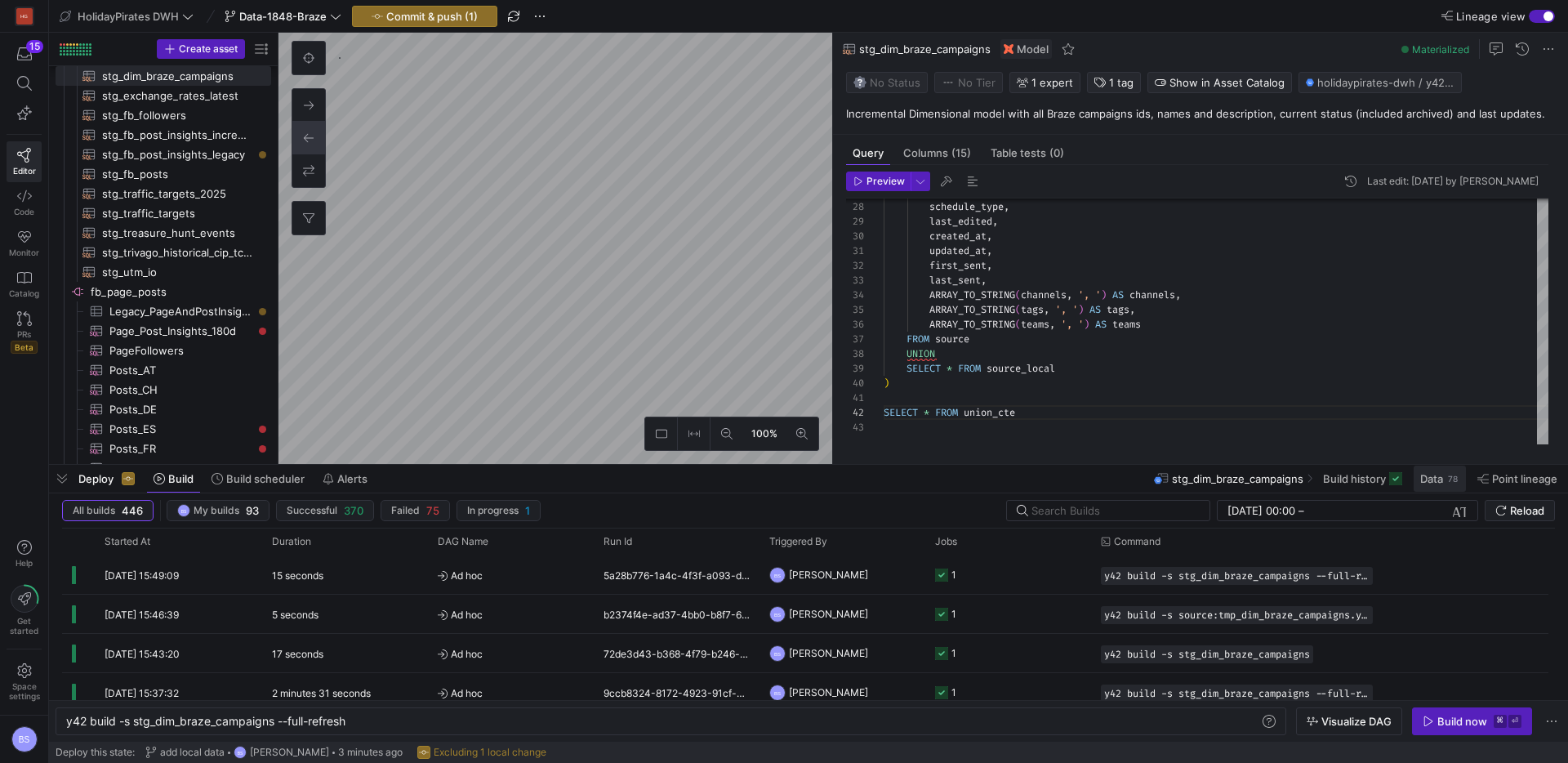
click at [1431, 485] on span at bounding box center [1439, 479] width 52 height 26
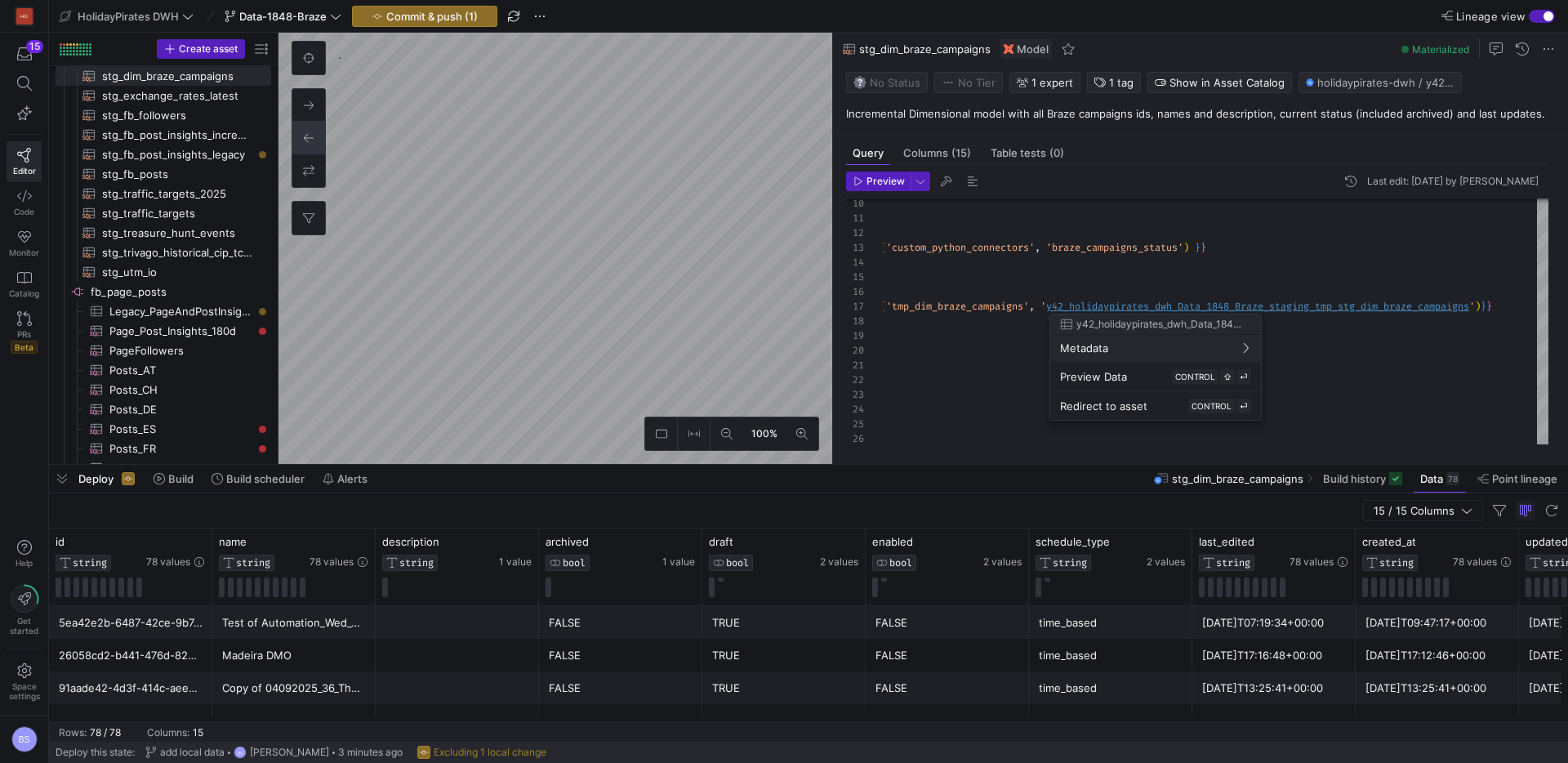
click at [1131, 306] on div at bounding box center [784, 381] width 1568 height 763
click at [1124, 370] on span "Preview Data" at bounding box center [1094, 377] width 67 height 13
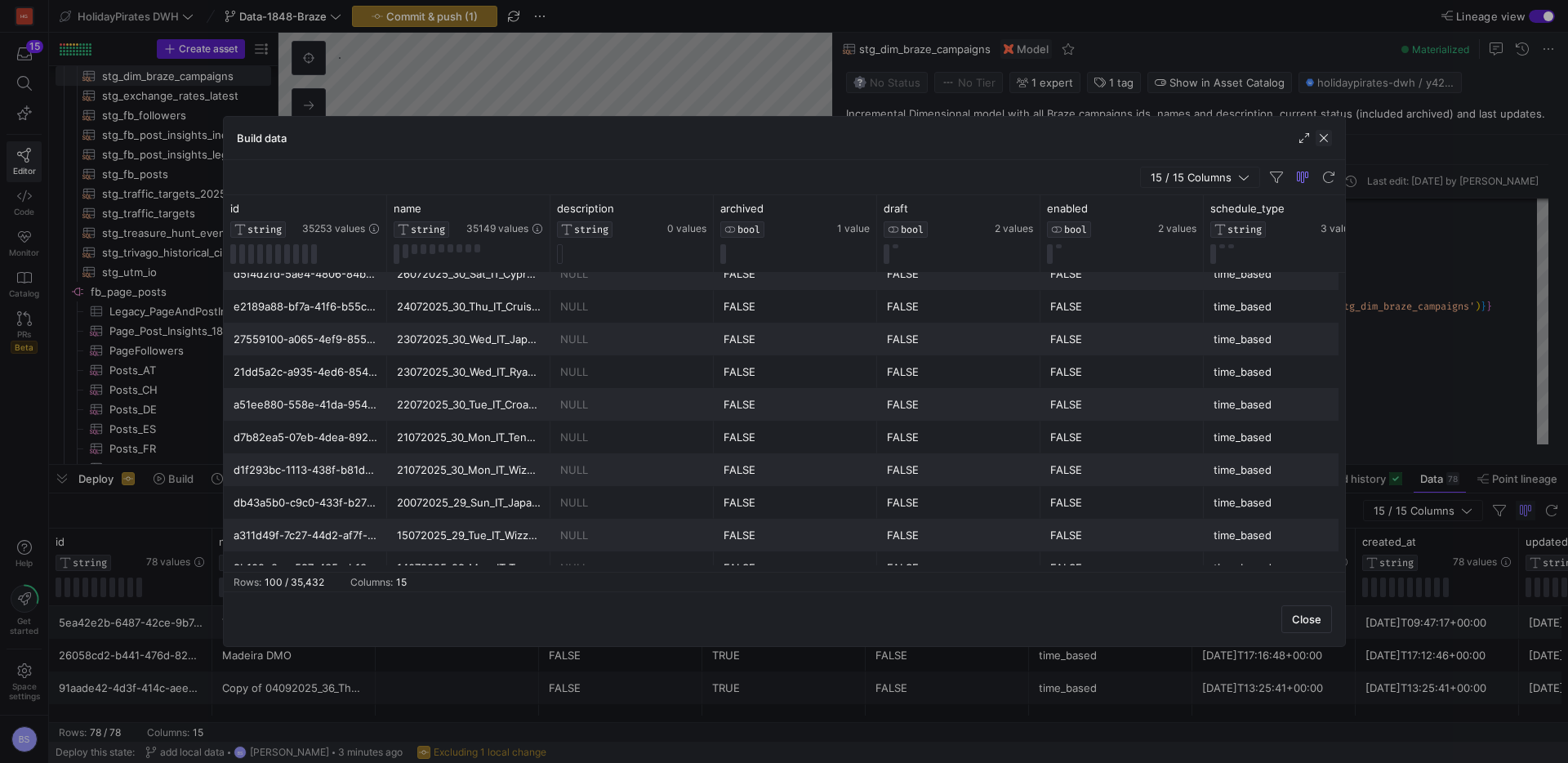
click at [1323, 136] on span "button" at bounding box center [1323, 137] width 16 height 16
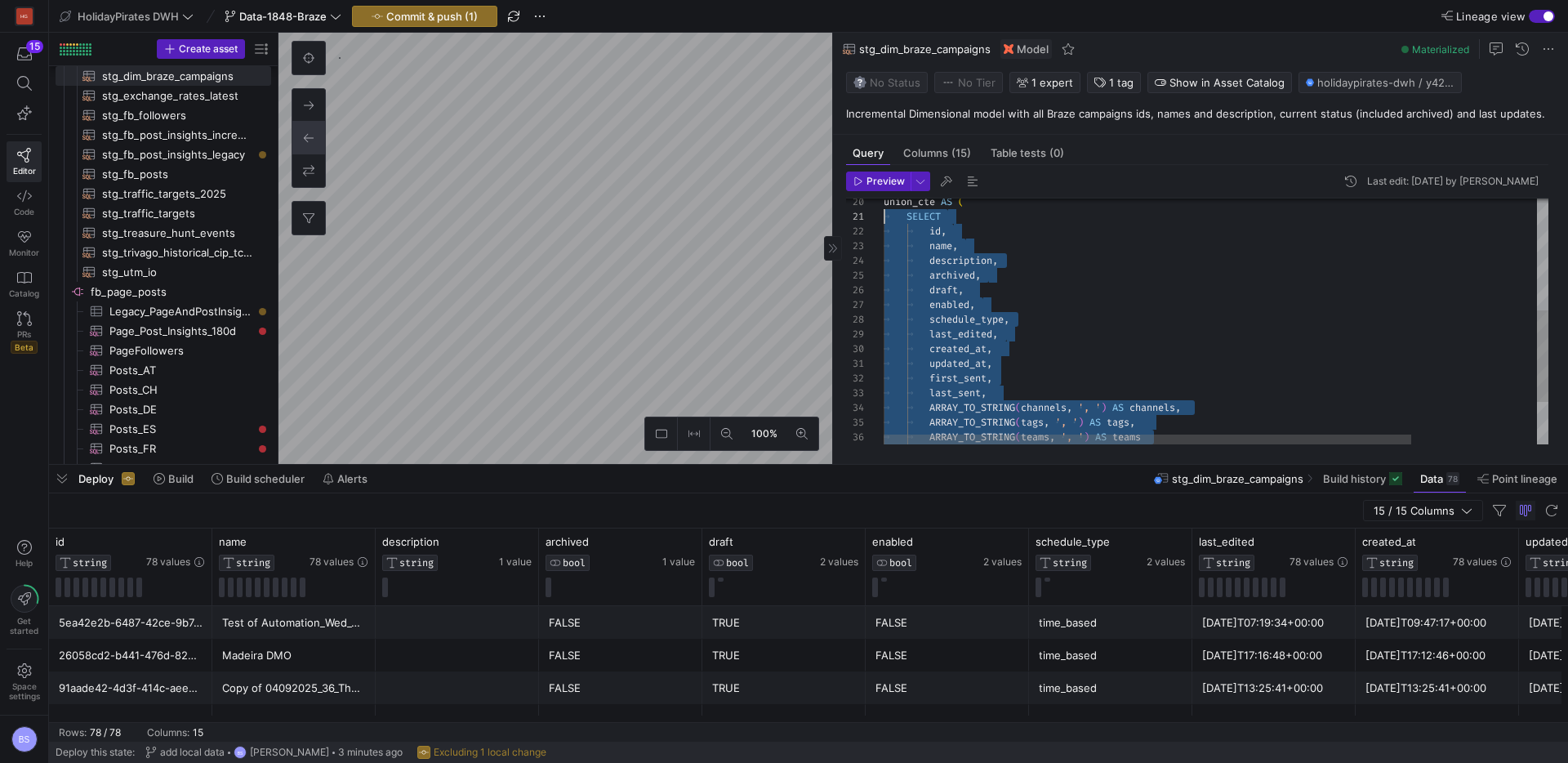
drag, startPoint x: 990, startPoint y: 339, endPoint x: 846, endPoint y: 217, distance: 188.7
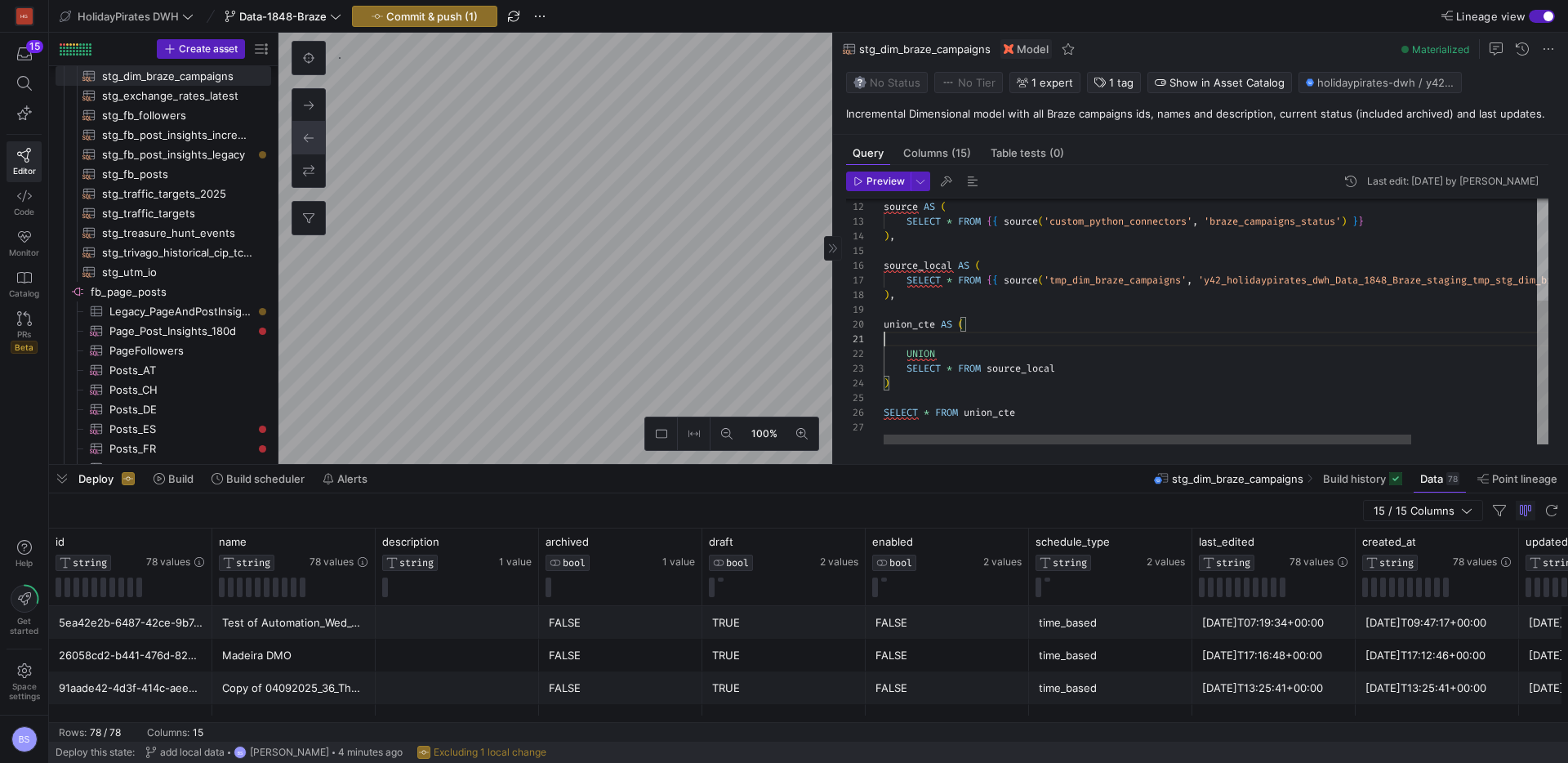
click at [932, 337] on div "union_cte AS ( source AS ( SELECT * FROM { { source ( 'custom_python_connectors…" at bounding box center [1295, 234] width 822 height 420
drag, startPoint x: 919, startPoint y: 353, endPoint x: 831, endPoint y: 347, distance: 88.2
click at [884, 347] on div "union_cte AS ( source AS ( SELECT * FROM { { source ( 'custom_python_connectors…" at bounding box center [1295, 234] width 822 height 420
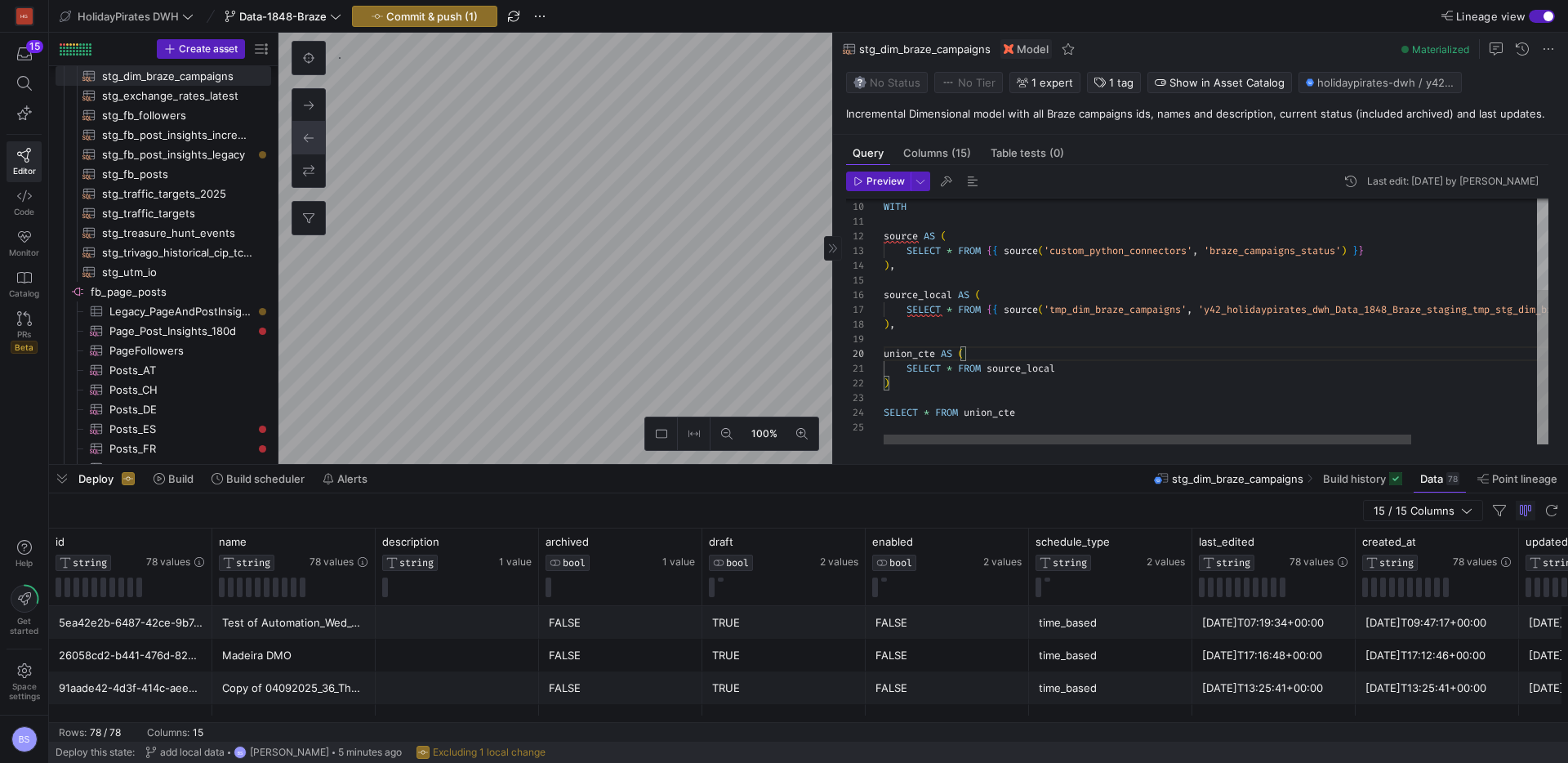
scroll to position [14, 6]
click at [1126, 382] on div "union_cte AS ( source AS ( SELECT * FROM { { source ( 'custom_python_connectors…" at bounding box center [1295, 249] width 822 height 390
click at [1095, 366] on div "SELECT * FROM source_local" at bounding box center [1295, 368] width 822 height 14
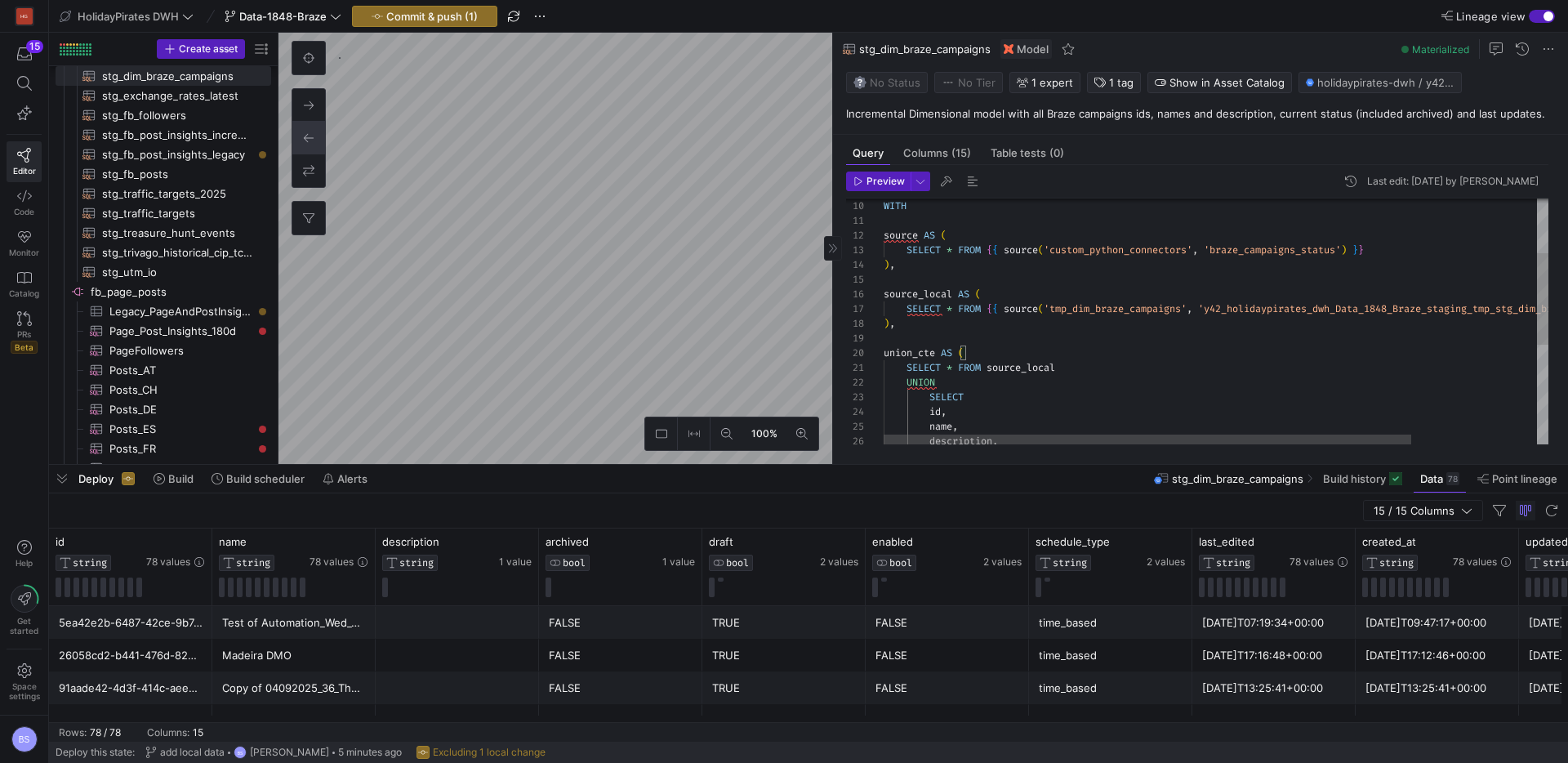
click at [929, 400] on div "id , name , description , SELECT UNION SELECT * FROM source_local union_cte AS …" at bounding box center [1295, 380] width 822 height 655
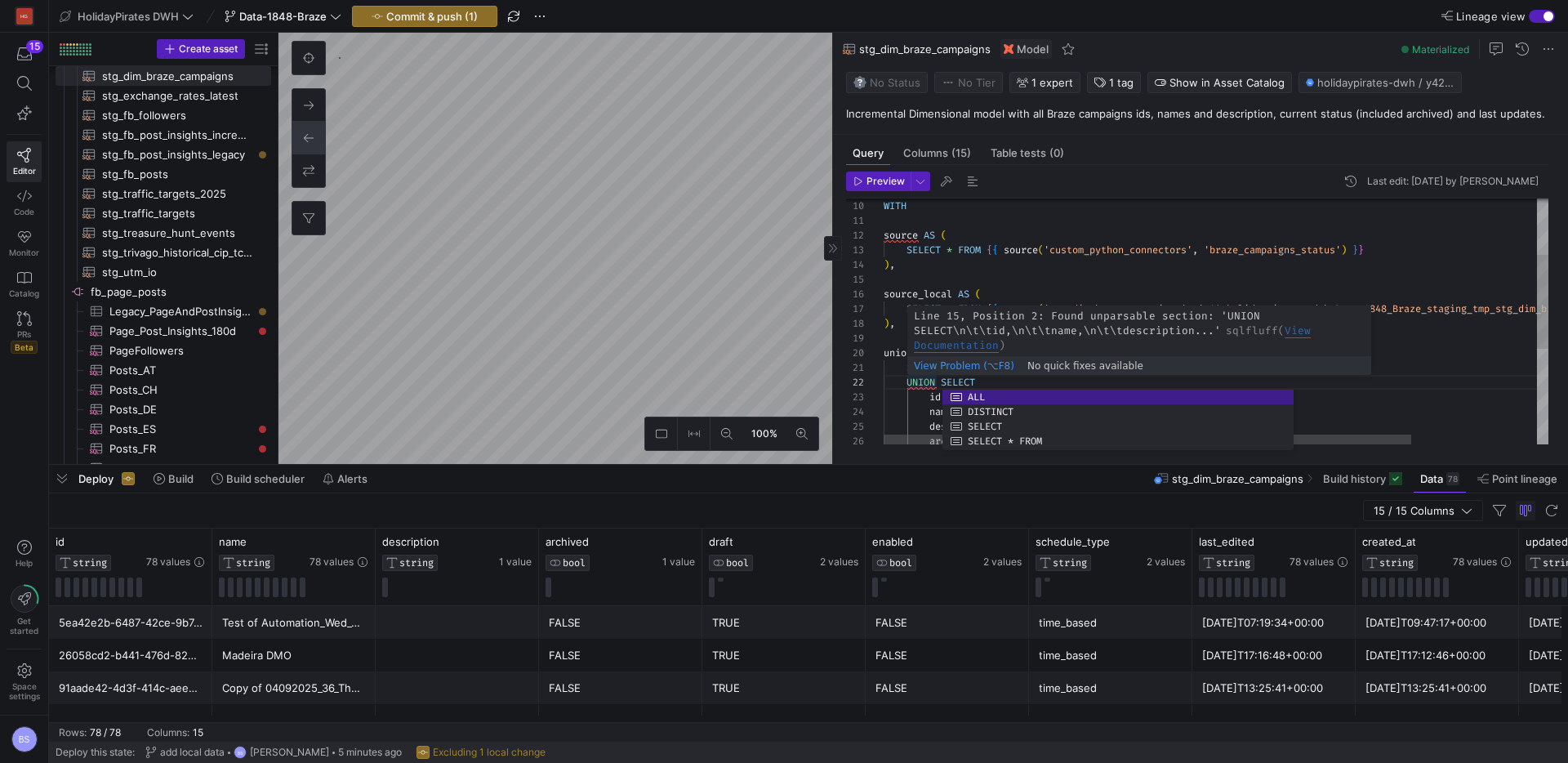
click at [911, 392] on div "id , name , description , UNION SELECT SELECT * FROM source_local union_cte AS …" at bounding box center [1295, 374] width 822 height 641
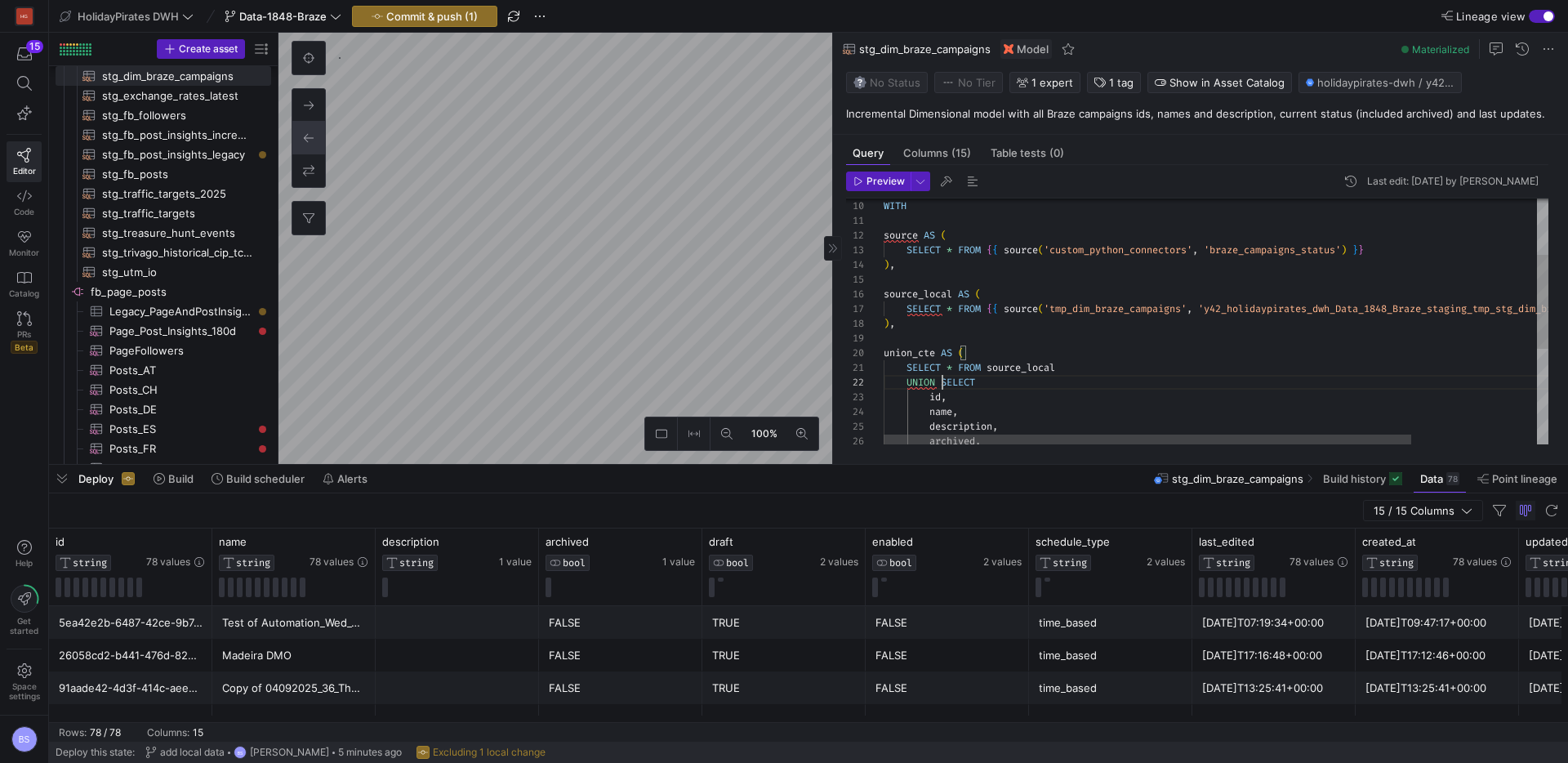
click at [940, 381] on div "id , name , description , UNION SELECT SELECT * FROM source_local union_cte AS …" at bounding box center [1295, 374] width 822 height 641
click at [949, 381] on div "id , name , description , UNION SELECT * FROM source_local union_cte AS ( ) , S…" at bounding box center [1295, 380] width 822 height 655
click at [1069, 366] on div "id , name , description , UNION ALL SELECT * FROM source_local union_cte AS ( )…" at bounding box center [1295, 380] width 822 height 655
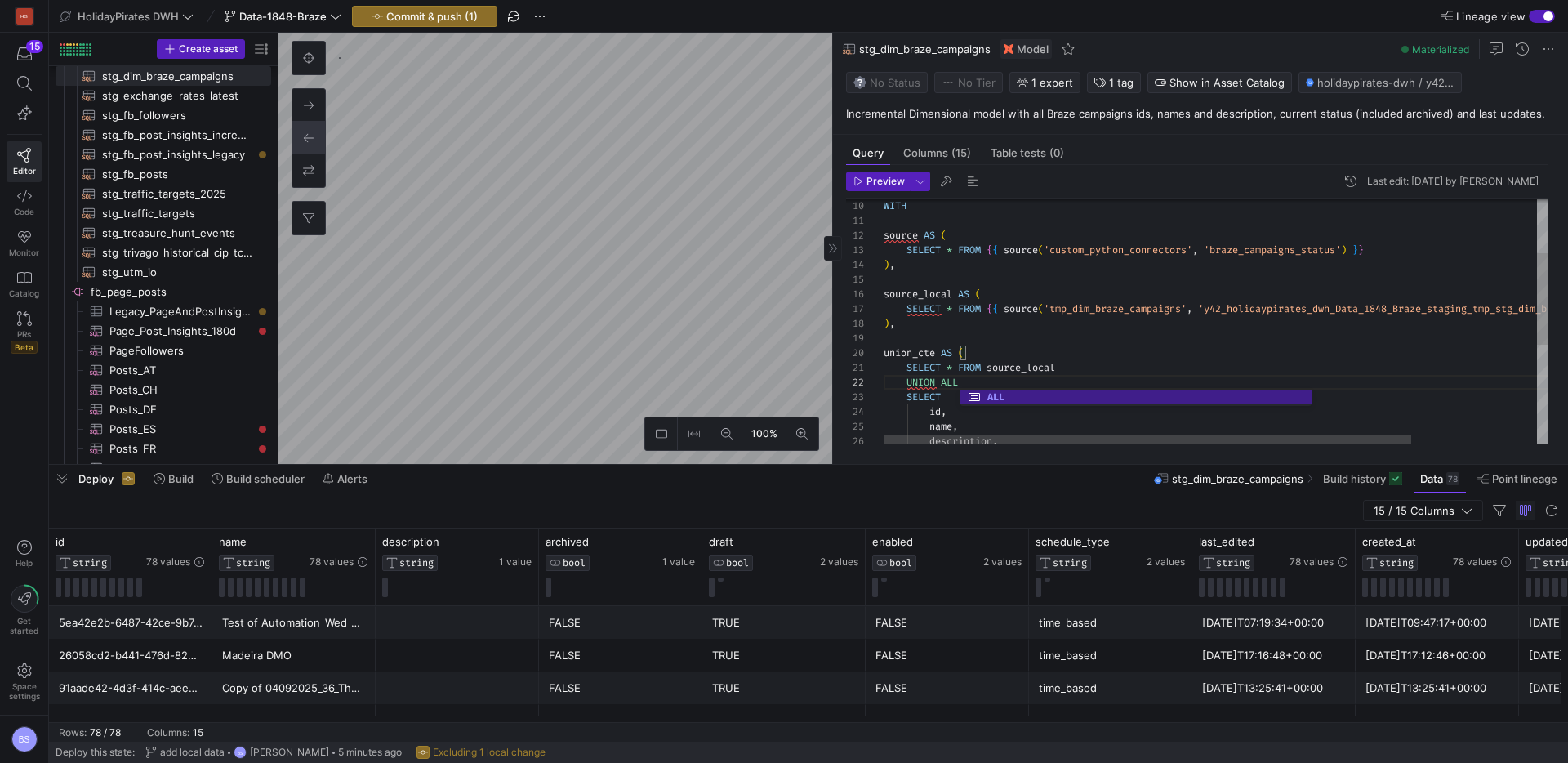
scroll to position [0, 176]
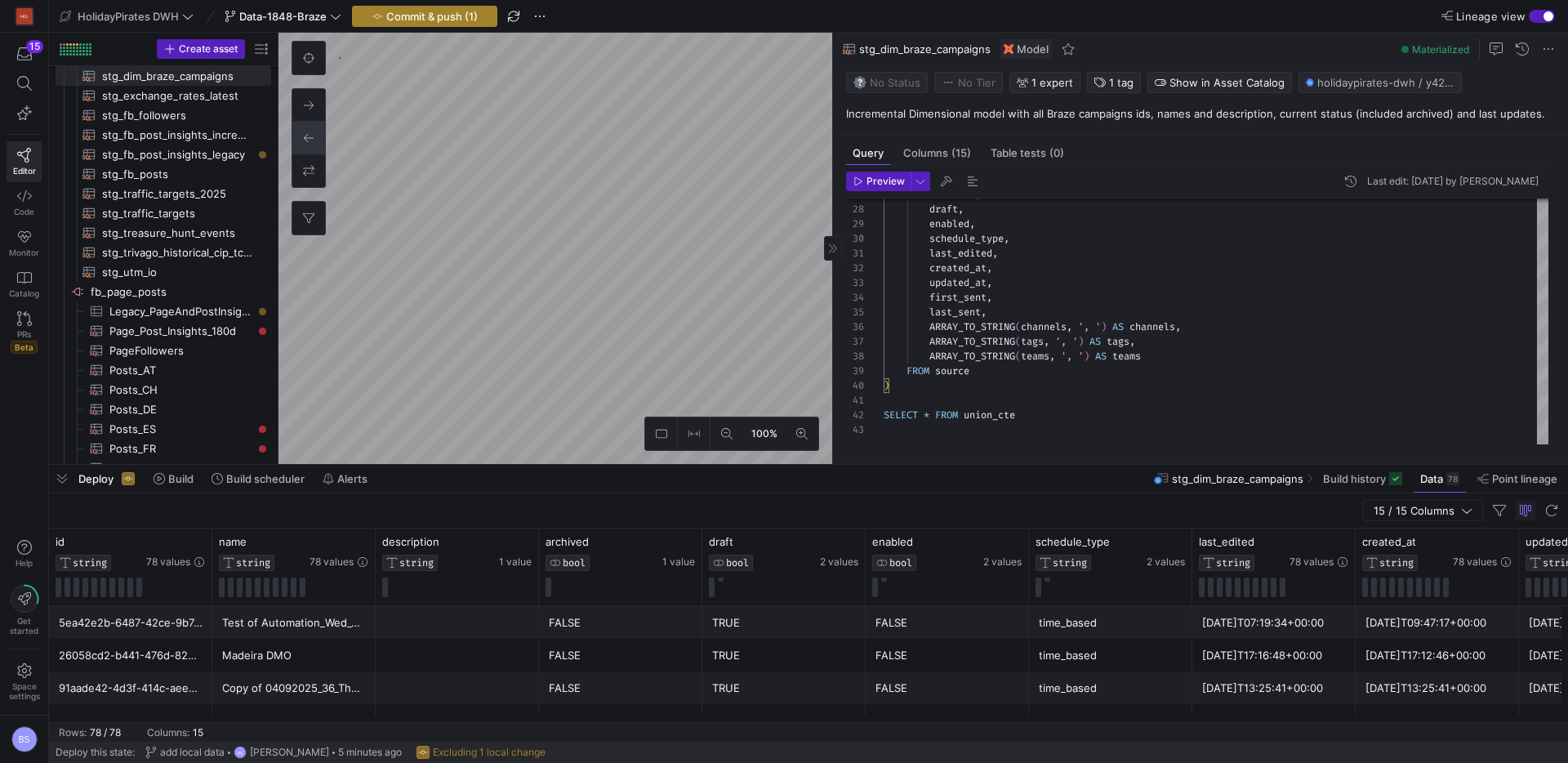
type textarea "SELECT * FROM source_local UNION ALL SELECT id, name, description, archived, dr…"
click at [457, 17] on span "Commit & push (1)" at bounding box center [431, 17] width 92 height 13
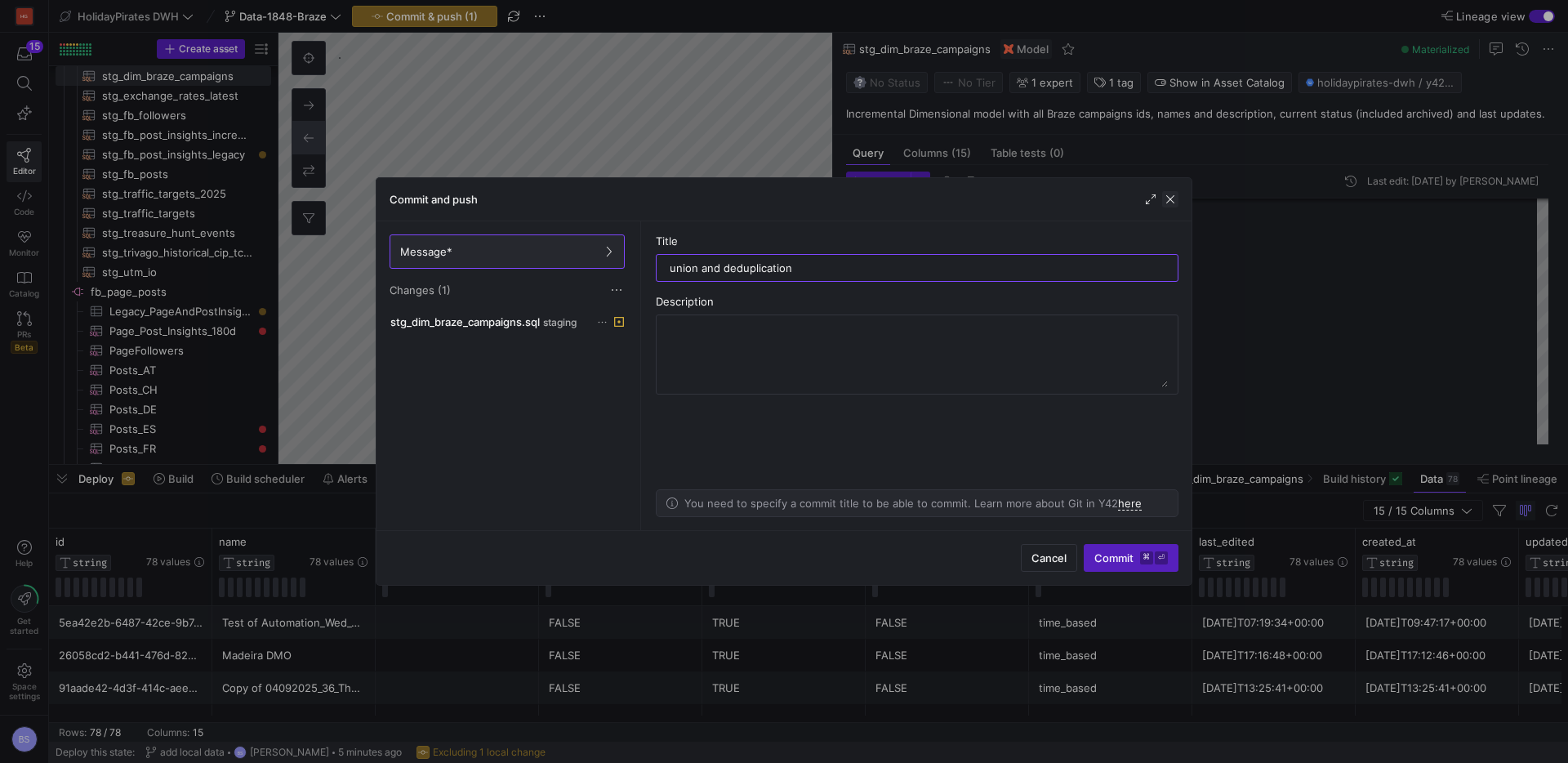
type input "union and deduplication"
click at [1172, 201] on span "button" at bounding box center [1169, 199] width 16 height 16
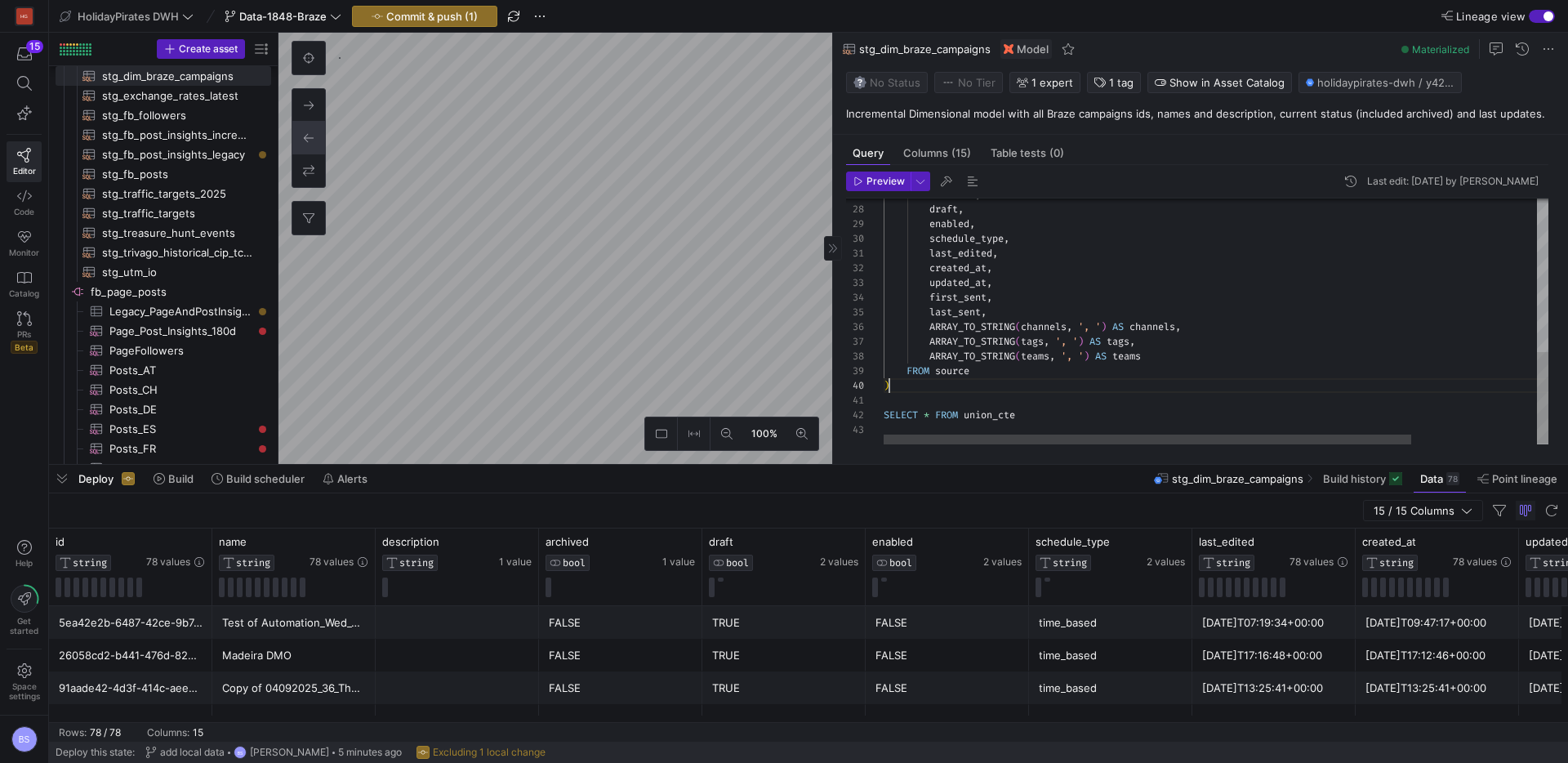
click at [987, 389] on div "archived , draft , enabled , schedule_type , last_edited , created_at , updated…" at bounding box center [1295, 119] width 822 height 655
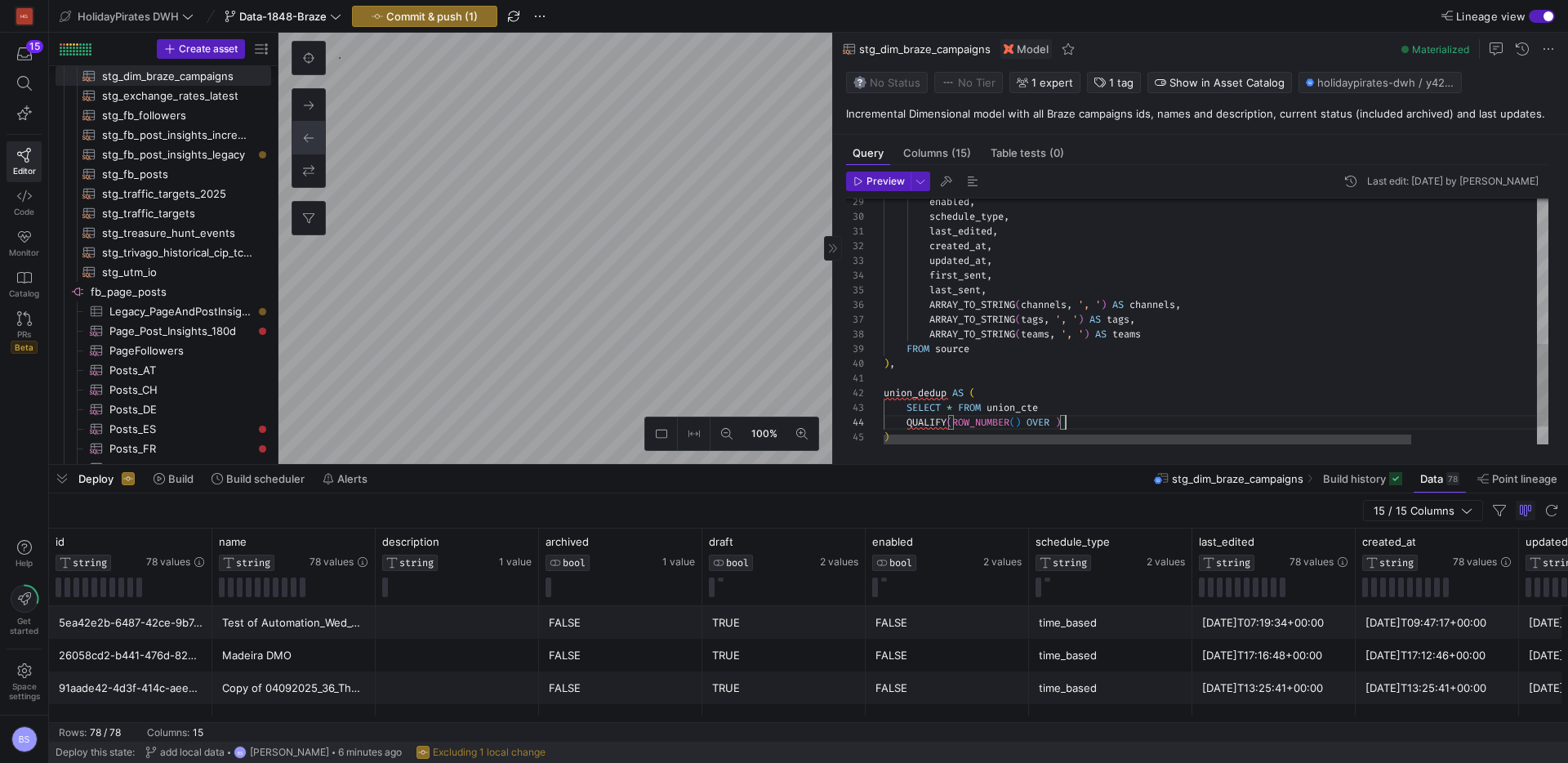
scroll to position [44, 176]
click at [955, 420] on span "ROW_NUMBER" at bounding box center [981, 422] width 57 height 13
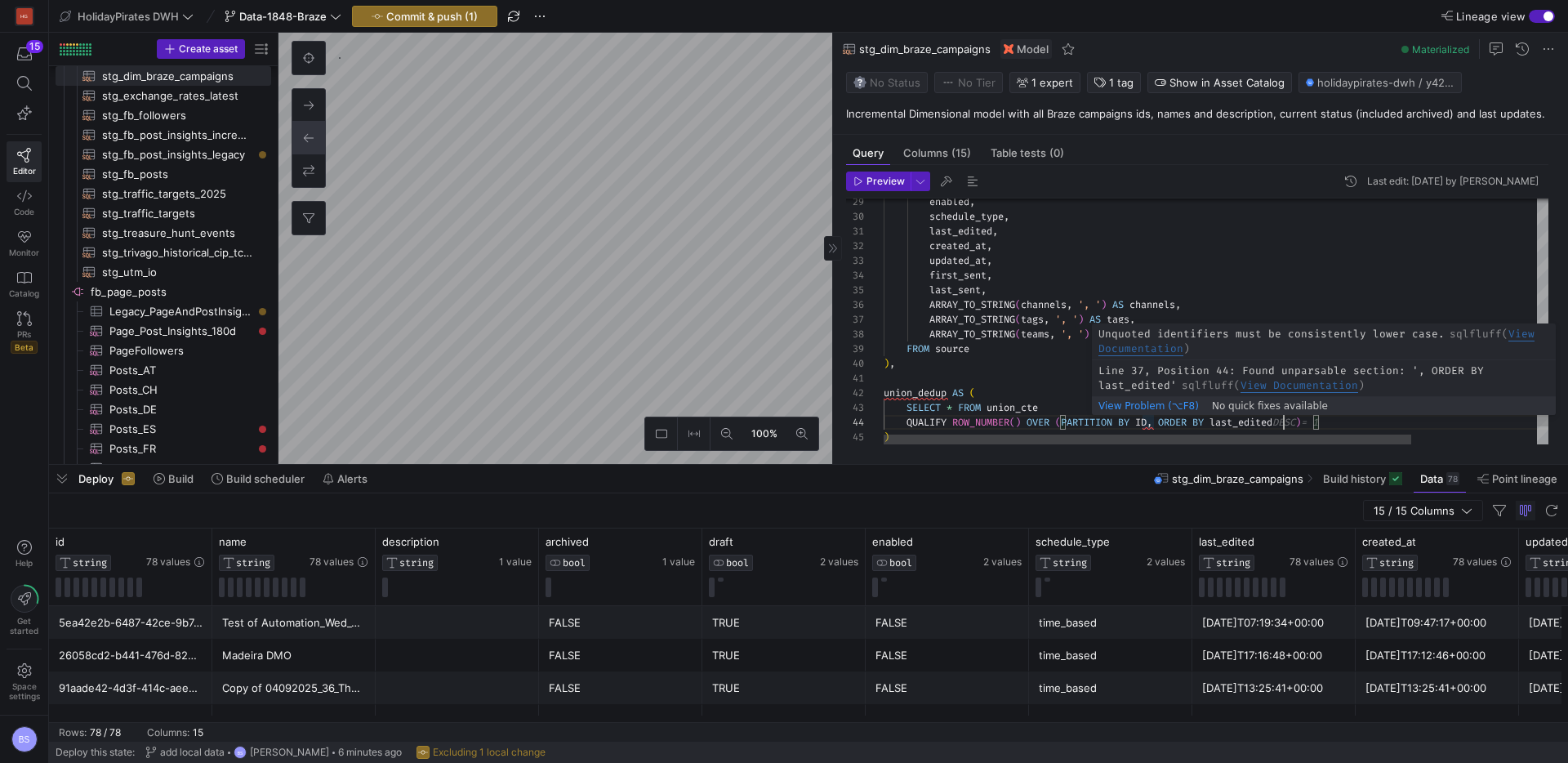
click at [1150, 419] on div "enabled , schedule_type , last_edited , created_at , updated_at , first_sent , …" at bounding box center [1295, 134] width 822 height 729
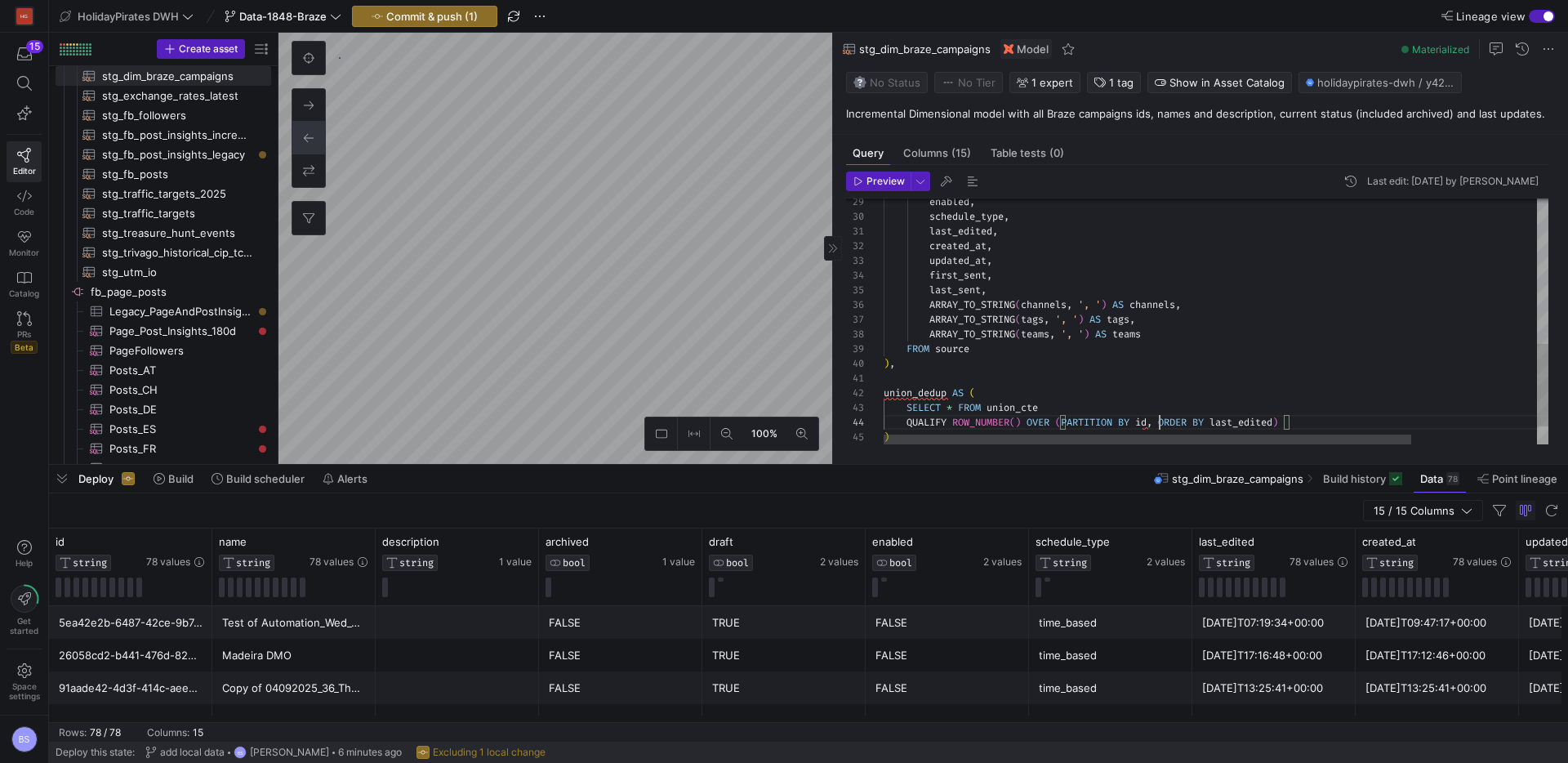
scroll to position [44, 271]
click at [1278, 421] on div "enabled , schedule_type , last_edited , created_at , updated_at , first_sent , …" at bounding box center [1295, 134] width 822 height 729
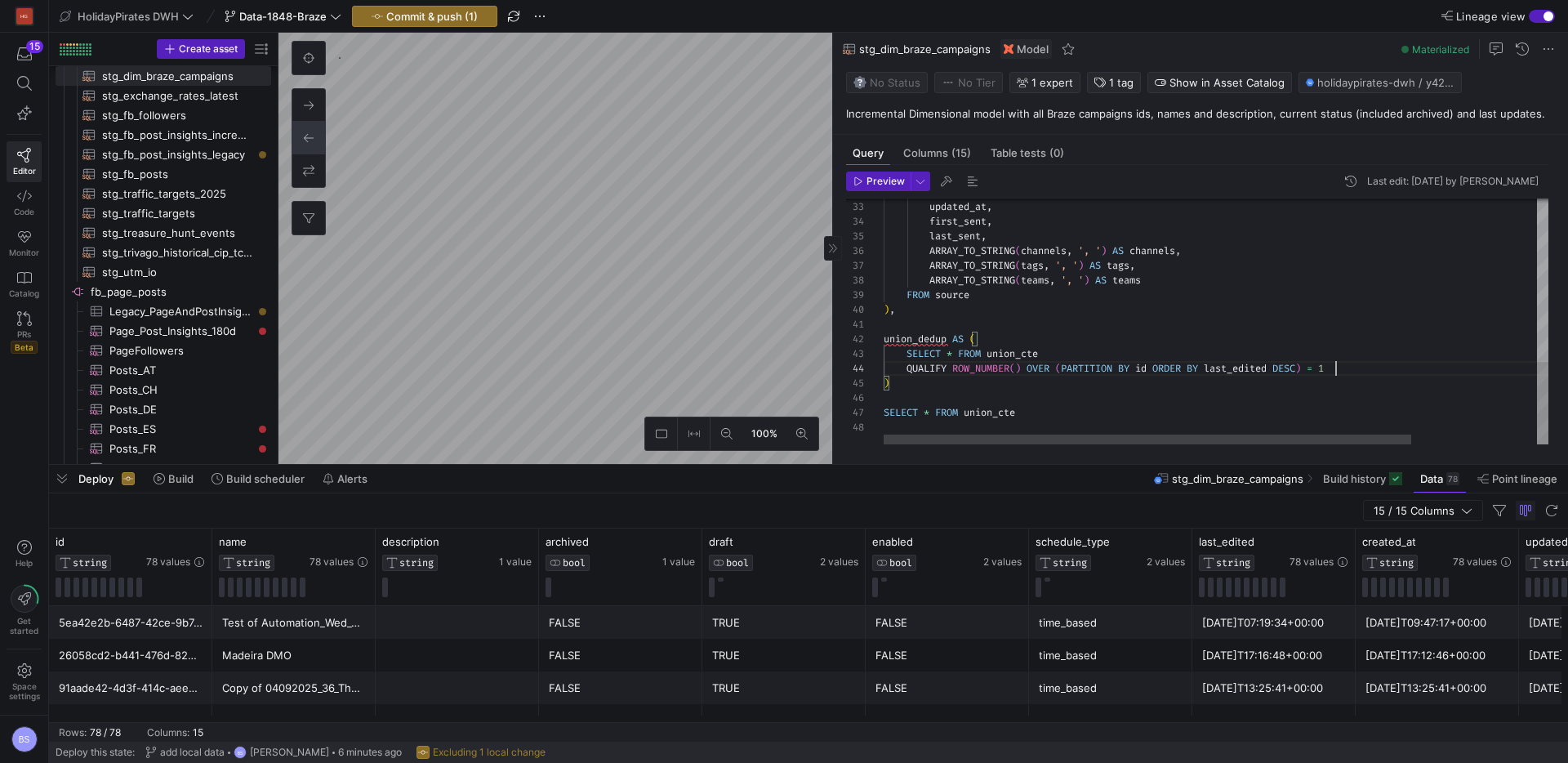
click at [928, 338] on div "created_at , updated_at , first_sent , last_sent , ARRAY_TO_STRING ( channels ,…" at bounding box center [1295, 80] width 822 height 729
click at [990, 415] on div "created_at , updated_at , first_sent , last_sent , ARRAY_TO_STRING ( channels ,…" at bounding box center [1295, 80] width 822 height 729
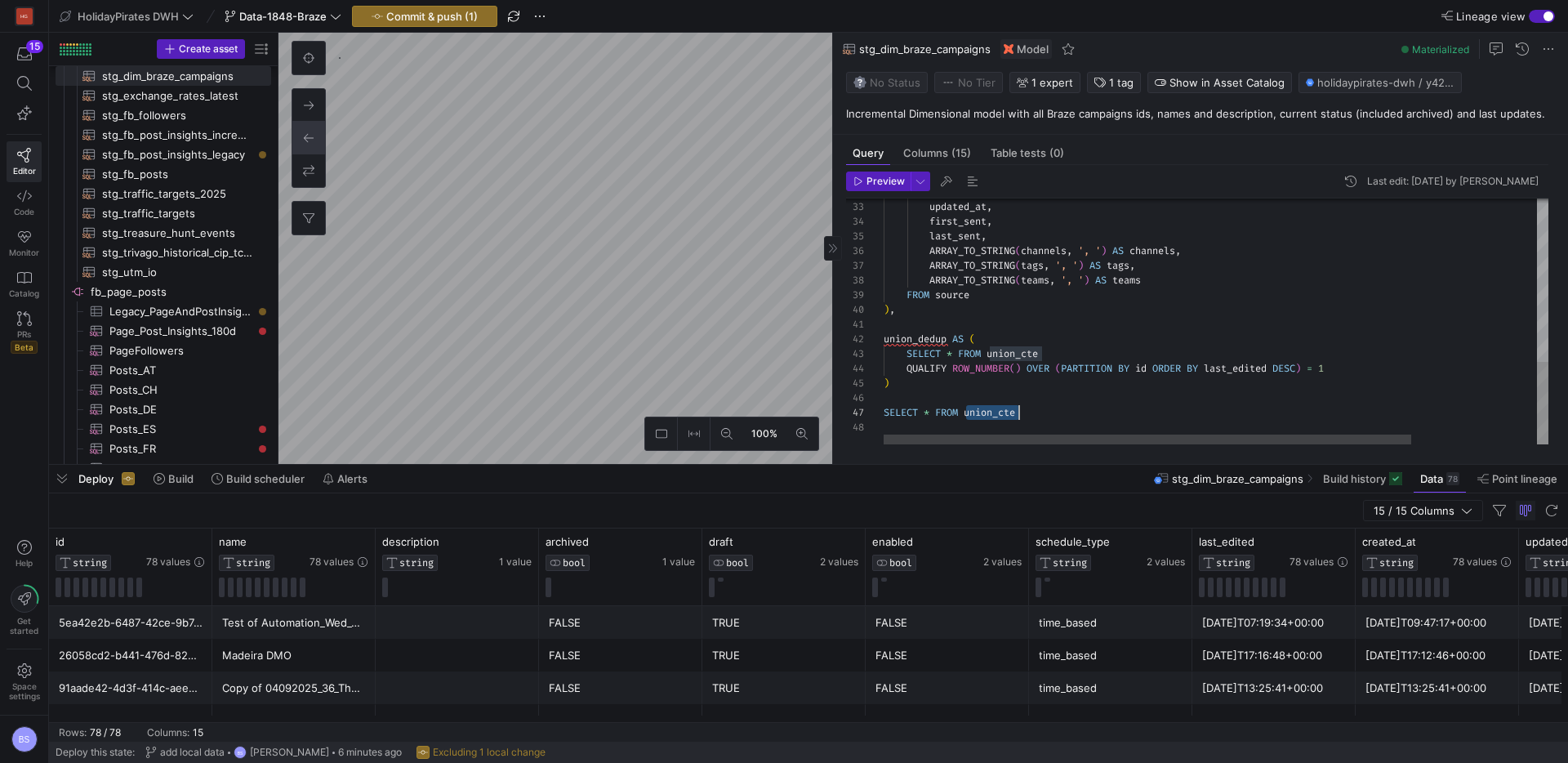
scroll to position [88, 147]
type textarea "union_dedup AS ( SELECT * FROM union_cte QUALIFY ROW_NUMBER() OVER (PARTITION B…"
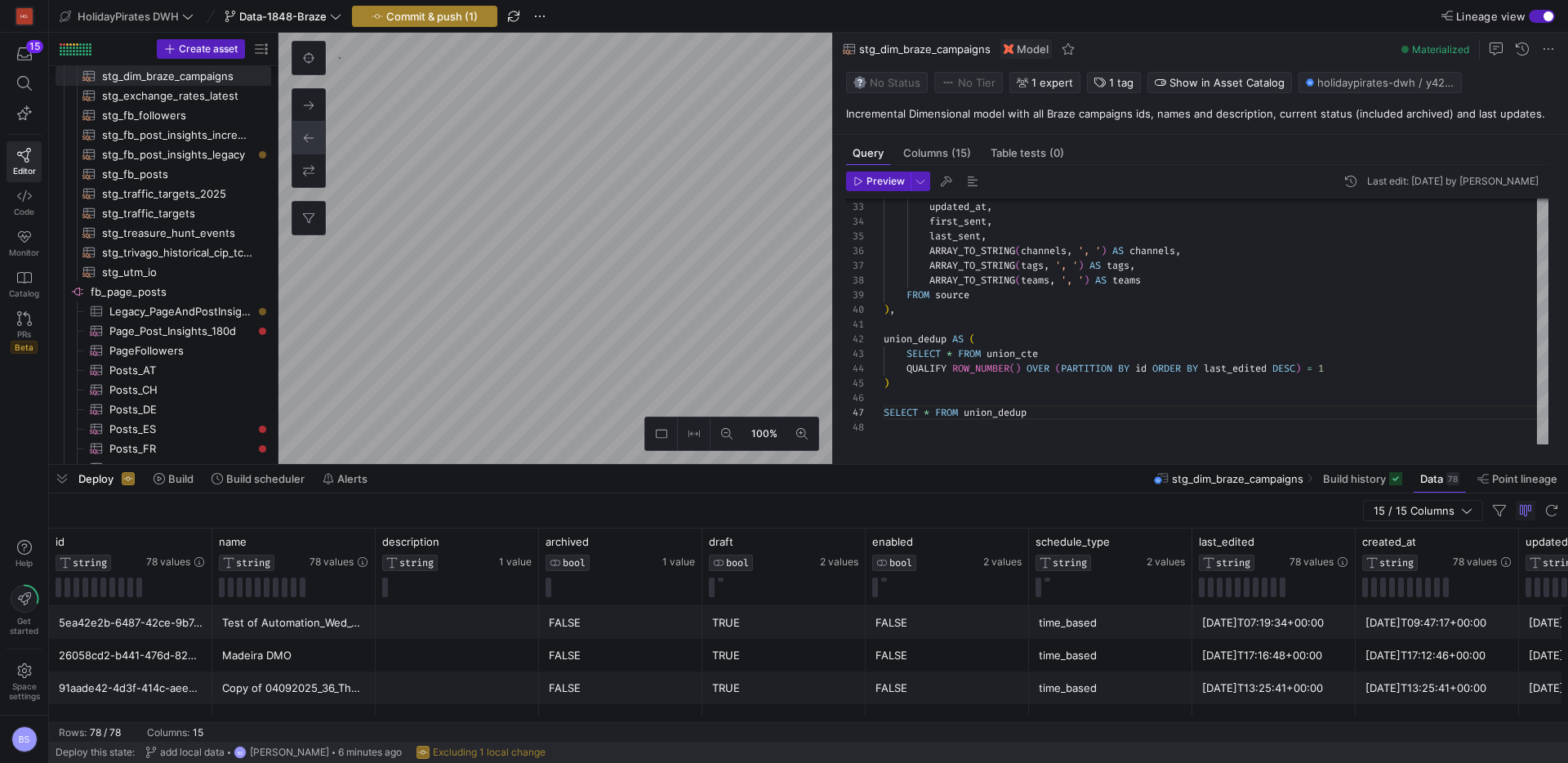
click at [450, 11] on span "Commit & push (1)" at bounding box center [431, 17] width 92 height 13
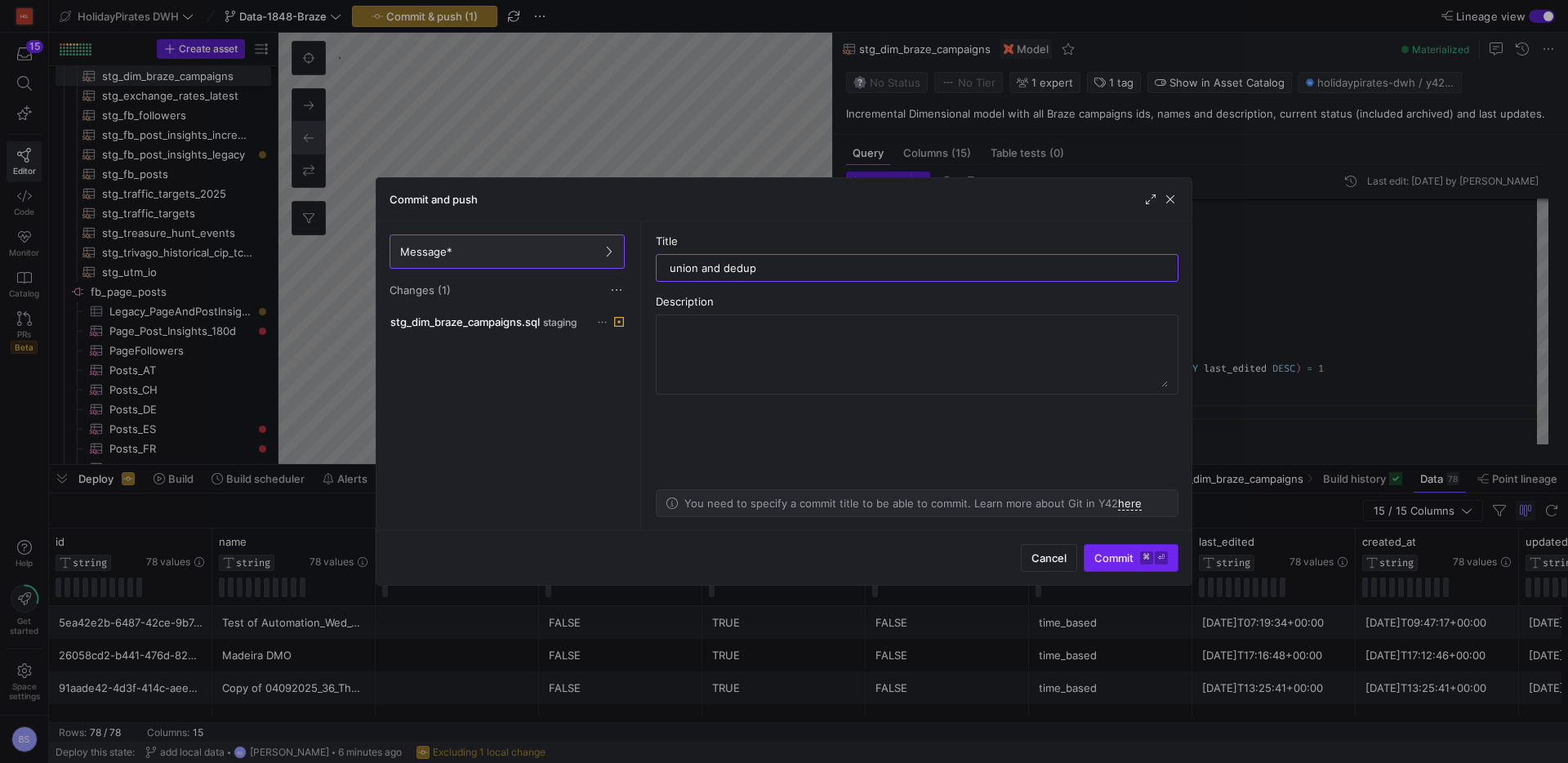
type input "union and dedup"
click at [1118, 548] on span "submit" at bounding box center [1131, 558] width 93 height 26
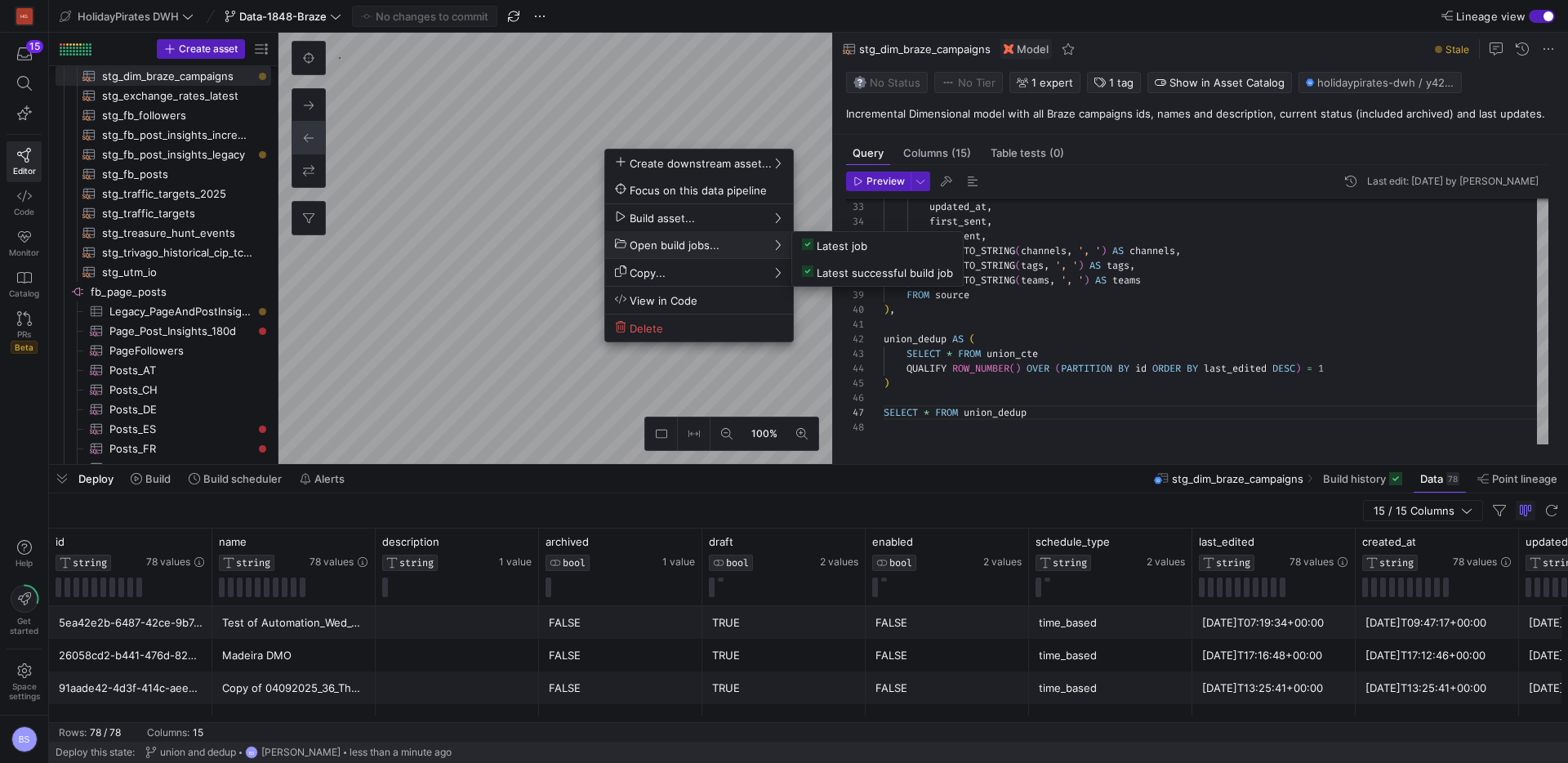
click at [145, 482] on div at bounding box center [784, 381] width 1568 height 763
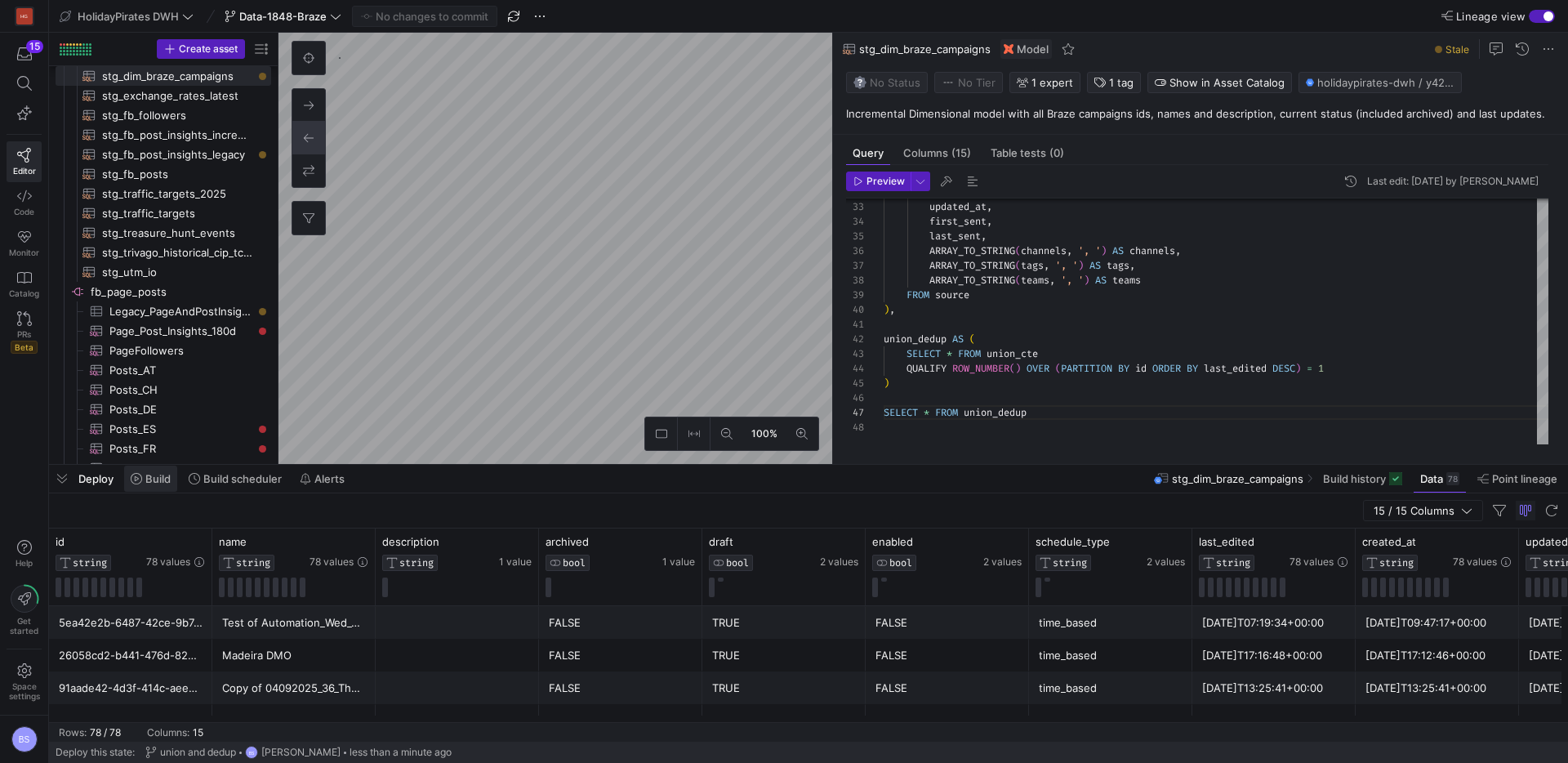
click at [144, 481] on span "Build" at bounding box center [150, 479] width 40 height 13
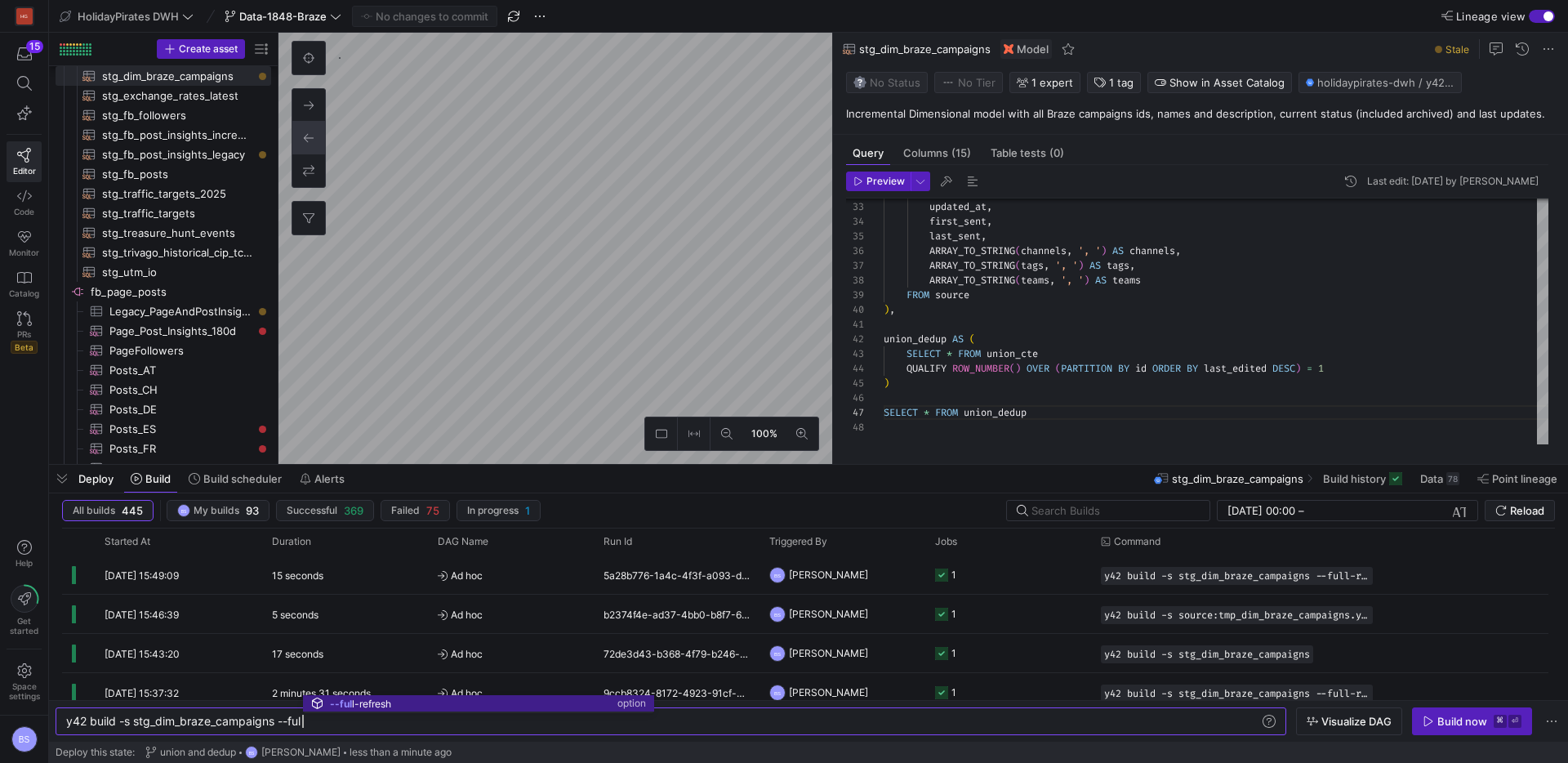
scroll to position [0, 282]
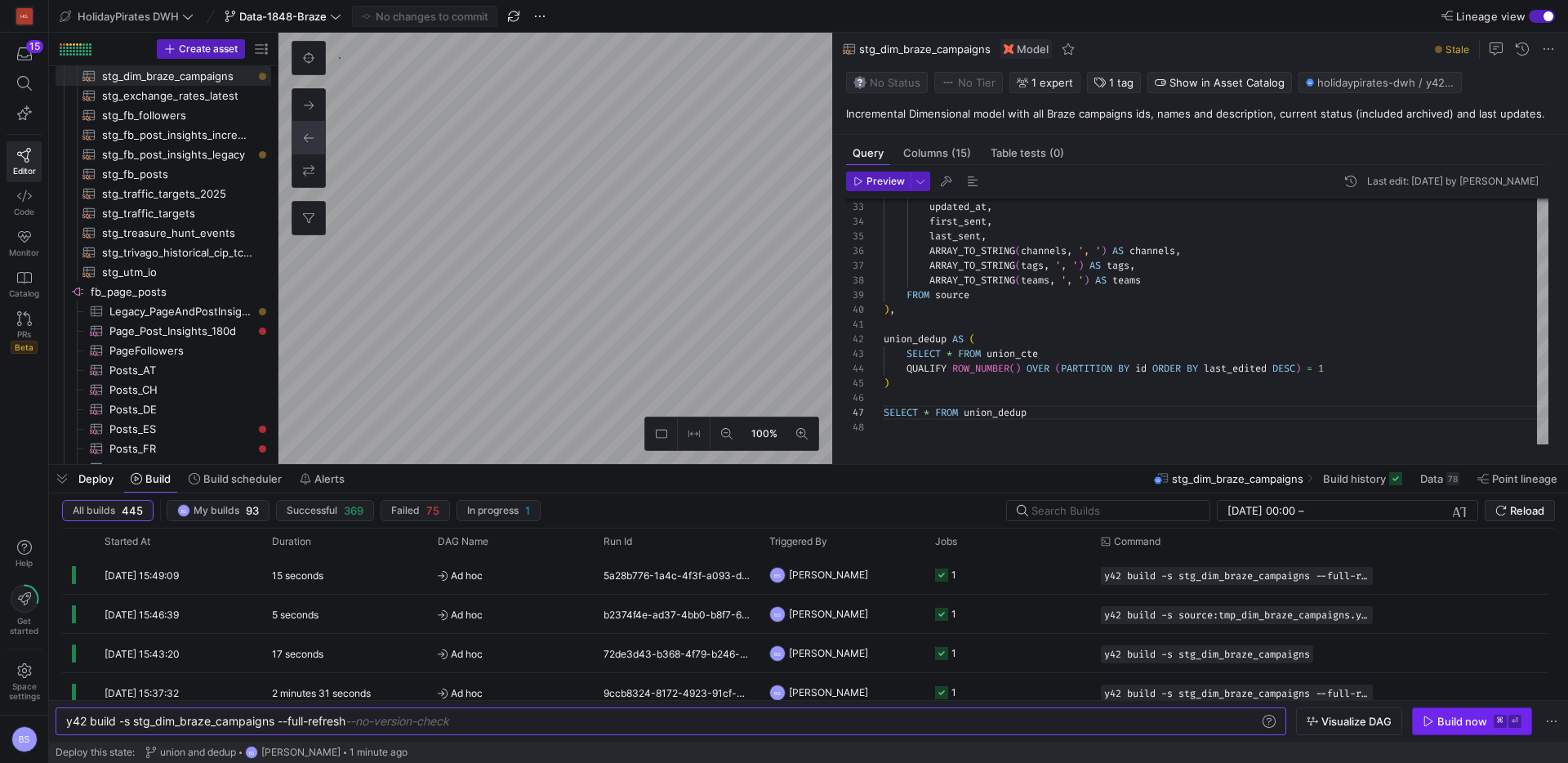
type textarea "y42 build -s stg_dim_braze_campaigns --full-refresh"
click at [1464, 726] on div "Build now" at bounding box center [1462, 722] width 50 height 13
click at [1454, 484] on div "78" at bounding box center [1453, 479] width 13 height 13
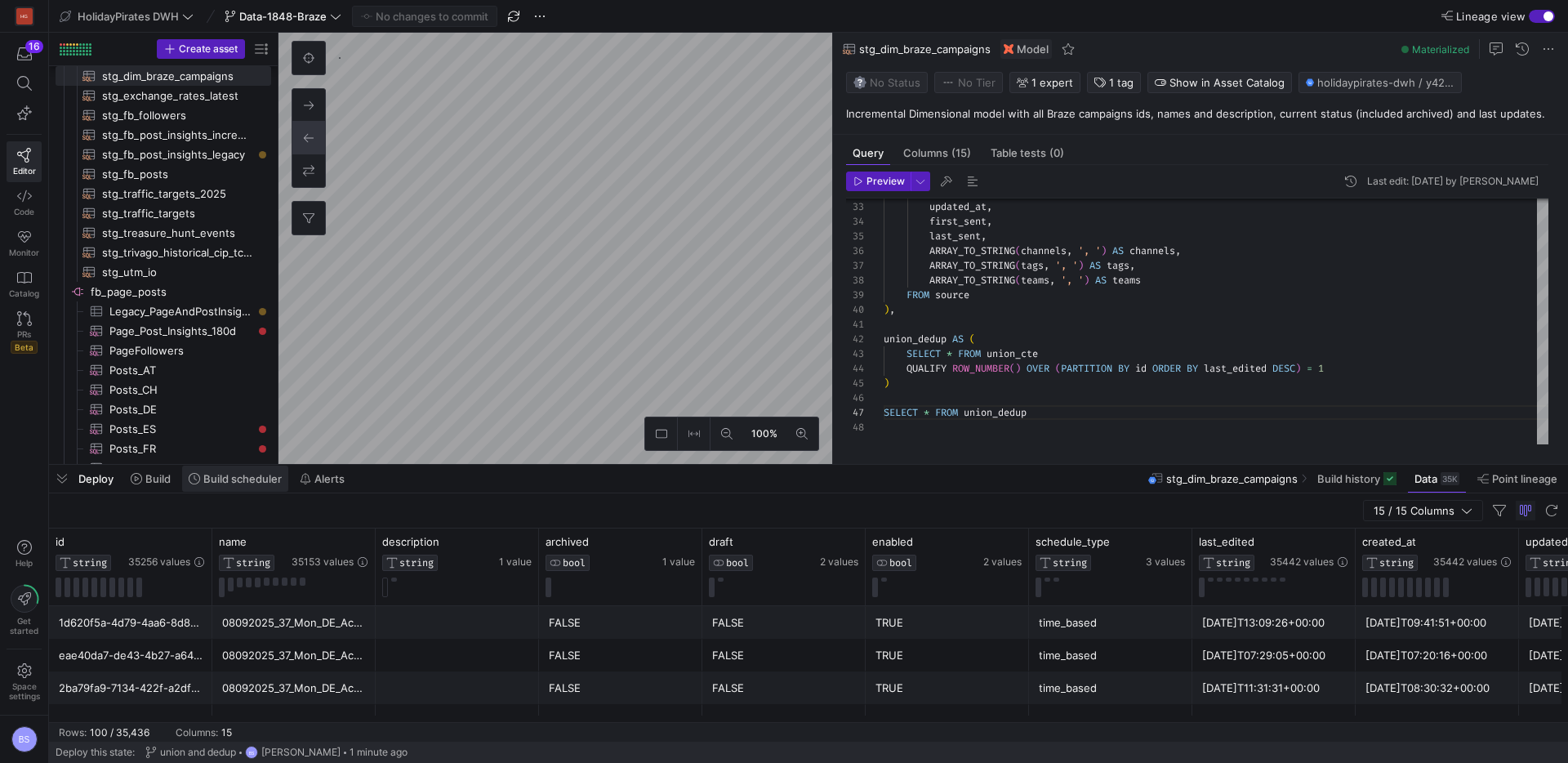
click at [227, 480] on span "Build scheduler" at bounding box center [242, 479] width 78 height 13
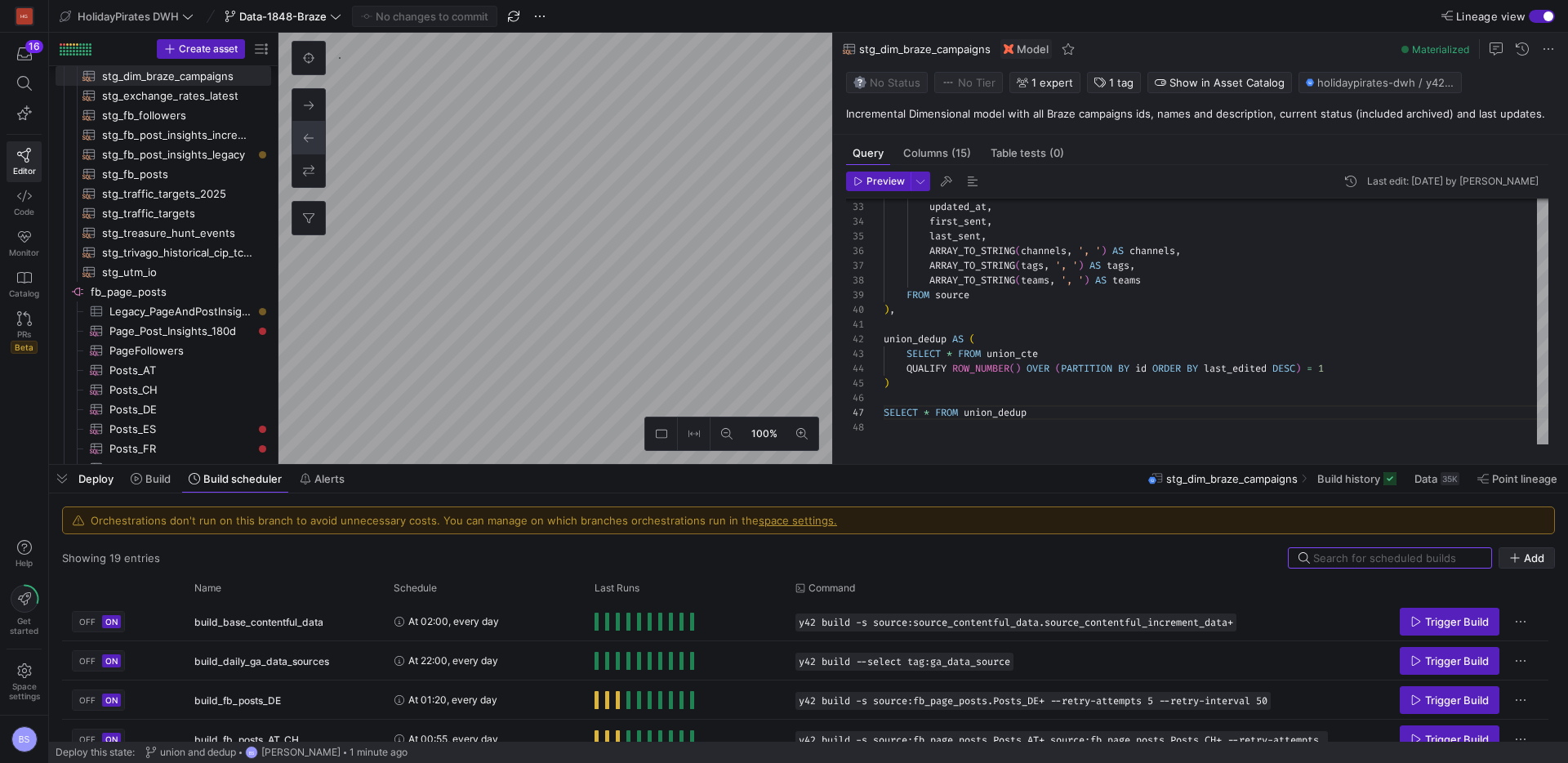
click at [1532, 565] on span "button" at bounding box center [1526, 558] width 55 height 19
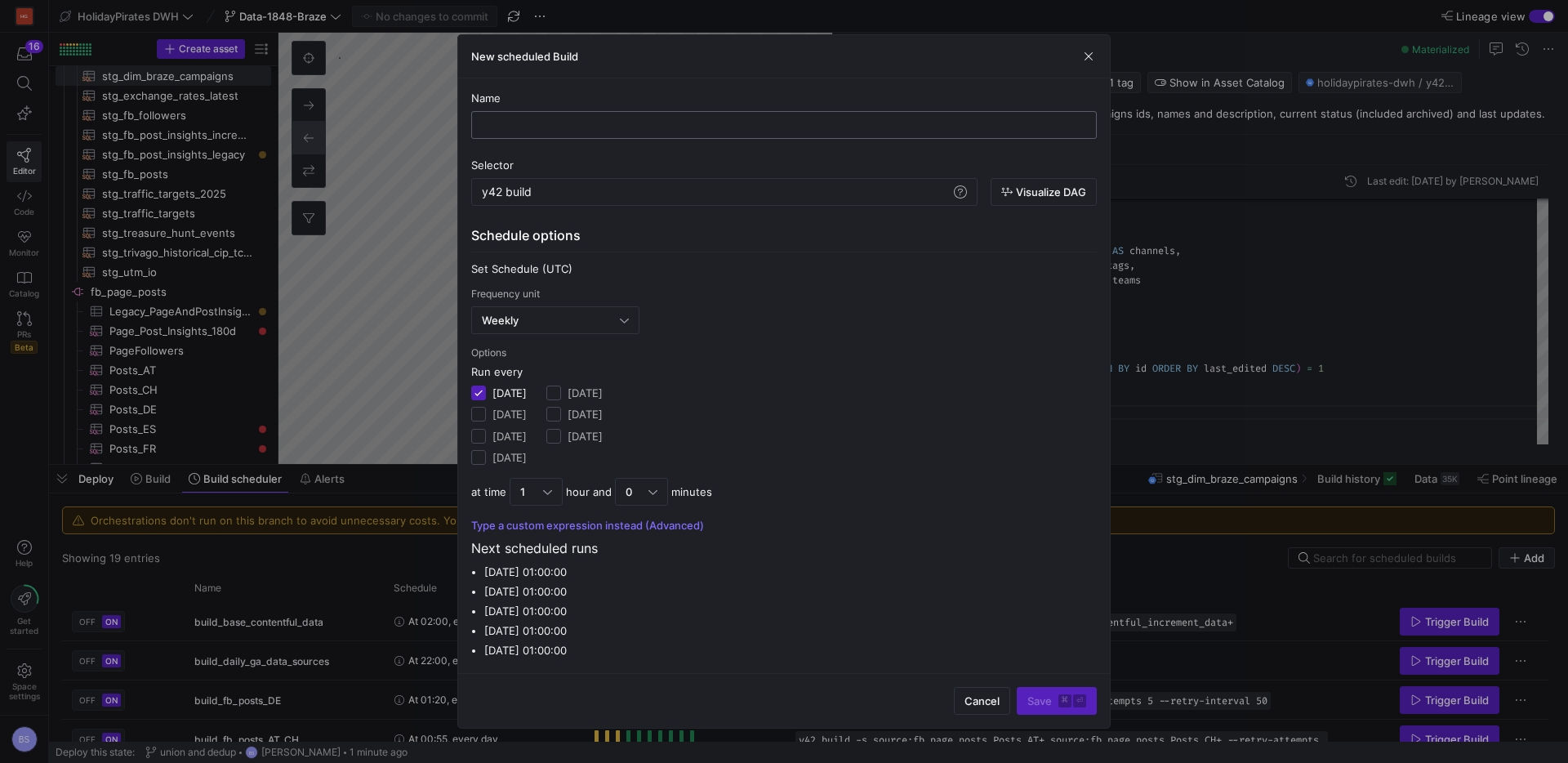
click at [554, 123] on input "text" at bounding box center [784, 125] width 598 height 13
type input "Braze_campaigns"
click at [599, 194] on div "y42 build" at bounding box center [716, 192] width 469 height 13
click at [959, 188] on span at bounding box center [960, 192] width 19 height 19
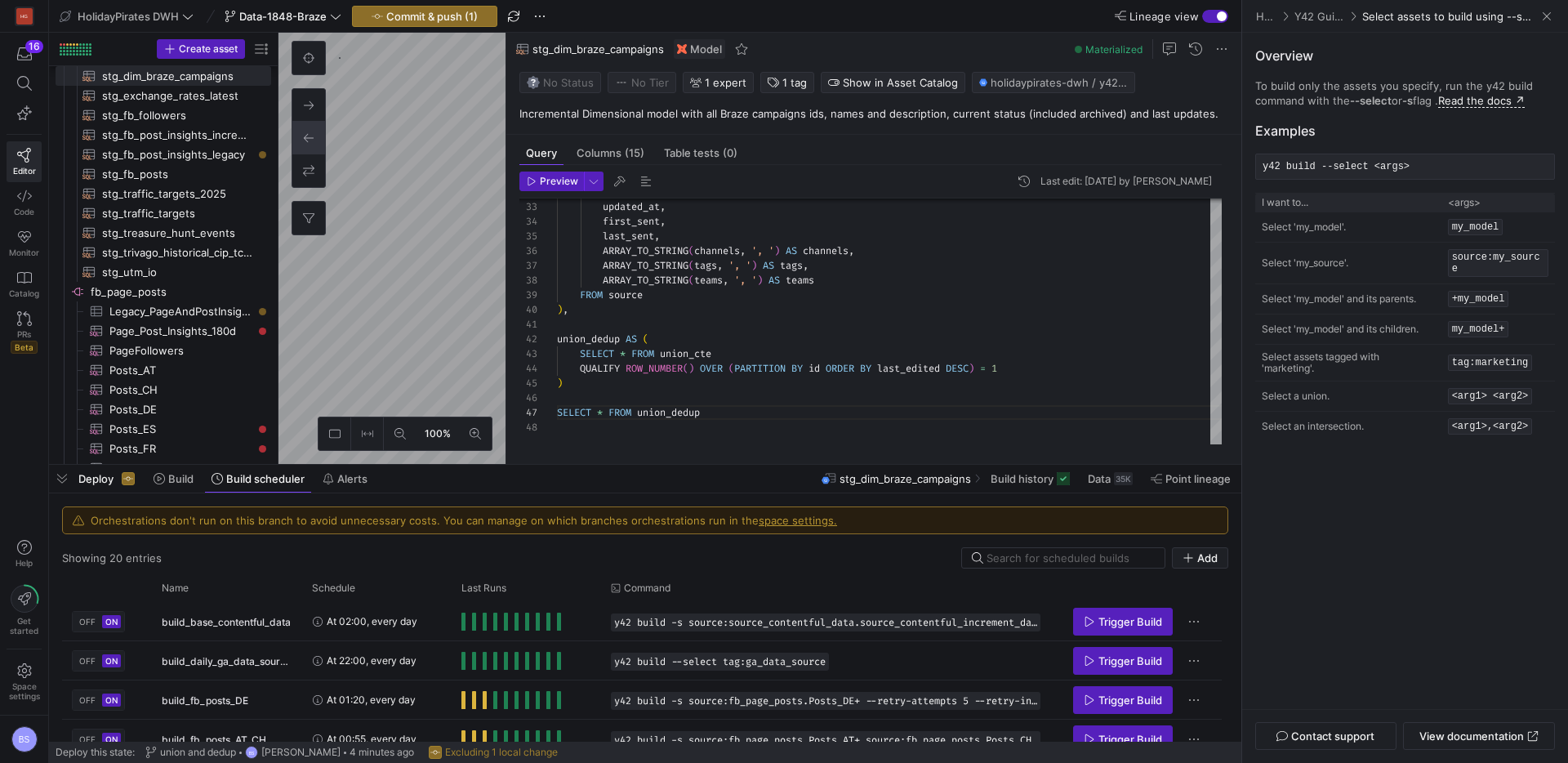
drag, startPoint x: 1528, startPoint y: 363, endPoint x: 1420, endPoint y: 360, distance: 108.0
click at [1420, 360] on tr "Select assets tagged with 'marketing'. tag:marketing" at bounding box center [1405, 363] width 299 height 37
copy tr "'marketing'. tag:marketing"
drag, startPoint x: 1482, startPoint y: 364, endPoint x: 1512, endPoint y: 364, distance: 30.0
click at [1486, 364] on code "tag:marketing" at bounding box center [1490, 363] width 85 height 16
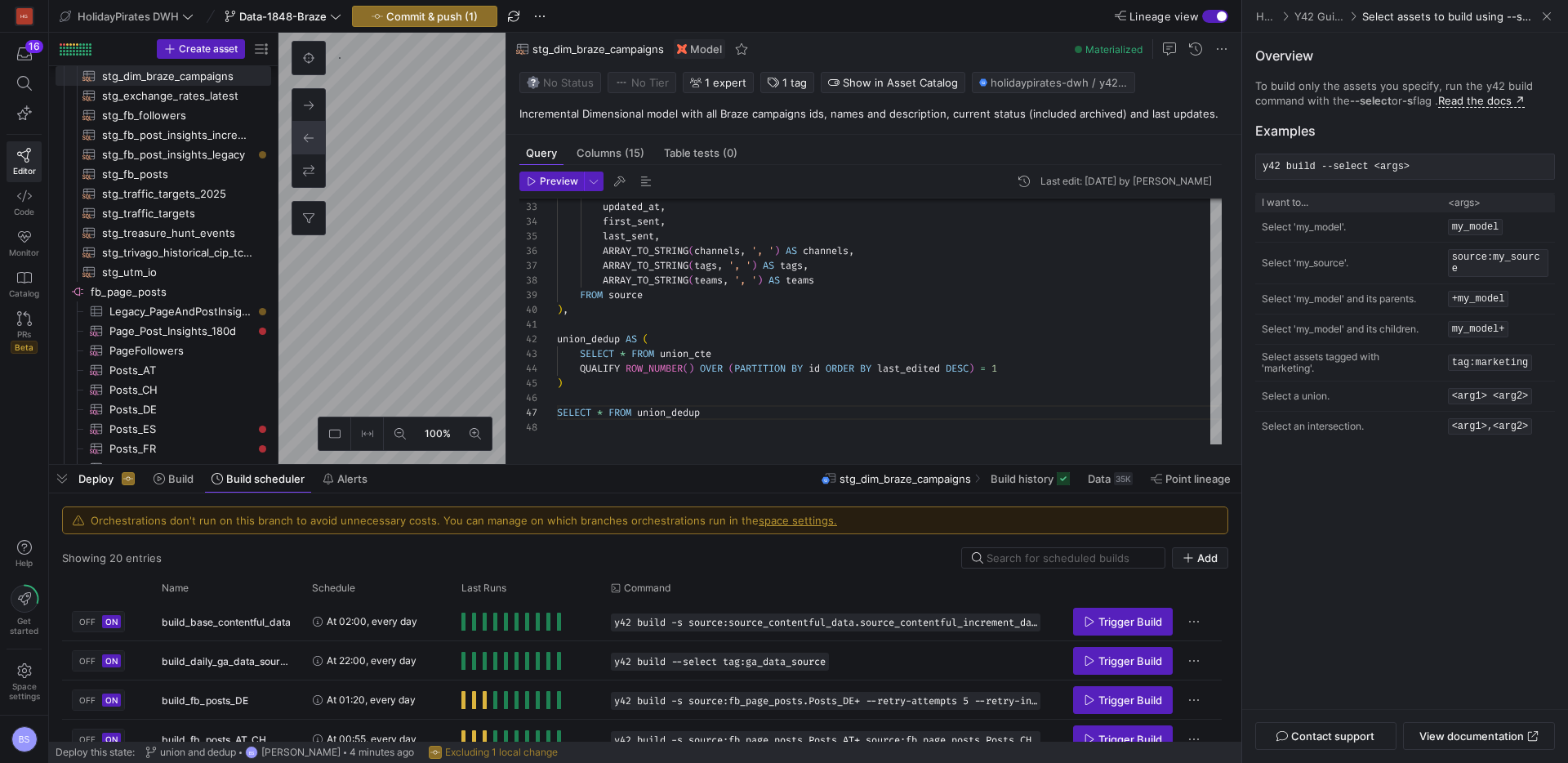
copy code "tag:marketing"
drag, startPoint x: 1528, startPoint y: 363, endPoint x: 1453, endPoint y: 365, distance: 75.0
click at [1453, 365] on code "tag:marketing" at bounding box center [1490, 363] width 85 height 16
click at [1541, 17] on span at bounding box center [1546, 16] width 16 height 16
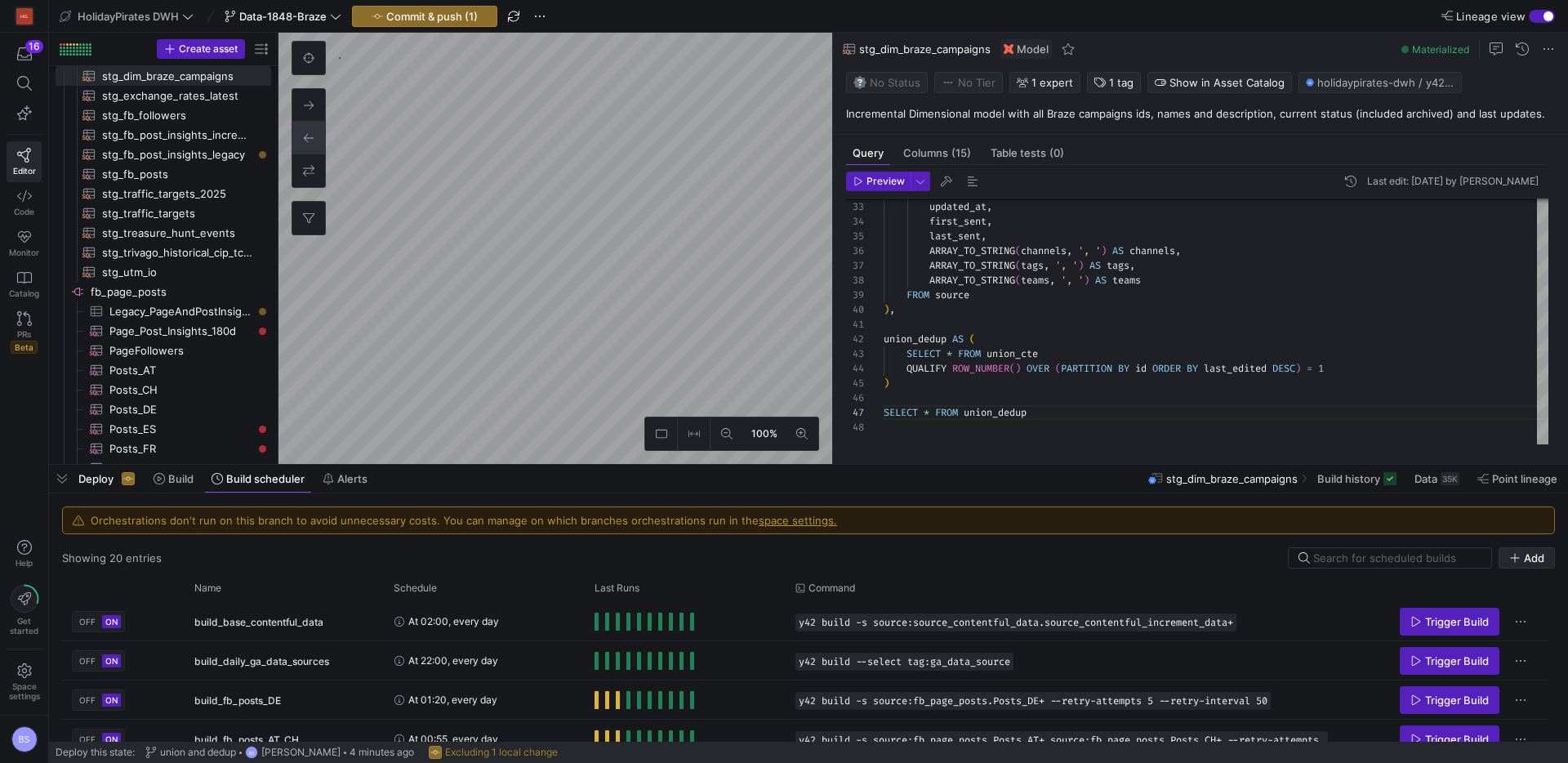
click at [1542, 562] on span "Add" at bounding box center [1534, 559] width 20 height 13
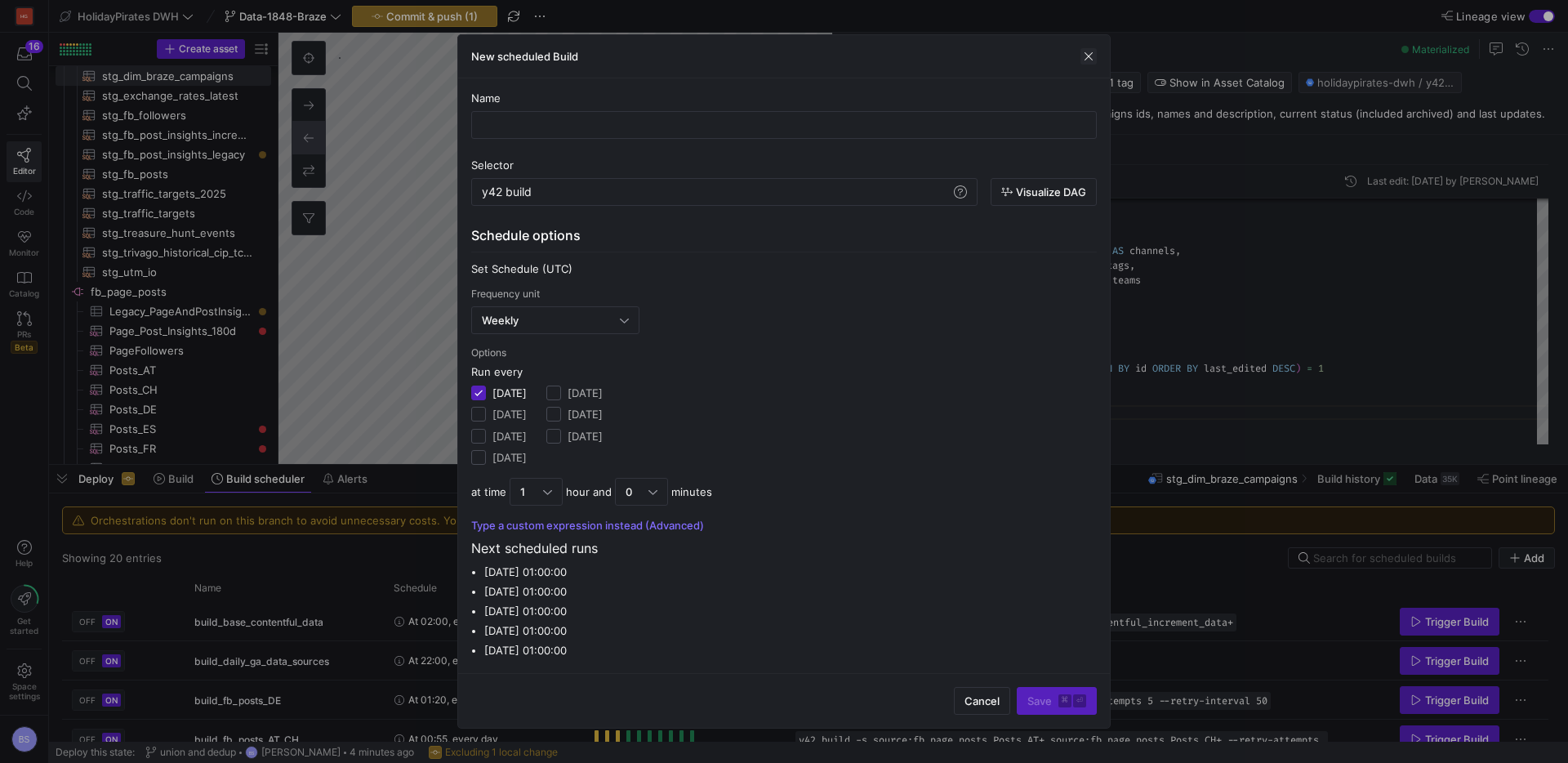
click at [1095, 61] on span "button" at bounding box center [1088, 56] width 16 height 16
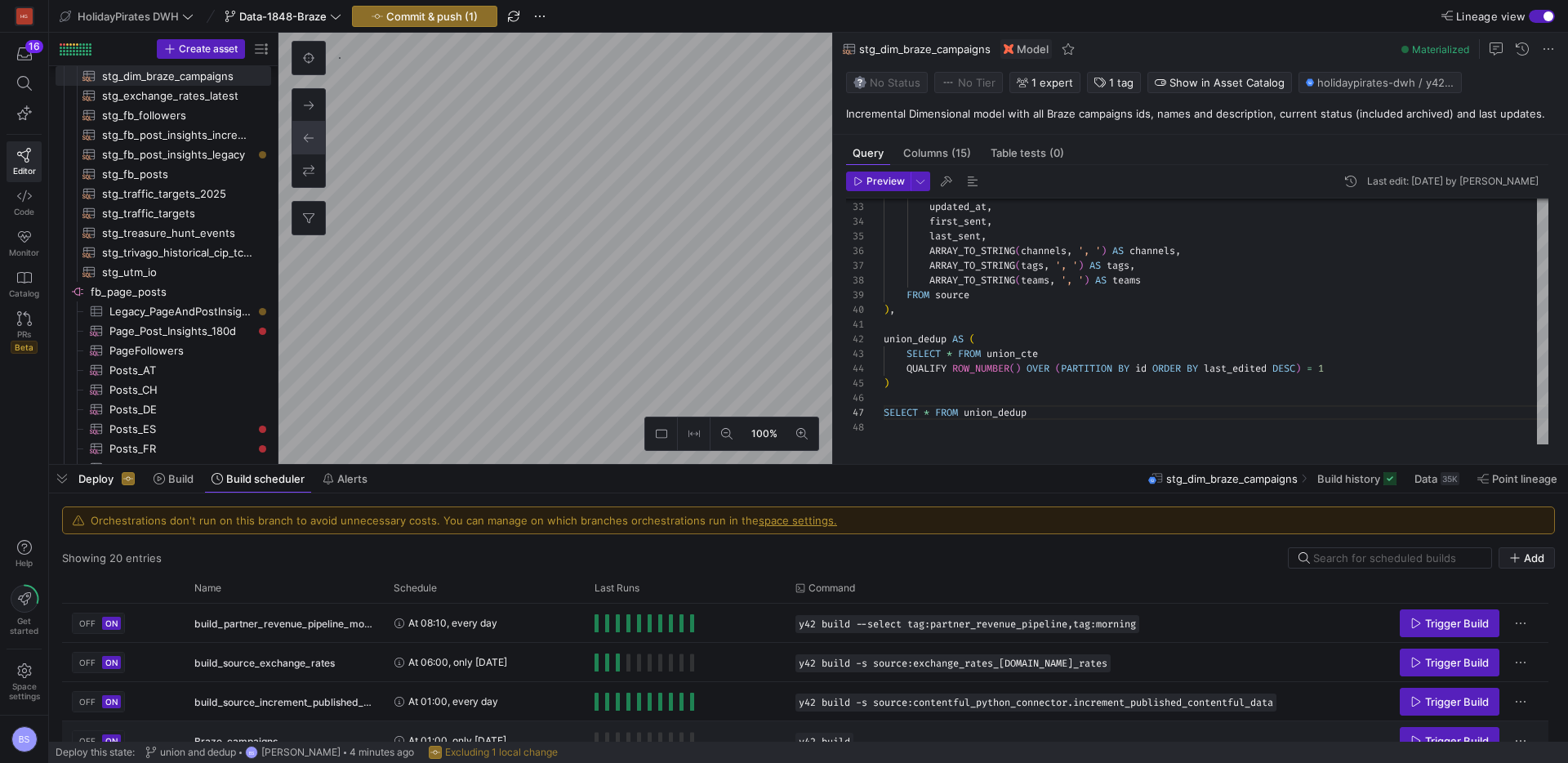
scroll to position [644, 0]
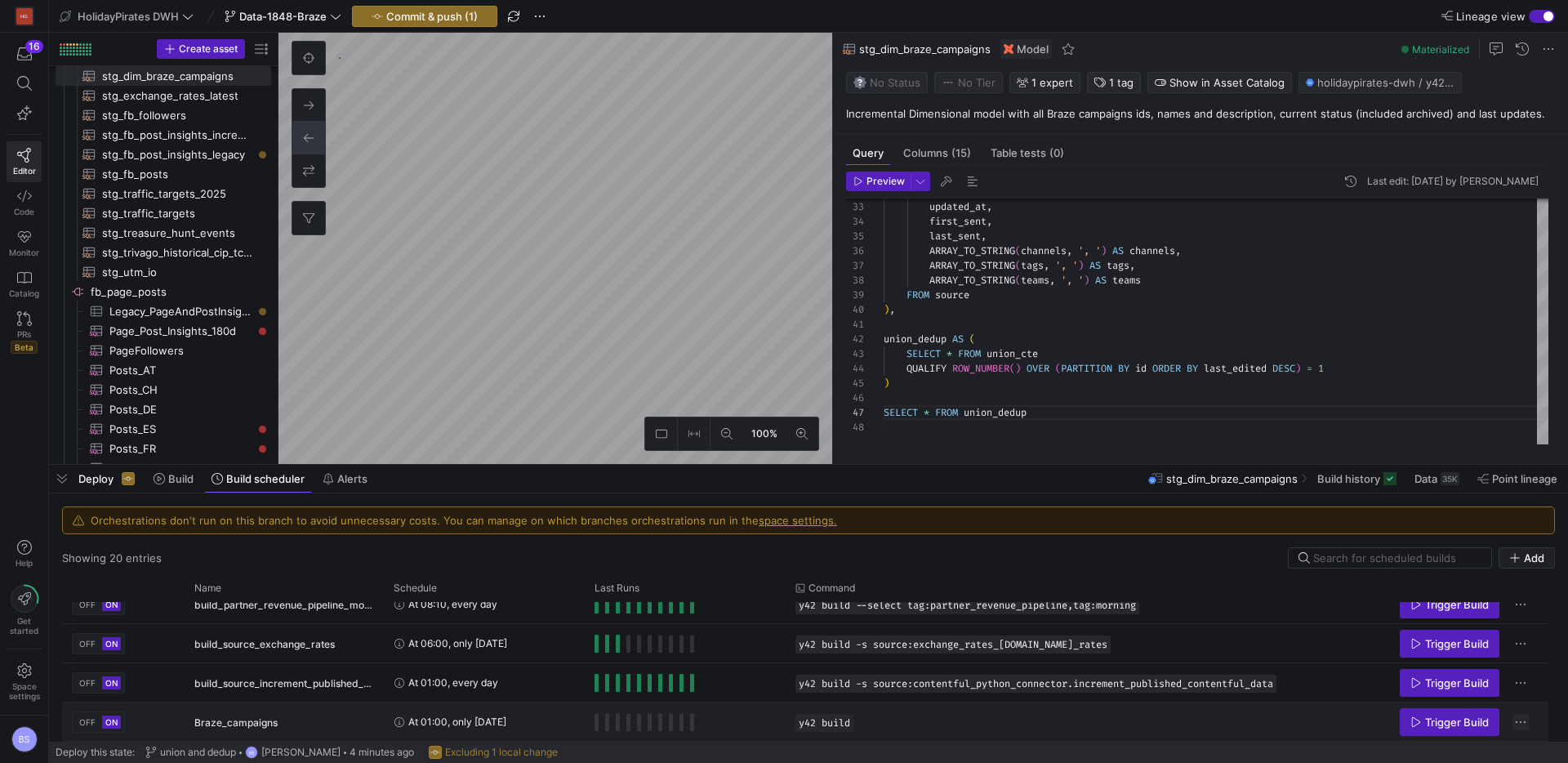
click at [1524, 724] on span "Press SPACE to select this row." at bounding box center [1520, 722] width 16 height 16
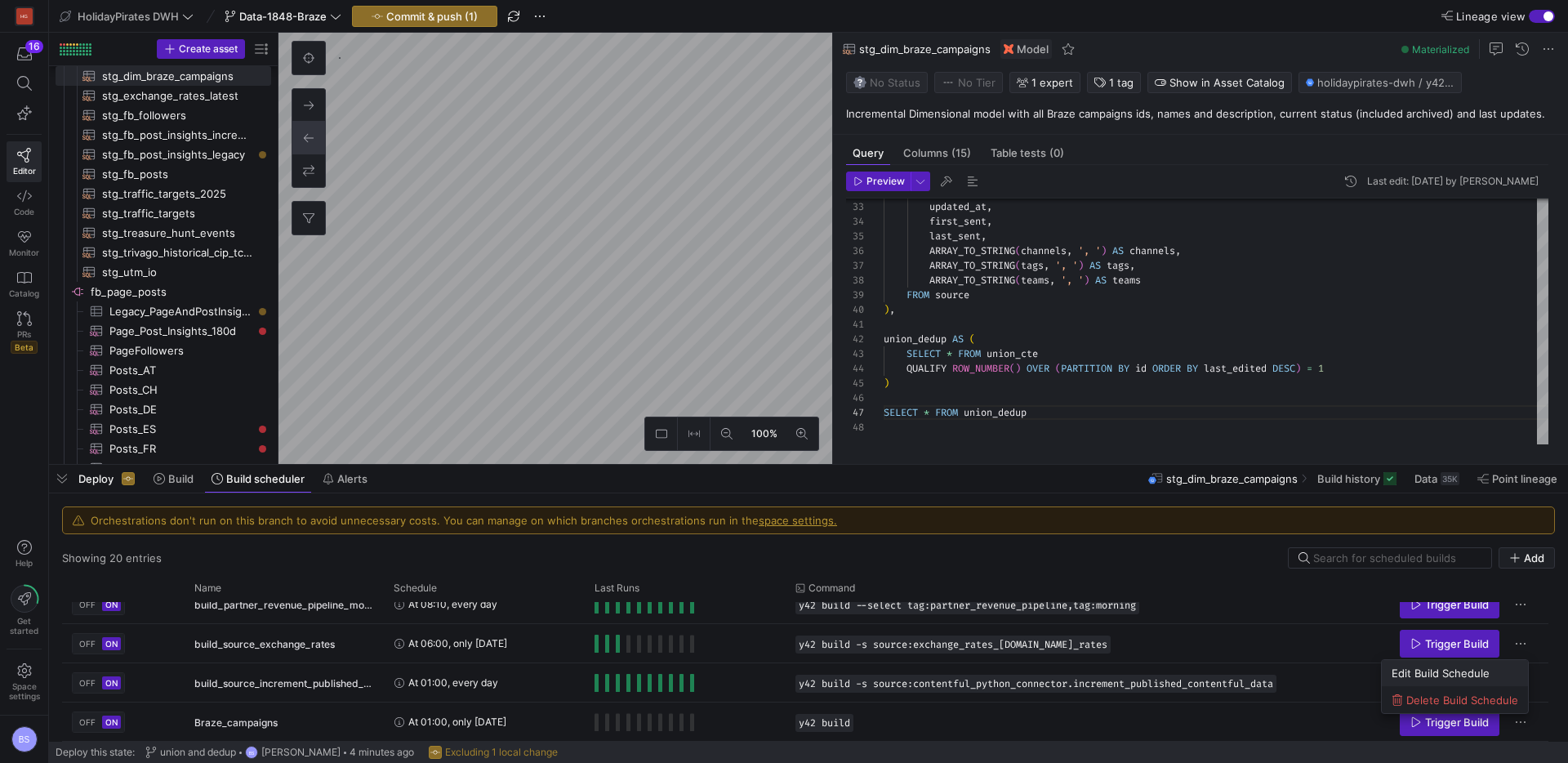
click at [1415, 670] on span "Edit Build Schedule" at bounding box center [1440, 674] width 98 height 13
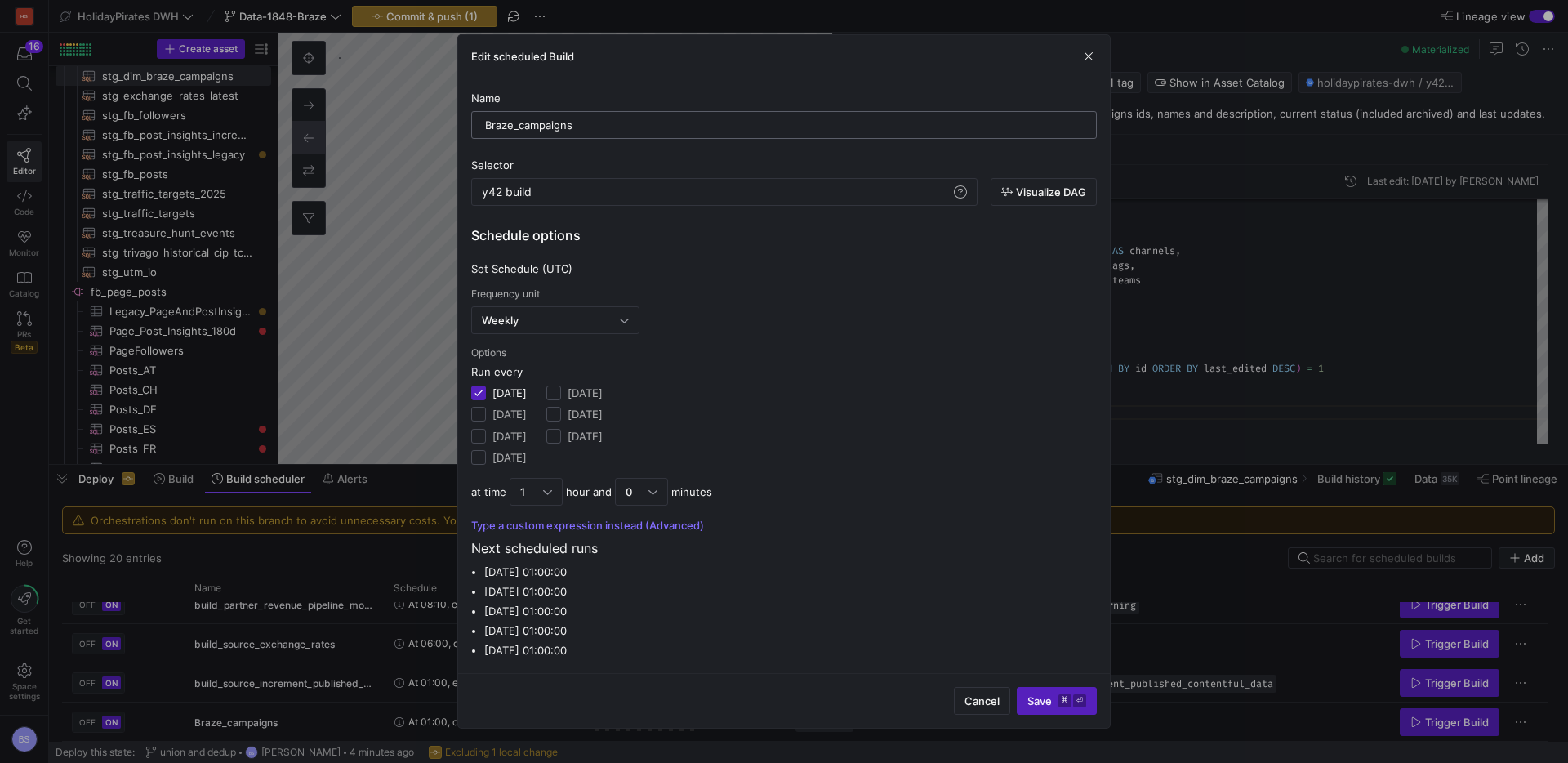
click at [601, 130] on input "Braze_campaigns" at bounding box center [784, 125] width 598 height 13
click at [581, 192] on div "y42 build" at bounding box center [716, 192] width 469 height 13
drag, startPoint x: 701, startPoint y: 206, endPoint x: 1026, endPoint y: 180, distance: 326.0
type textarea "y42 build --select tag:braze"
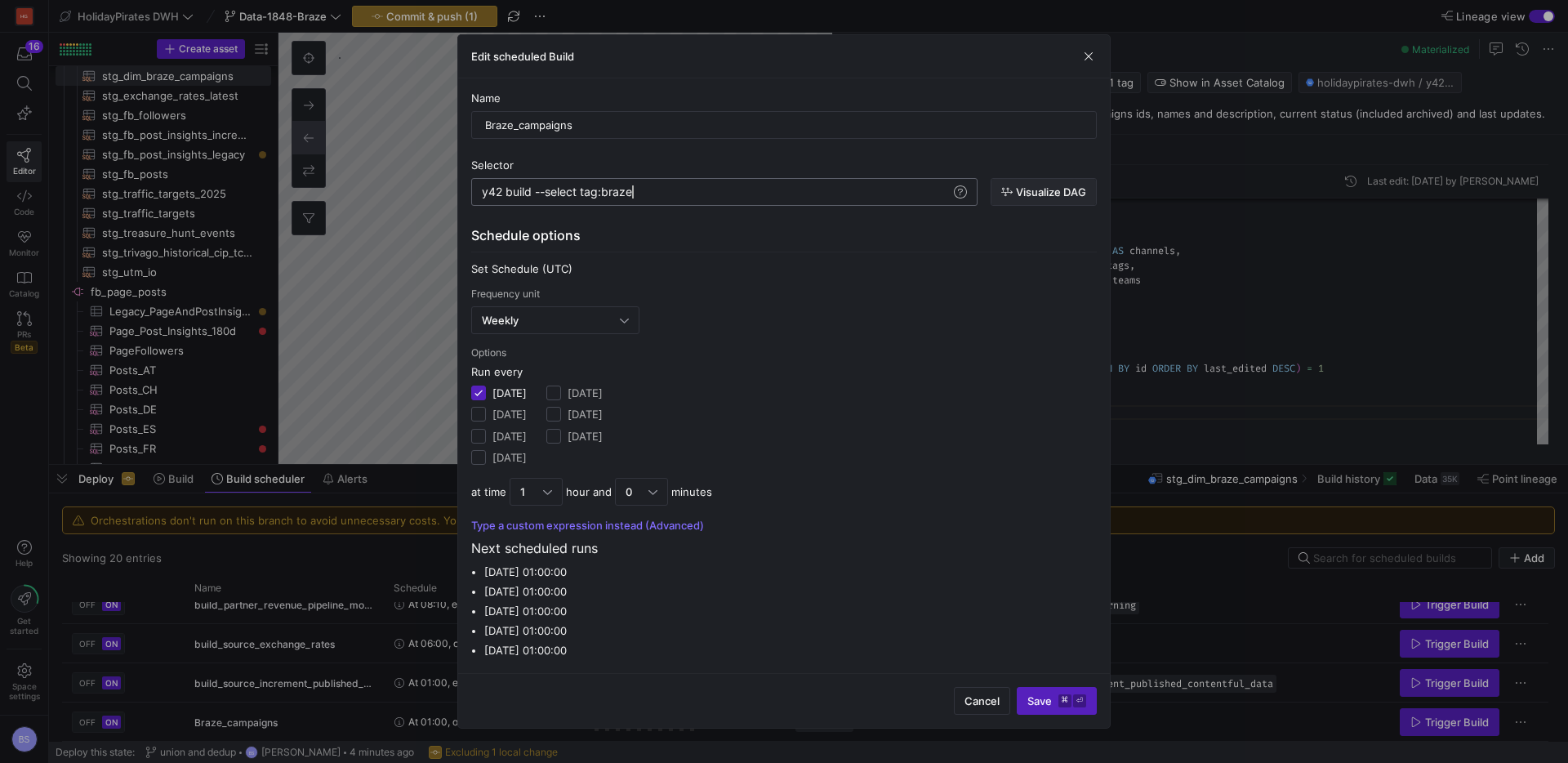
click at [1044, 194] on span "Visualize DAG" at bounding box center [1051, 192] width 71 height 13
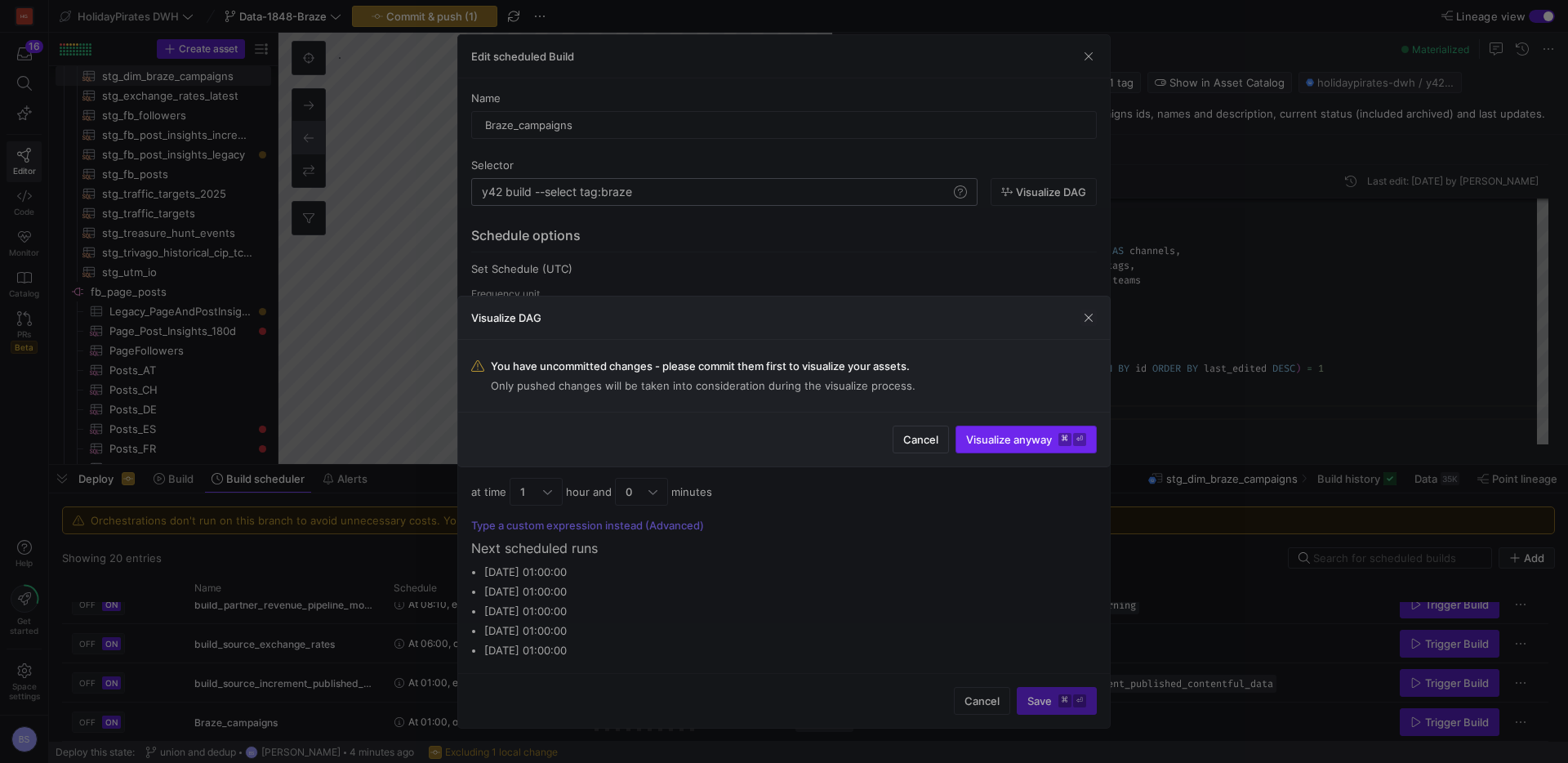
click at [979, 437] on span "Visualize anyway ⌘ ⏎" at bounding box center [1026, 440] width 120 height 13
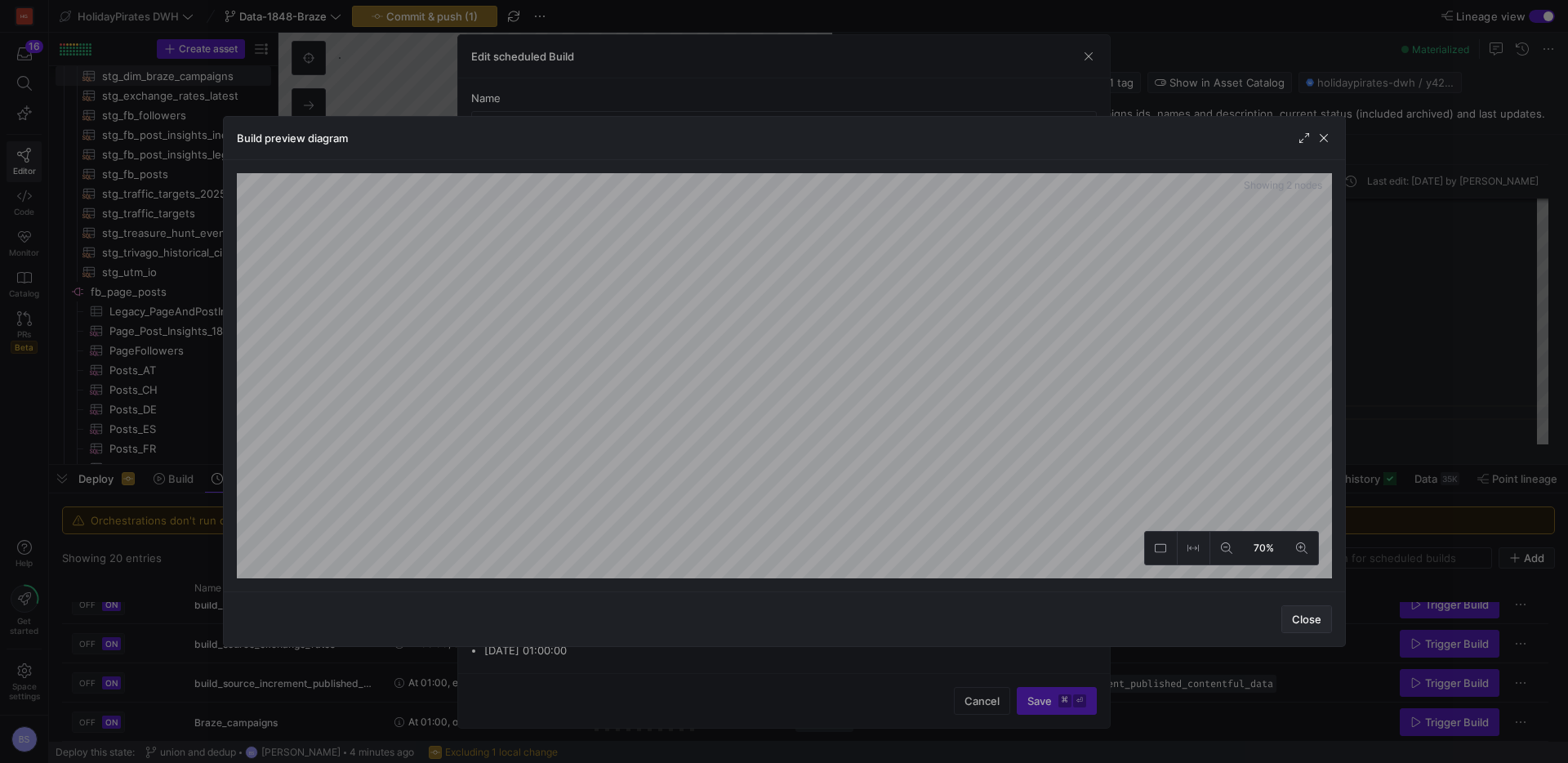
click at [1314, 621] on span "Close" at bounding box center [1307, 620] width 29 height 13
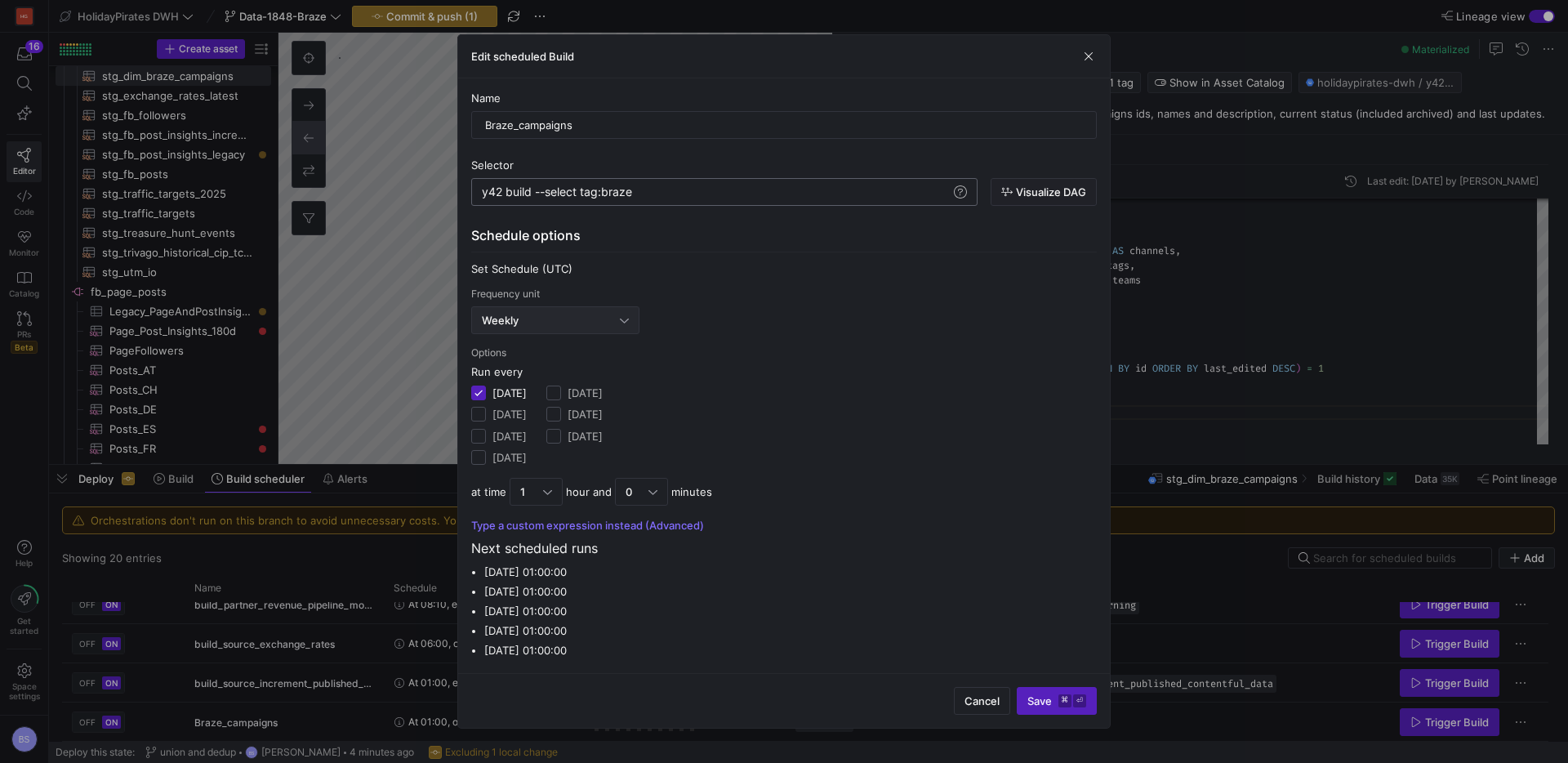
click at [553, 328] on div "Weekly" at bounding box center [555, 320] width 147 height 26
click at [540, 412] on mat-option "Daily" at bounding box center [555, 402] width 166 height 26
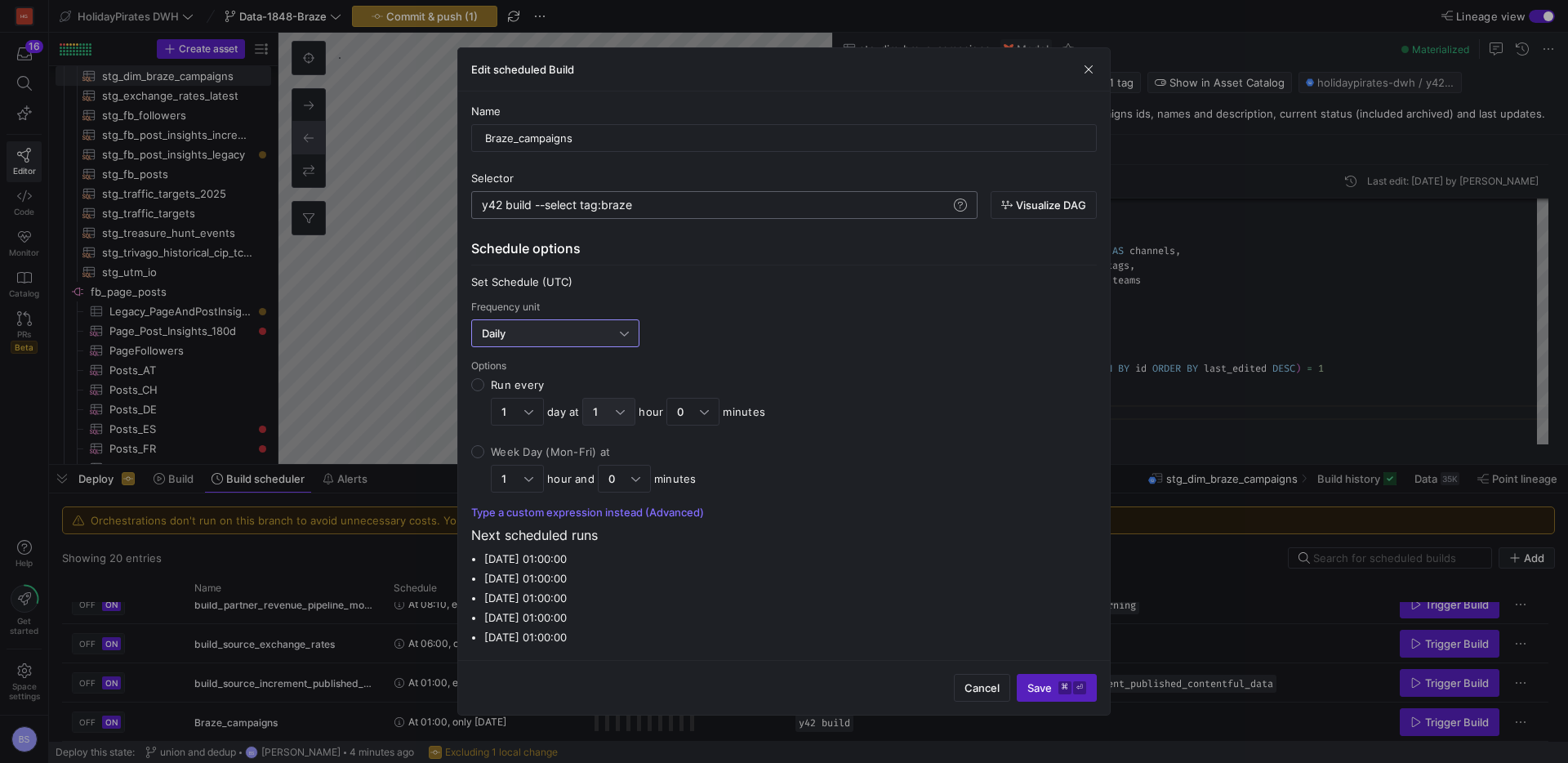
click at [616, 416] on div at bounding box center [620, 412] width 9 height 13
click at [484, 391] on input "Run every 1 day at 1 hour 0 minutes" at bounding box center [478, 385] width 13 height 13
click at [599, 519] on span "3" at bounding box center [610, 521] width 39 height 13
click at [1046, 688] on span "Save ⌘ ⏎" at bounding box center [1057, 688] width 59 height 13
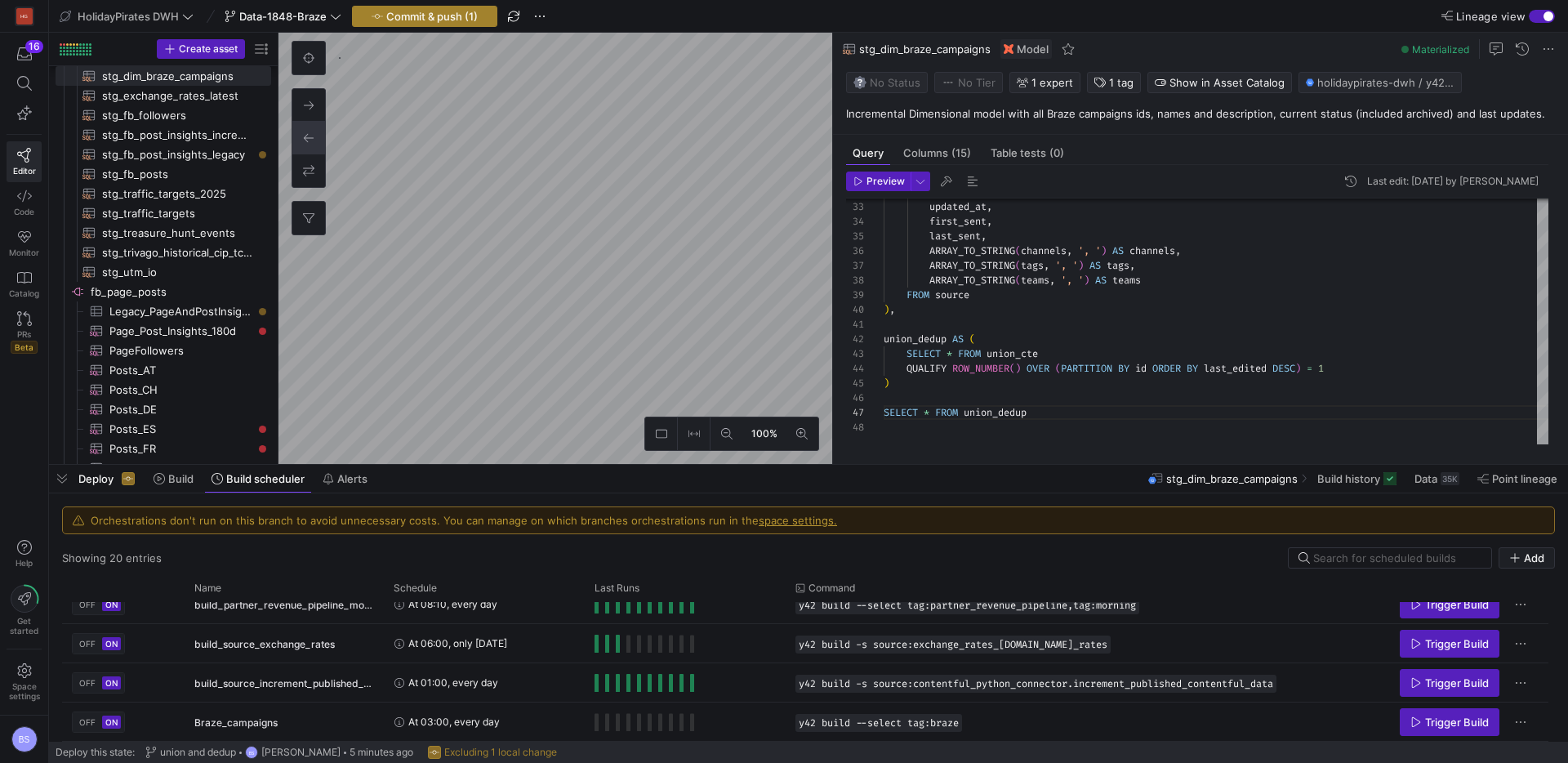
click at [420, 14] on span "Commit & push (1)" at bounding box center [431, 17] width 92 height 13
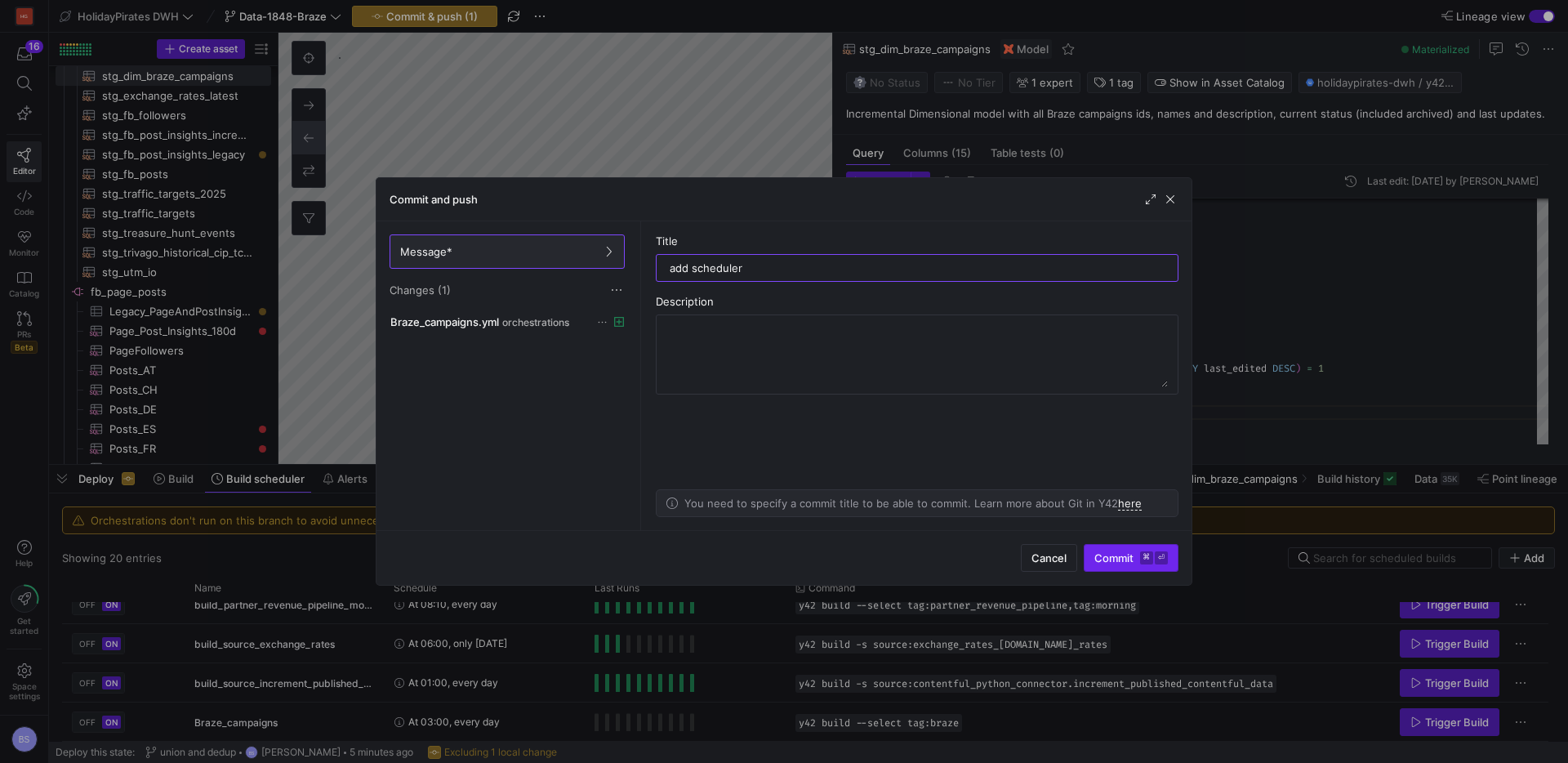
type input "add scheduler"
click at [1118, 559] on span "Commit ⌘ ⏎" at bounding box center [1131, 559] width 73 height 13
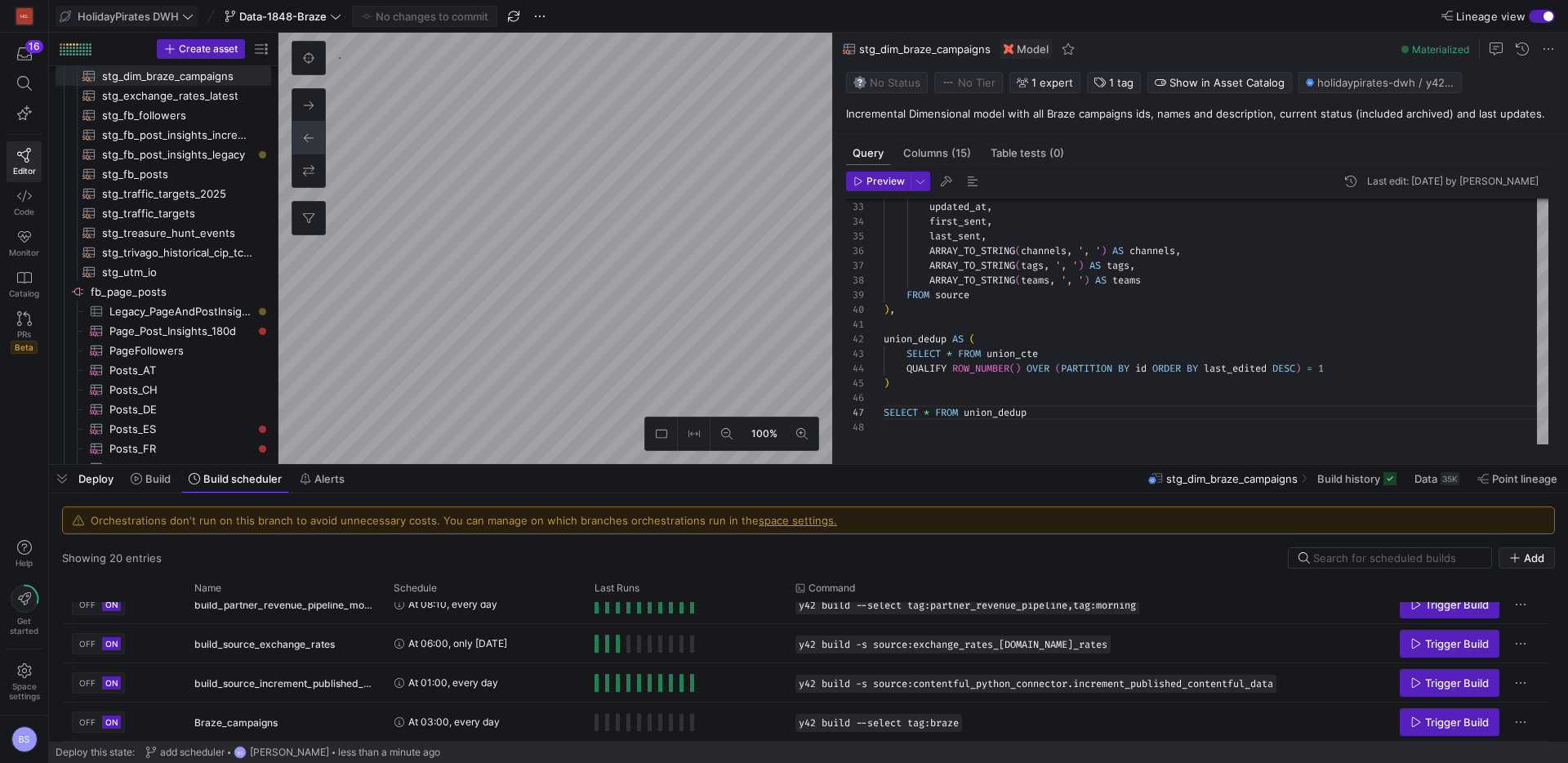
click at [182, 16] on icon at bounding box center [188, 17] width 12 height 12
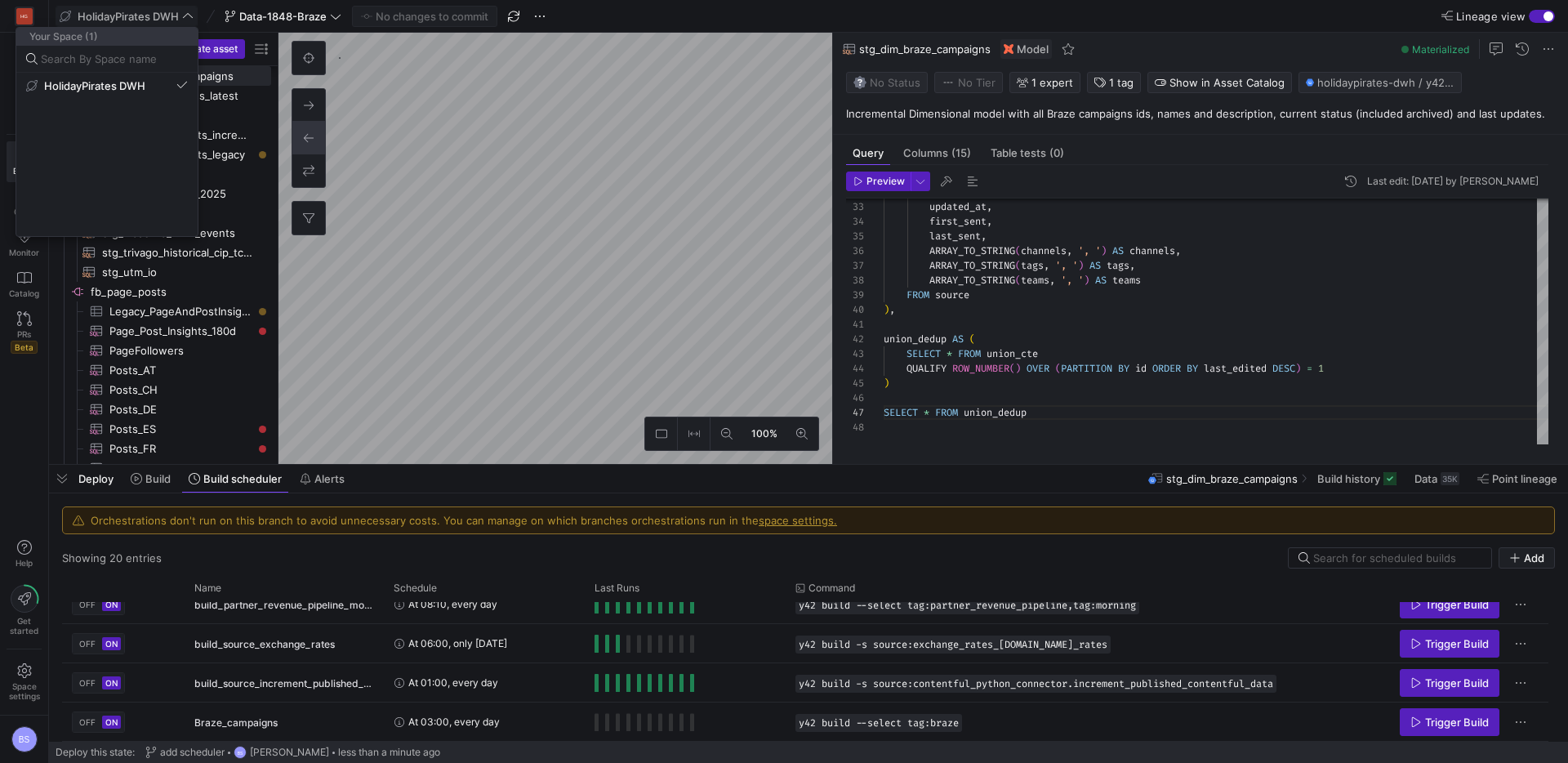
click at [527, 156] on div at bounding box center [784, 381] width 1568 height 763
